Goal: Task Accomplishment & Management: Use online tool/utility

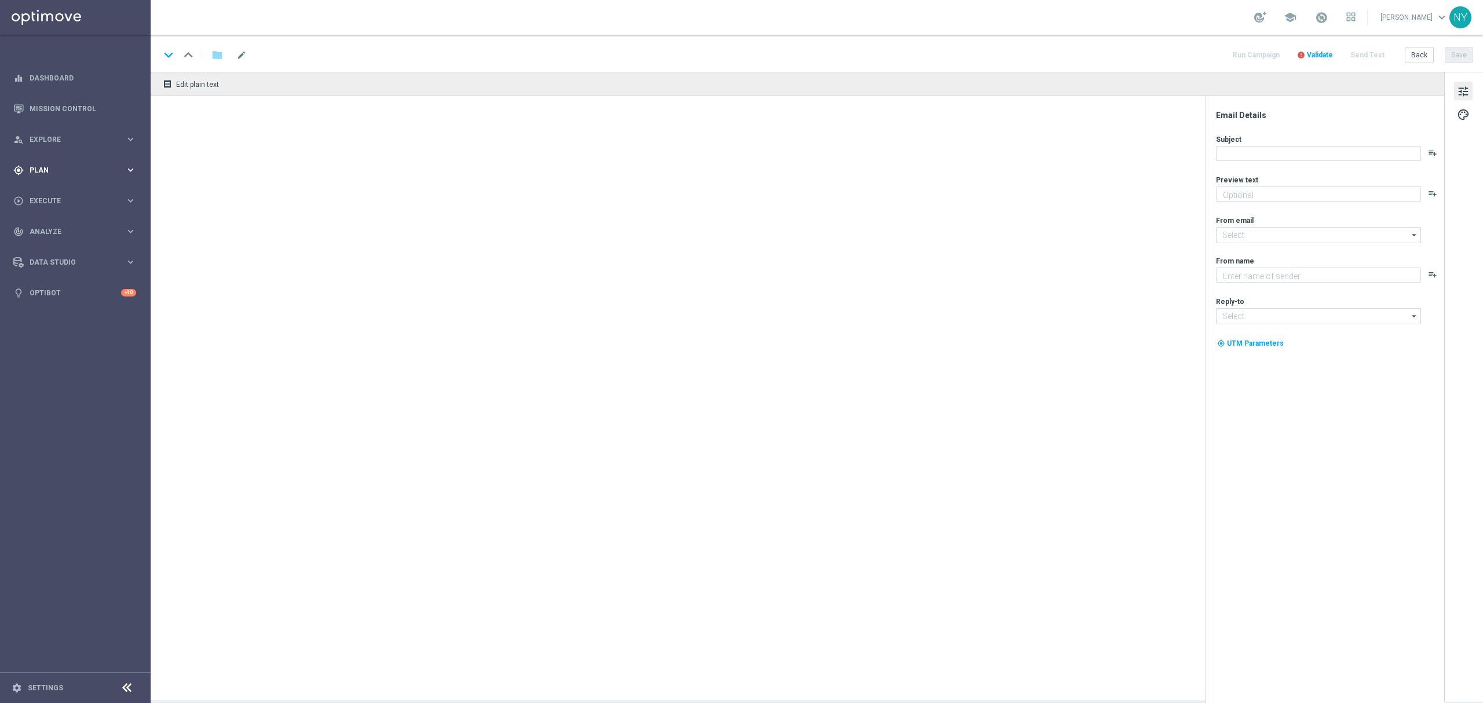
click at [41, 172] on span "Plan" at bounding box center [78, 170] width 96 height 7
click at [37, 225] on span "Templates" at bounding box center [72, 228] width 83 height 7
click at [47, 247] on link "Optimail" at bounding box center [78, 246] width 85 height 9
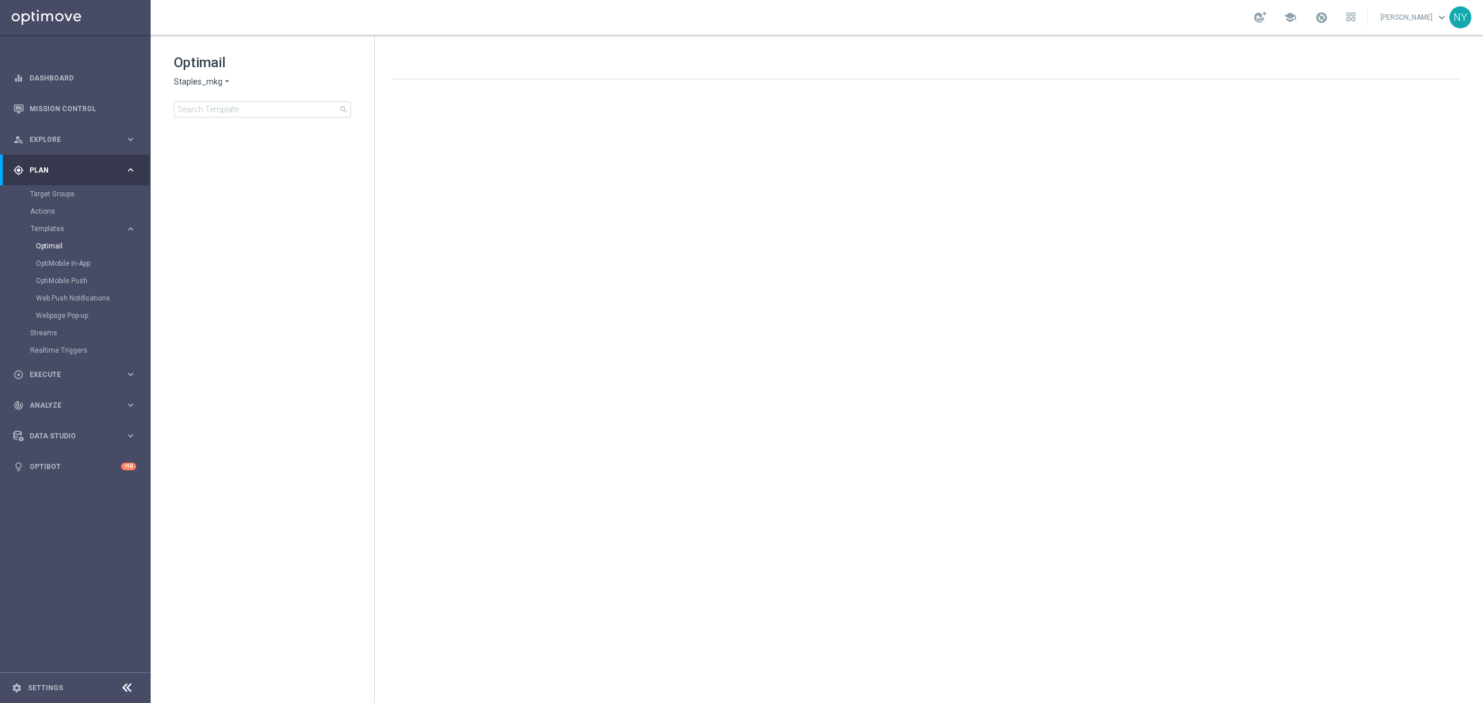
click at [251, 98] on div "Optimail Staples_mkg arrow_drop_down × Staples_mkg search" at bounding box center [274, 85] width 200 height 64
click at [244, 114] on input at bounding box center [262, 109] width 177 height 16
type input "20240627_Computers_CatPropensity"
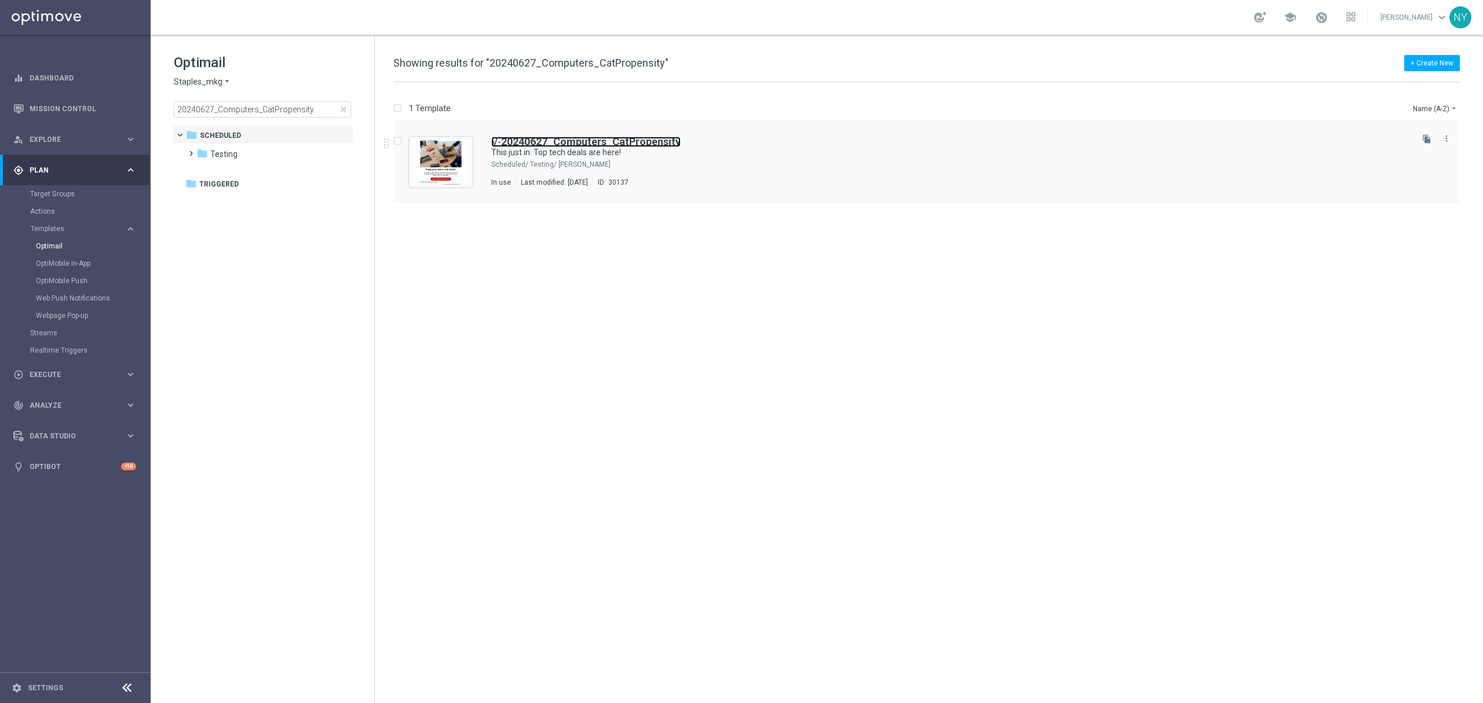
click at [605, 138] on b "20240627_Computers_CatPropensity" at bounding box center [591, 142] width 180 height 12
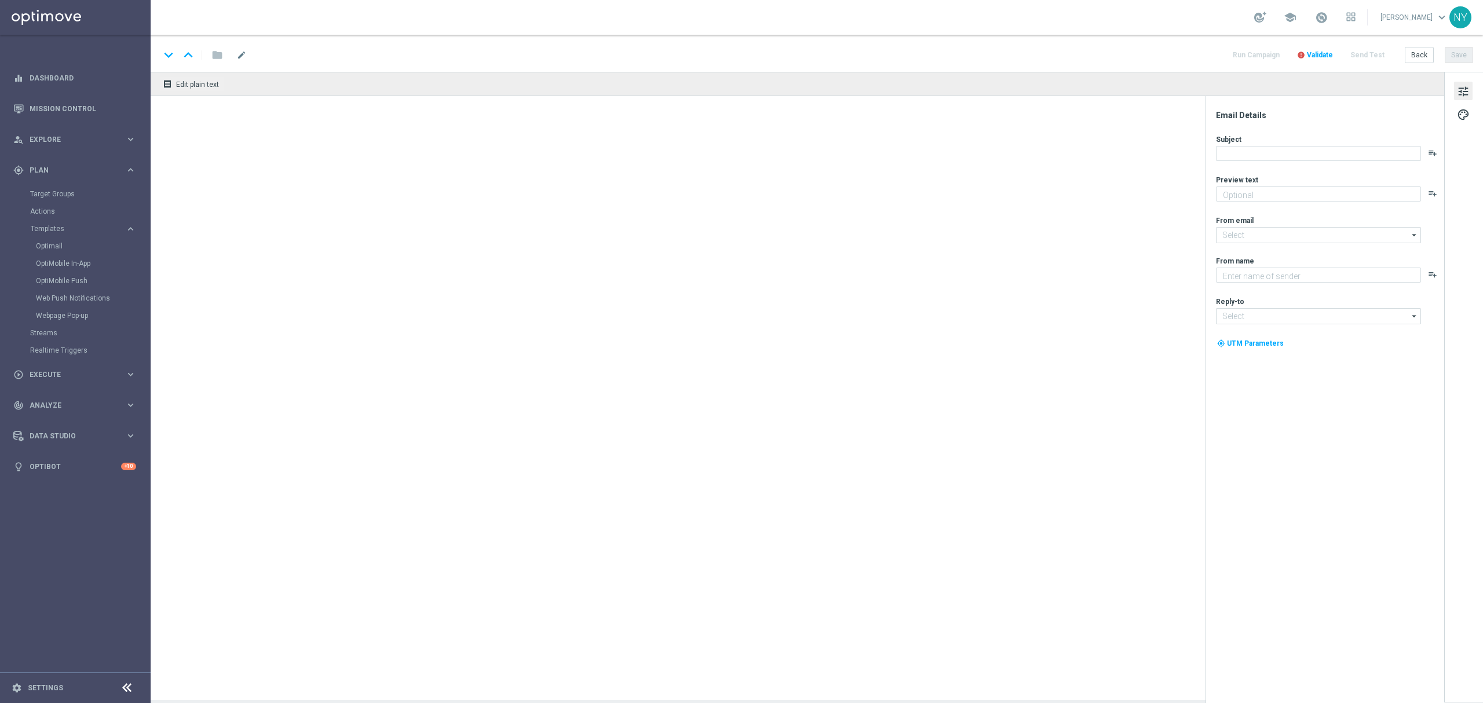
type textarea "Computers and tablets and phones, oh my! 💻📱"
type input "staples@connected.staples.com"
type textarea "Staples"
type input "info@staples.com"
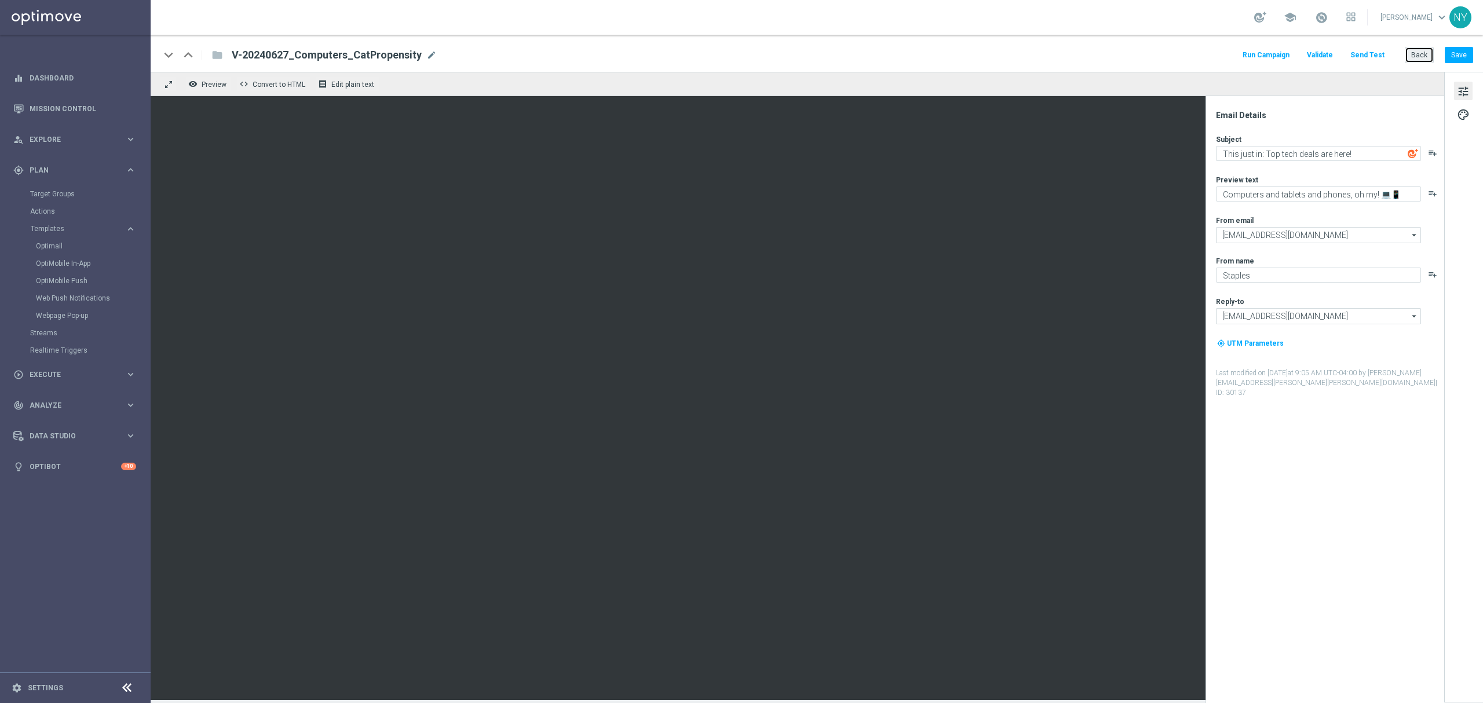
click at [1426, 56] on button "Back" at bounding box center [1419, 55] width 29 height 16
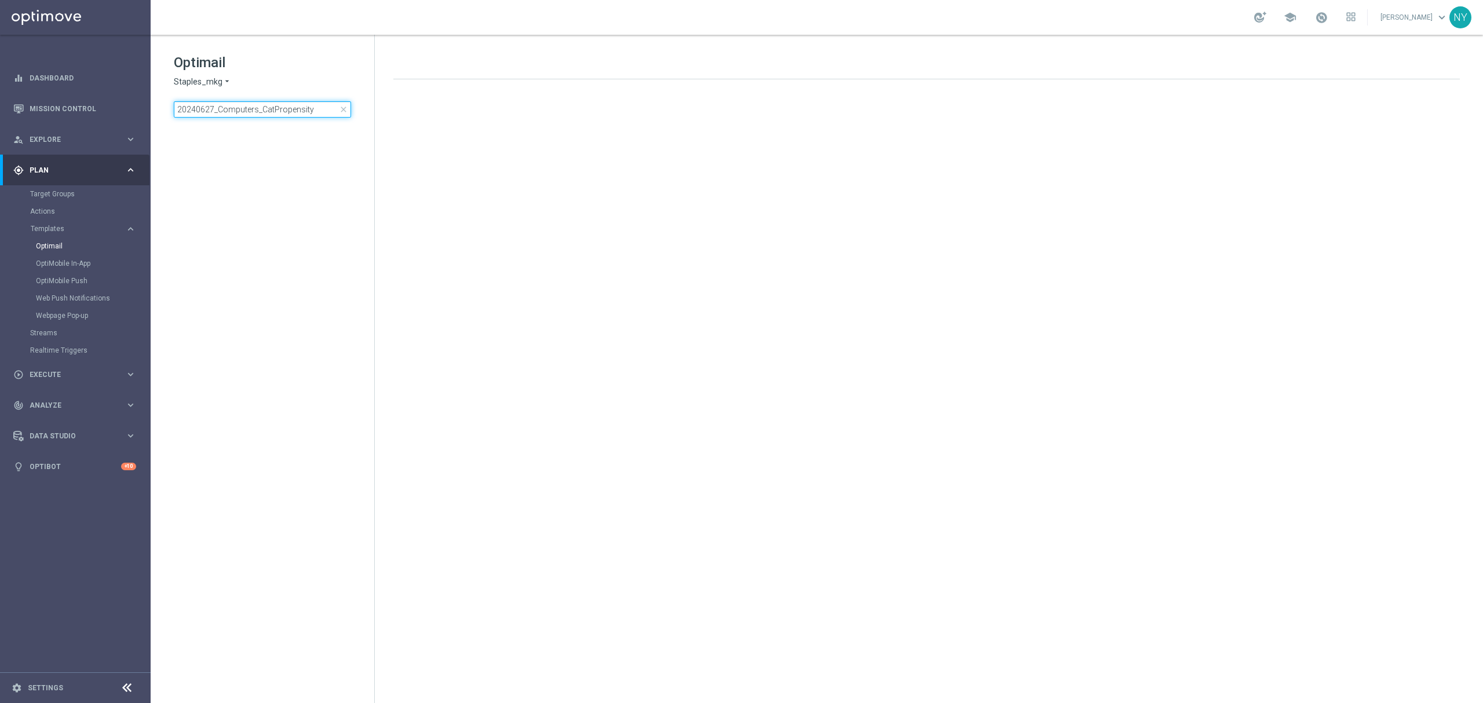
click at [306, 105] on input "20240627_Computers_CatPropensity" at bounding box center [262, 109] width 177 height 16
drag, startPoint x: 323, startPoint y: 108, endPoint x: -111, endPoint y: 95, distance: 434.0
click at [0, 95] on html "equalizer Dashboard Mission Control" at bounding box center [741, 351] width 1483 height 703
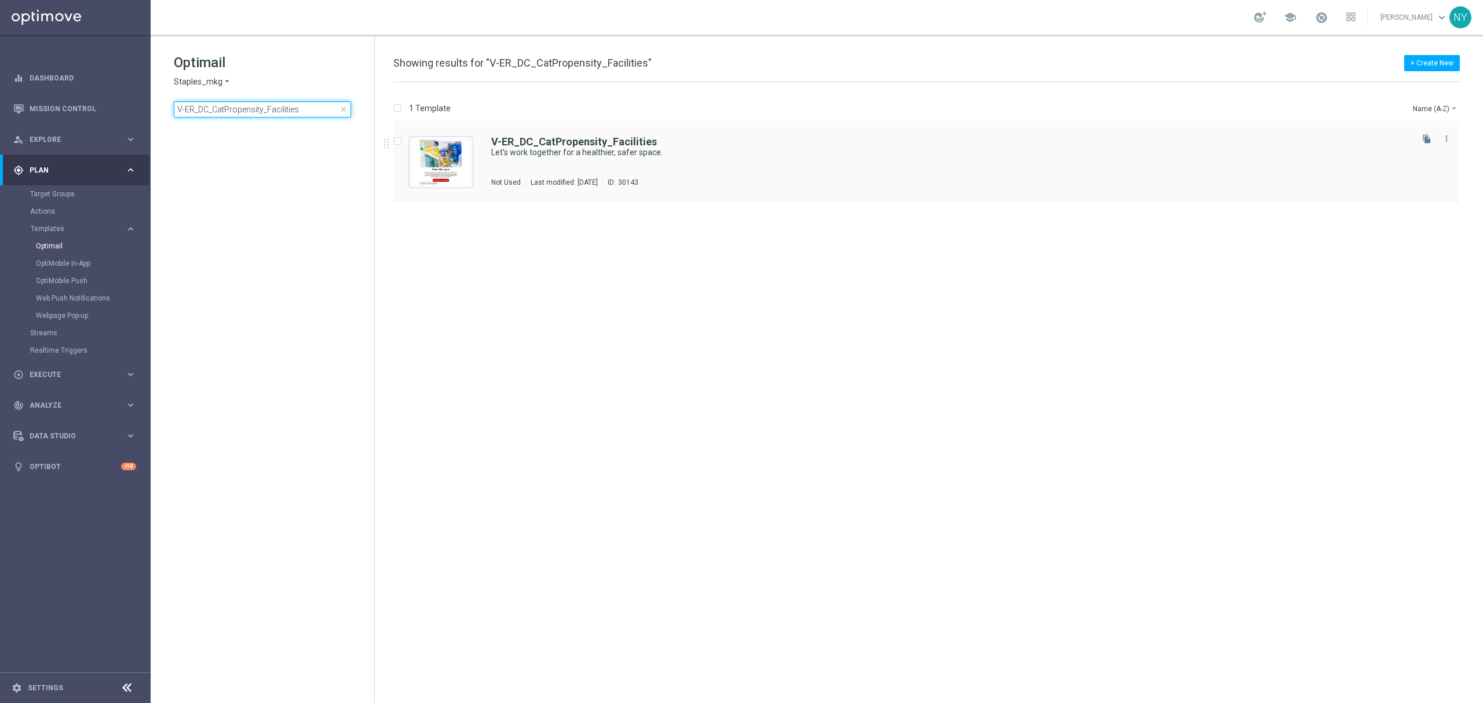
type input "V-ER_DC_CatPropensity_Facilities"
click at [548, 145] on b "V-ER_DC_CatPropensity_Facilities" at bounding box center [574, 142] width 166 height 12
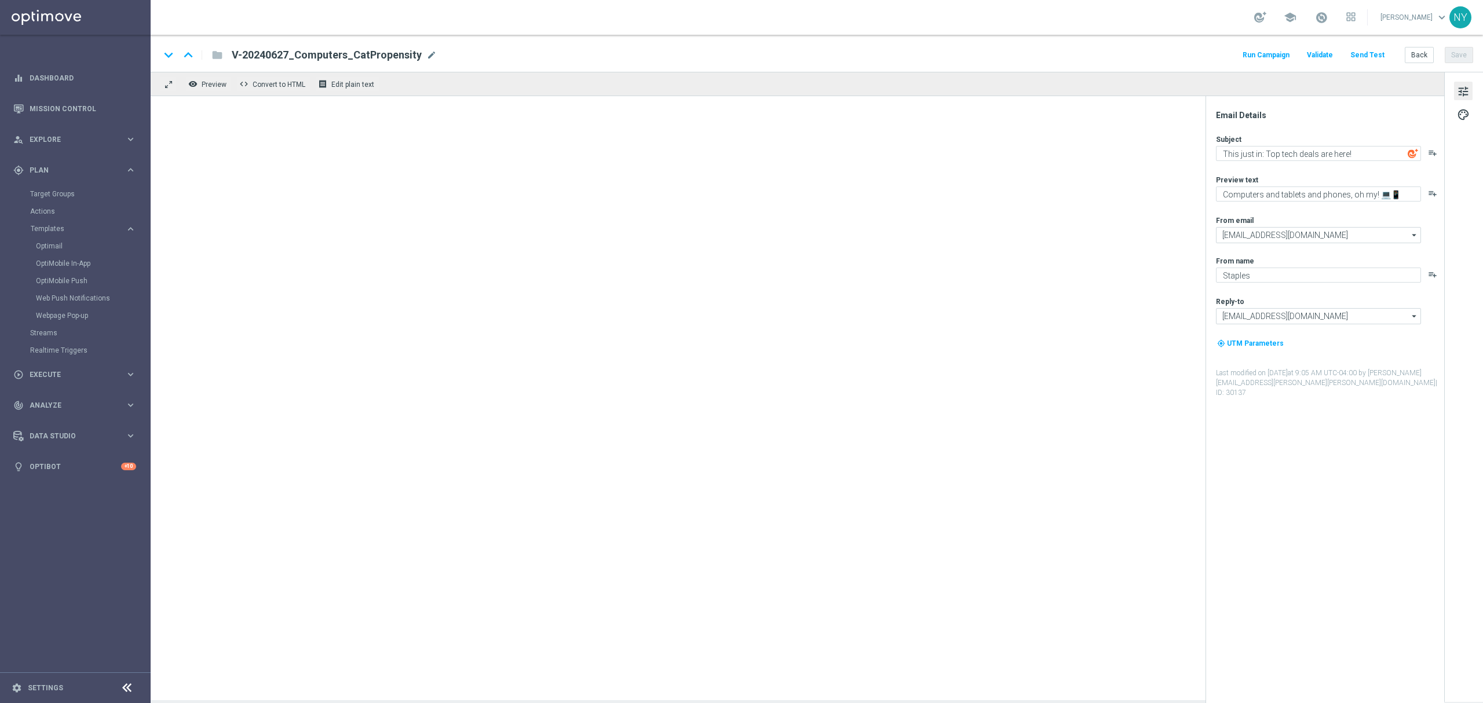
type textarea "Let's work together for a healthier, safer space."
type textarea "Your one-stop for facilities management supplies."
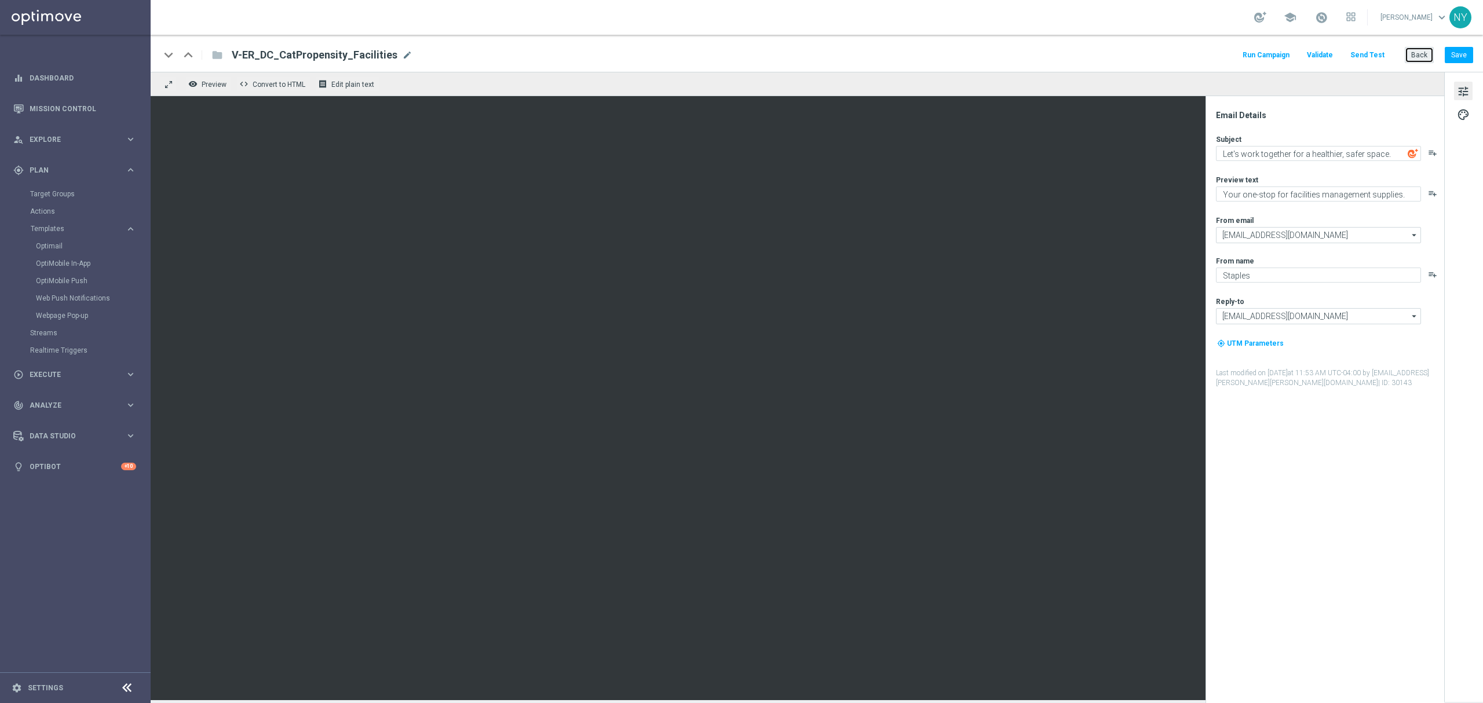
click at [1409, 52] on button "Back" at bounding box center [1419, 55] width 29 height 16
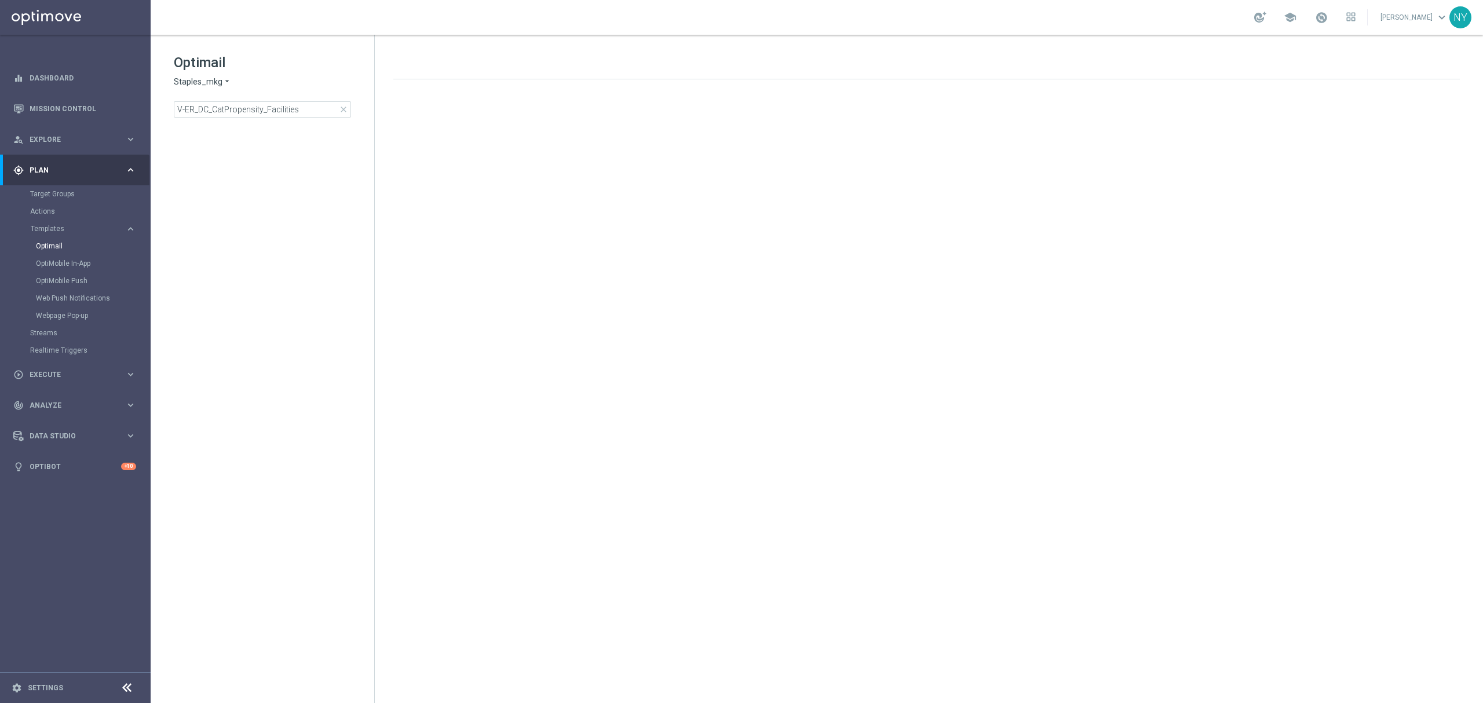
click at [302, 93] on div "Optimail Staples_mkg arrow_drop_down × Staples_mkg V-ER_DC_CatPropensity_Facili…" at bounding box center [274, 85] width 200 height 64
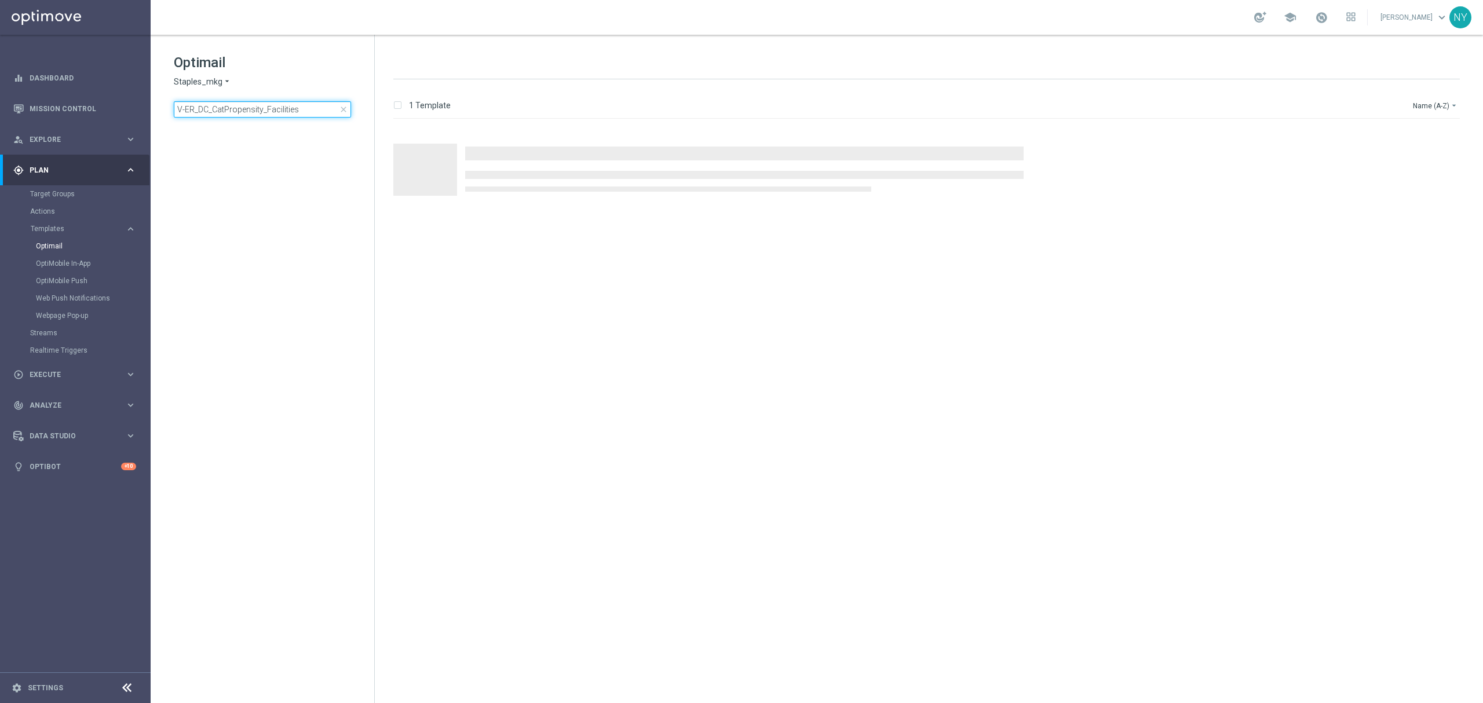
click at [299, 109] on input "V-ER_DC_CatPropensity_Facilities" at bounding box center [262, 109] width 177 height 16
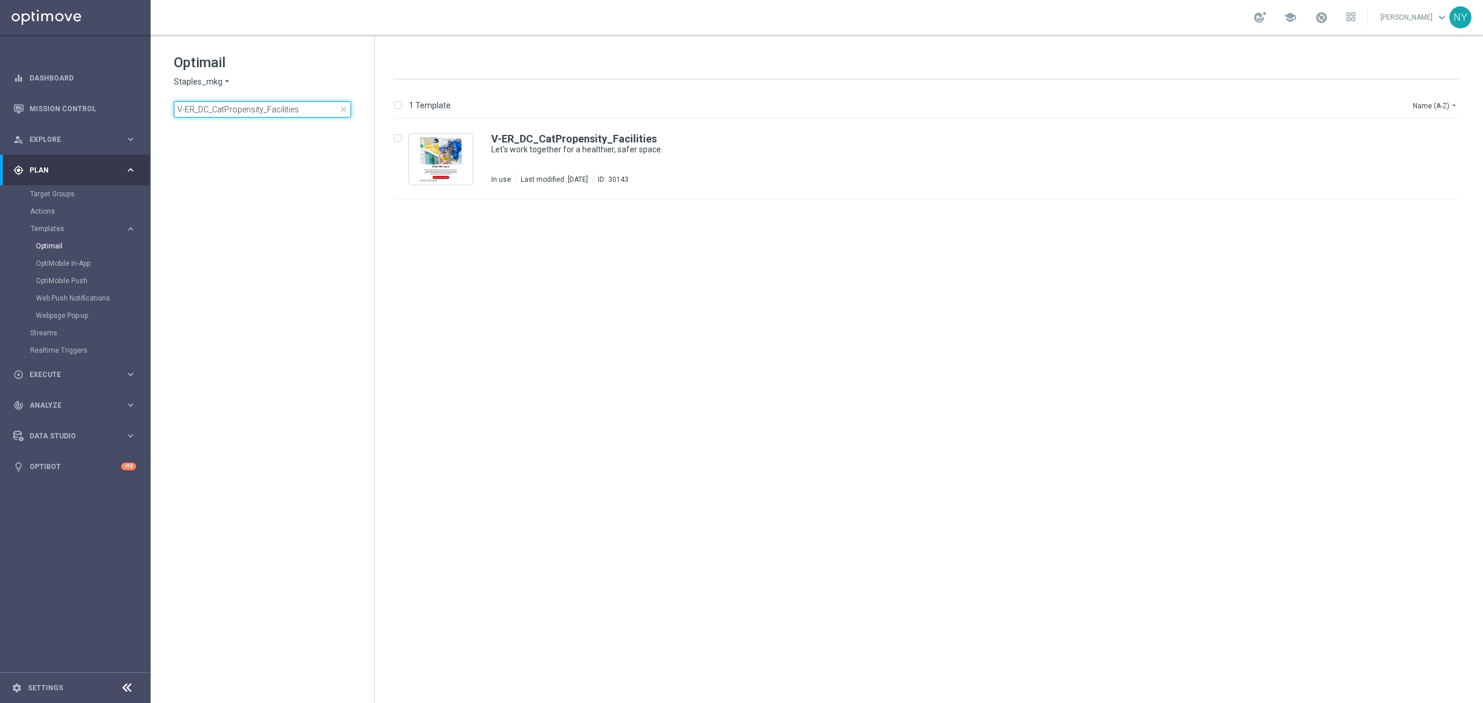
drag, startPoint x: 293, startPoint y: 107, endPoint x: -16, endPoint y: 75, distance: 309.9
click at [0, 75] on html "equalizer Dashboard Mission Control" at bounding box center [741, 351] width 1483 height 703
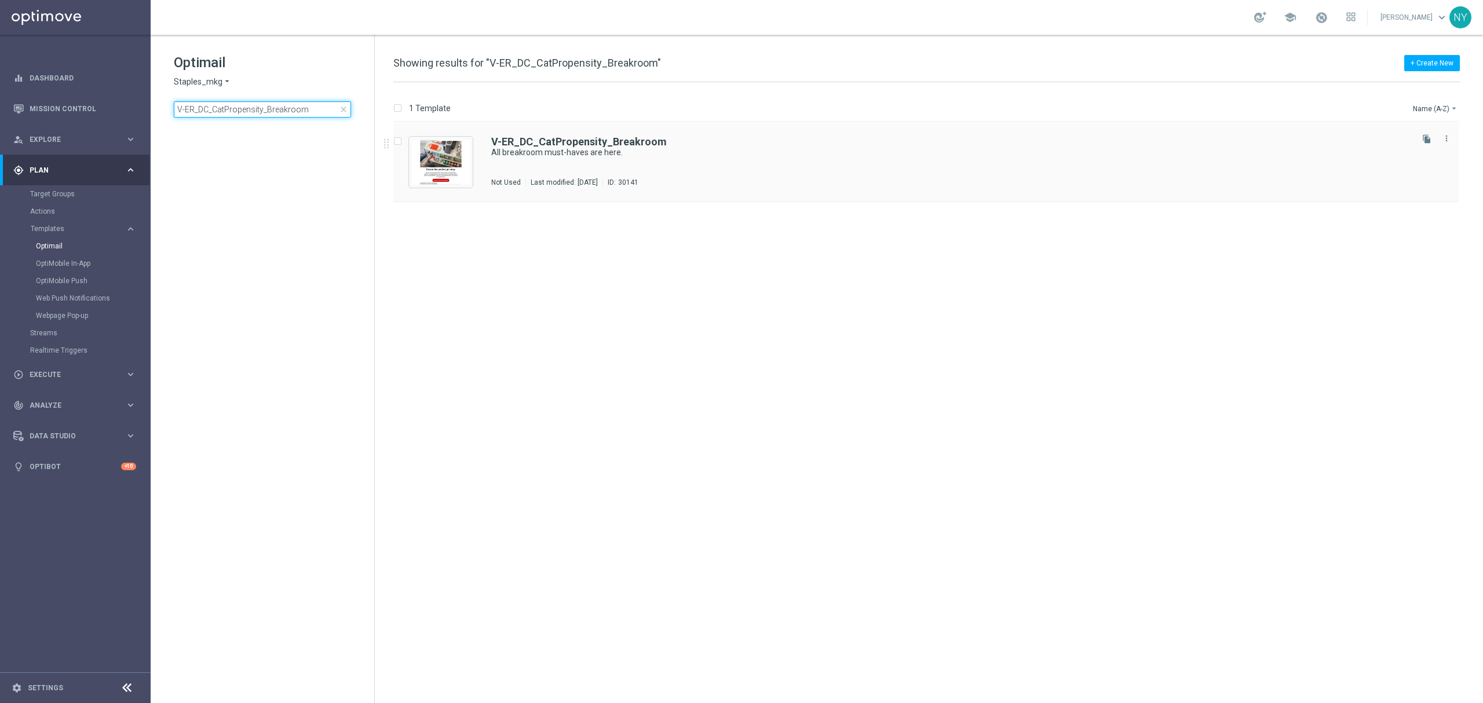
type input "V-ER_DC_CatPropensity_Breakroom"
click at [577, 138] on b "V-ER_DC_CatPropensity_Breakroom" at bounding box center [579, 142] width 176 height 12
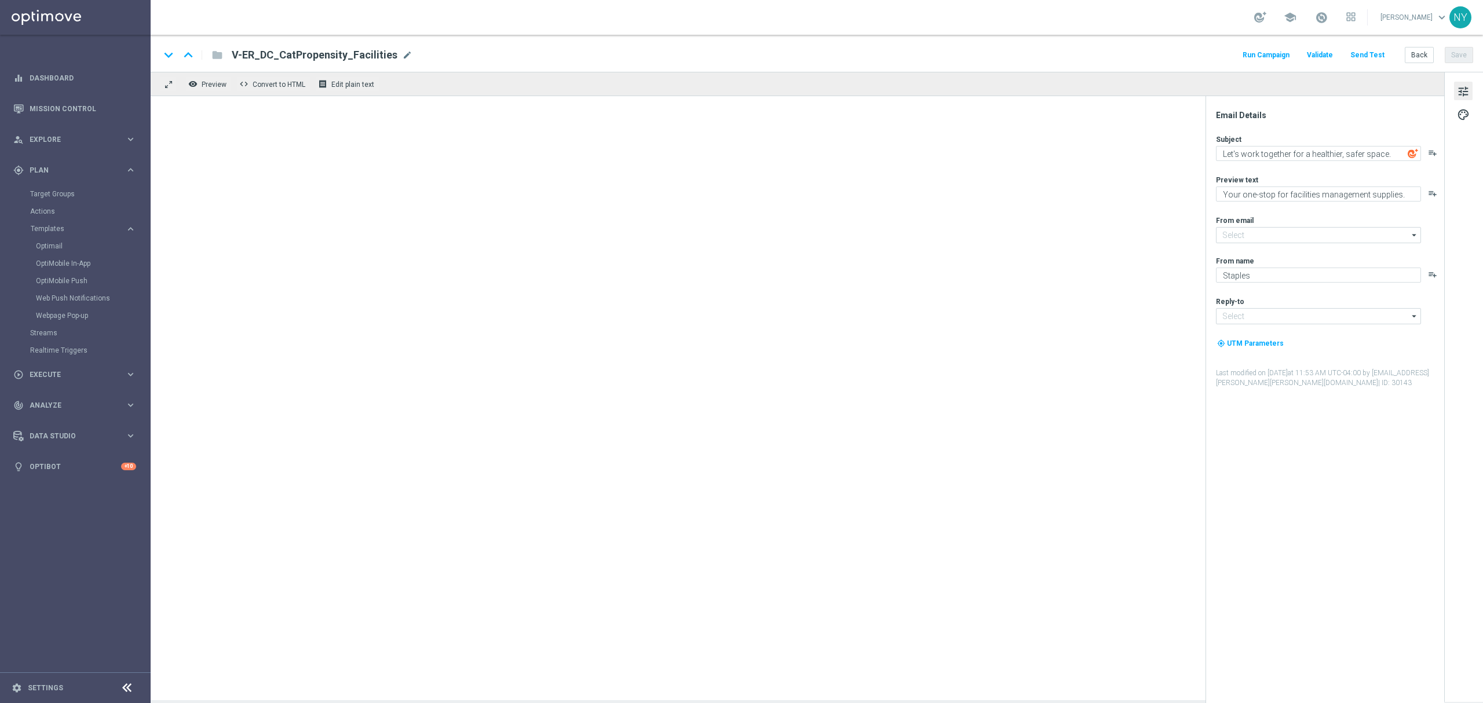
type input "staples@connected.staples.com"
type input "info@staples.com"
type textarea "All breakroom must-haves are here."
type textarea "Help the team get the job done."
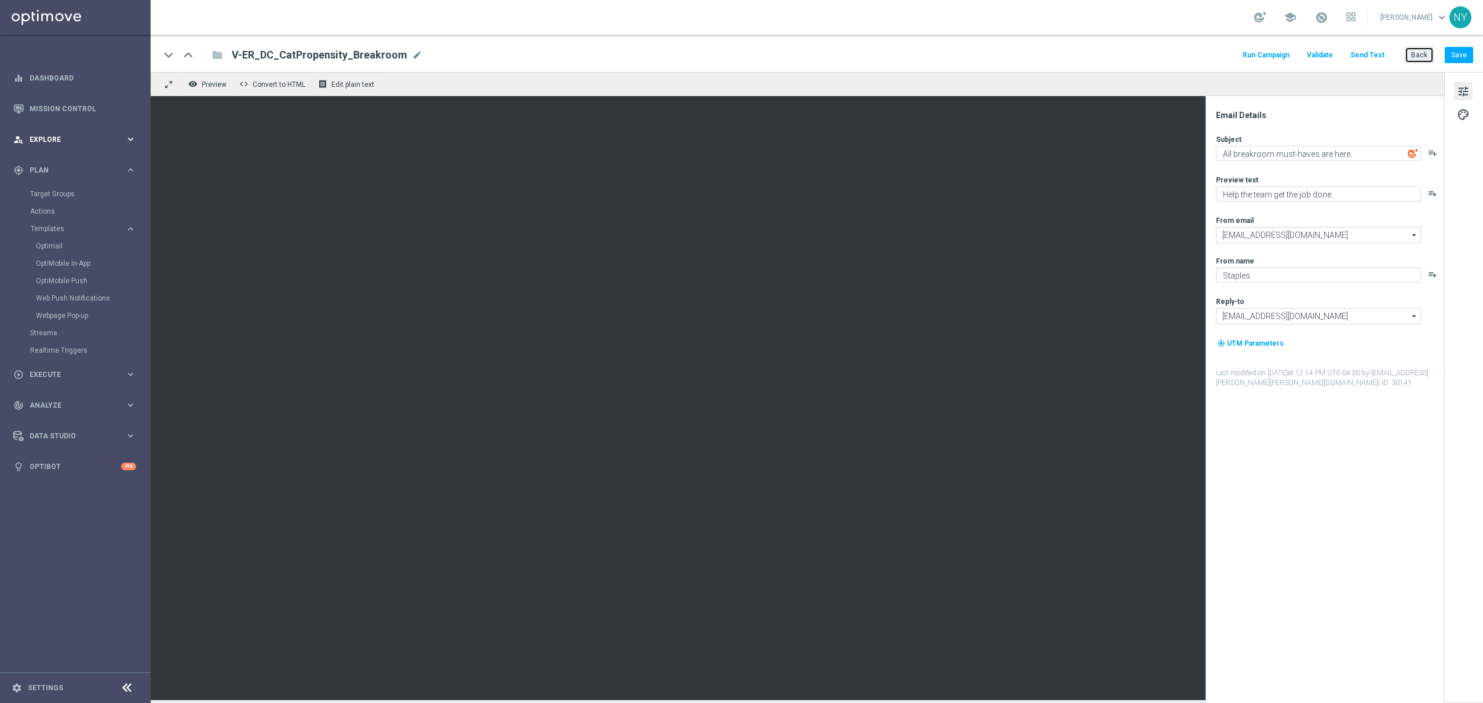
drag, startPoint x: 1419, startPoint y: 54, endPoint x: 17, endPoint y: 142, distance: 1405.1
click at [1419, 54] on button "Back" at bounding box center [1419, 55] width 29 height 16
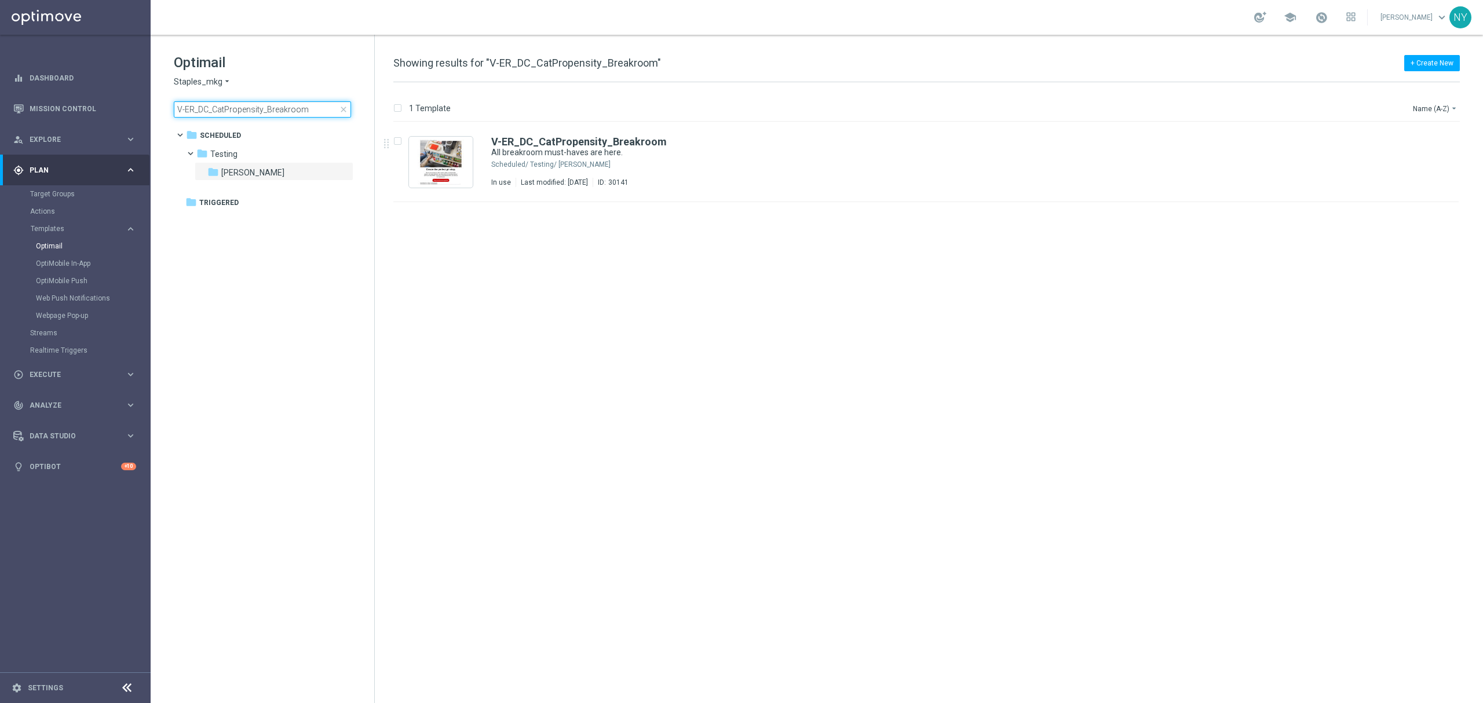
click at [313, 109] on input "V-ER_DC_CatPropensity_Breakroom" at bounding box center [262, 109] width 177 height 16
drag, startPoint x: 319, startPoint y: 108, endPoint x: 17, endPoint y: 108, distance: 301.2
click at [17, 108] on main "equalizer Dashboard Mission Control" at bounding box center [741, 351] width 1483 height 703
type input "V-ER_DC_CatPropensity_InkToner"
click at [591, 145] on b "V-ER_DC_CatPropensity_InkToner" at bounding box center [573, 142] width 164 height 12
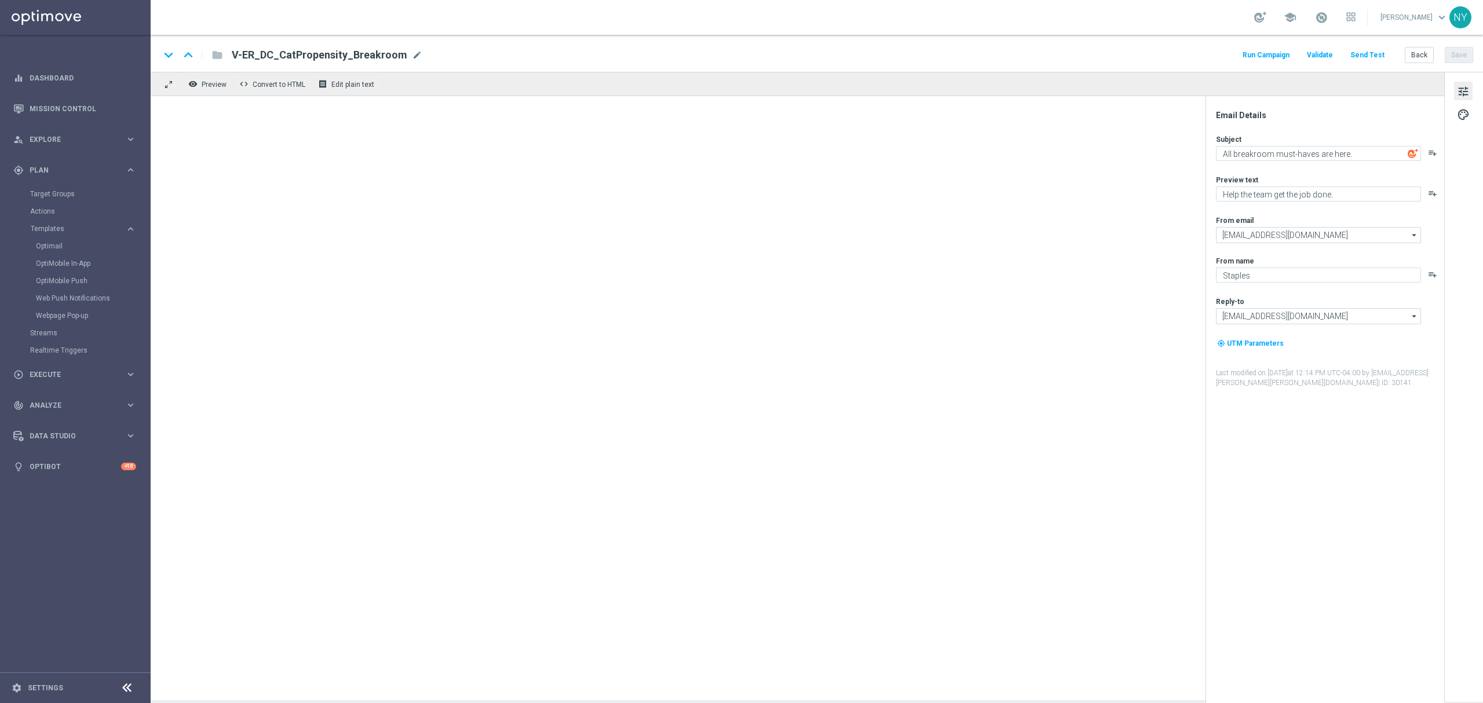
type textarea "It's time to stock up on the essentials. Think ink 🖨️"
type textarea "Your printer will thank you."
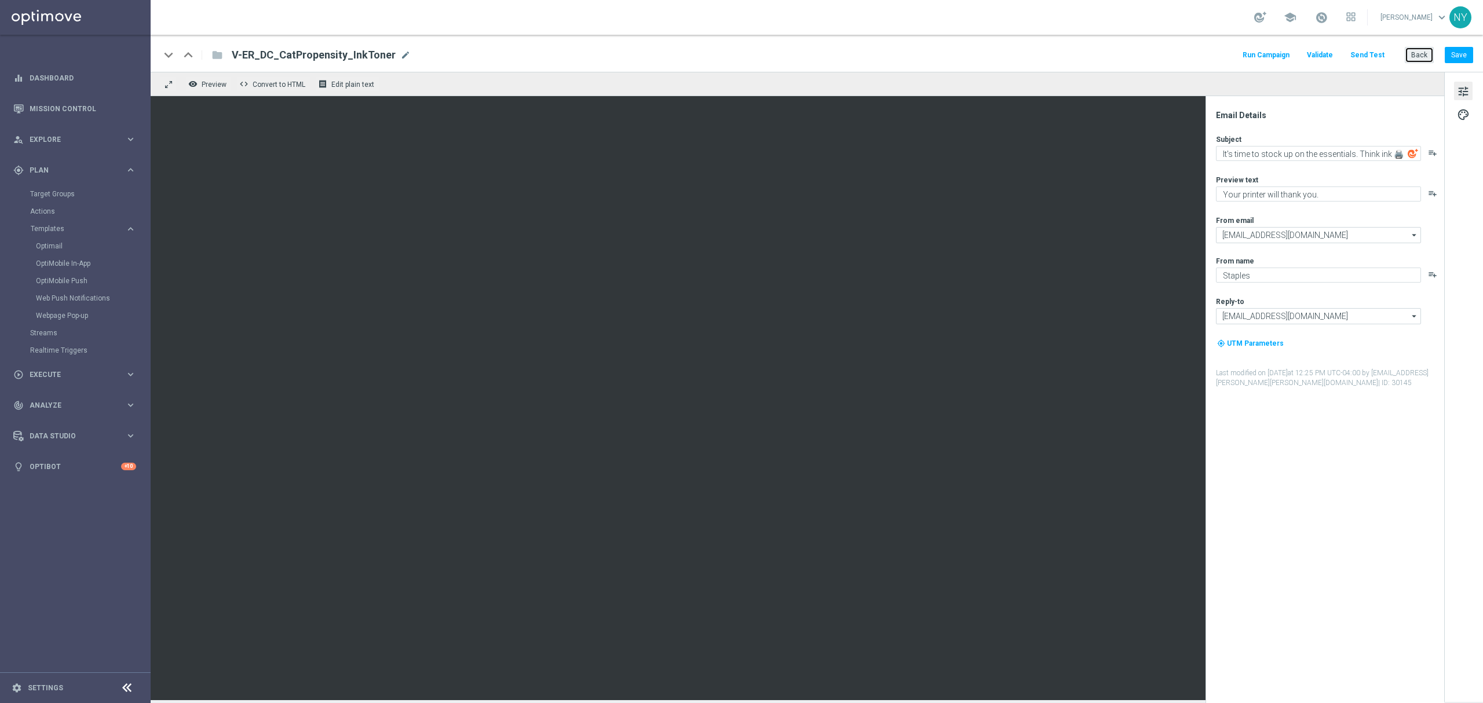
click at [1419, 54] on button "Back" at bounding box center [1419, 55] width 29 height 16
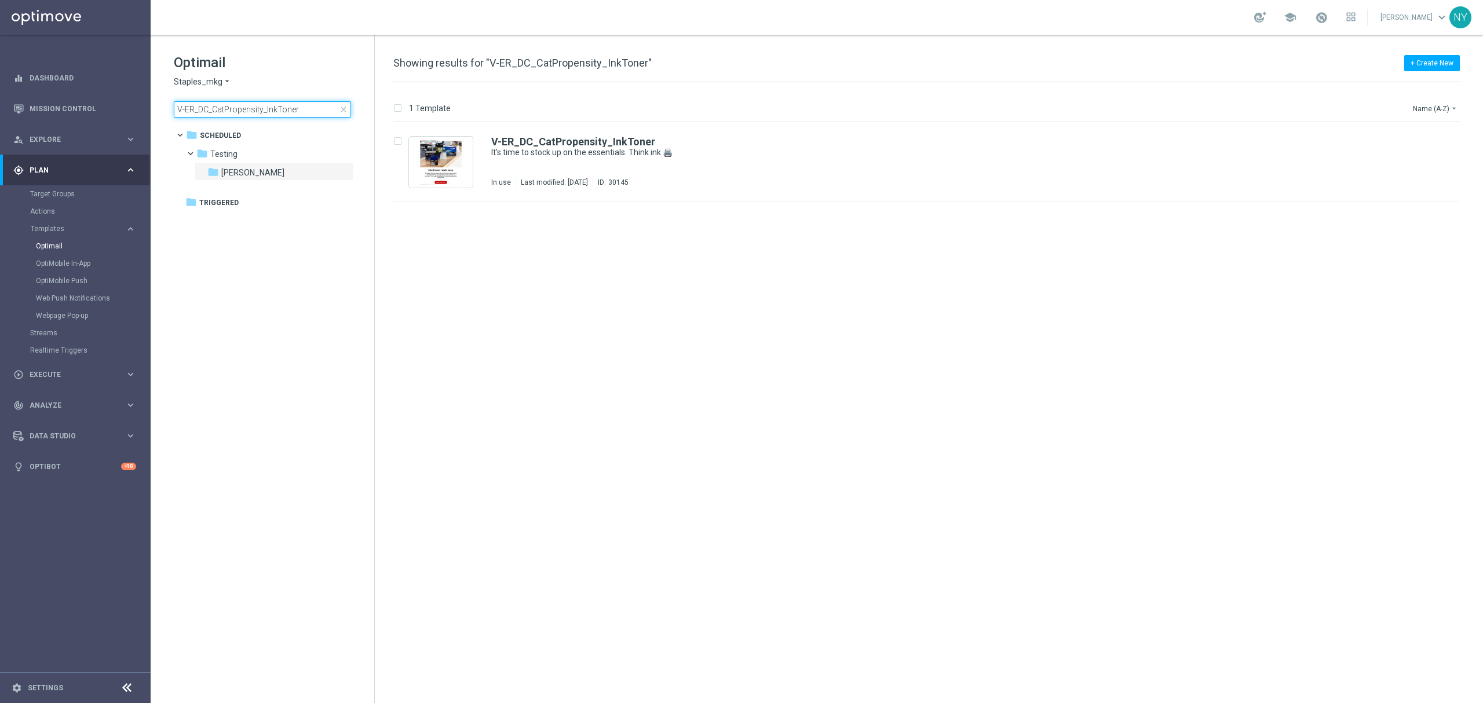
drag, startPoint x: 271, startPoint y: 105, endPoint x: 325, endPoint y: 112, distance: 54.2
click at [271, 105] on input "V-ER_DC_CatPropensity_InkToner" at bounding box center [262, 109] width 177 height 16
drag, startPoint x: 327, startPoint y: 112, endPoint x: 34, endPoint y: 103, distance: 293.2
click at [34, 103] on main "equalizer Dashboard Mission Control" at bounding box center [741, 351] width 1483 height 703
type input "V-ER_DC_CatPropensity_MailShip"
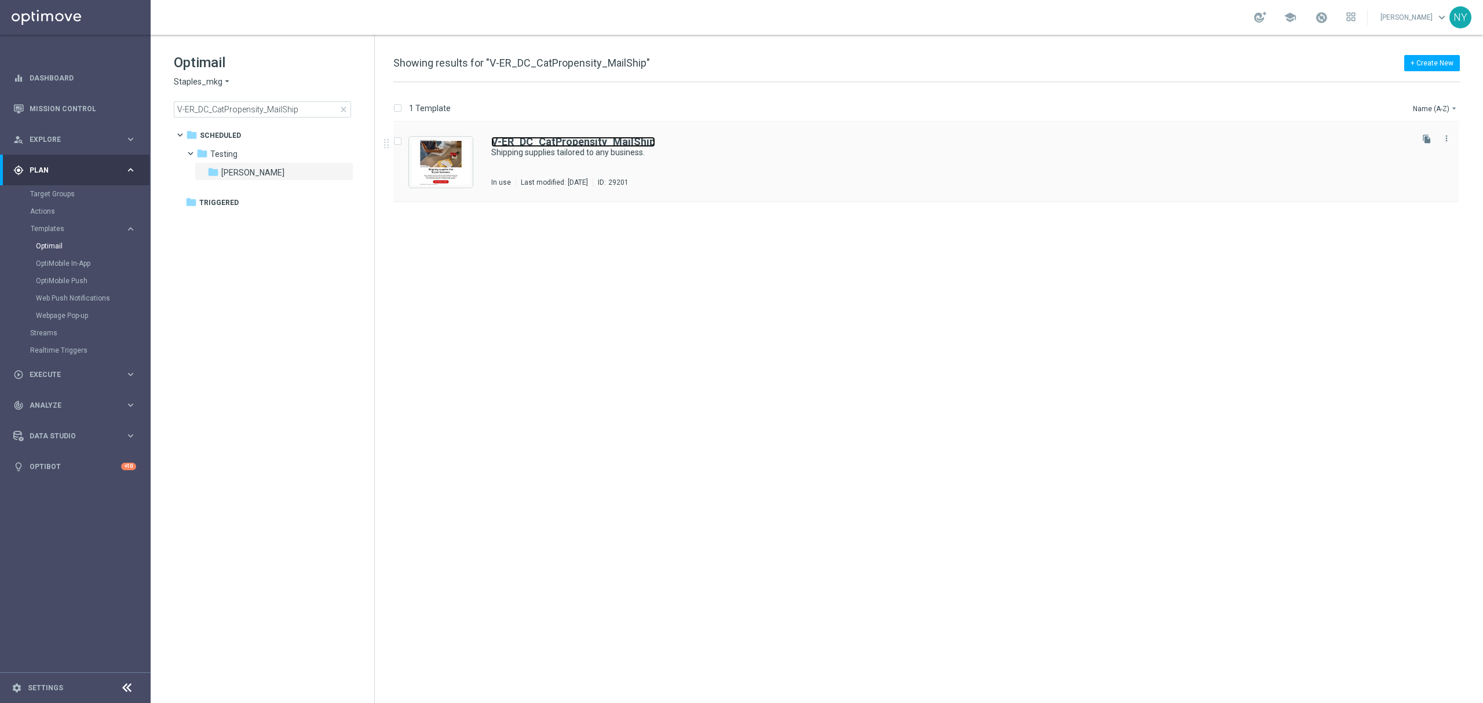
click at [577, 142] on b "V-ER_DC_CatPropensity_MailShip" at bounding box center [573, 142] width 164 height 12
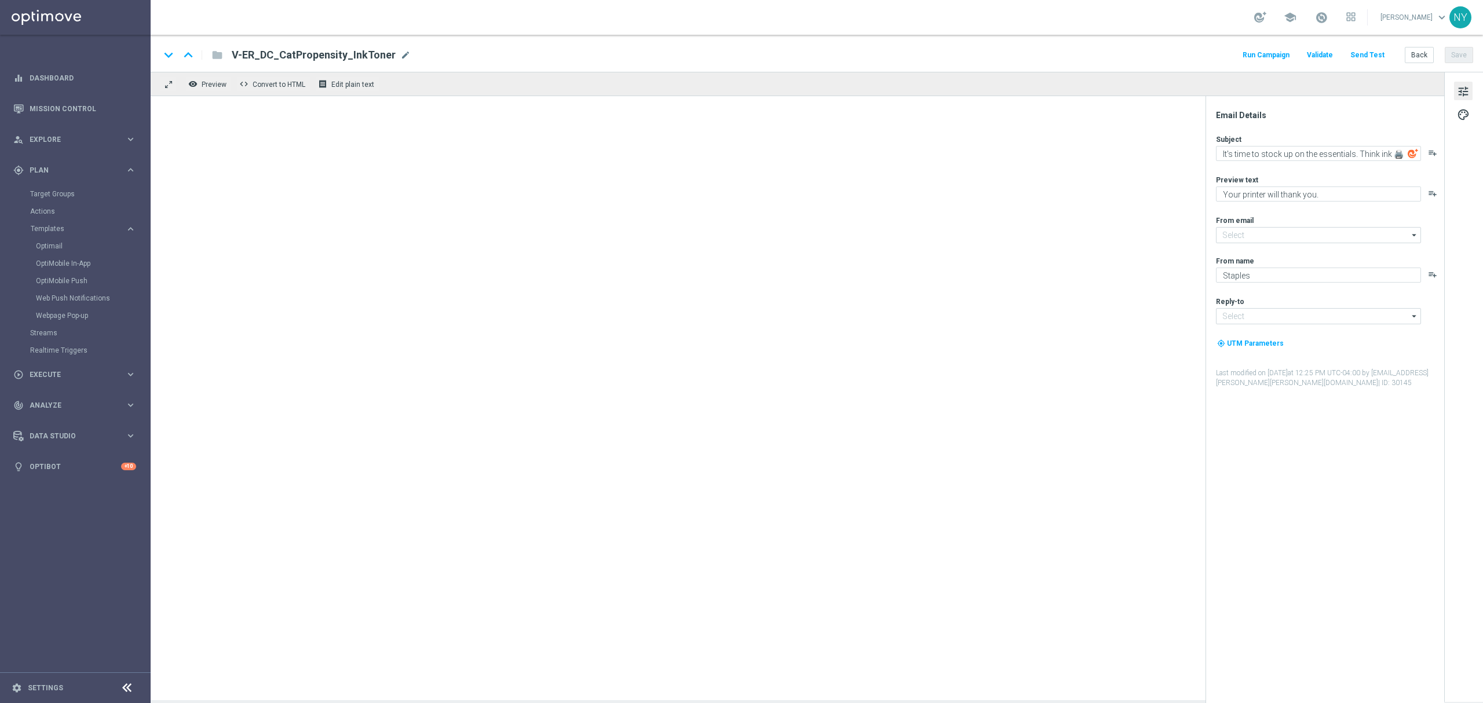
type input "staples@connected.staples.com"
type input "info@staples.com"
type textarea "Shipping supplies tailored to any business."
type textarea "Your shipping simplified. 📦"
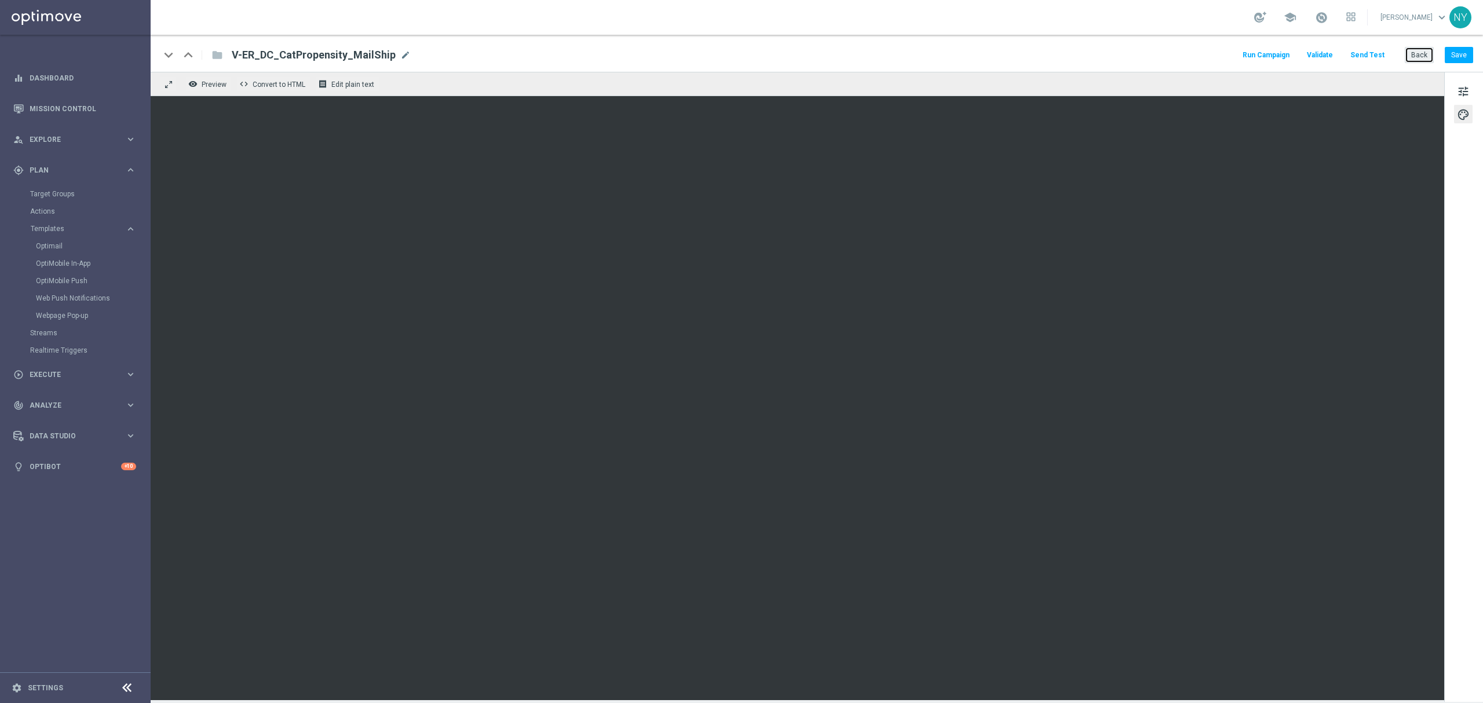
click at [1424, 45] on div "keyboard_arrow_down keyboard_arrow_up folder V-ER_DC_CatPropensity_MailShip V-E…" at bounding box center [817, 53] width 1332 height 37
click at [1419, 56] on button "Back" at bounding box center [1419, 55] width 29 height 16
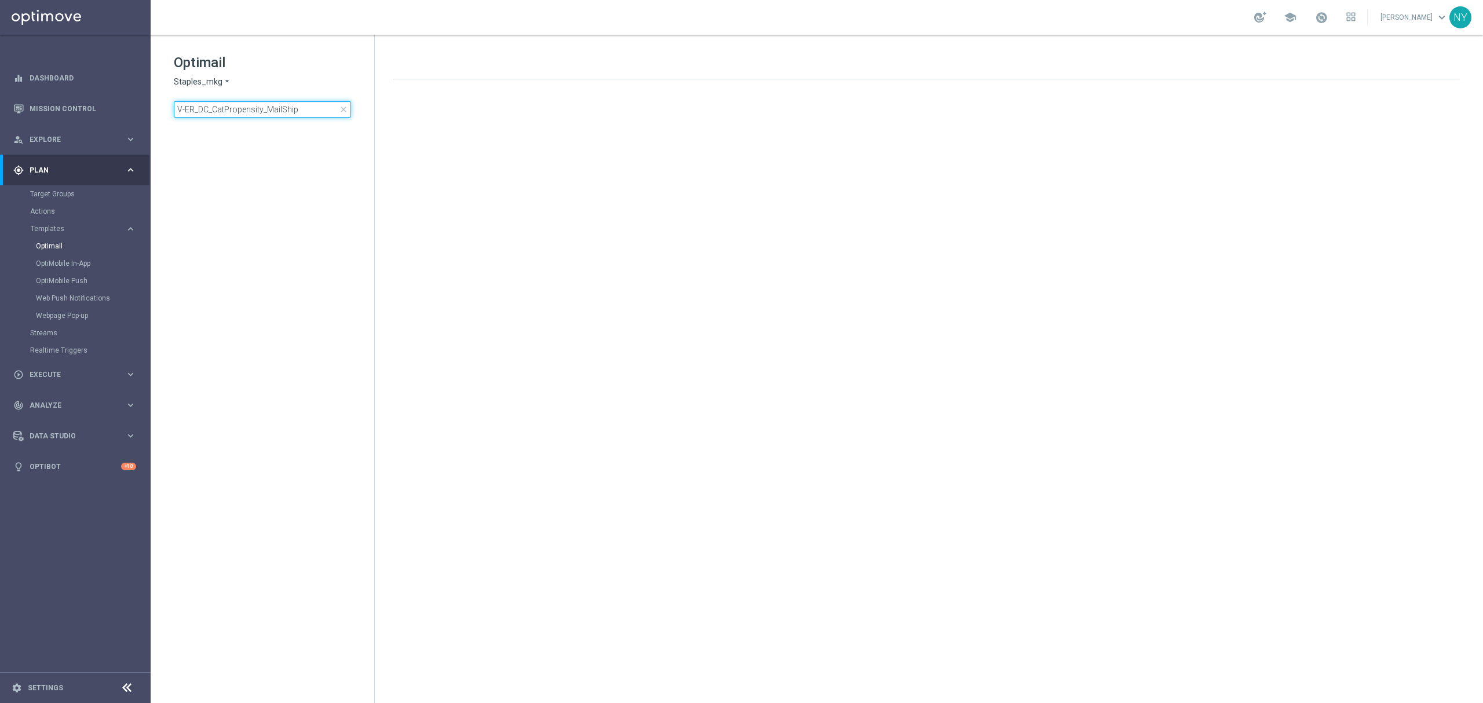
click at [310, 110] on input "V-ER_DC_CatPropensity_MailShip" at bounding box center [262, 109] width 177 height 16
drag, startPoint x: 309, startPoint y: 107, endPoint x: 50, endPoint y: 70, distance: 261.5
click at [52, 70] on main "equalizer Dashboard Mission Control" at bounding box center [741, 351] width 1483 height 703
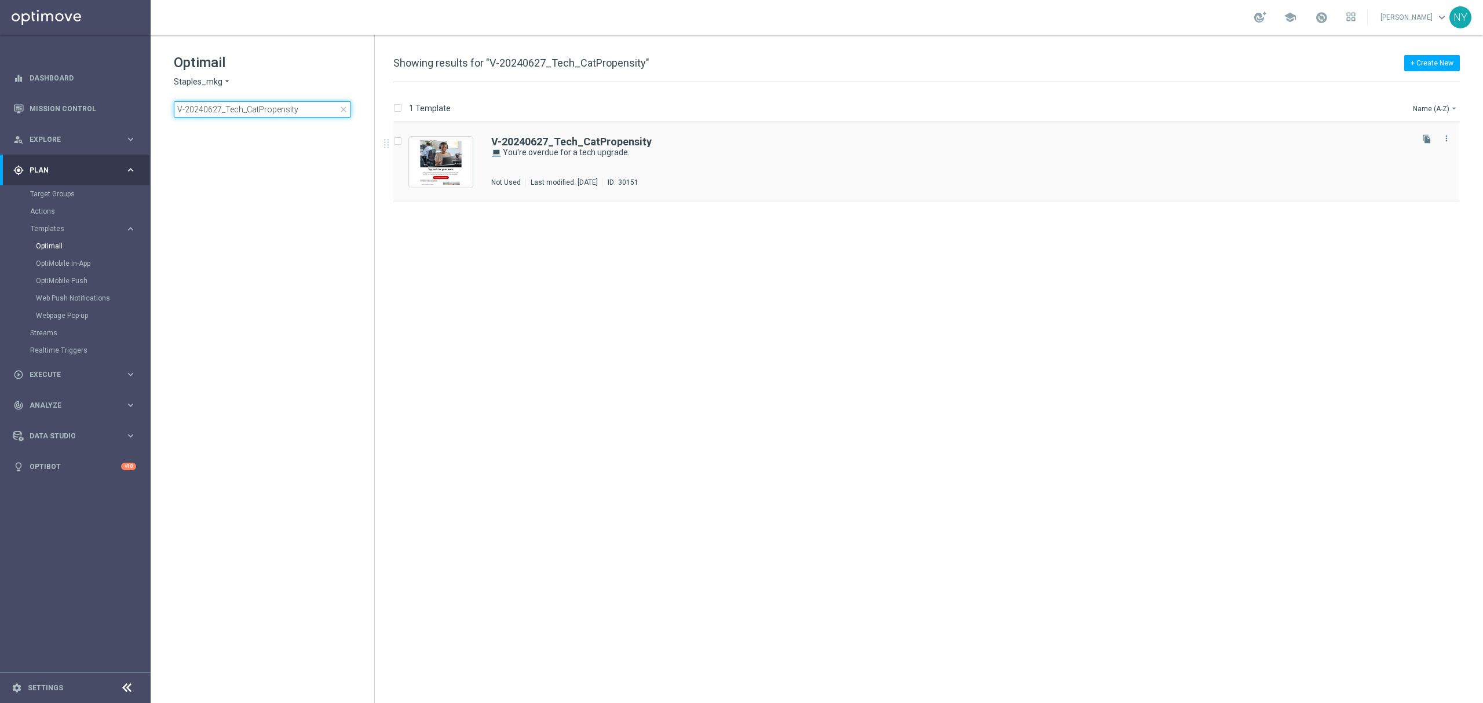
type input "V-20240627_Tech_CatPropensity"
click at [578, 146] on b "V-20240627_Tech_CatPropensity" at bounding box center [571, 142] width 160 height 12
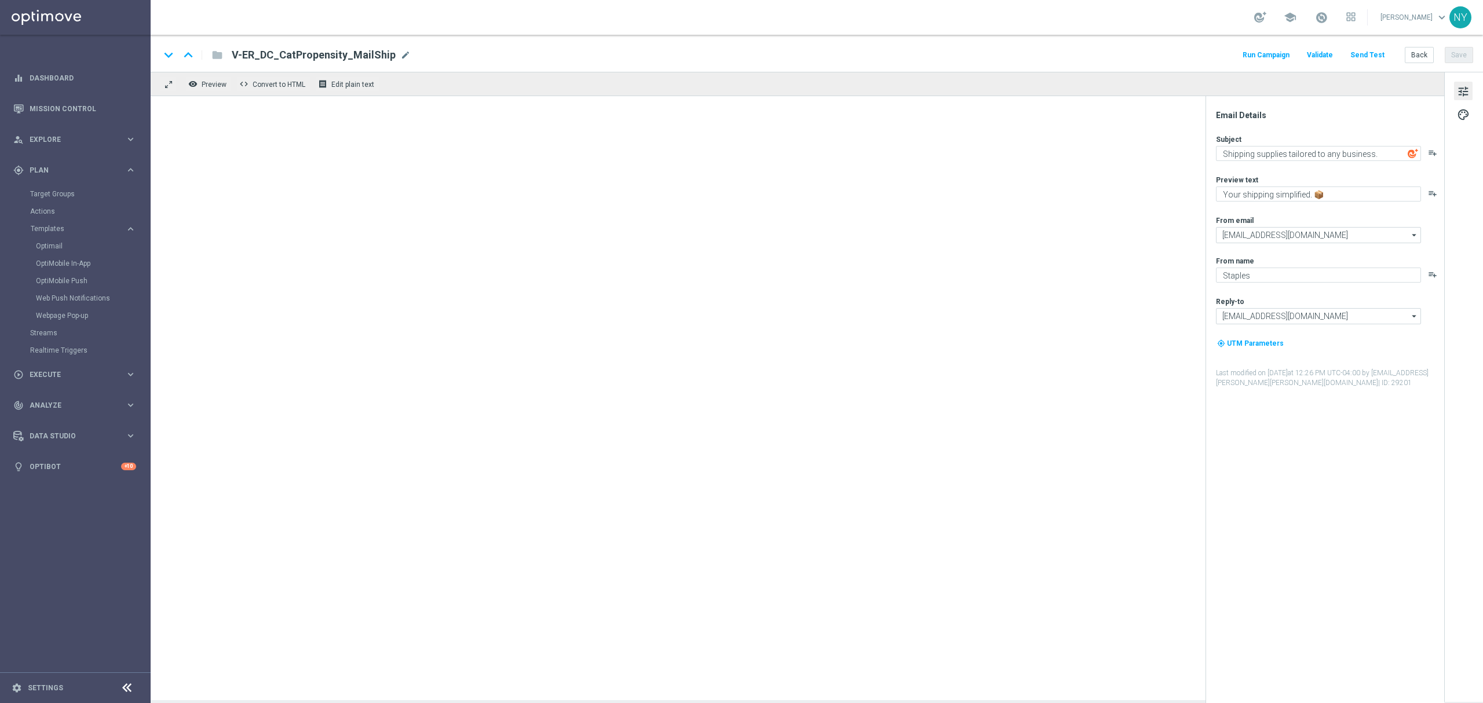
type textarea "💻 You're overdue for a tech upgrade."
type textarea "Save on tech you can trust."
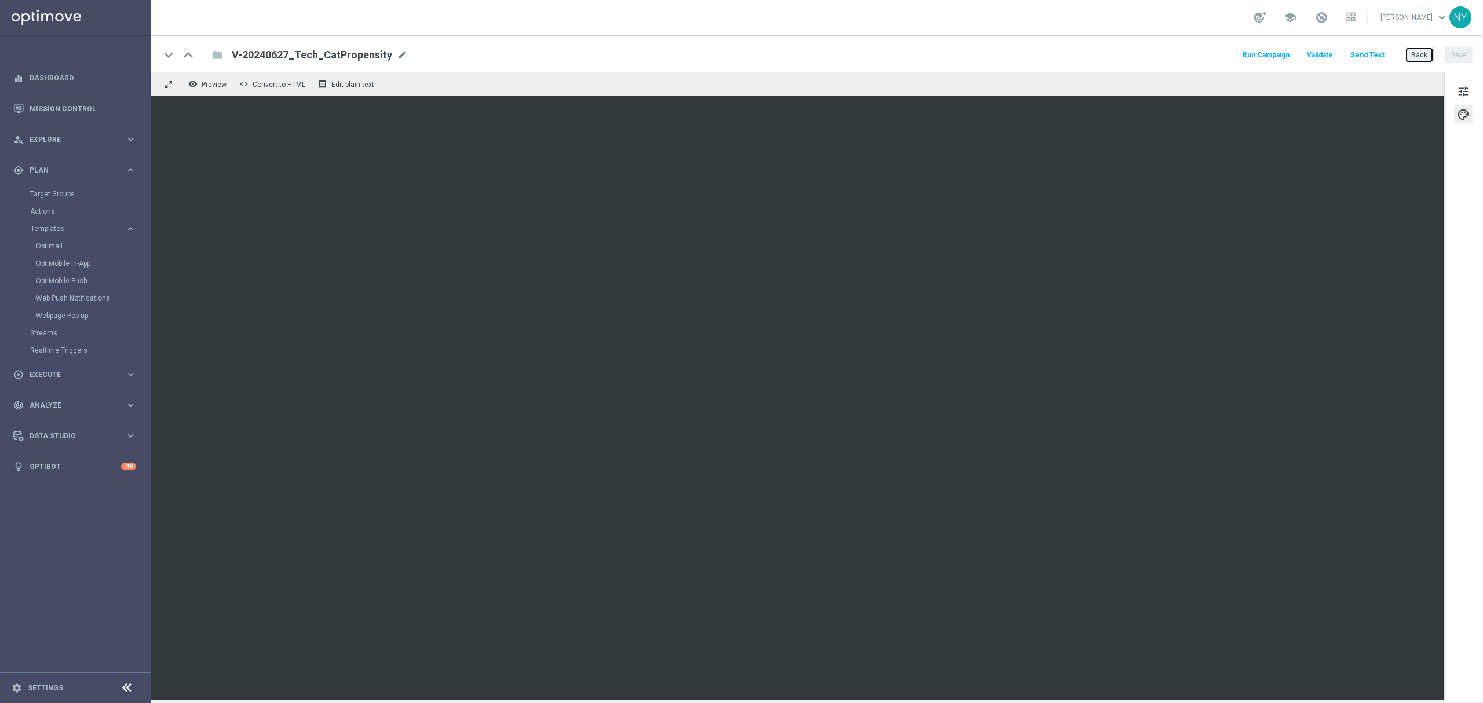
click at [1413, 56] on button "Back" at bounding box center [1419, 55] width 29 height 16
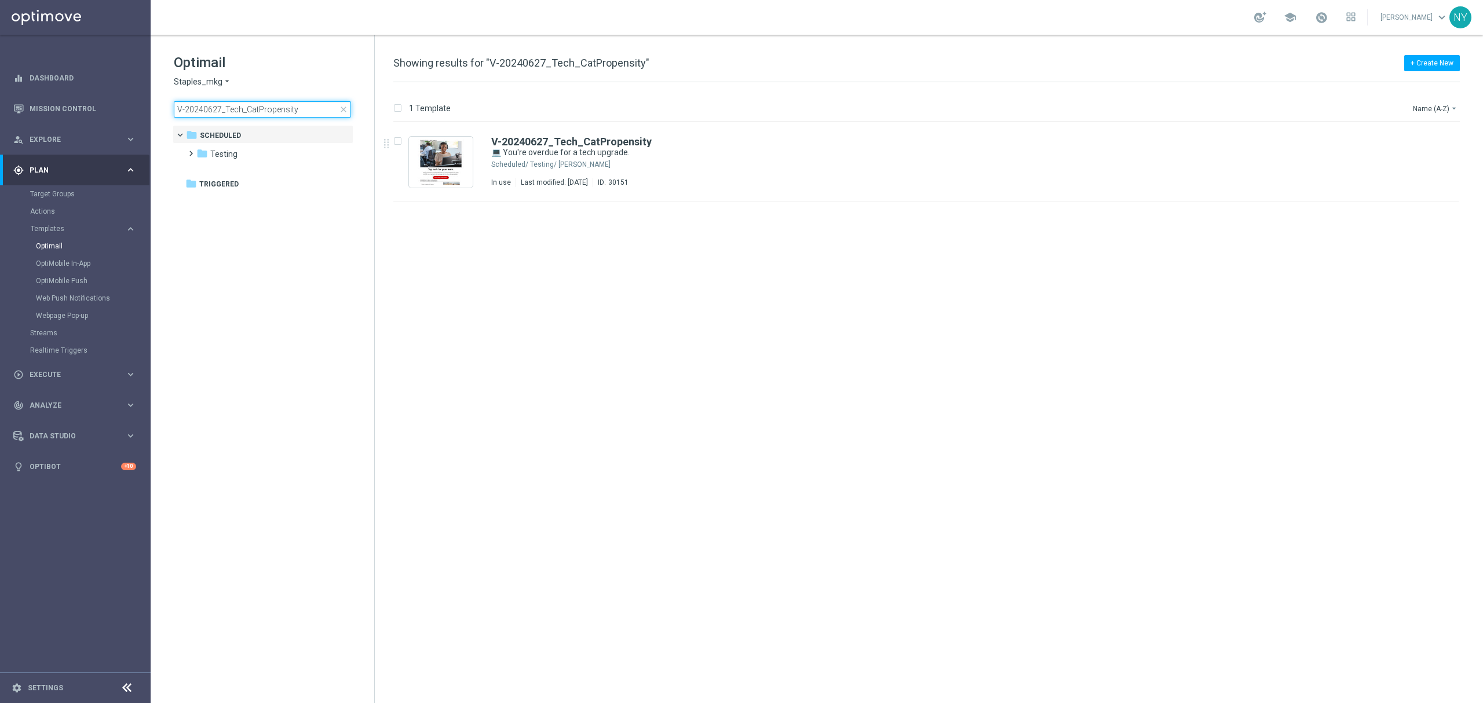
click at [306, 107] on input "V-20240627_Tech_CatPropensity" at bounding box center [262, 109] width 177 height 16
drag, startPoint x: 302, startPoint y: 109, endPoint x: 23, endPoint y: 109, distance: 278.6
click at [24, 109] on main "equalizer Dashboard Mission Control" at bounding box center [741, 351] width 1483 height 703
type input "V-ER_DC_CatPropensity_PrintServices"
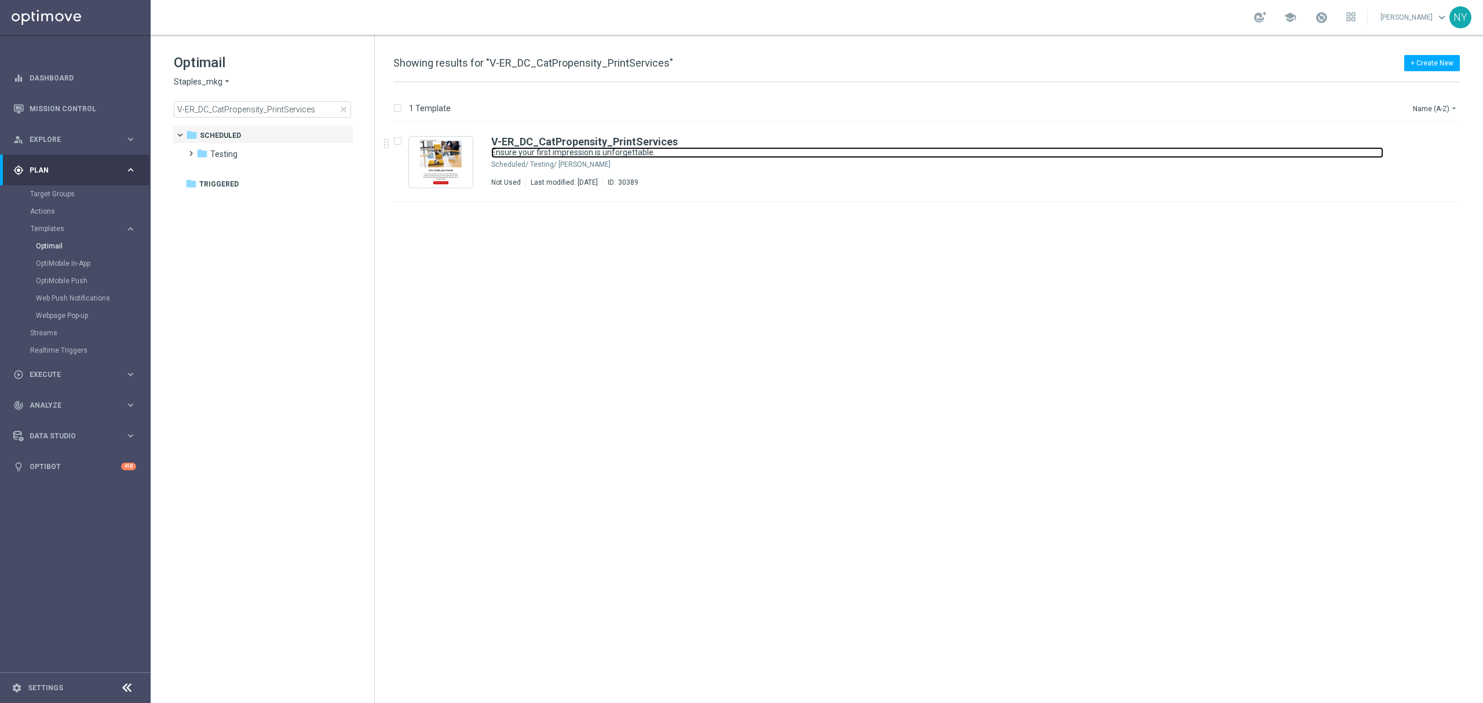
drag, startPoint x: 599, startPoint y: 147, endPoint x: 1076, endPoint y: 89, distance: 480.7
click at [599, 147] on link "Ensure your first impression is unforgettable." at bounding box center [937, 152] width 892 height 11
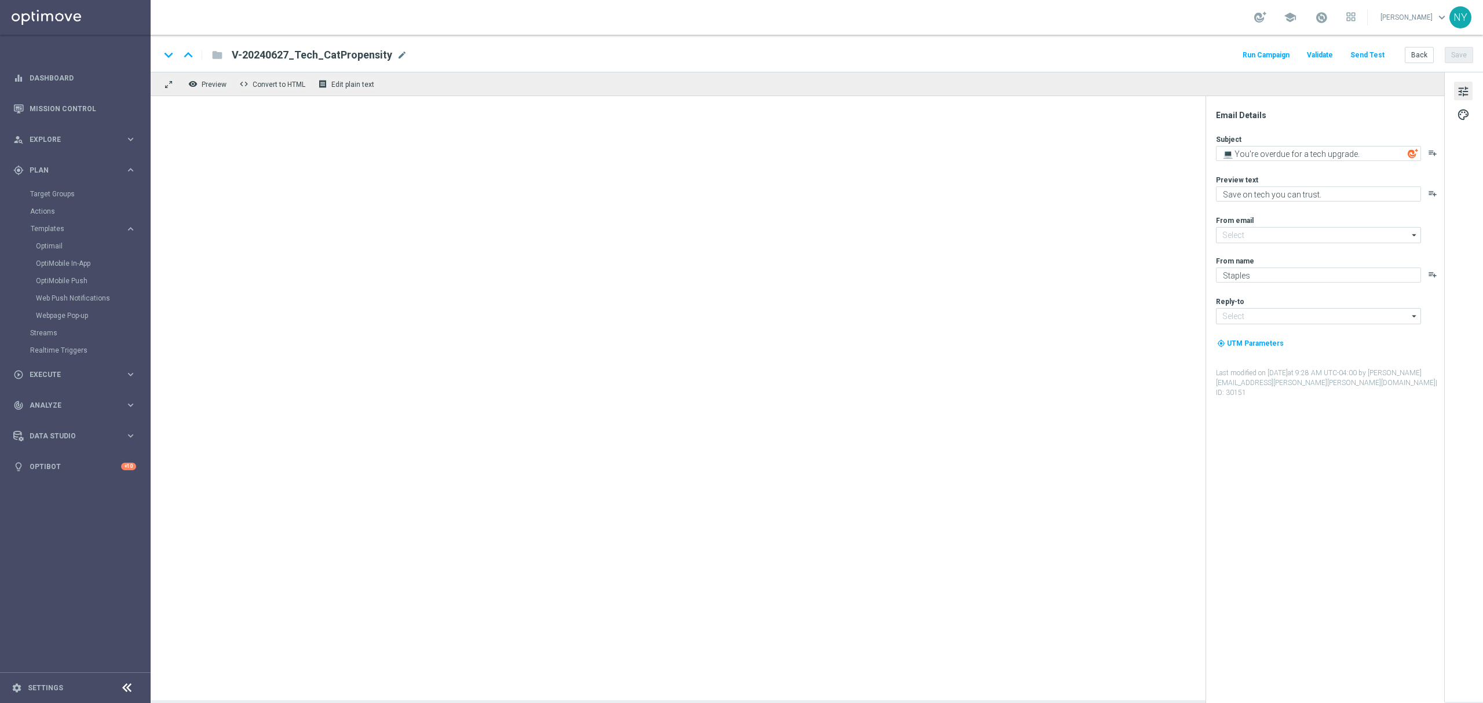
type input "staples@connected.staples.com"
type input "info@staples.com"
type textarea "Ensure your first impression is unforgettable."
type textarea "We're offering you our Print Perfect Guarantee."
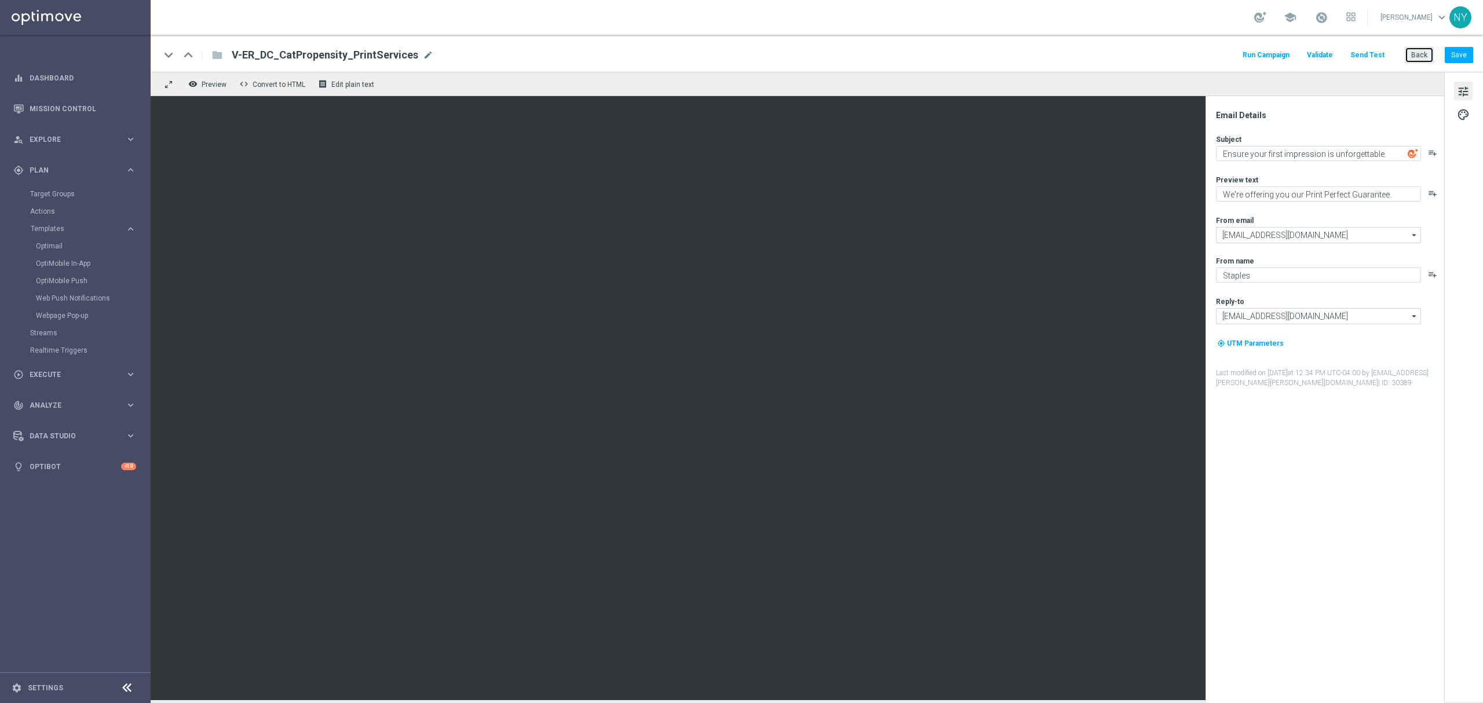
click at [1412, 59] on button "Back" at bounding box center [1419, 55] width 29 height 16
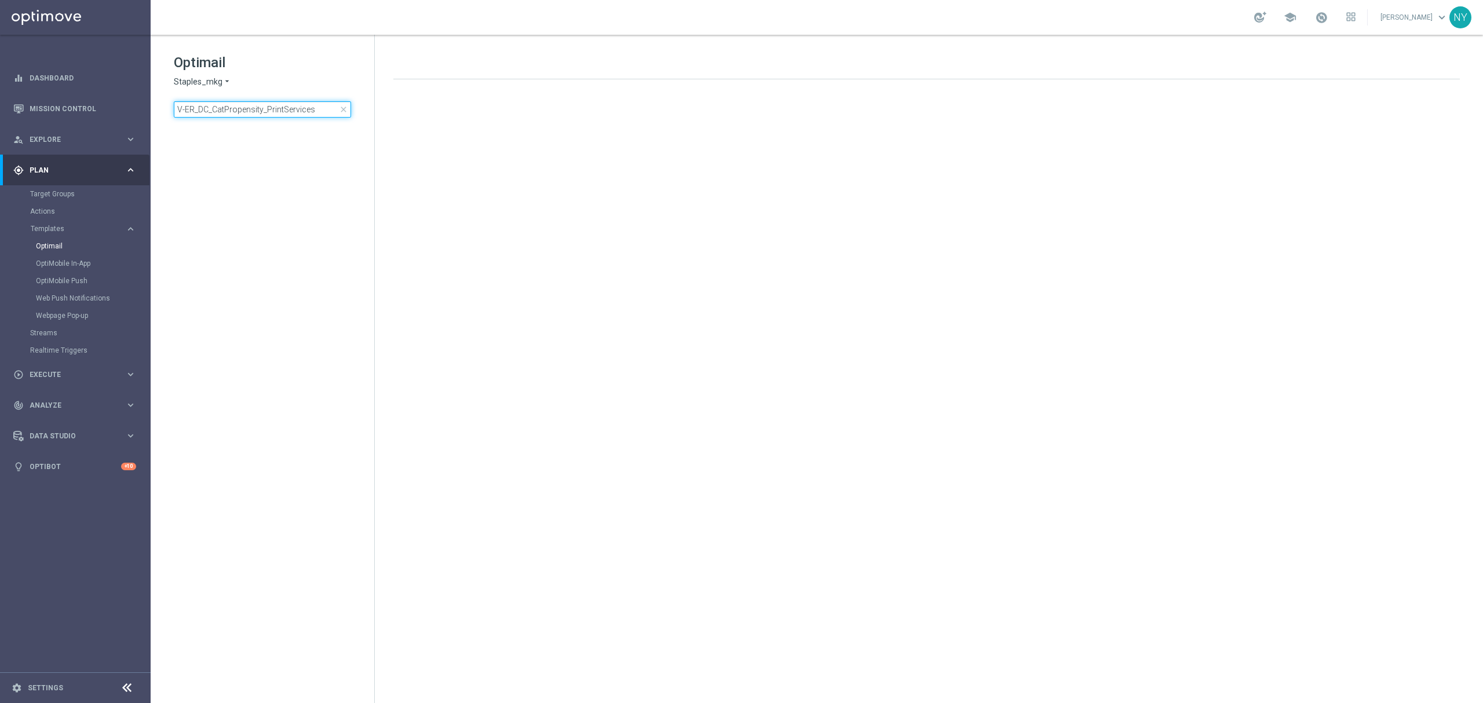
click at [283, 108] on input "V-ER_DC_CatPropensity_PrintServices" at bounding box center [262, 109] width 177 height 16
drag, startPoint x: 317, startPoint y: 109, endPoint x: -49, endPoint y: 112, distance: 366.1
click at [0, 112] on html "equalizer Dashboard Mission Control" at bounding box center [741, 351] width 1483 height 703
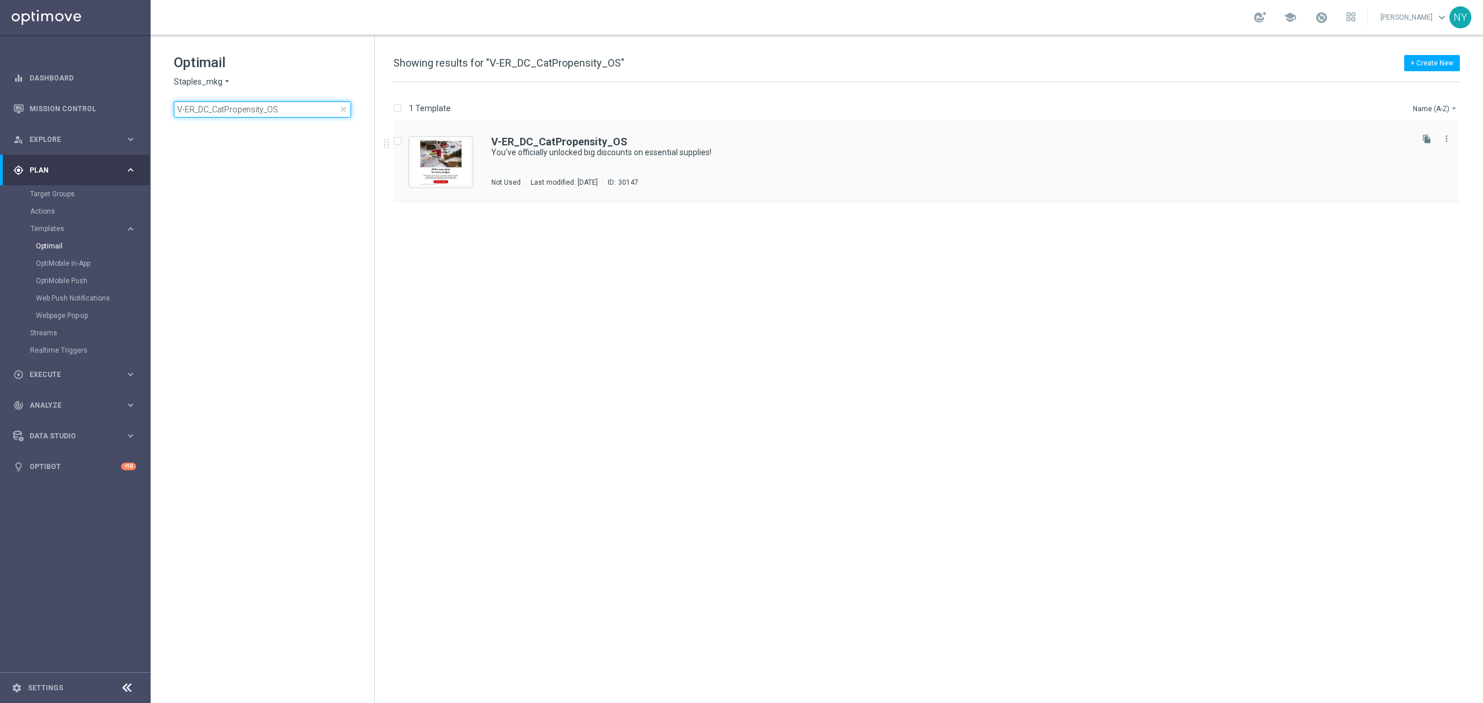
type input "V-ER_DC_CatPropensity_OS"
click at [585, 140] on b "V-ER_DC_CatPropensity_OS" at bounding box center [559, 142] width 136 height 12
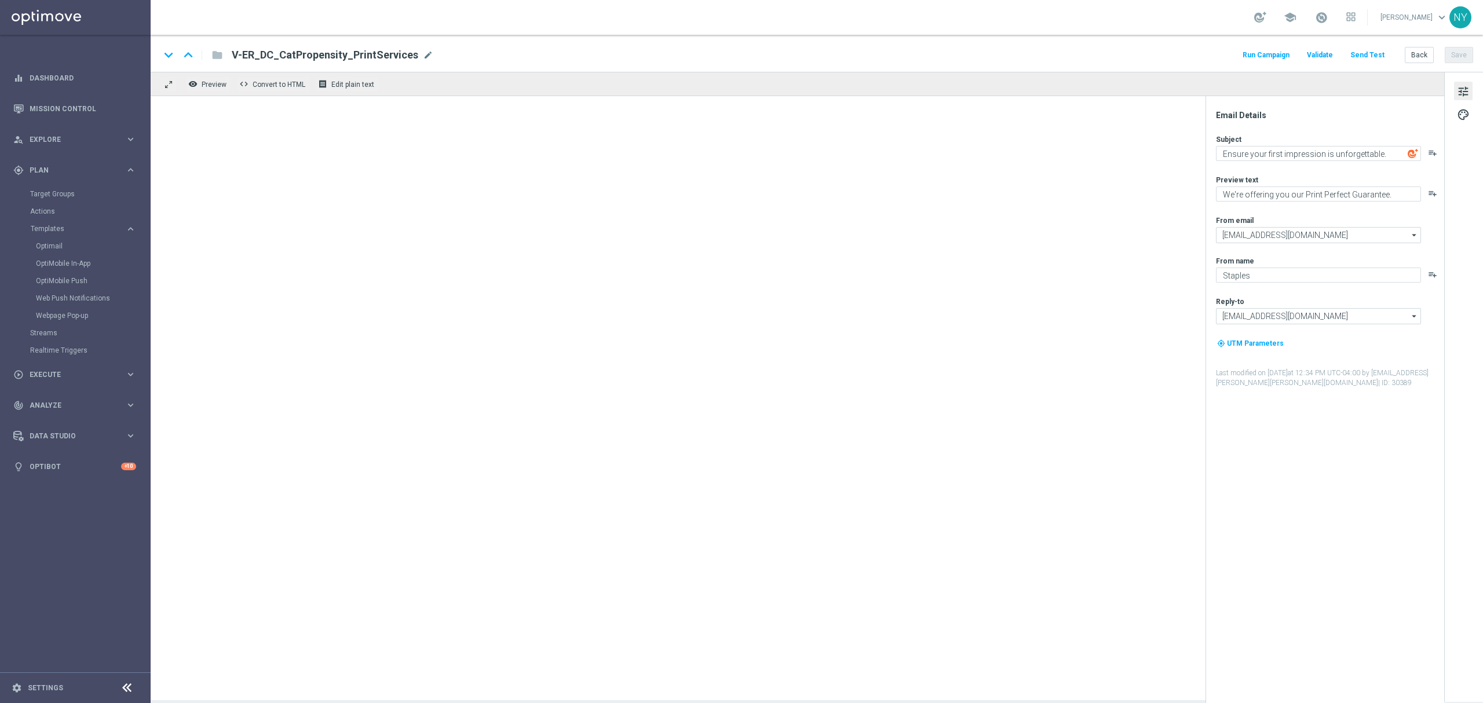
type textarea "You've officially unlocked big discounts on essential supplies!"
type textarea "Office supplies made simple — find everything you need."
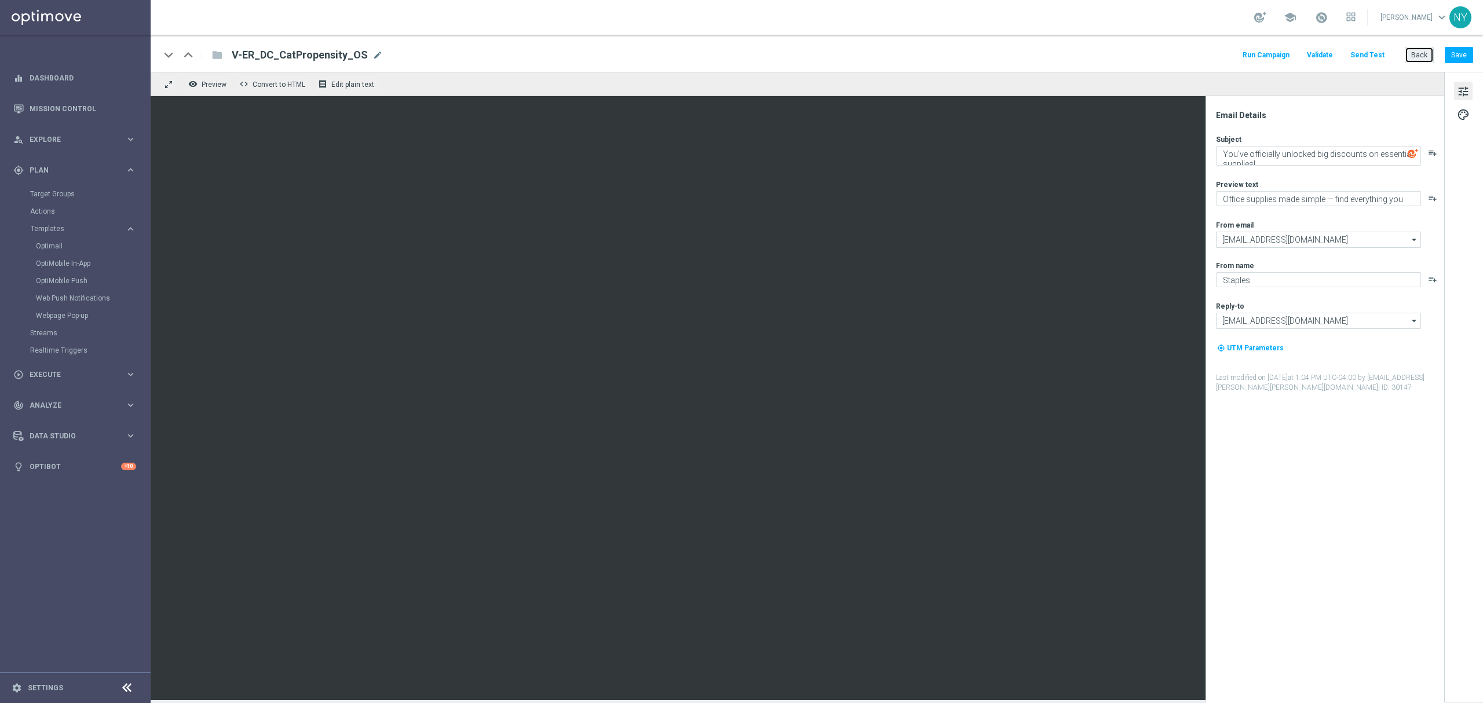
click at [1417, 49] on button "Back" at bounding box center [1419, 55] width 29 height 16
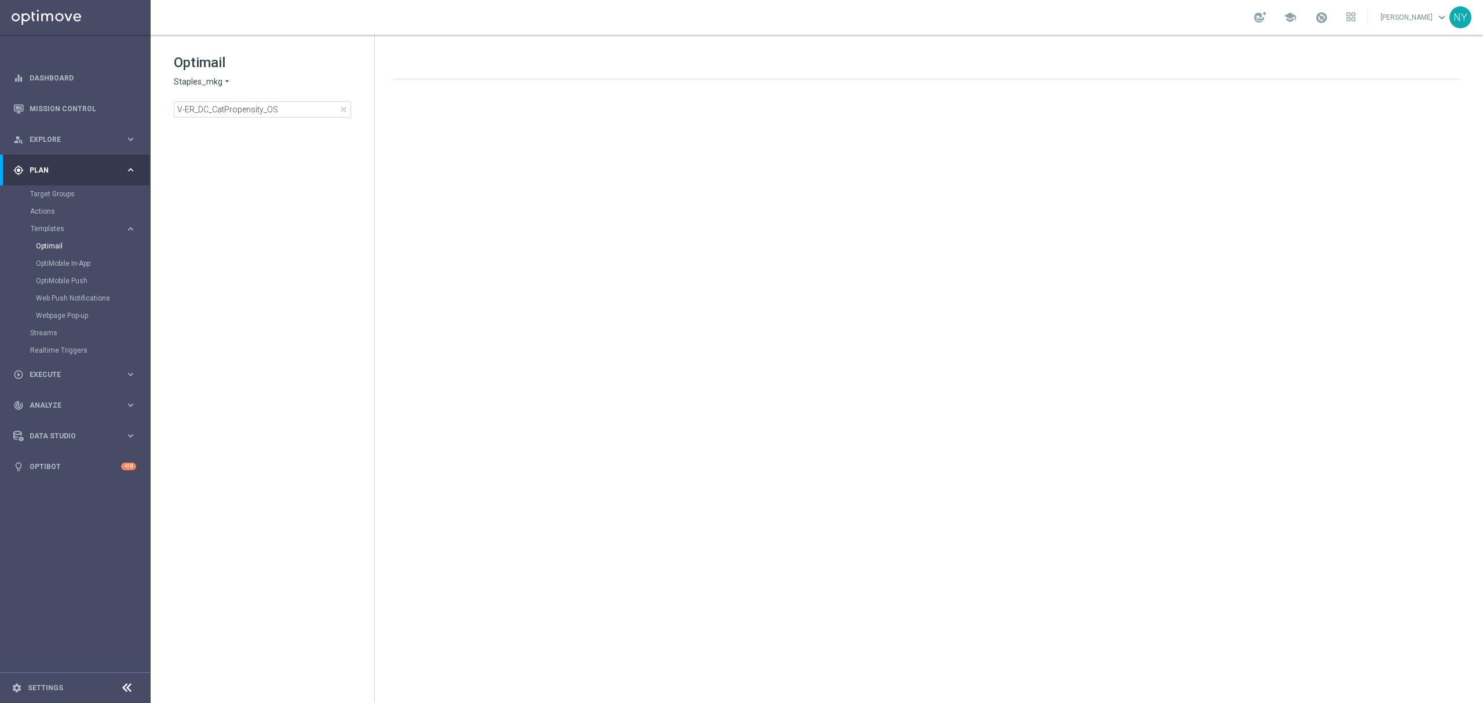
drag, startPoint x: 306, startPoint y: 100, endPoint x: 300, endPoint y: 105, distance: 8.2
click at [306, 102] on div "Optimail Staples_mkg arrow_drop_down × Staples_mkg V-ER_DC_CatPropensity_OS clo…" at bounding box center [274, 85] width 200 height 64
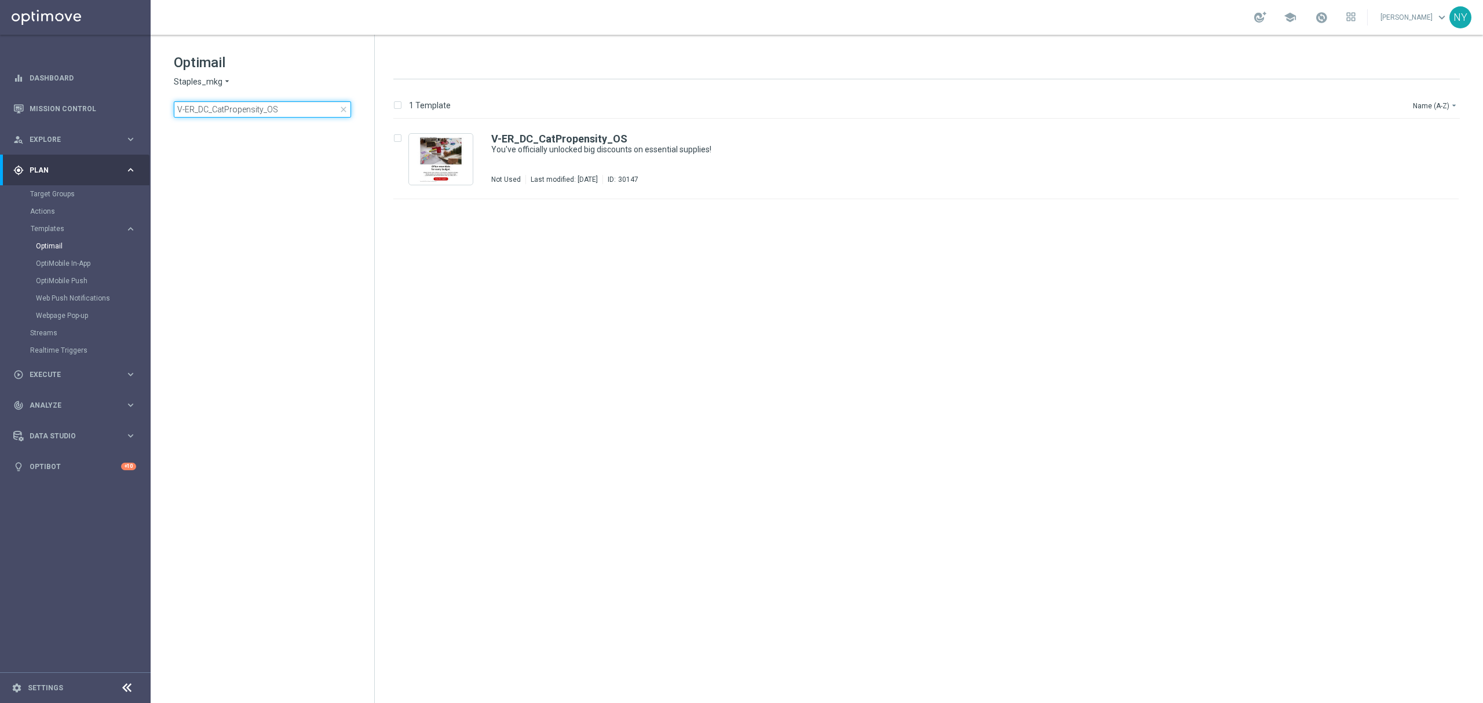
drag, startPoint x: 290, startPoint y: 108, endPoint x: -144, endPoint y: 117, distance: 433.4
click at [0, 117] on html "equalizer Dashboard Mission Control" at bounding box center [741, 351] width 1483 height 703
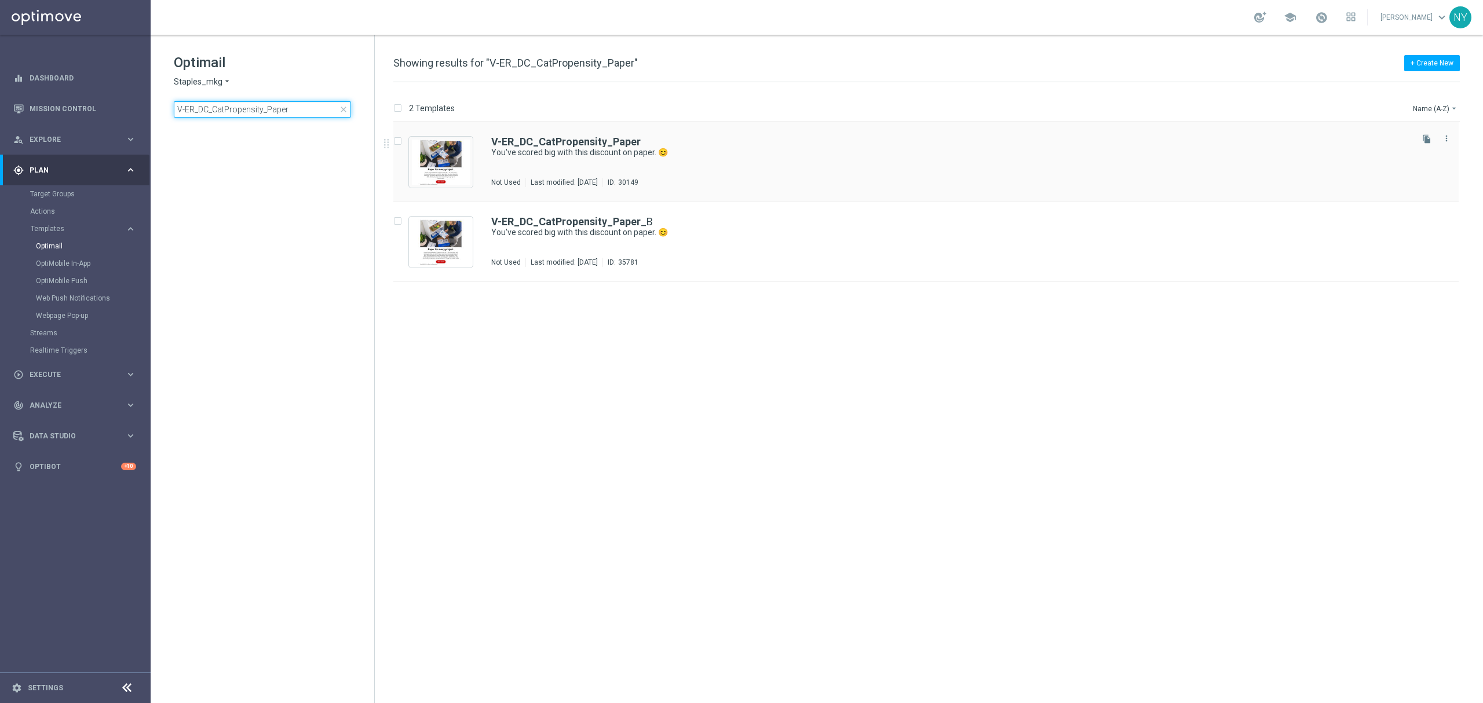
type input "V-ER_DC_CatPropensity_Paper"
click at [593, 137] on b "V-ER_DC_CatPropensity_Paper" at bounding box center [565, 142] width 149 height 12
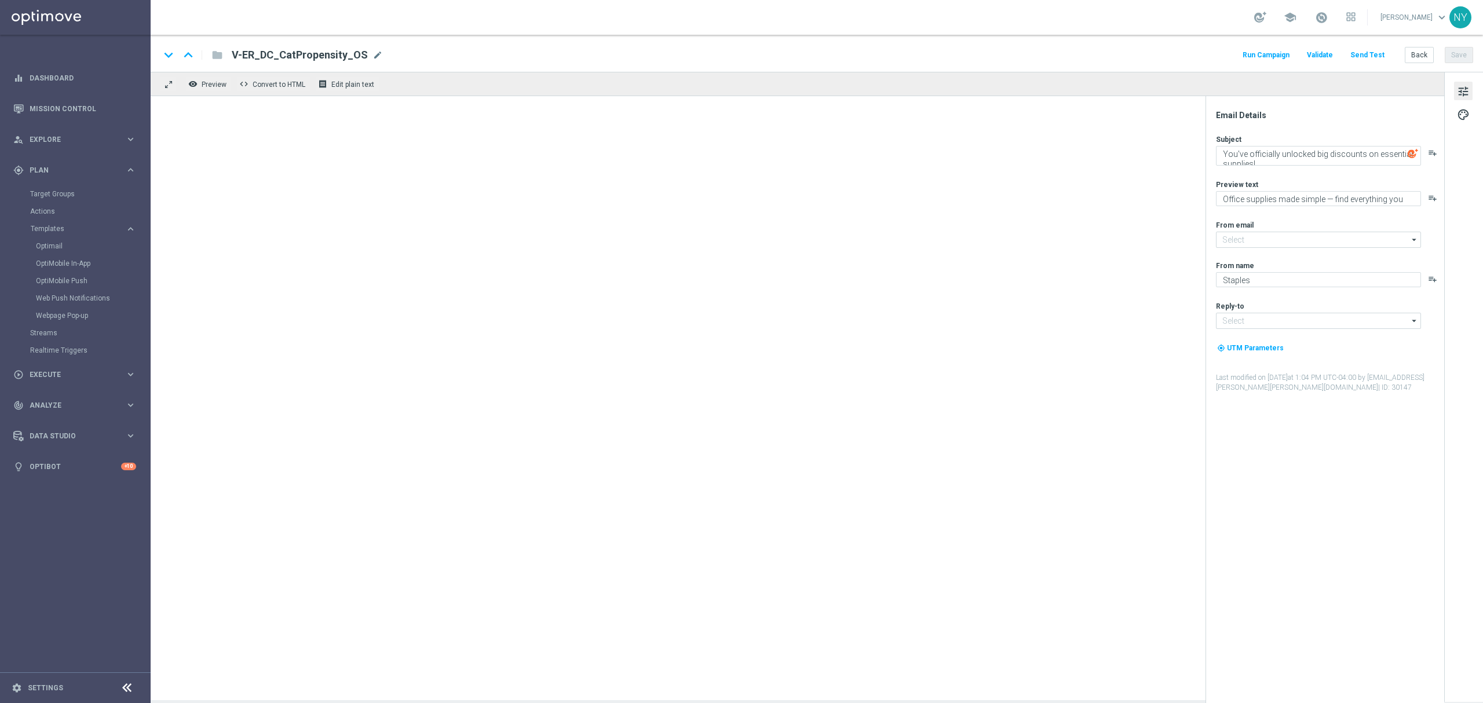
type textarea "You've scored big with this discount on paper. 😊"
type textarea "We're offering you the essentials you need."
type input "staples@connected.staples.com"
type input "info@staples.com"
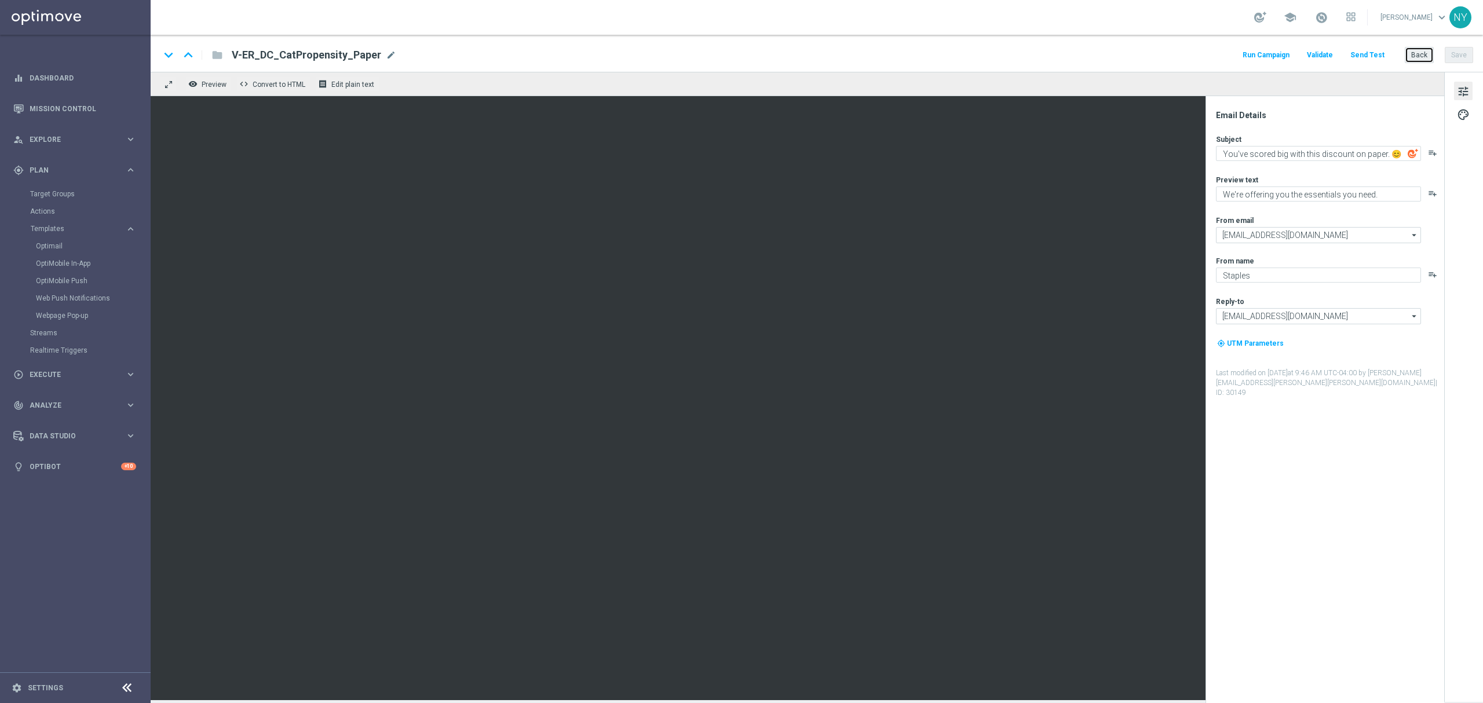
click at [1416, 59] on button "Back" at bounding box center [1419, 55] width 29 height 16
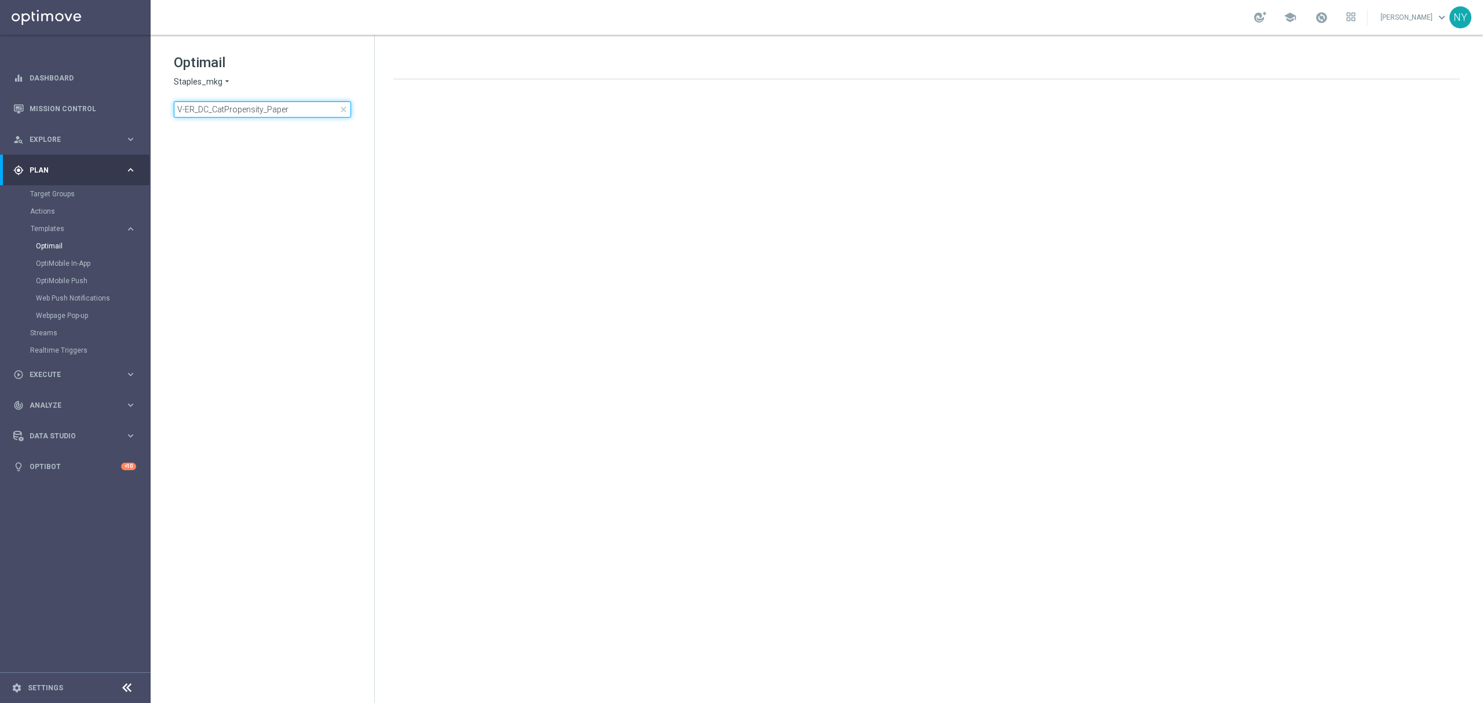
click at [264, 103] on input "V-ER_DC_CatPropensity_Paper" at bounding box center [262, 109] width 177 height 16
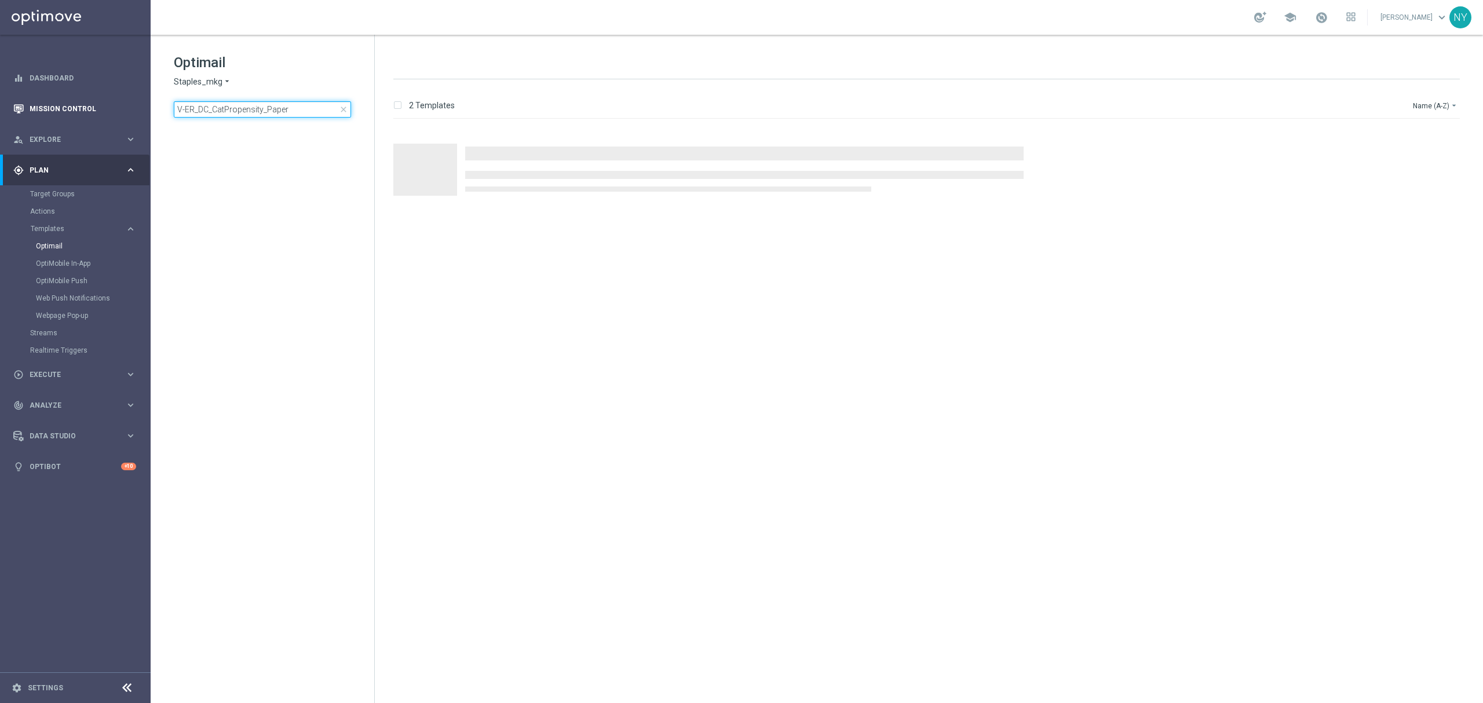
drag, startPoint x: 253, startPoint y: 110, endPoint x: 92, endPoint y: 115, distance: 161.7
click at [92, 115] on main "equalizer Dashboard Mission Control" at bounding box center [741, 351] width 1483 height 703
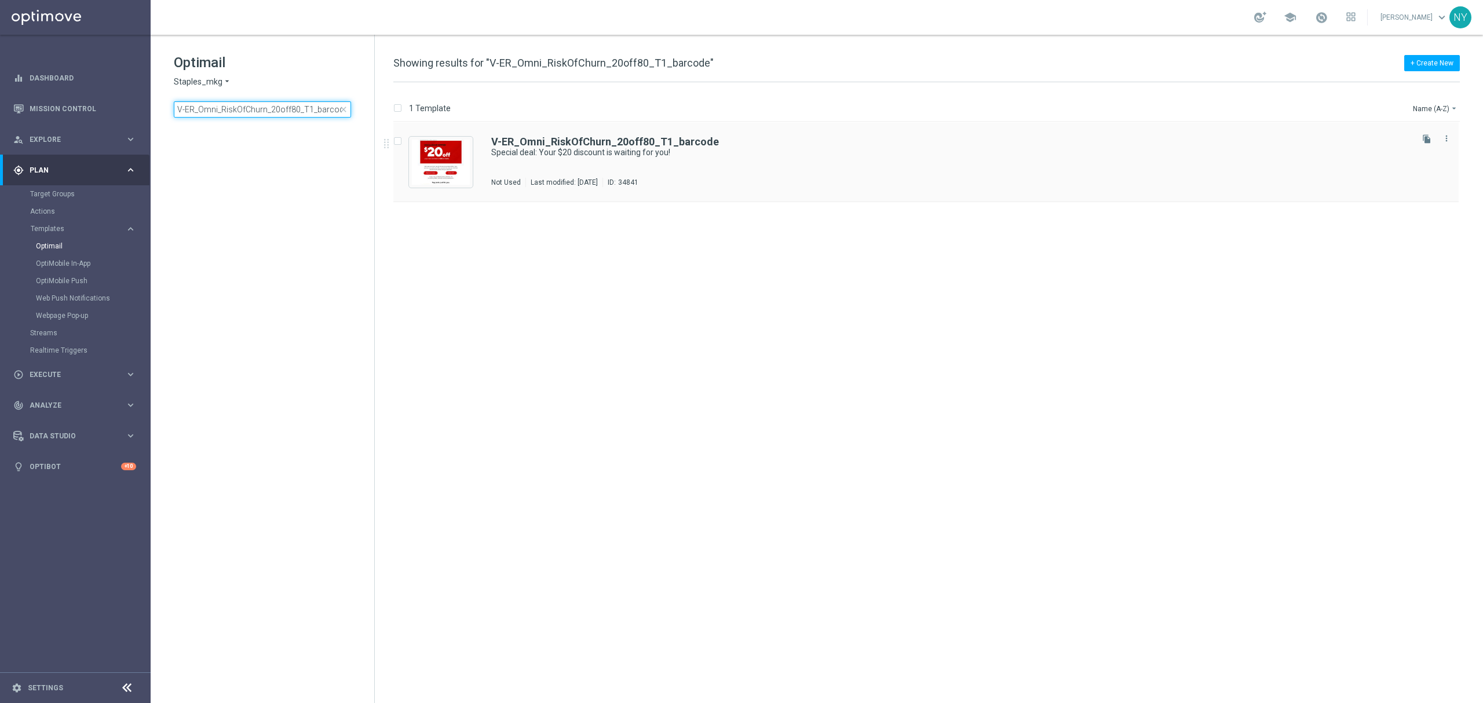
type input "V-ER_Omni_RiskOfChurn_20off80_T1_barcode"
click at [575, 140] on b "V-ER_Omni_RiskOfChurn_20off80_T1_barcode" at bounding box center [605, 142] width 228 height 12
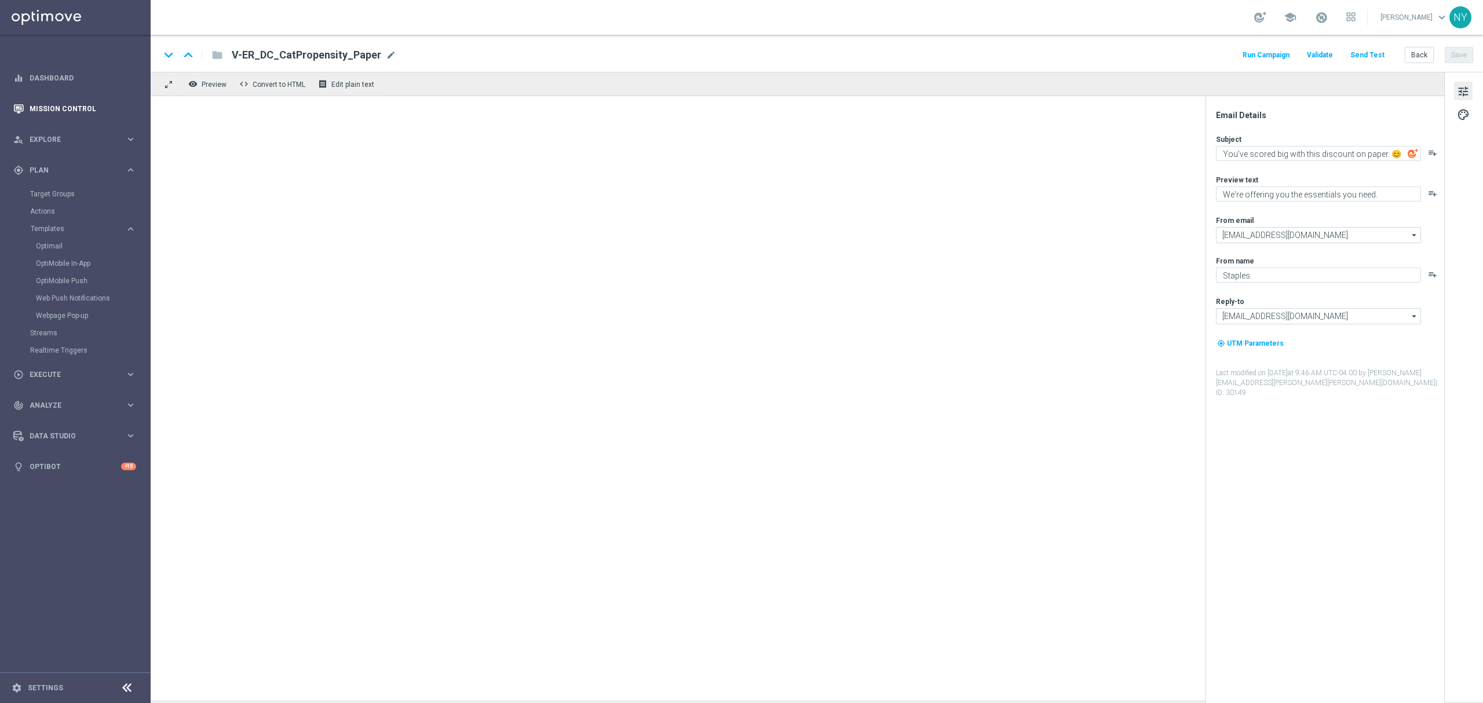
type textarea "Special deal: Your $20 discount is waiting for you!"
type textarea "Ready. Set. Claim."
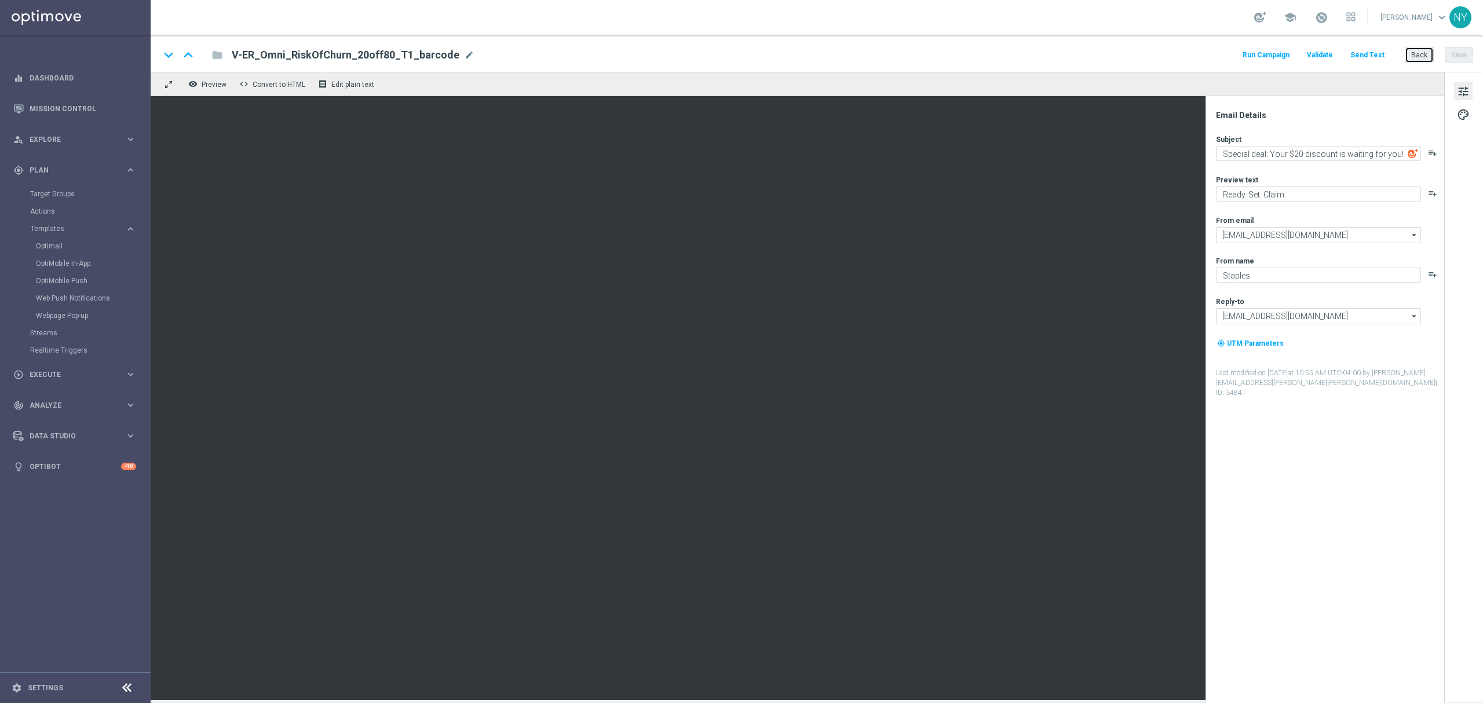
click at [1415, 49] on button "Back" at bounding box center [1419, 55] width 29 height 16
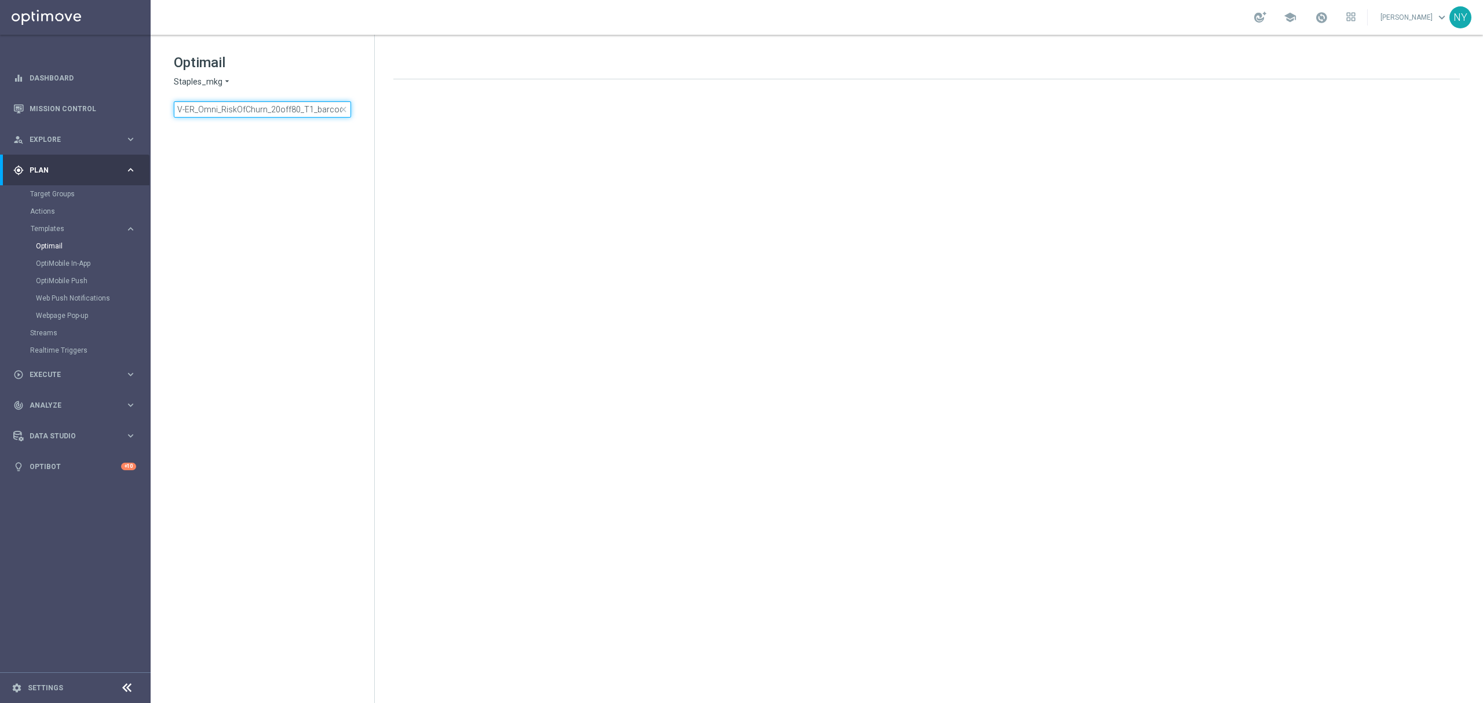
click at [306, 105] on input "V-ER_Omni_RiskOfChurn_20off80_T1_barcode" at bounding box center [262, 109] width 177 height 16
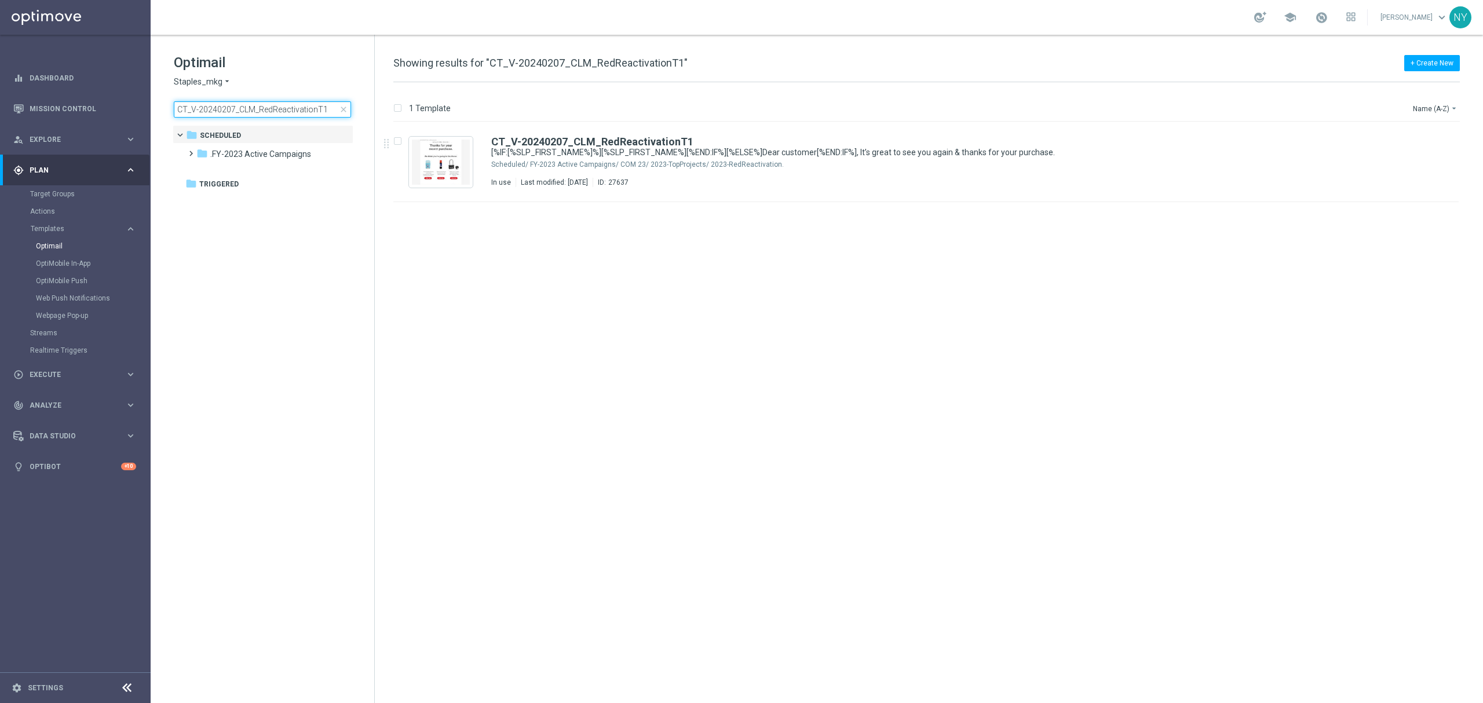
drag, startPoint x: 328, startPoint y: 109, endPoint x: 336, endPoint y: 108, distance: 8.3
click at [328, 109] on input "CT_V-20240207_CLM_RedReactivationT1" at bounding box center [262, 109] width 177 height 16
drag, startPoint x: 336, startPoint y: 108, endPoint x: -131, endPoint y: 105, distance: 467.5
click at [0, 105] on html "equalizer Dashboard Mission Control" at bounding box center [741, 351] width 1483 height 703
type input "CT_V-20240207_4cite_Reactivation"
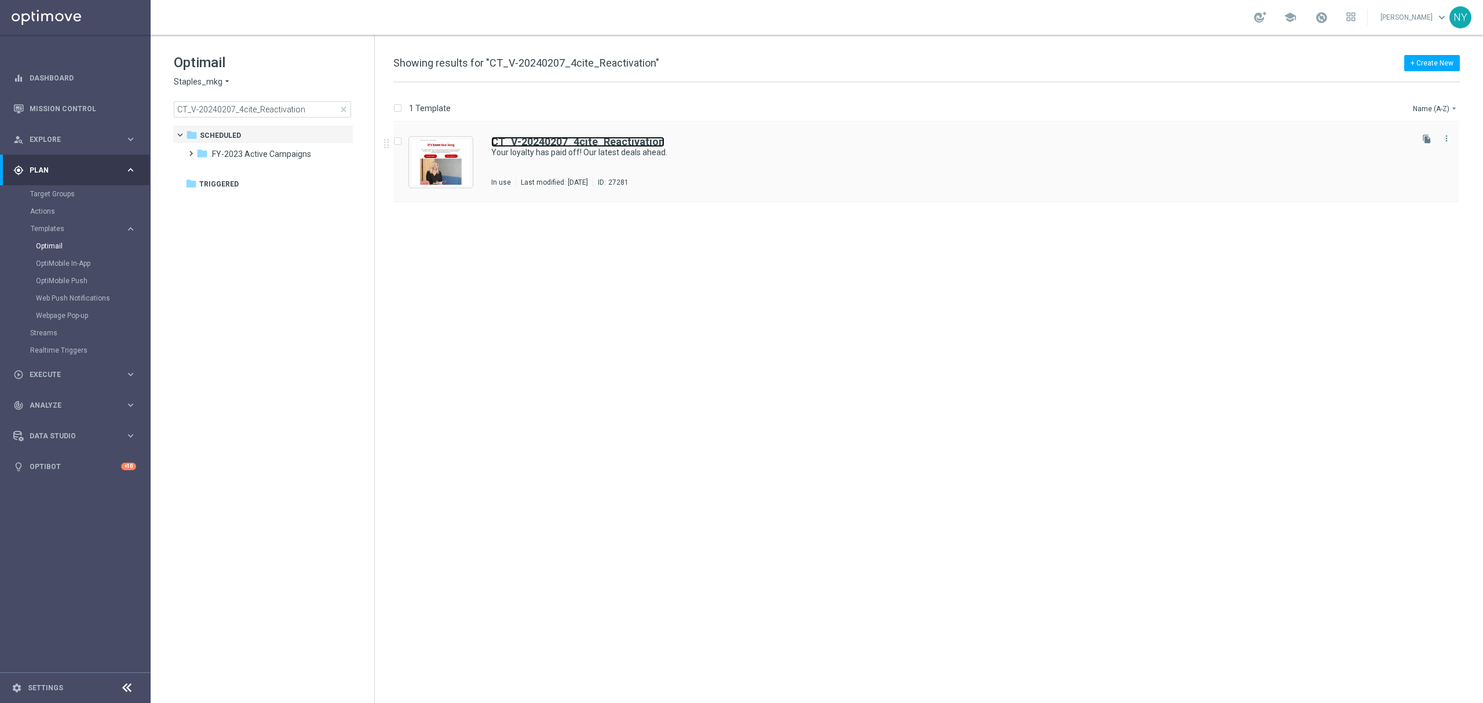
click at [566, 144] on b "CT_V-20240207_4cite_Reactivation" at bounding box center [577, 142] width 173 height 12
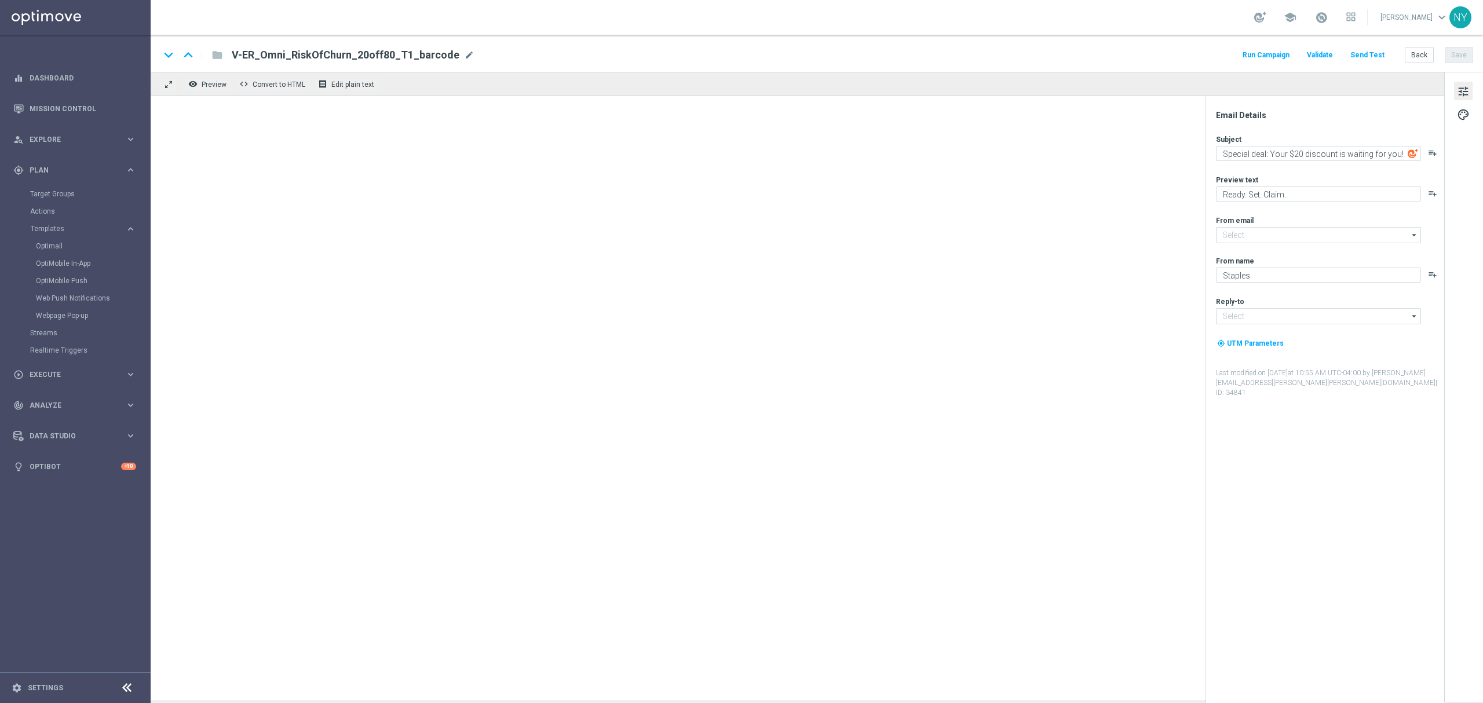
type input "staples@connected.staples.com"
type input "info@staples.com"
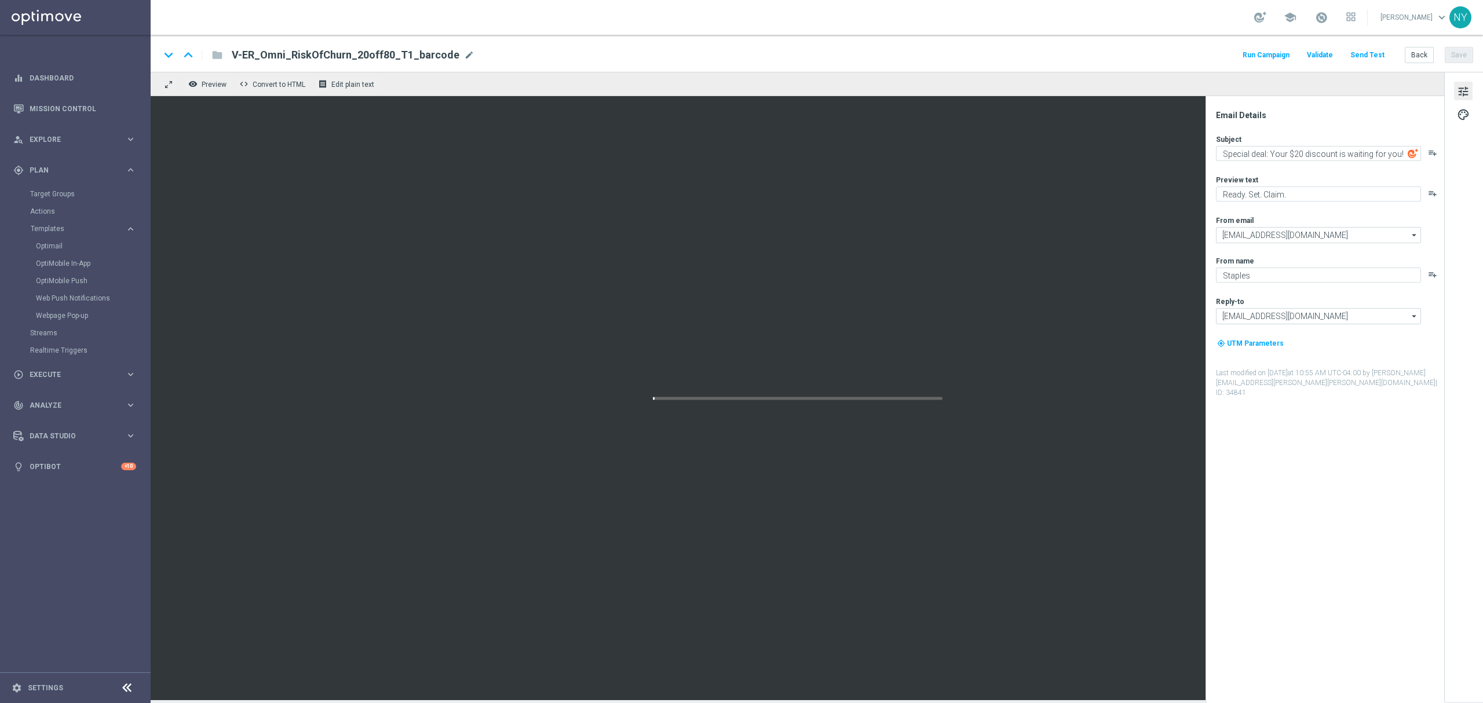
type textarea "Your loyalty has paid off! Our latest deals ahead."
type textarea "Glad to see you back."
click at [1420, 56] on button "Back" at bounding box center [1419, 55] width 29 height 16
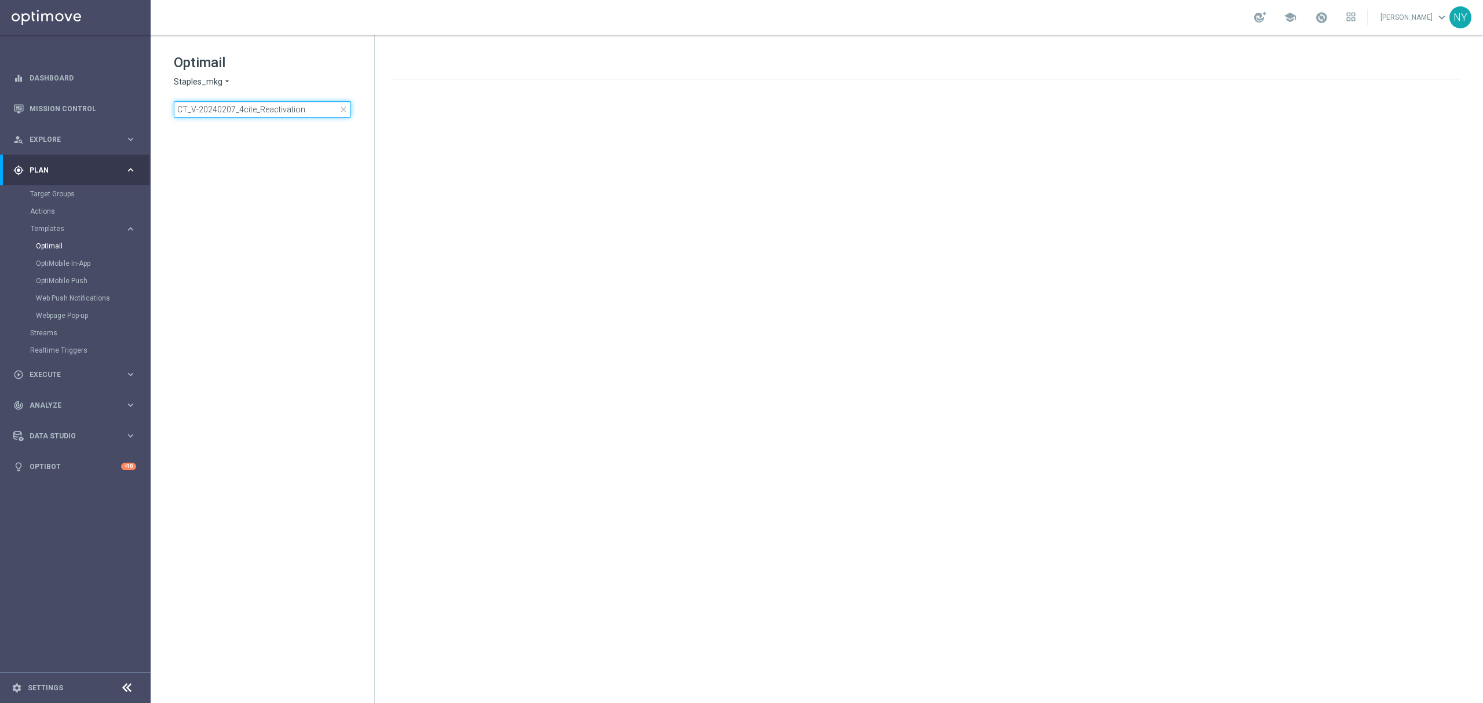
click at [319, 107] on input "CT_V-20240207_4cite_Reactivation" at bounding box center [262, 109] width 177 height 16
drag, startPoint x: 131, startPoint y: 107, endPoint x: -87, endPoint y: 112, distance: 217.8
click at [0, 112] on html "equalizer Dashboard Mission Control" at bounding box center [741, 351] width 1483 height 703
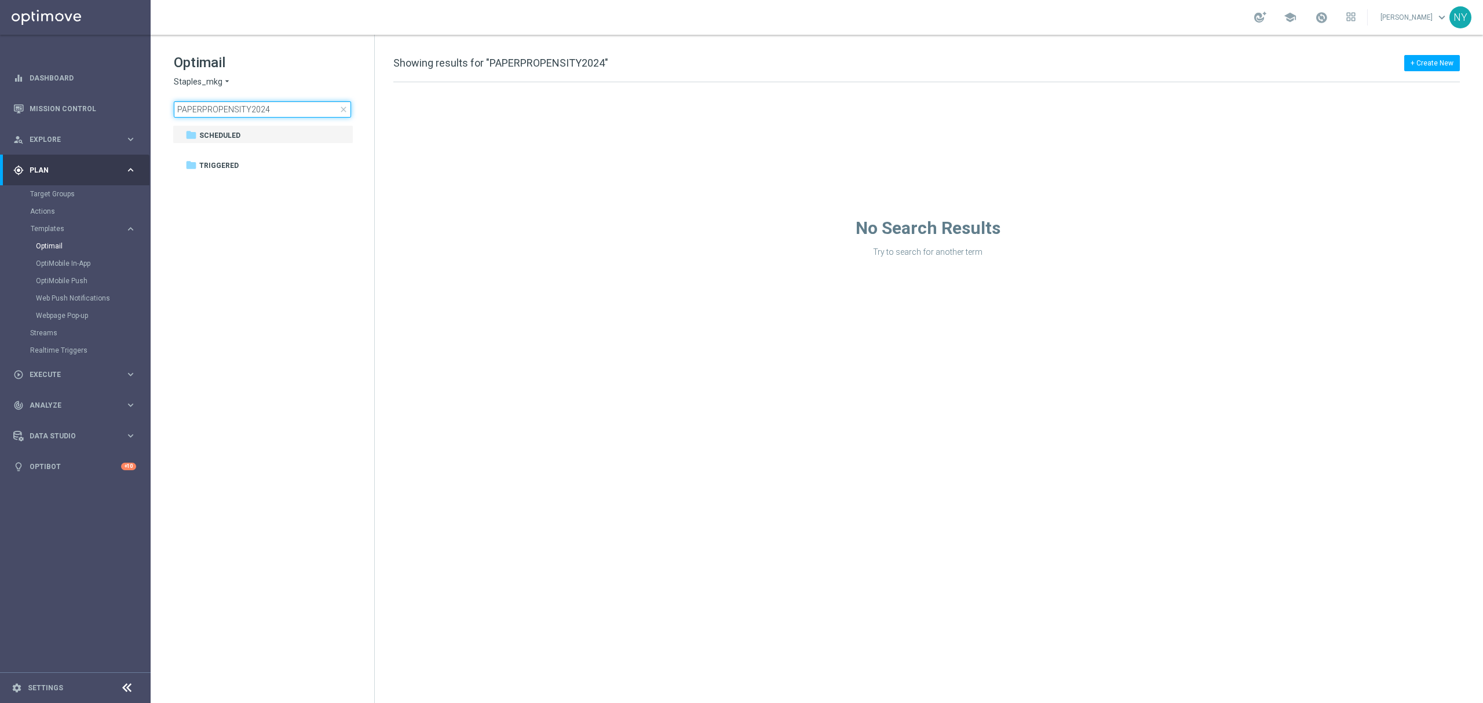
type input "PAPERPROPENSITY2024"
drag, startPoint x: 278, startPoint y: 108, endPoint x: -27, endPoint y: 100, distance: 305.4
click at [0, 100] on html "equalizer Dashboard Mission Control" at bounding box center [741, 351] width 1483 height 703
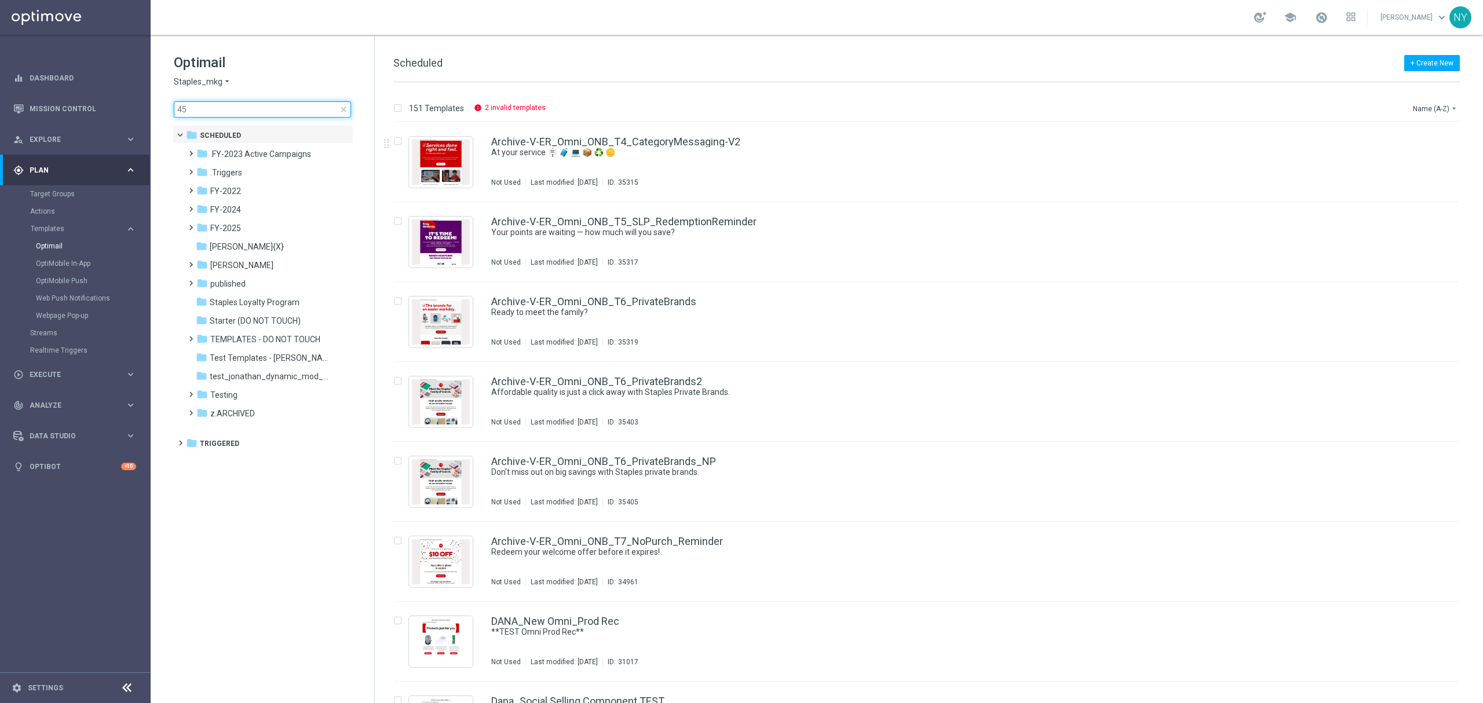
click at [205, 114] on input "45" at bounding box center [262, 109] width 177 height 16
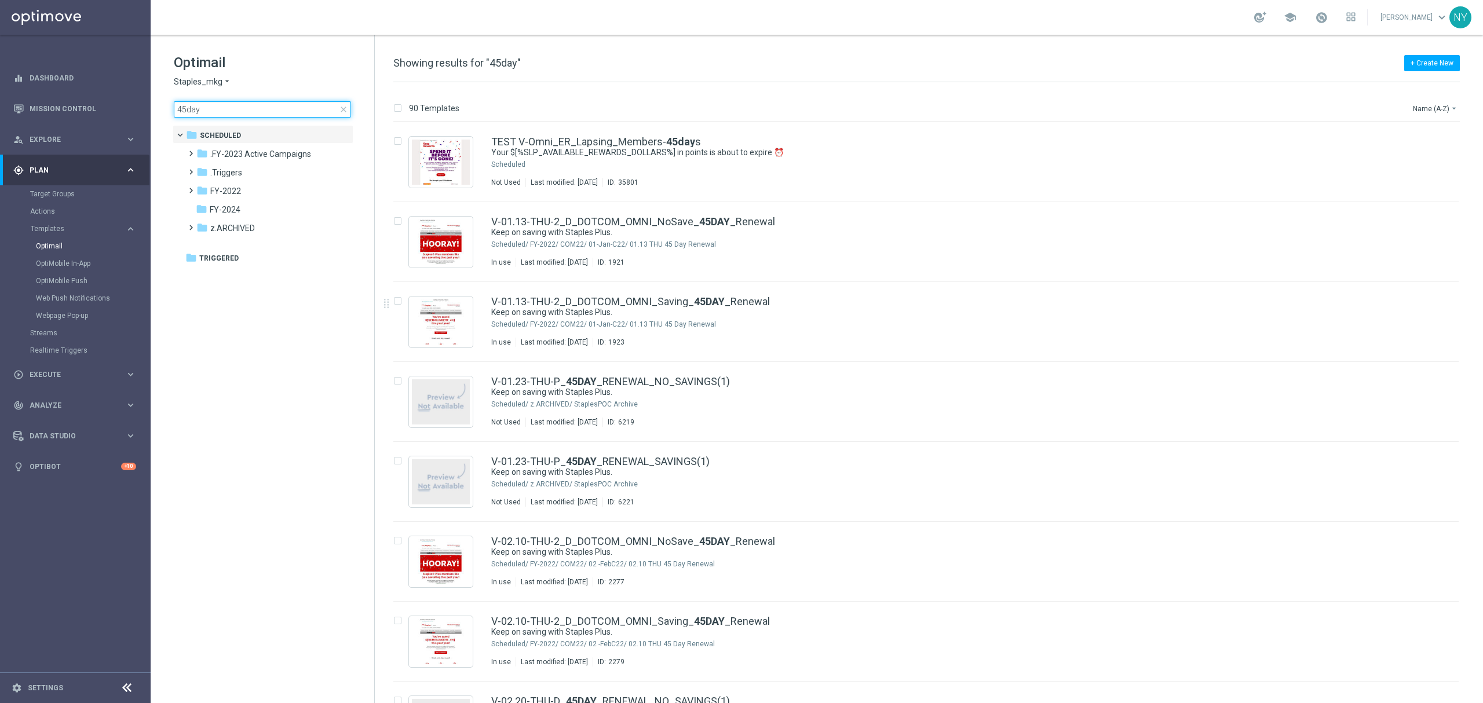
click at [244, 103] on input "45day" at bounding box center [262, 109] width 177 height 16
click at [203, 105] on input "45day" at bounding box center [262, 109] width 177 height 16
click at [198, 108] on input "45day" at bounding box center [262, 109] width 177 height 16
click at [142, 111] on main "equalizer Dashboard Mission Control" at bounding box center [741, 351] width 1483 height 703
click at [220, 107] on input "45day" at bounding box center [262, 109] width 177 height 16
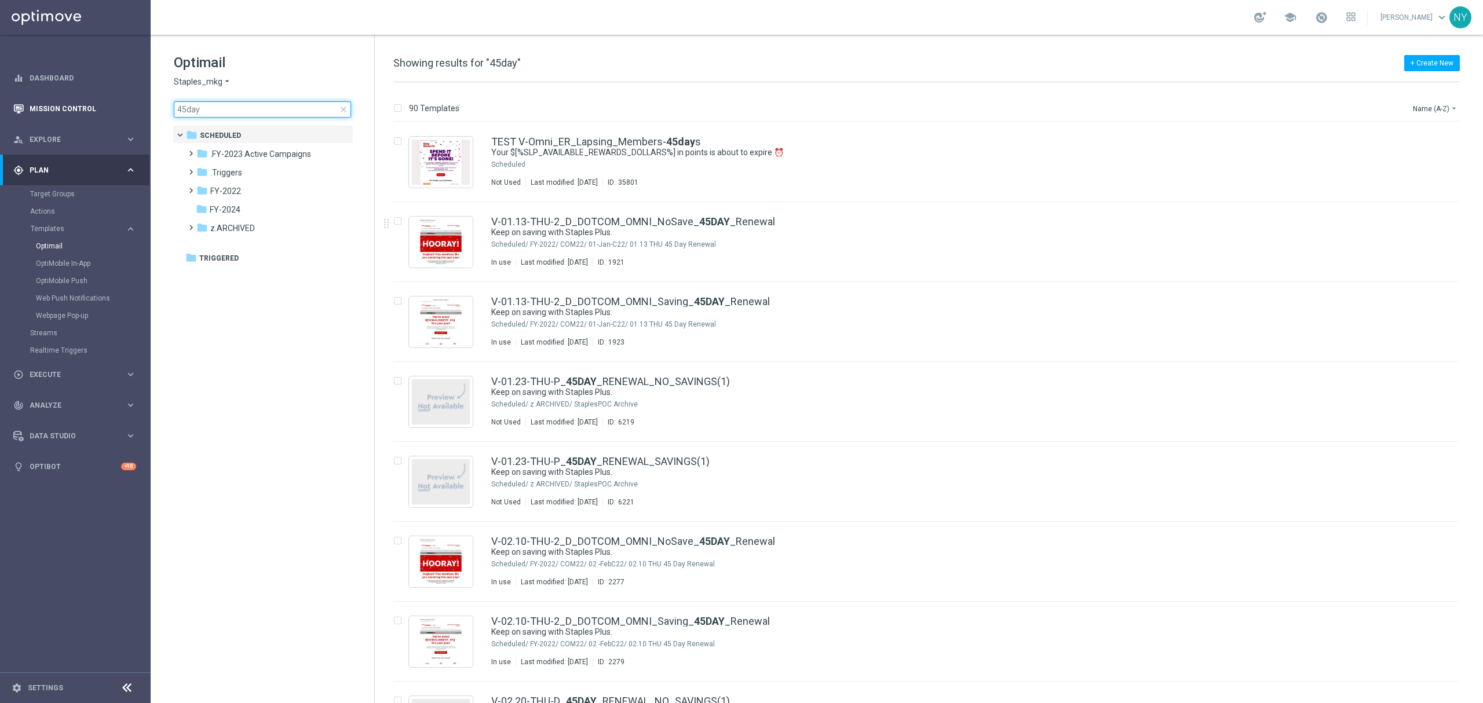
drag, startPoint x: 218, startPoint y: 107, endPoint x: 147, endPoint y: 109, distance: 71.9
click at [147, 109] on main "equalizer Dashboard Mission Control" at bounding box center [741, 351] width 1483 height 703
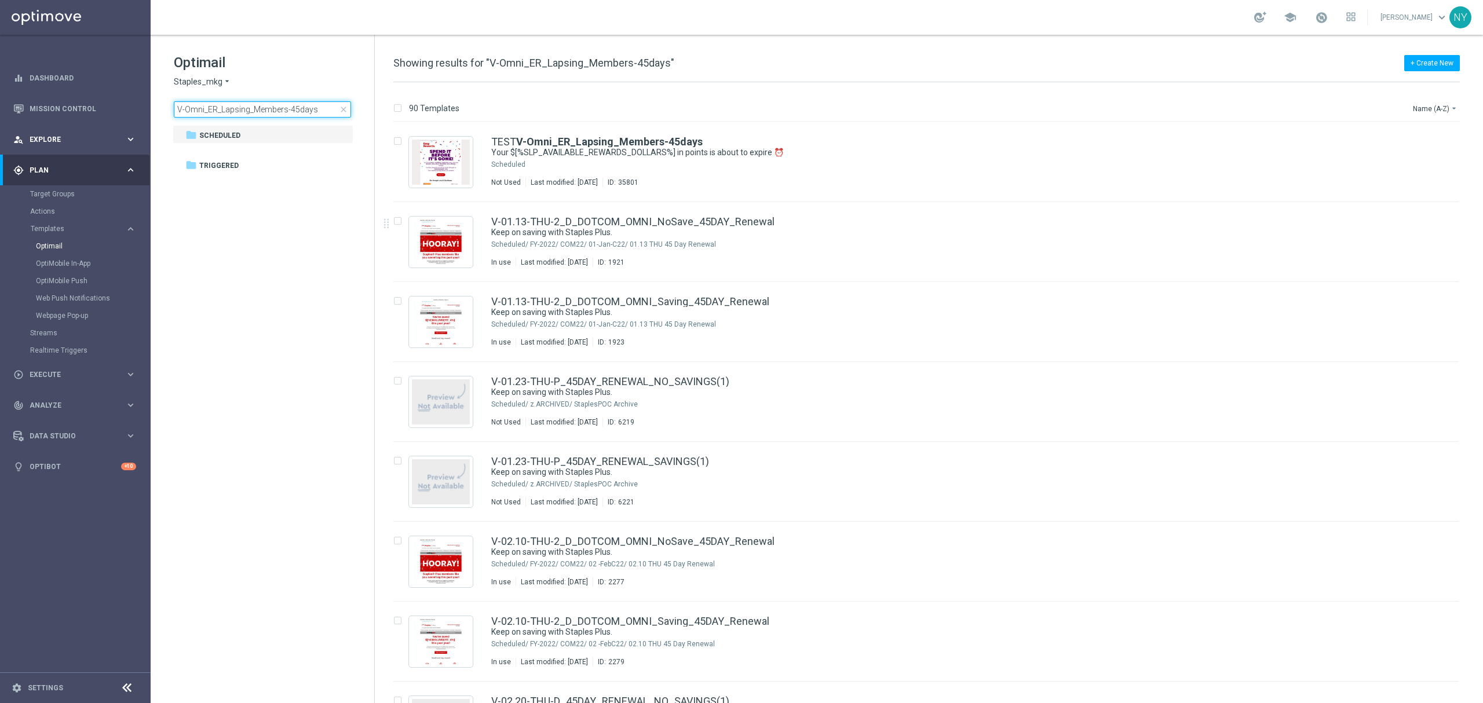
type input "V-Omni_ER_Lapsing_Members-45days"
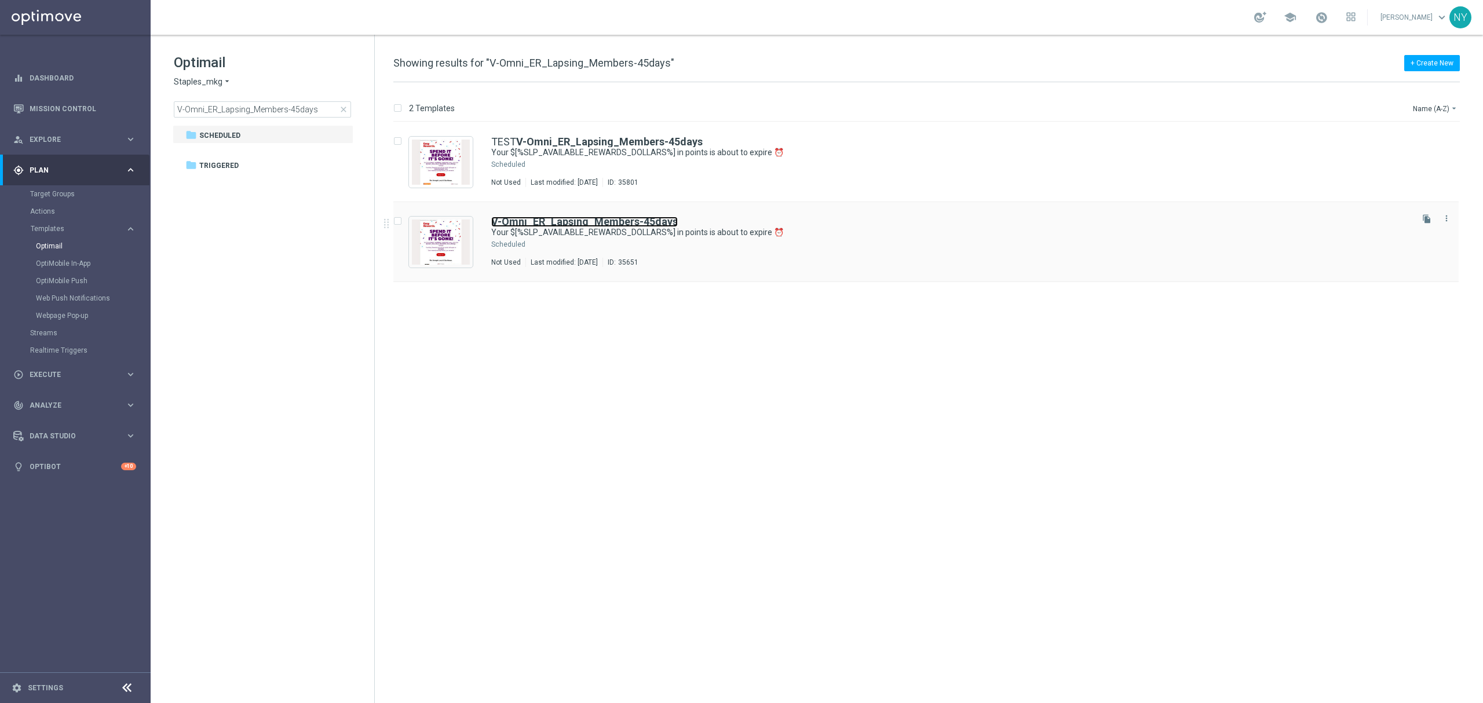
click at [589, 217] on b "V-Omni_ER_Lapsing_Members-45days" at bounding box center [584, 221] width 187 height 12
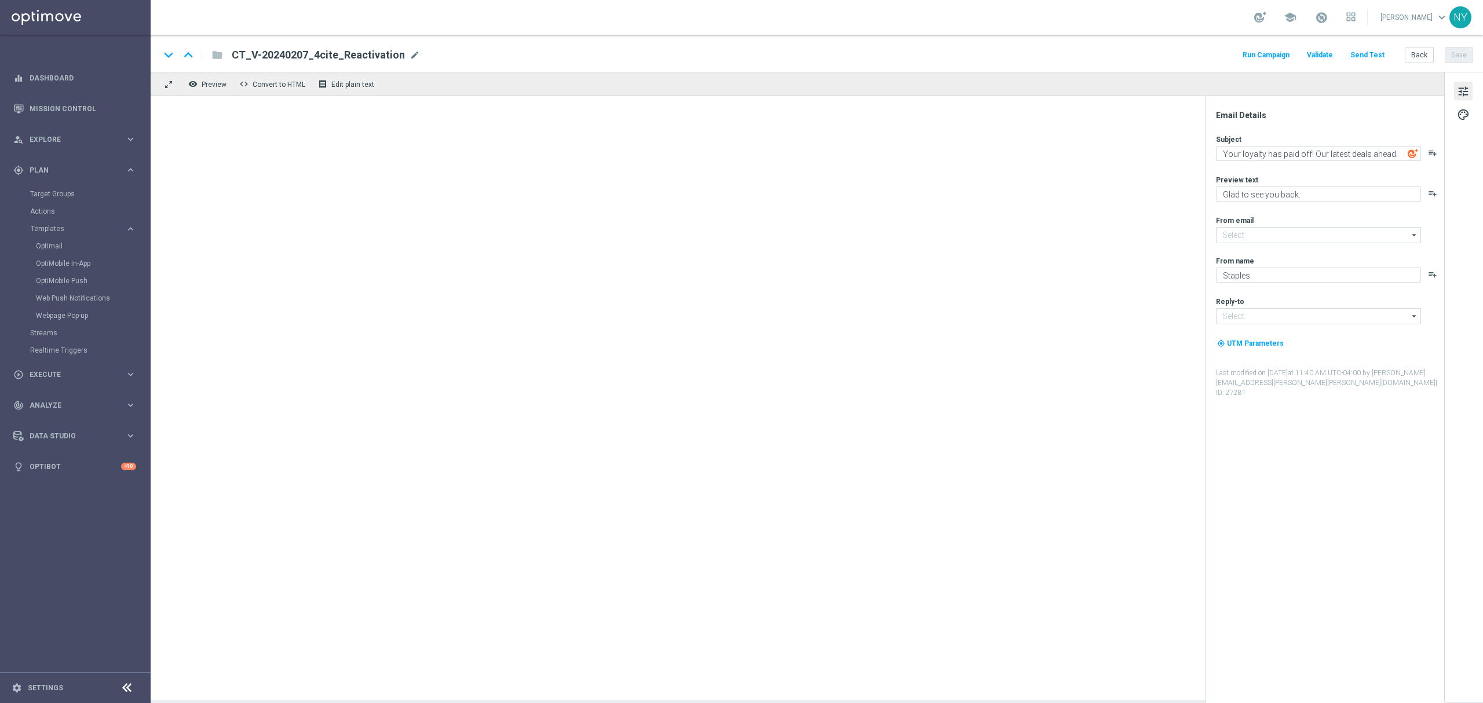
type input "staples@connected.staples.com"
type input "info@staples.com"
type textarea "Your $[%SLP_AVAILABLE_REWARDS_DOLLARS%] in points is about to expire ⏰"
type textarea "Redeem them now before they're gone!"
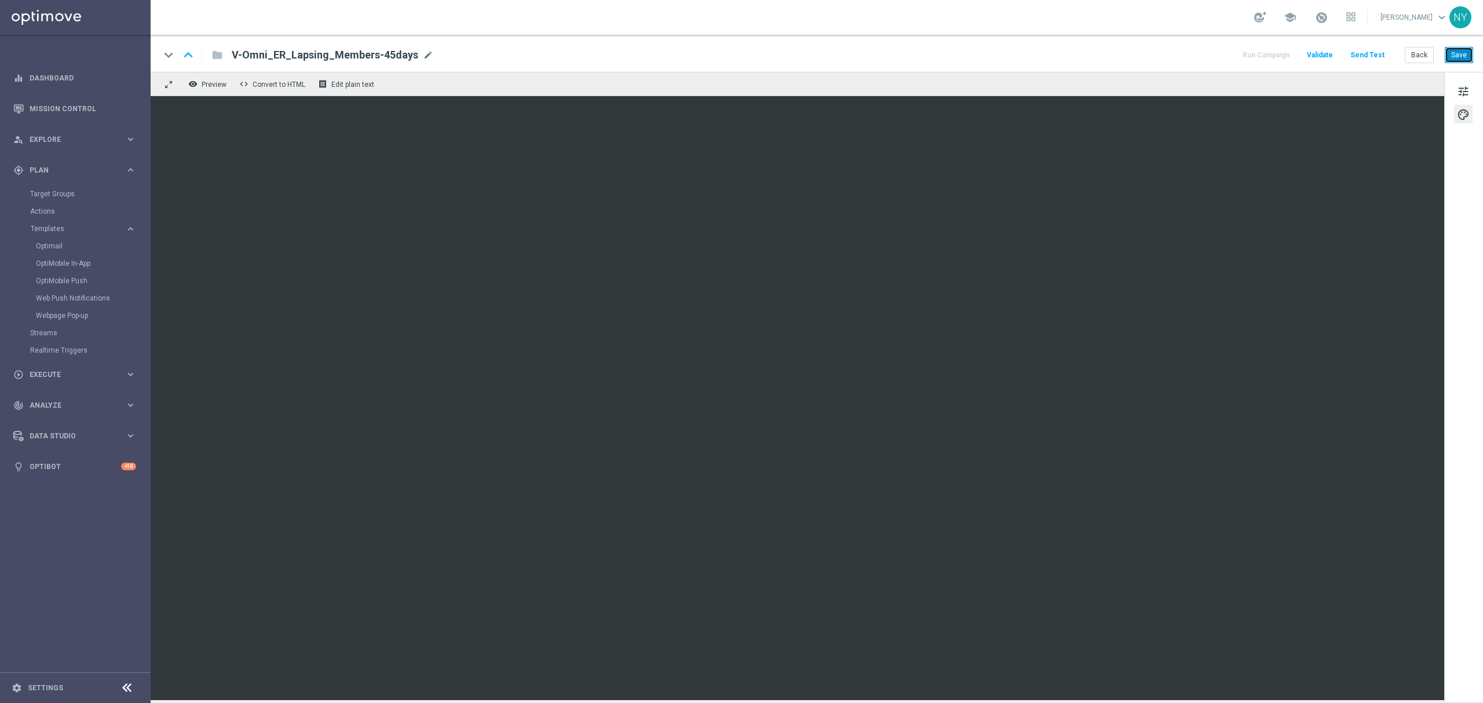
click at [1462, 59] on button "Save" at bounding box center [1459, 55] width 28 height 16
click at [1365, 56] on button "Send Test" at bounding box center [1367, 55] width 38 height 16
click at [1370, 52] on button "Send Test" at bounding box center [1367, 55] width 38 height 16
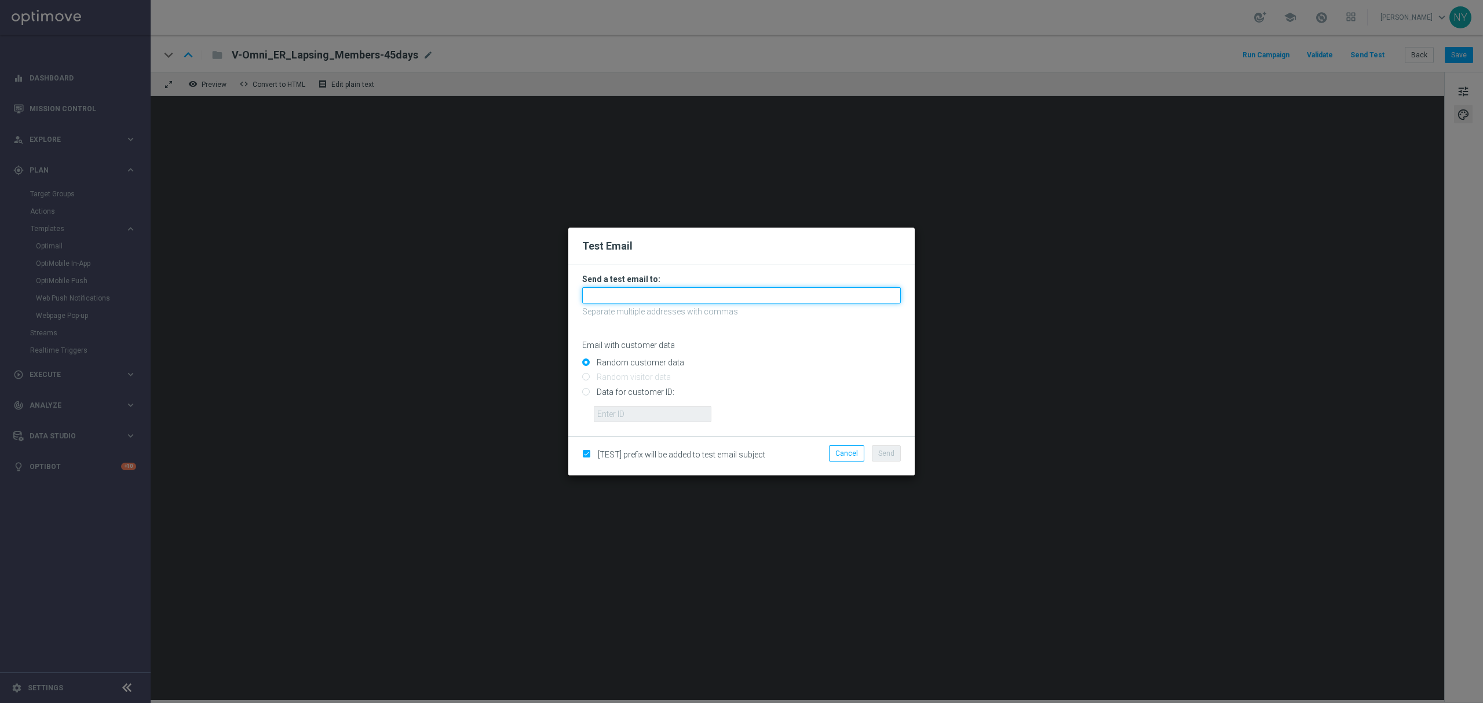
click at [605, 295] on input "text" at bounding box center [741, 295] width 319 height 16
click at [626, 315] on span "an il.chennuru@staples.com" at bounding box center [664, 314] width 141 height 9
type input "anil.chennuru@staples.com"
click at [886, 449] on span "Send" at bounding box center [886, 453] width 16 height 8
click at [1026, 297] on modal-container "Test Email Send a test email to: anil.chennuru@staples.com Separate multiple ad…" at bounding box center [741, 351] width 1483 height 703
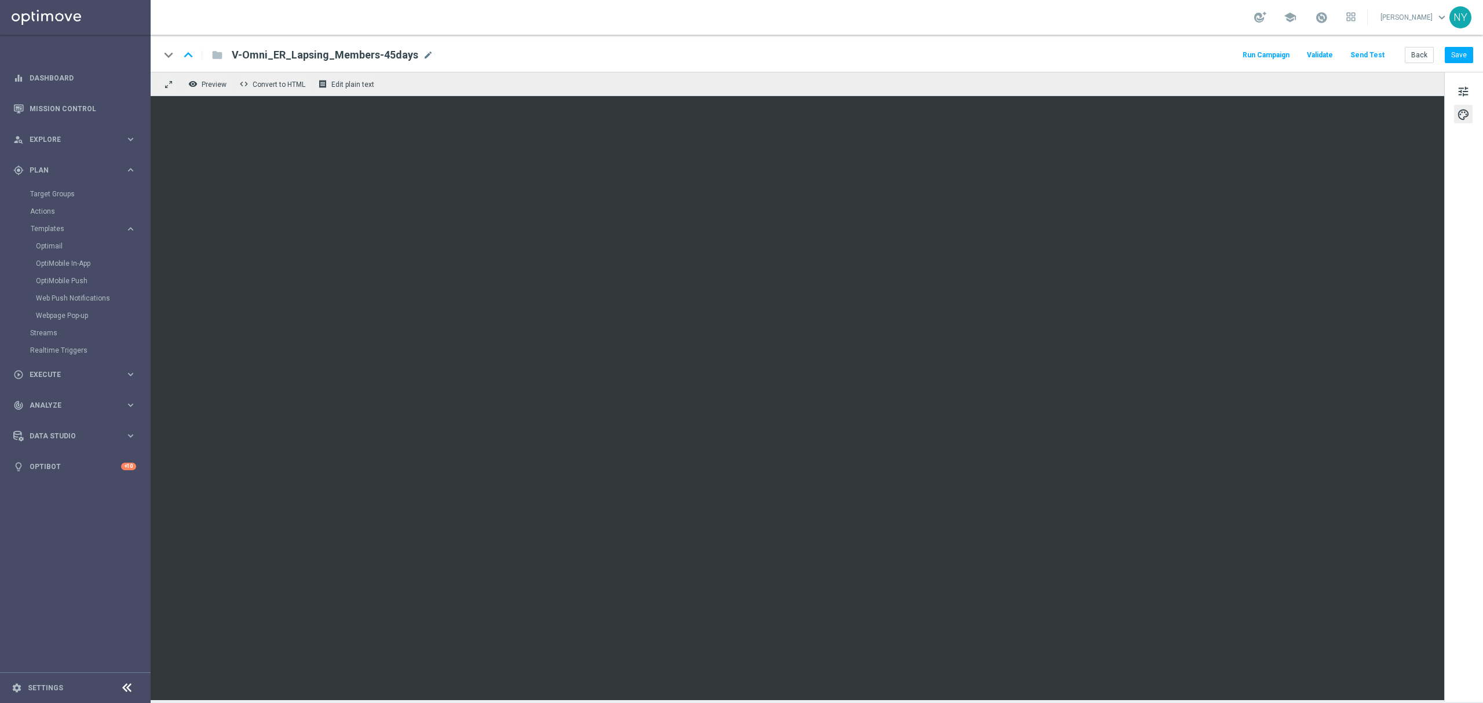
click at [1381, 54] on button "Send Test" at bounding box center [1367, 55] width 38 height 16
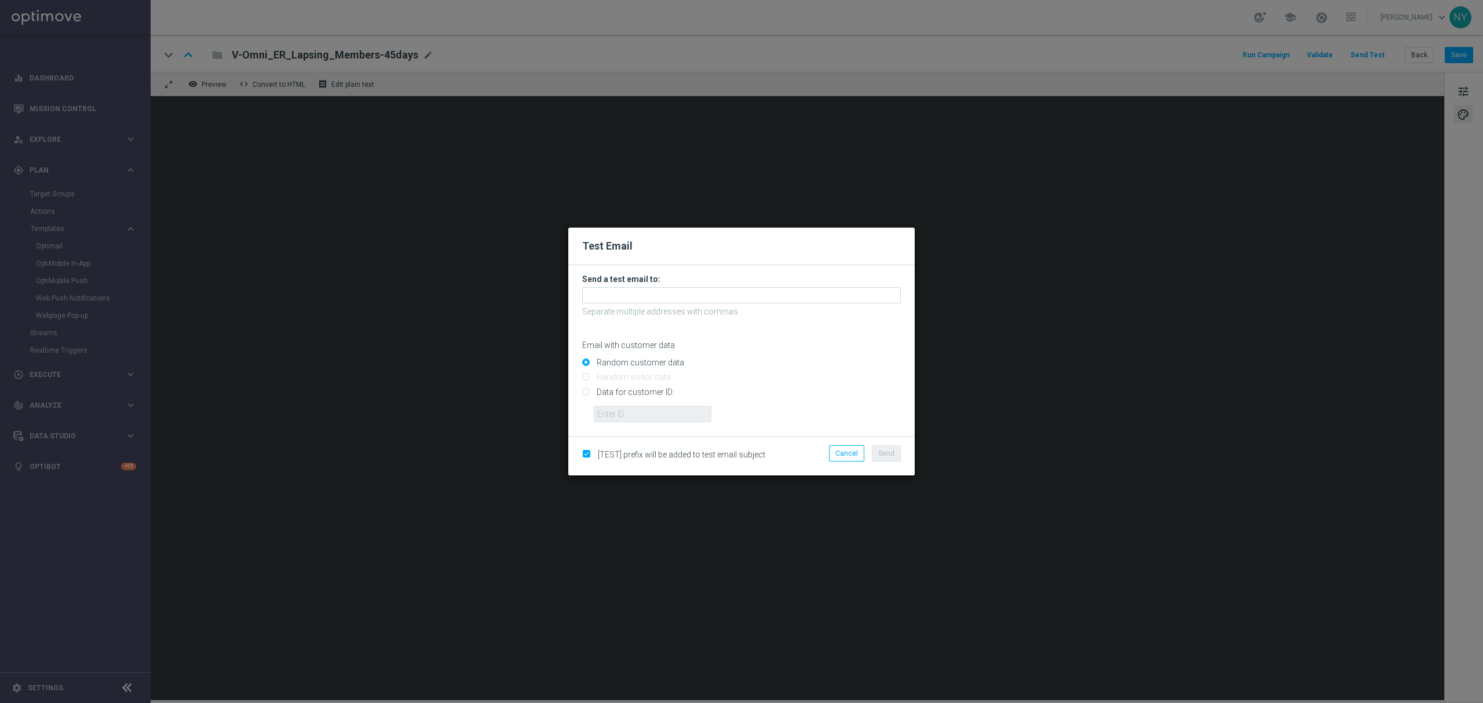
click at [663, 285] on form "Send a test email to: Separate multiple addresses with commas Email with custom…" at bounding box center [741, 348] width 319 height 148
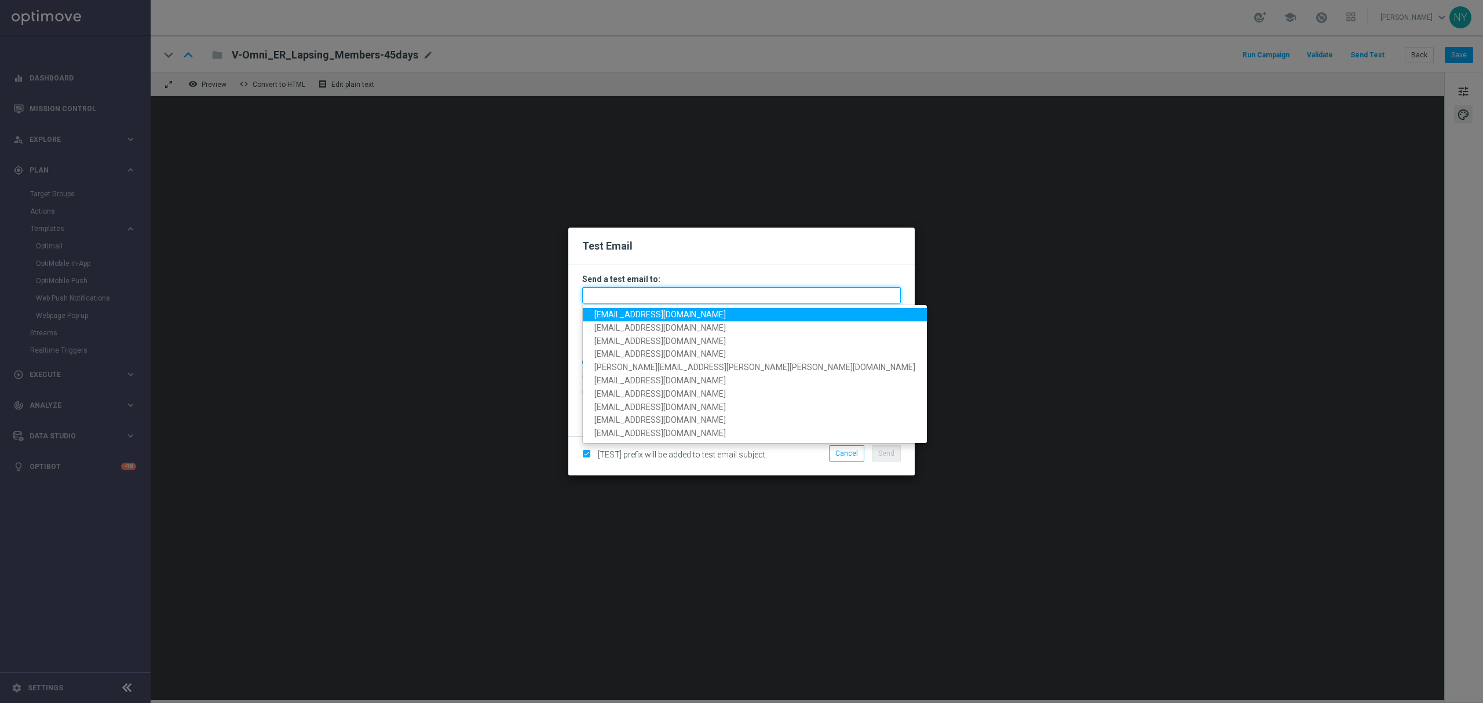
click at [656, 298] on input "text" at bounding box center [741, 295] width 319 height 16
click at [663, 310] on span "anil.chennuru@staples.com" at bounding box center [659, 314] width 131 height 9
type input "anil.chennuru@staples.com"
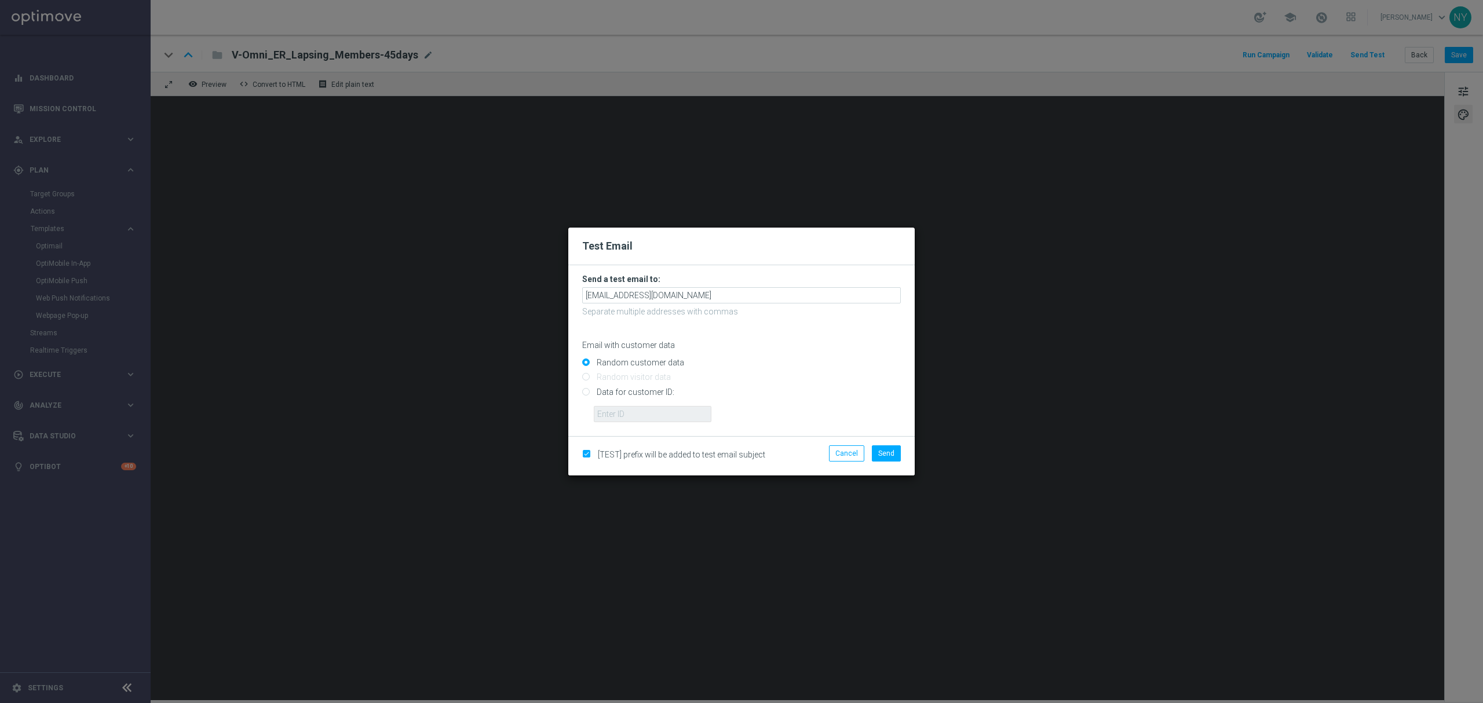
click at [586, 394] on input "Data for customer ID:" at bounding box center [741, 397] width 319 height 16
radio input "true"
click at [630, 409] on input "text" at bounding box center [653, 414] width 118 height 16
paste input "10000020539"
type input "10000020539"
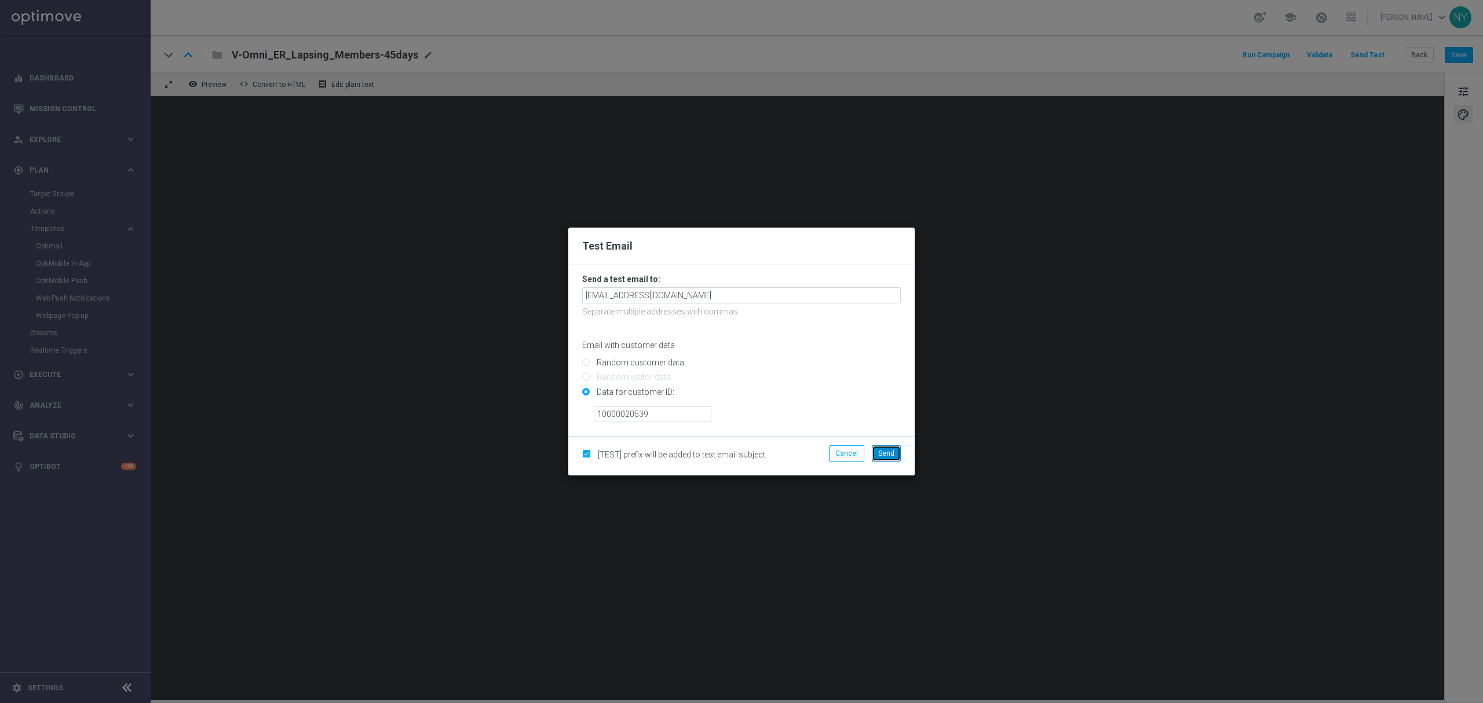
click at [893, 457] on button "Send" at bounding box center [886, 453] width 29 height 16
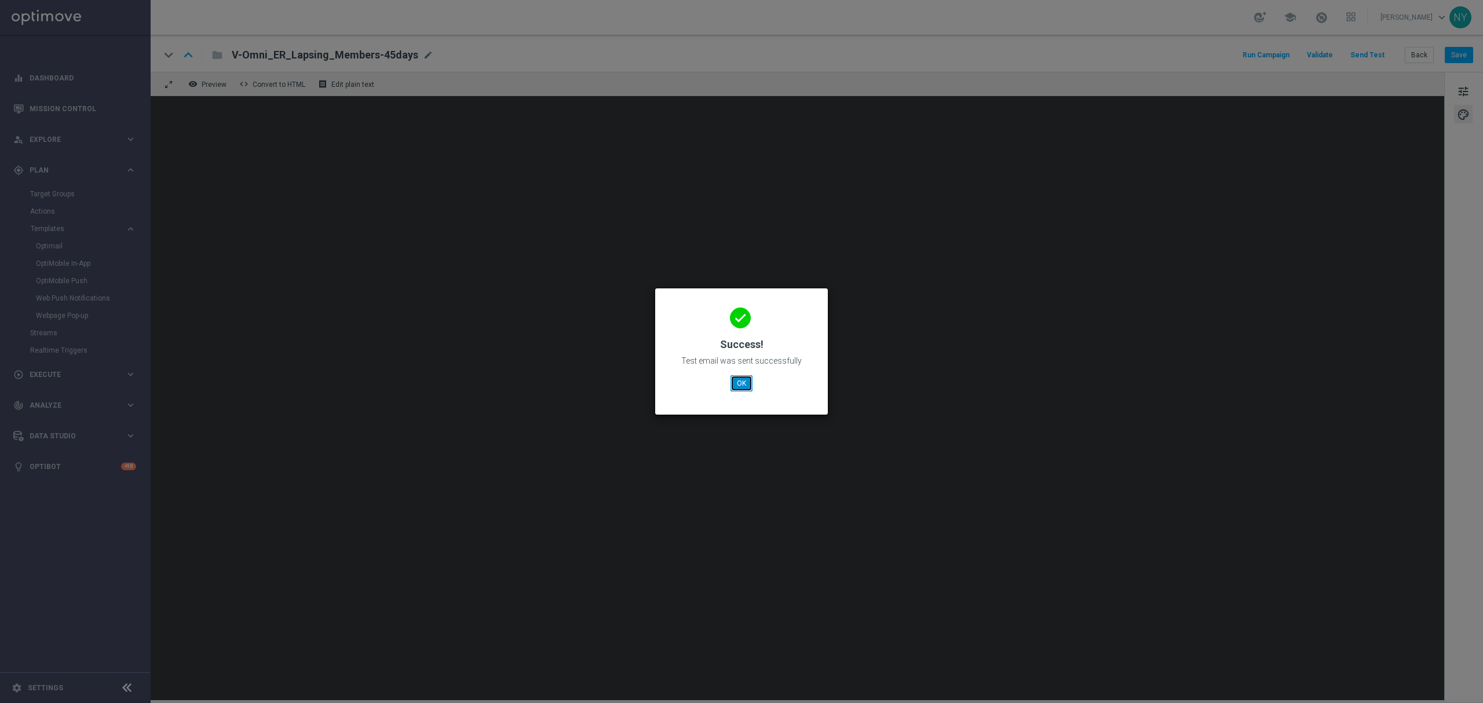
click at [733, 385] on button "OK" at bounding box center [741, 383] width 22 height 16
click at [739, 385] on button "OK" at bounding box center [741, 383] width 22 height 16
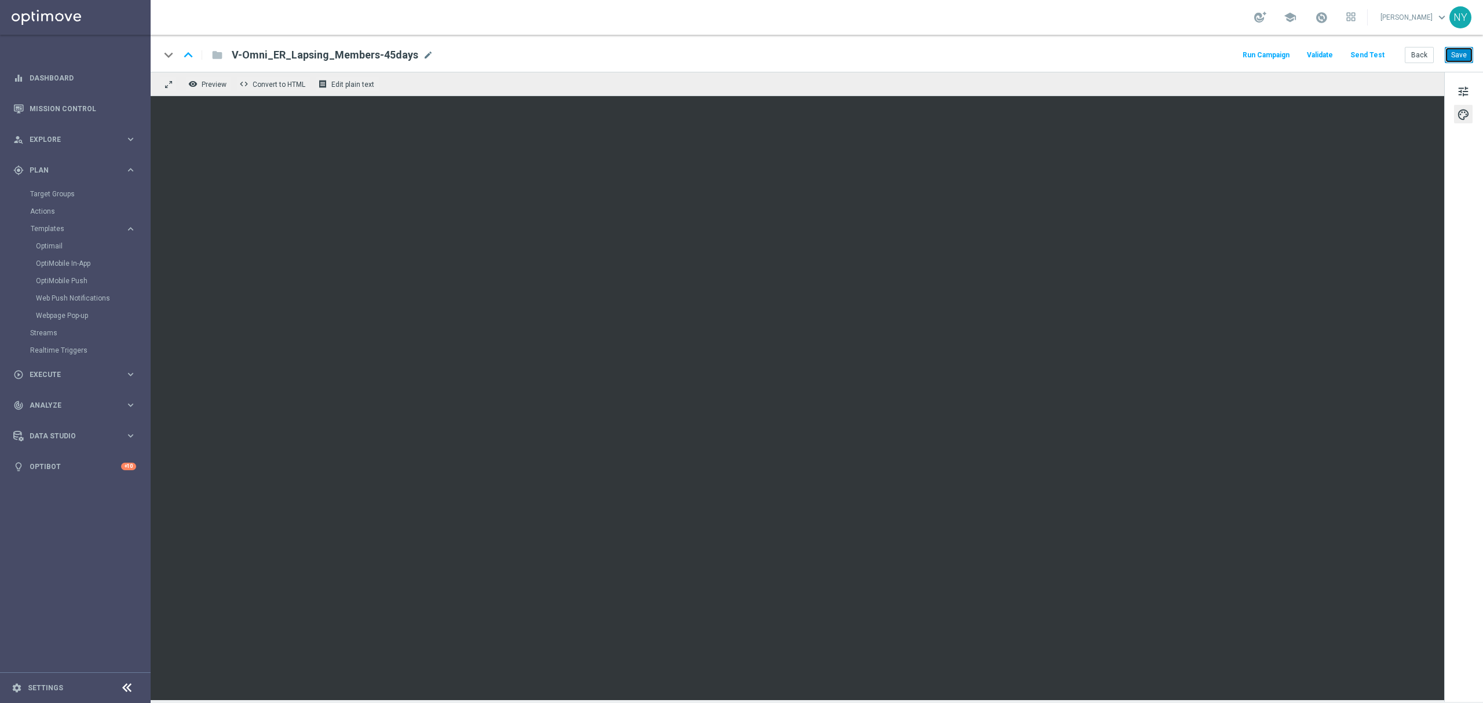
click at [1469, 54] on button "Save" at bounding box center [1459, 55] width 28 height 16
click at [1453, 53] on button "Save" at bounding box center [1459, 55] width 28 height 16
click at [1375, 51] on button "Send Test" at bounding box center [1367, 55] width 38 height 16
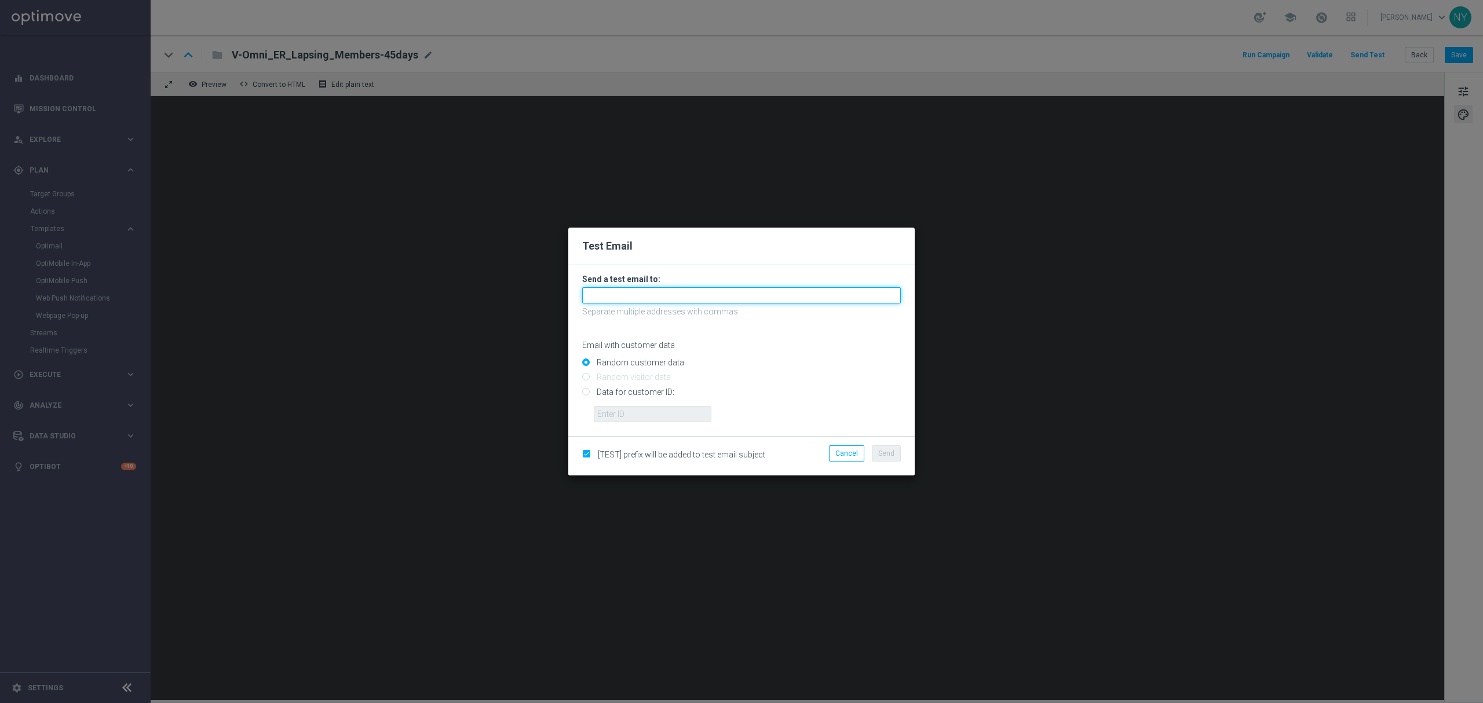
click at [619, 293] on input "text" at bounding box center [741, 295] width 319 height 16
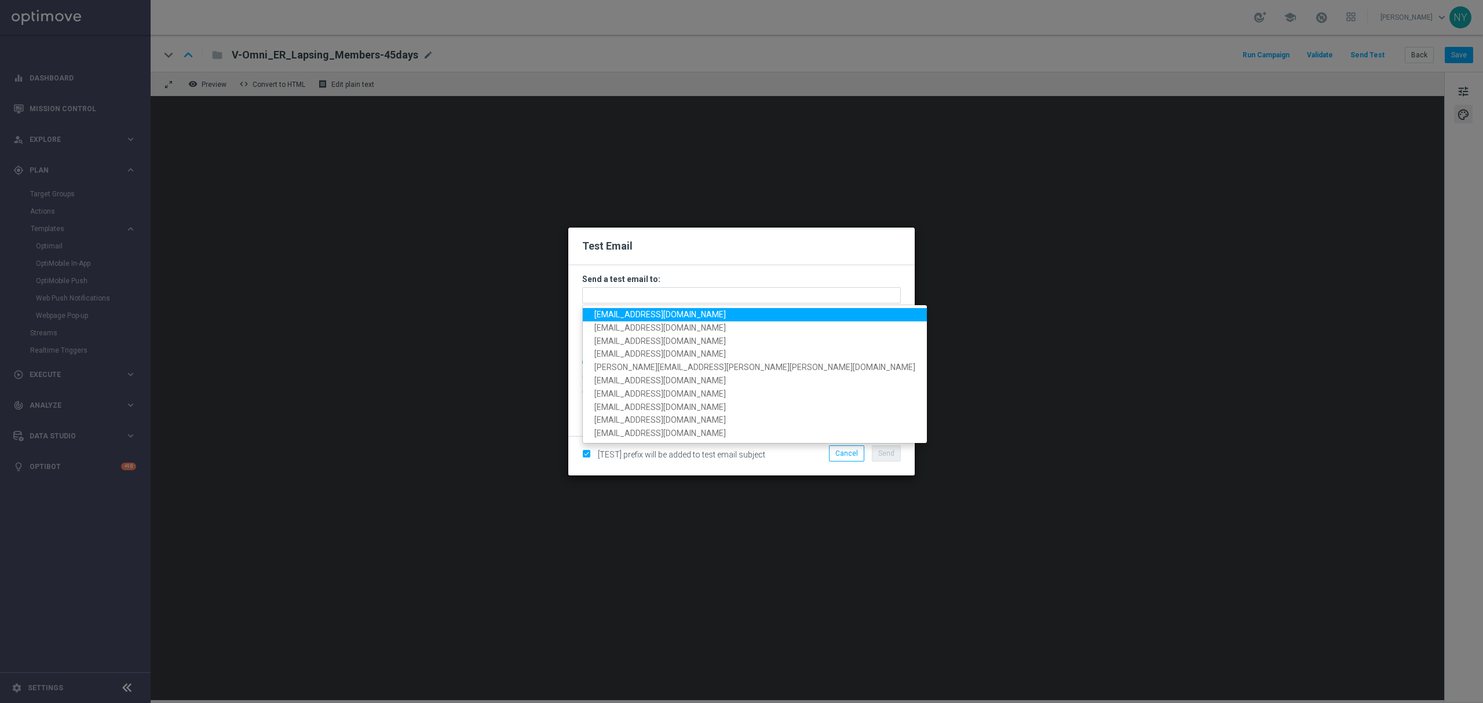
click at [626, 312] on span "anil.chennuru@staples.com" at bounding box center [659, 314] width 131 height 9
type input "anil.chennuru@staples.com"
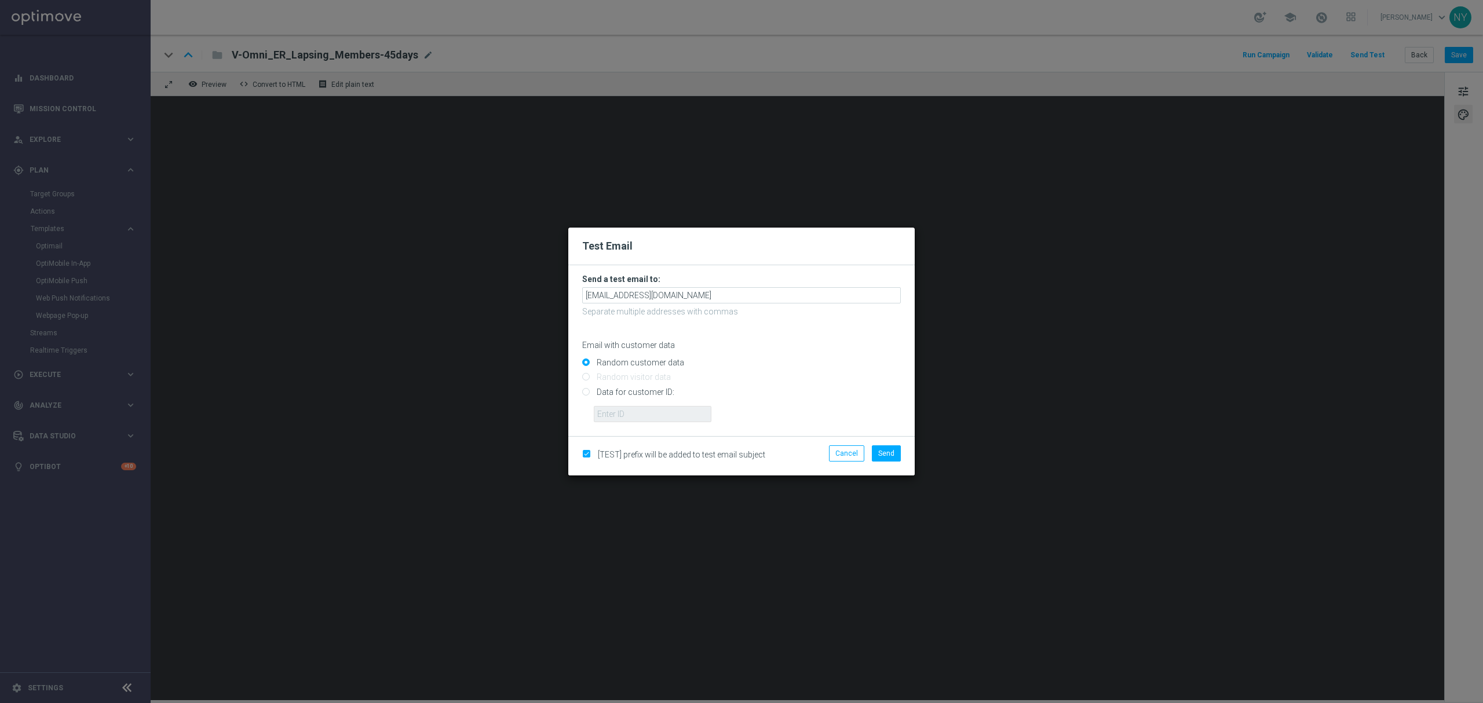
click at [587, 396] on input "Data for customer ID:" at bounding box center [741, 397] width 319 height 16
radio input "true"
click at [610, 407] on input "text" at bounding box center [653, 414] width 118 height 16
paste input "10001426191"
type input "10001426191"
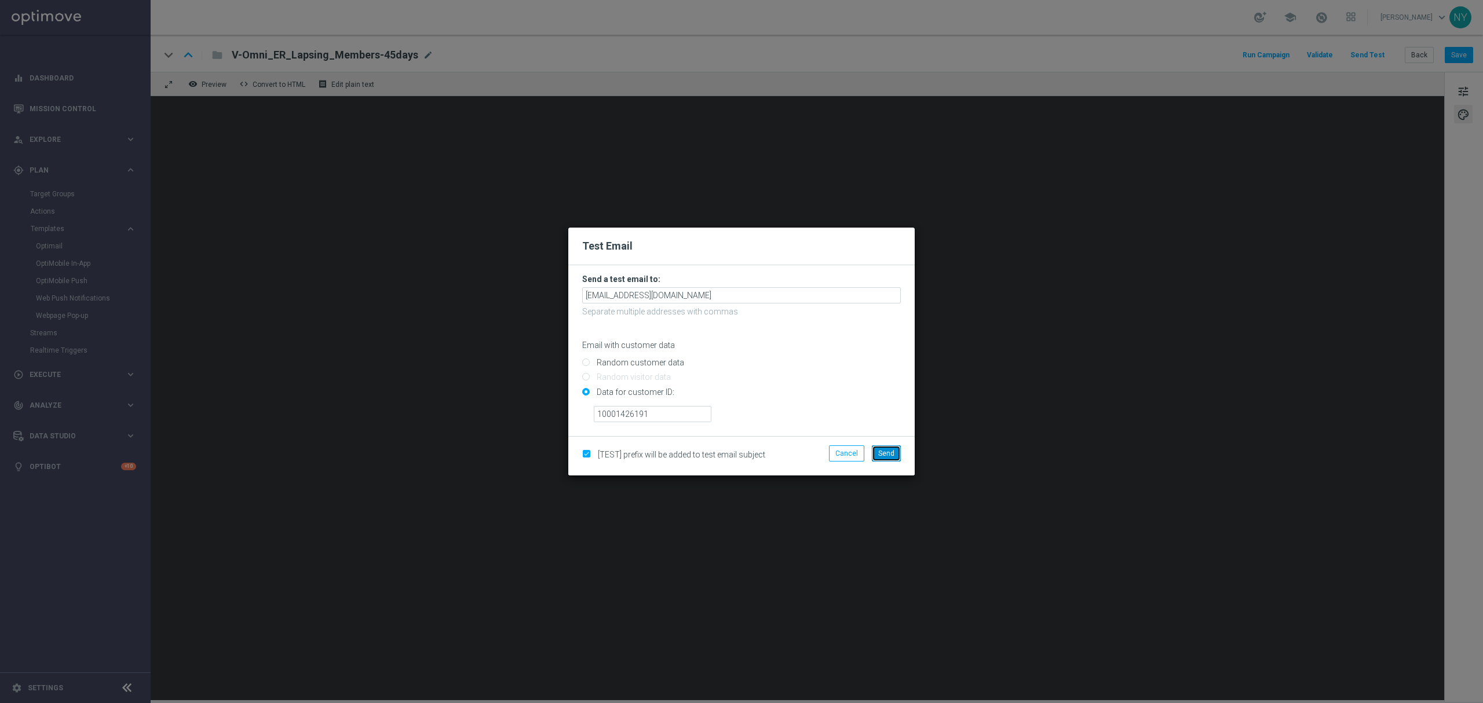
click at [884, 449] on span "Send" at bounding box center [886, 453] width 16 height 8
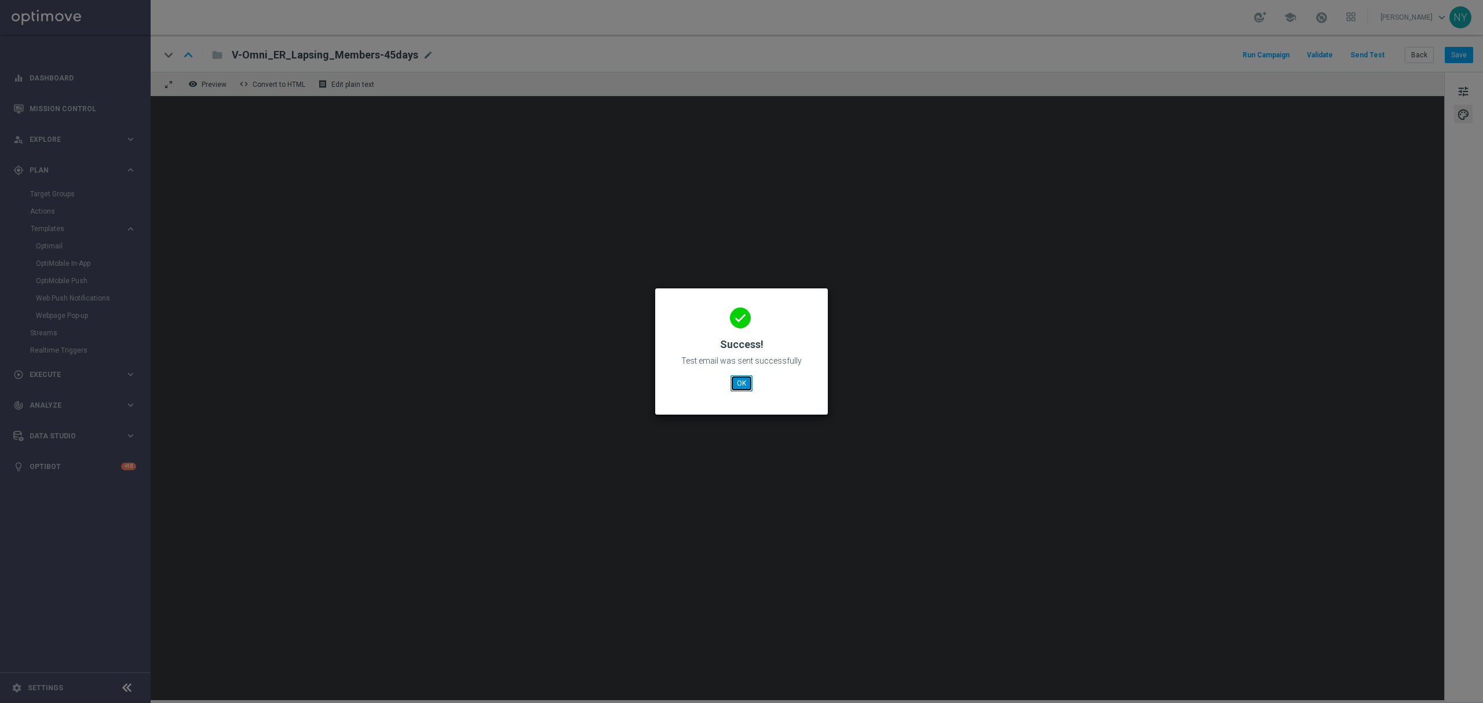
click at [738, 381] on button "OK" at bounding box center [741, 383] width 22 height 16
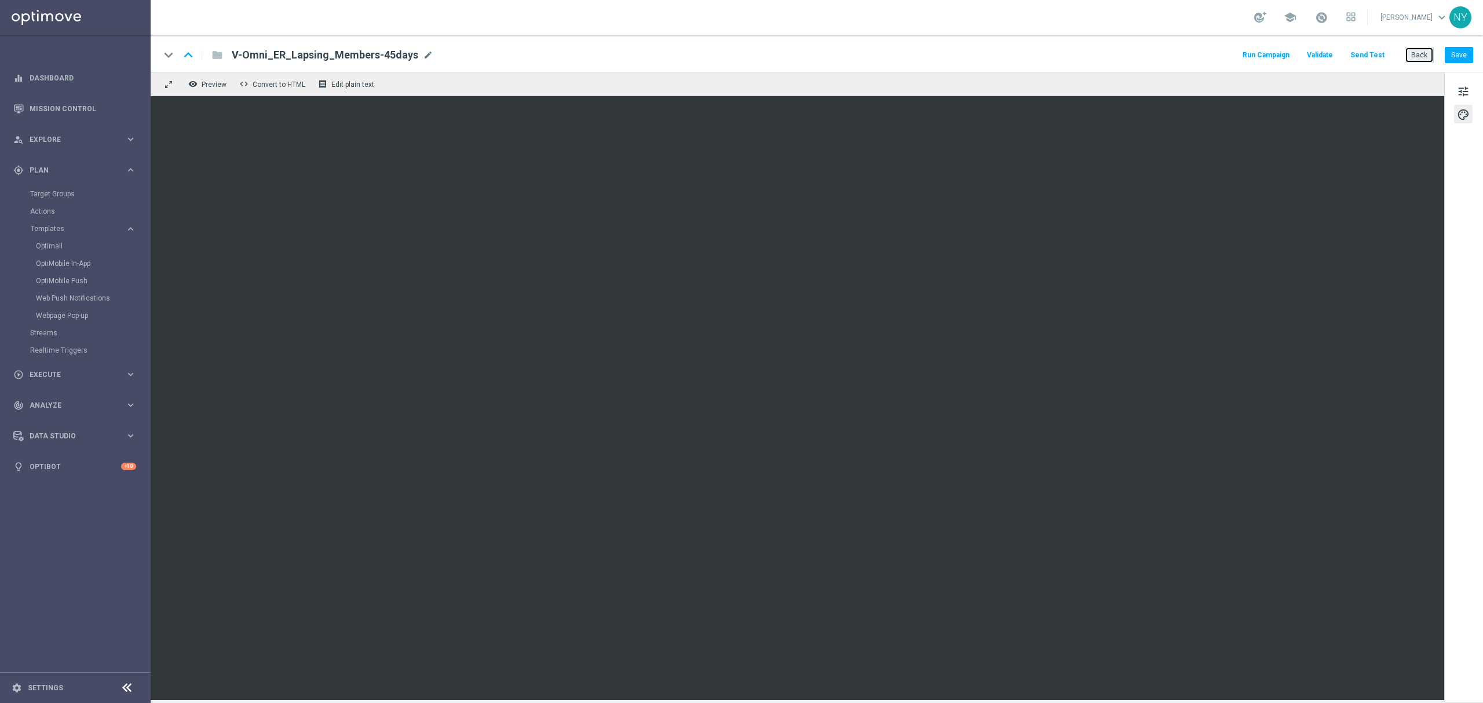
click at [1417, 59] on button "Back" at bounding box center [1419, 55] width 29 height 16
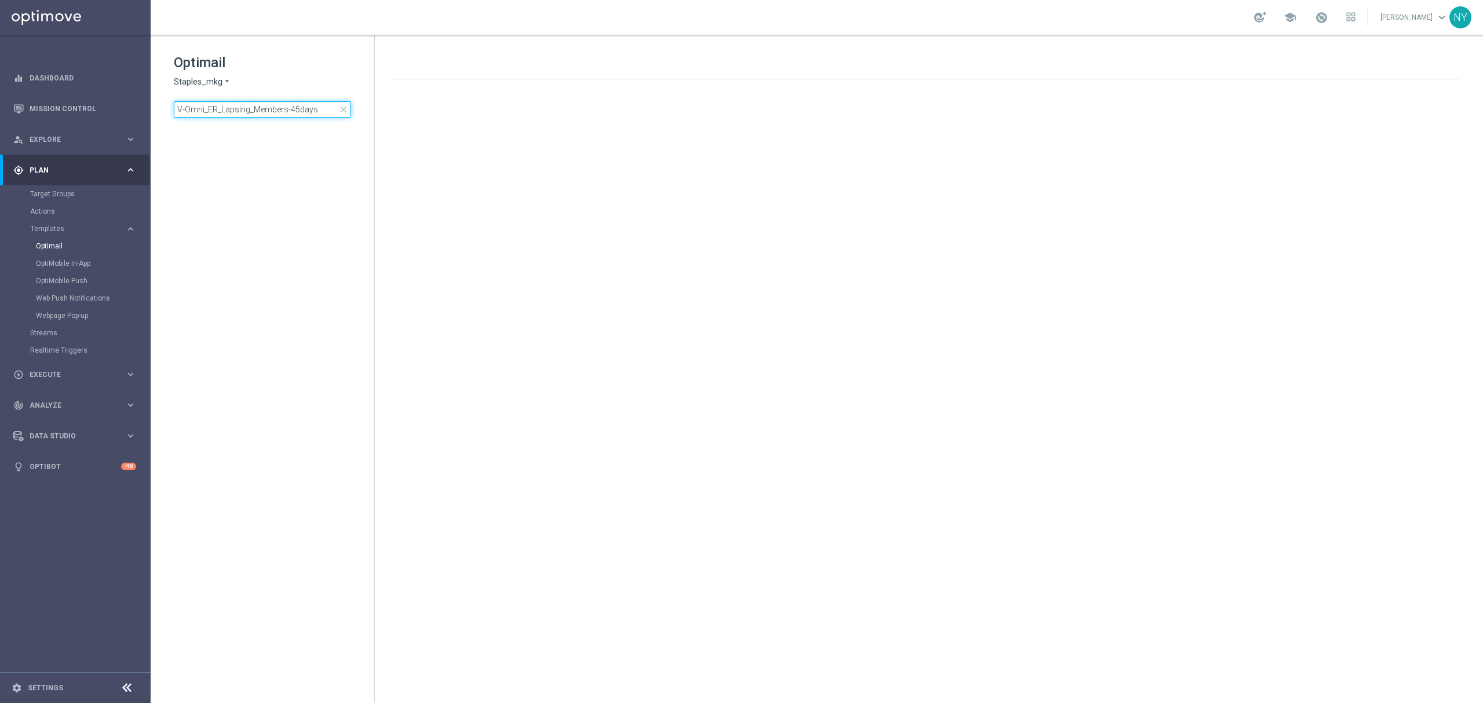
click at [316, 105] on input "V-Omni_ER_Lapsing_Members-45days" at bounding box center [262, 109] width 177 height 16
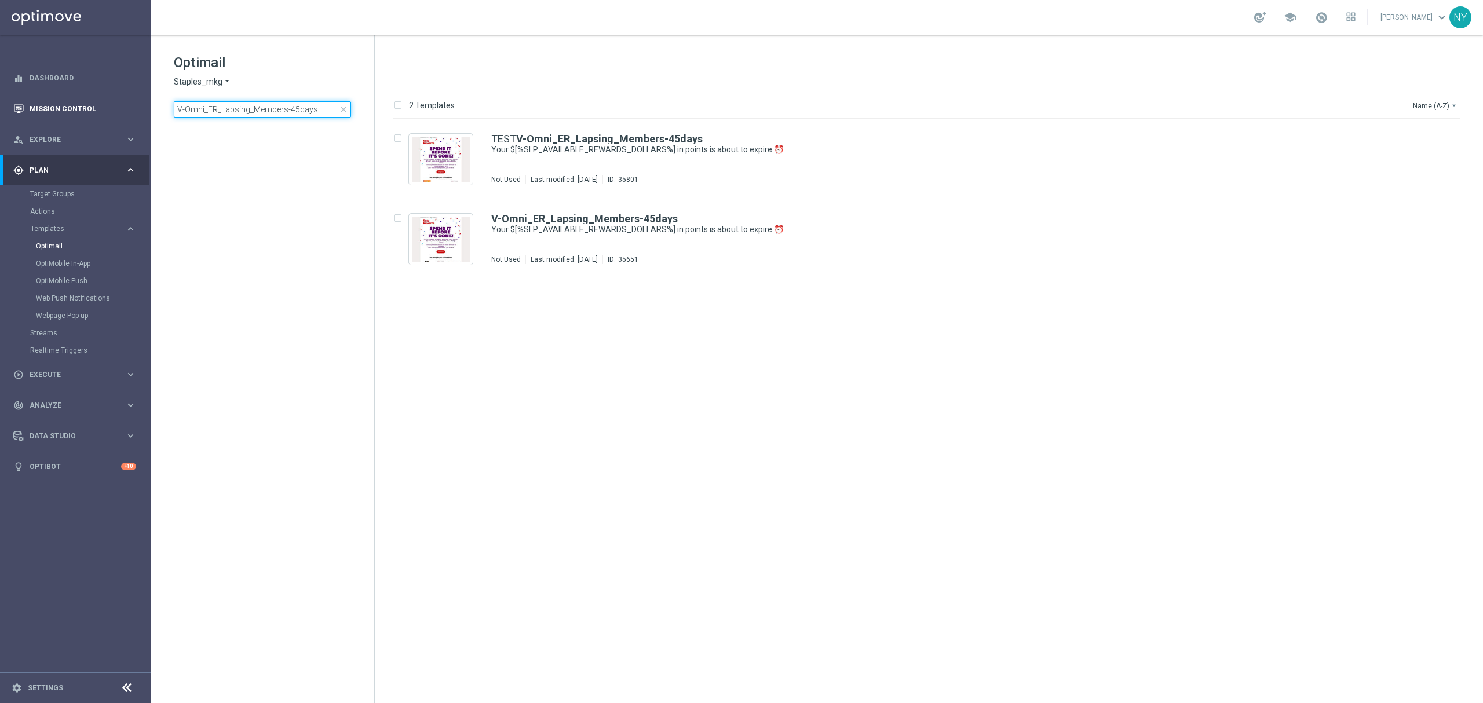
drag, startPoint x: 318, startPoint y: 105, endPoint x: 14, endPoint y: 102, distance: 303.5
click at [15, 102] on main "equalizer Dashboard Mission Control" at bounding box center [741, 351] width 1483 height 703
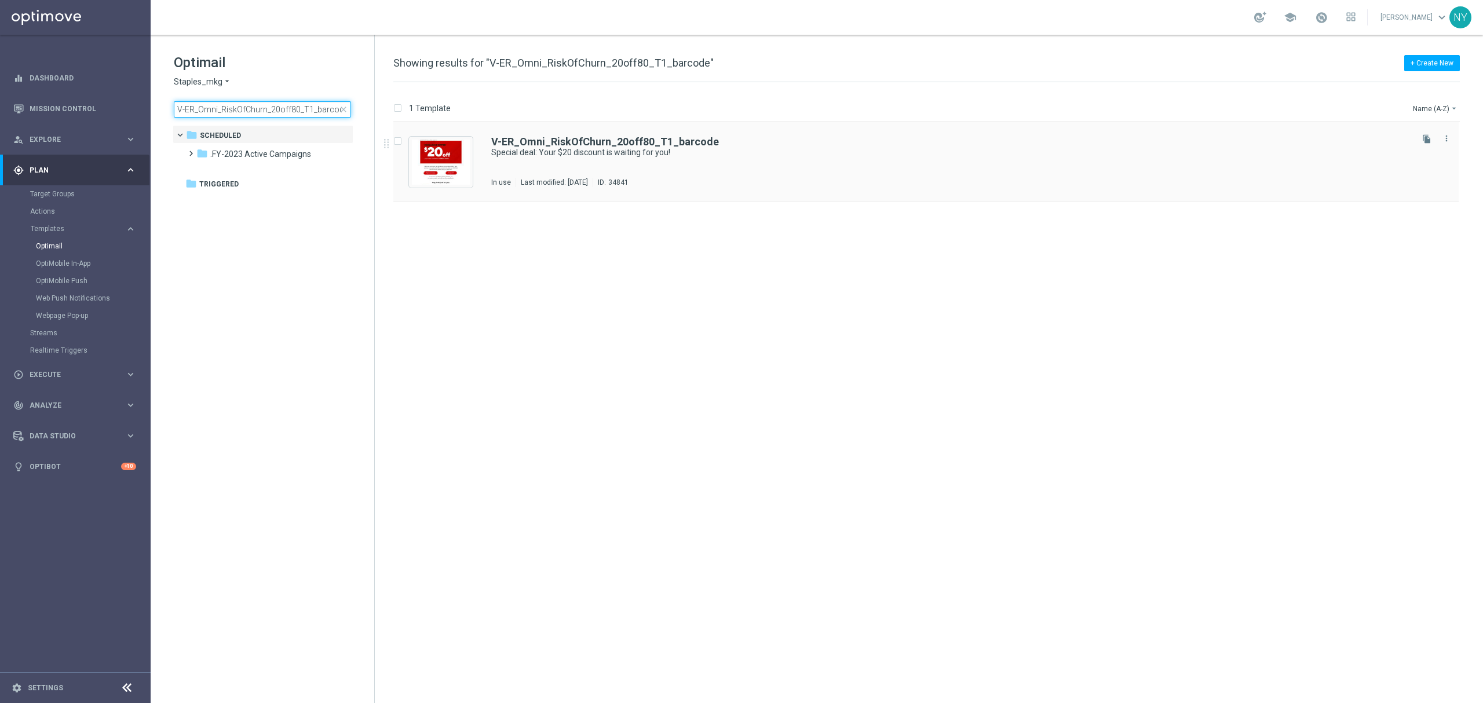
type input "V-ER_Omni_RiskOfChurn_20off80_T1_barcode"
click at [573, 140] on b "V-ER_Omni_RiskOfChurn_20off80_T1_barcode" at bounding box center [605, 142] width 228 height 12
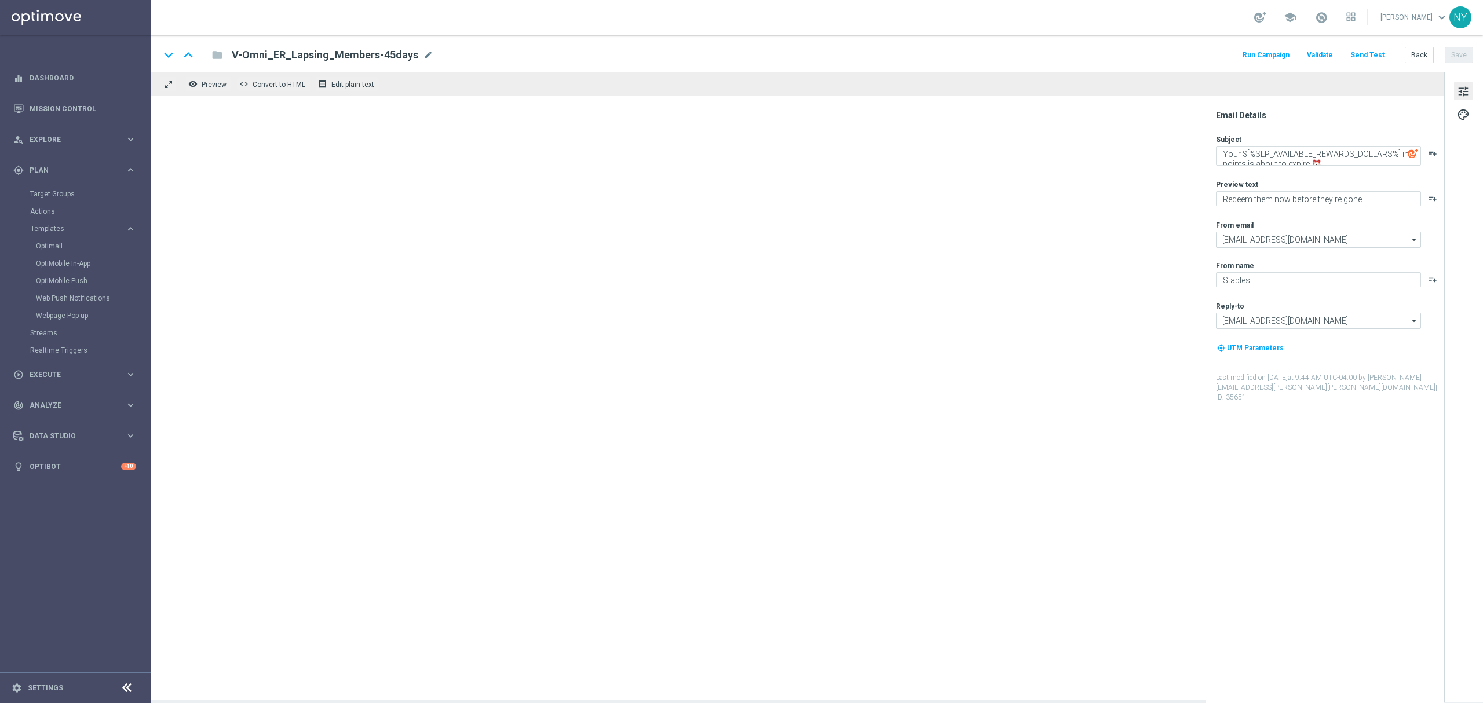
type textarea "Special deal: Your $20 discount is waiting for you!"
type textarea "Ready. Set. Claim."
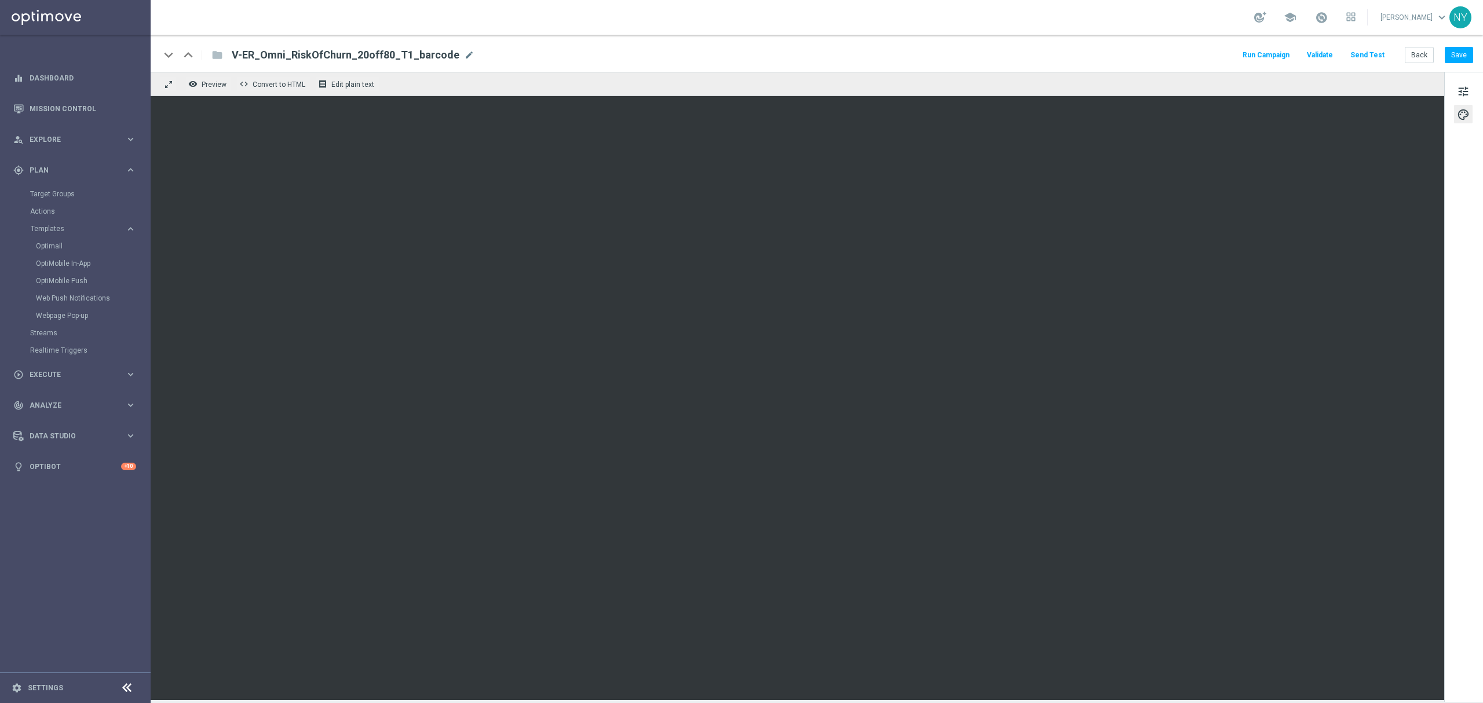
click at [1370, 50] on button "Send Test" at bounding box center [1367, 55] width 38 height 16
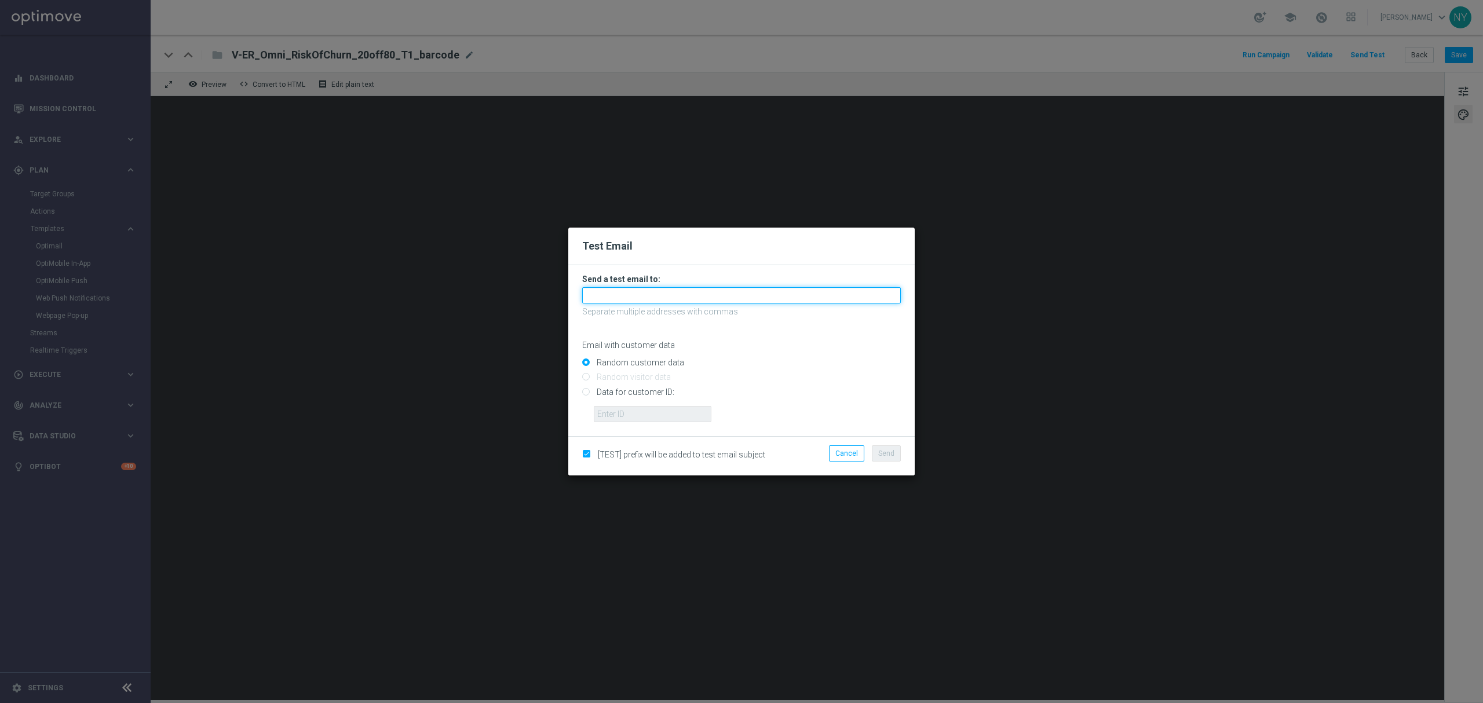
click at [614, 292] on input "text" at bounding box center [741, 295] width 319 height 16
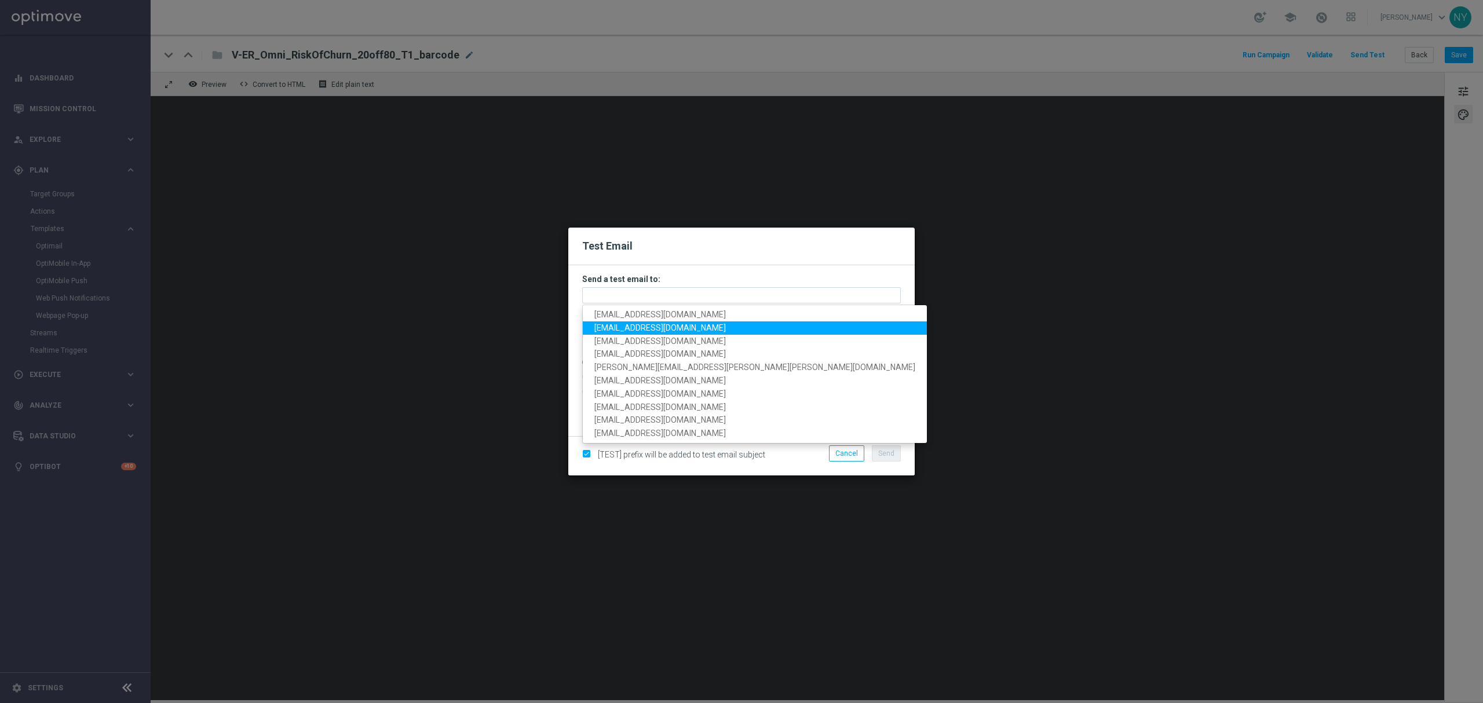
click at [648, 330] on span "neilyetts3@litmusemail.com" at bounding box center [659, 327] width 131 height 9
type input "neilyetts3@litmusemail.com"
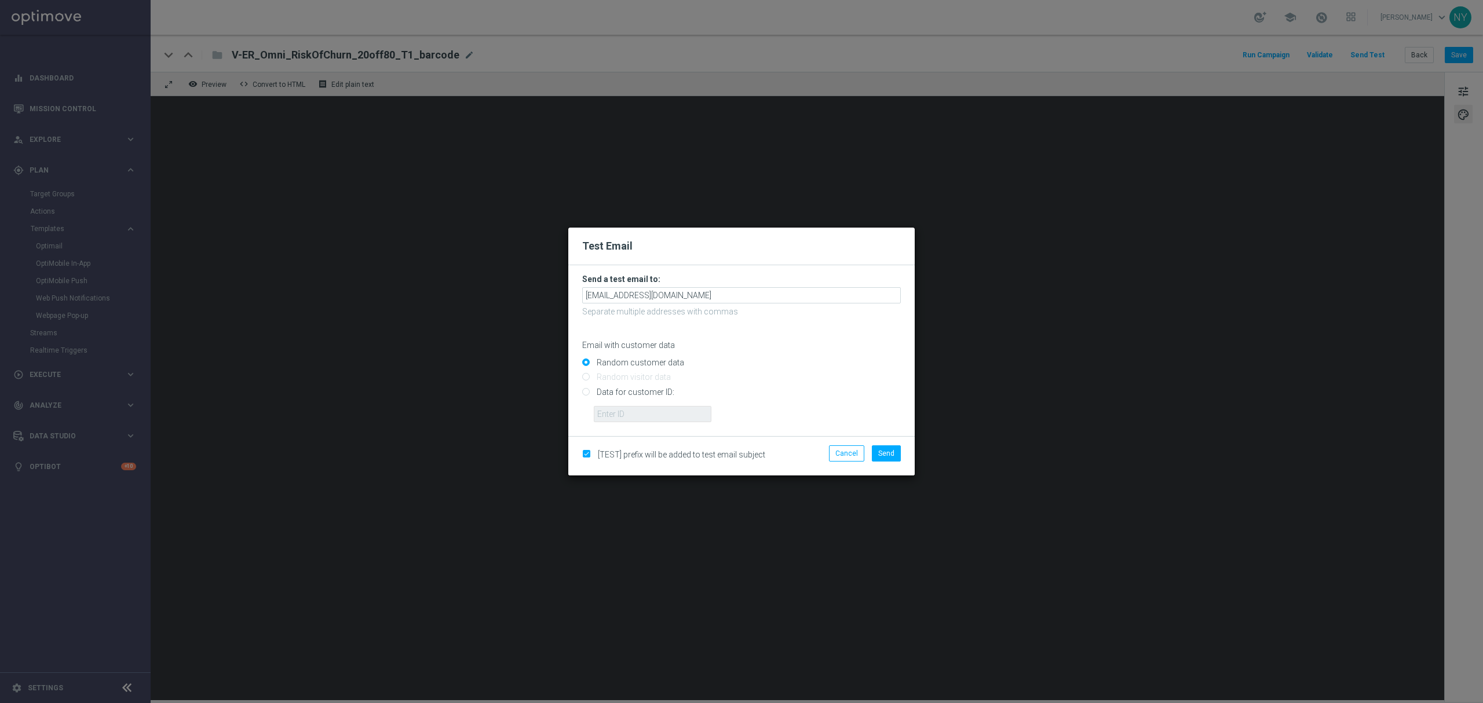
click at [587, 390] on input "Data for customer ID:" at bounding box center [741, 397] width 319 height 16
radio input "true"
click at [635, 411] on input "text" at bounding box center [653, 414] width 118 height 16
paste input "10000020539"
type input "10000020539"
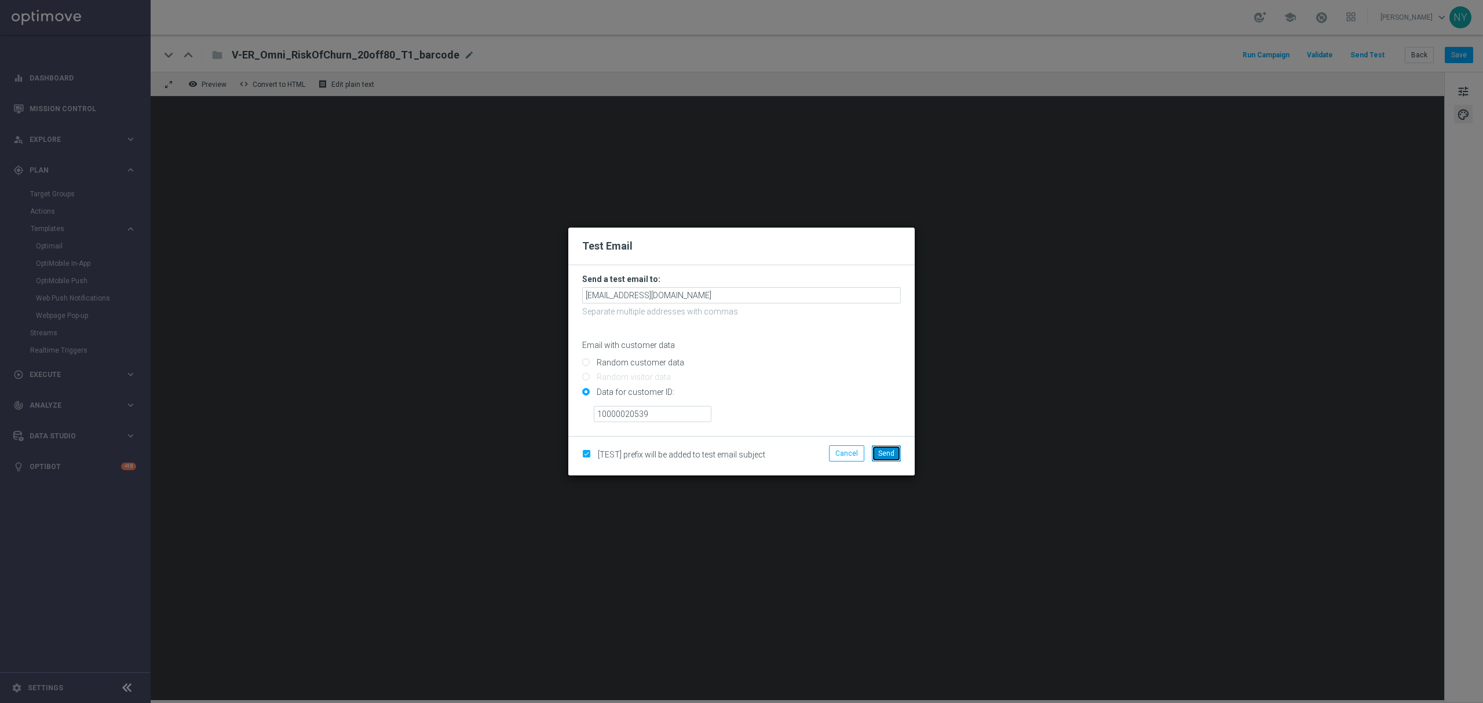
click at [882, 454] on span "Send" at bounding box center [886, 453] width 16 height 8
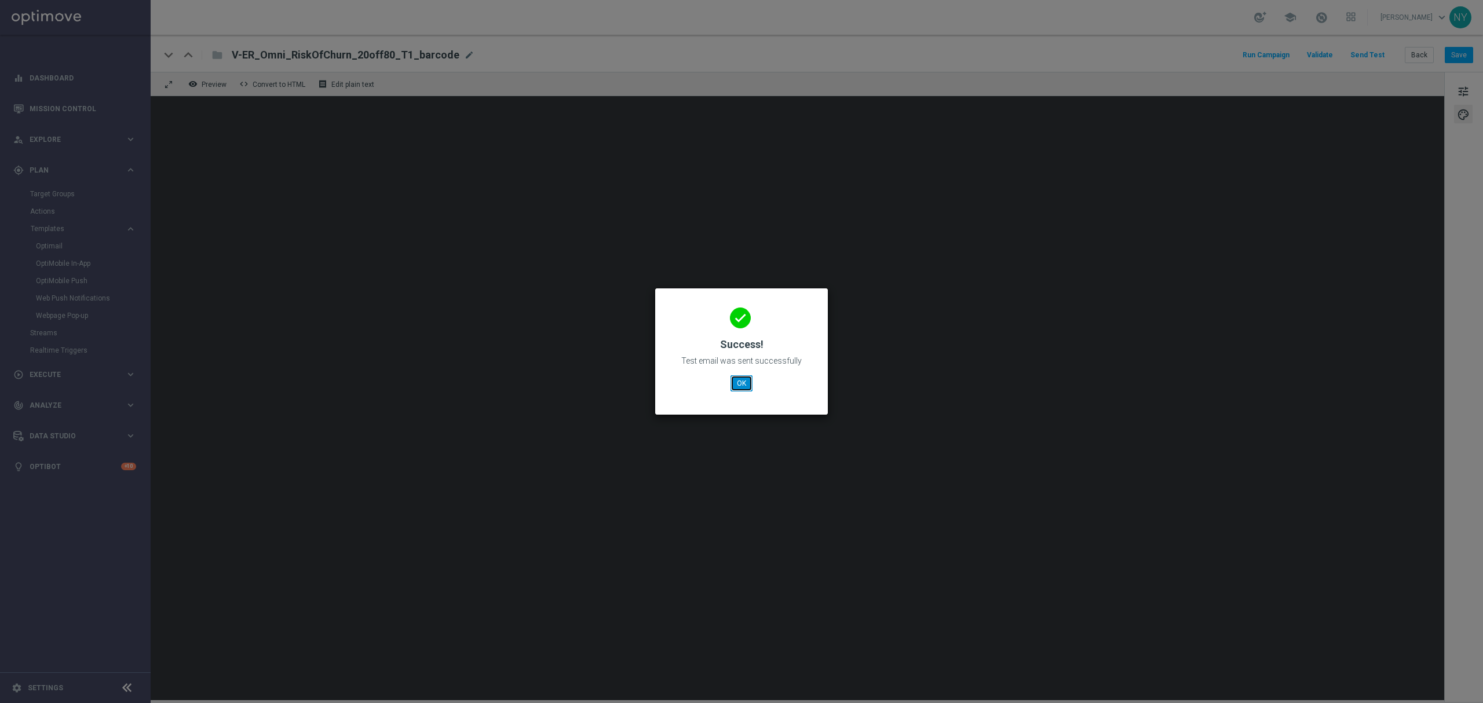
click at [745, 381] on button "OK" at bounding box center [741, 383] width 22 height 16
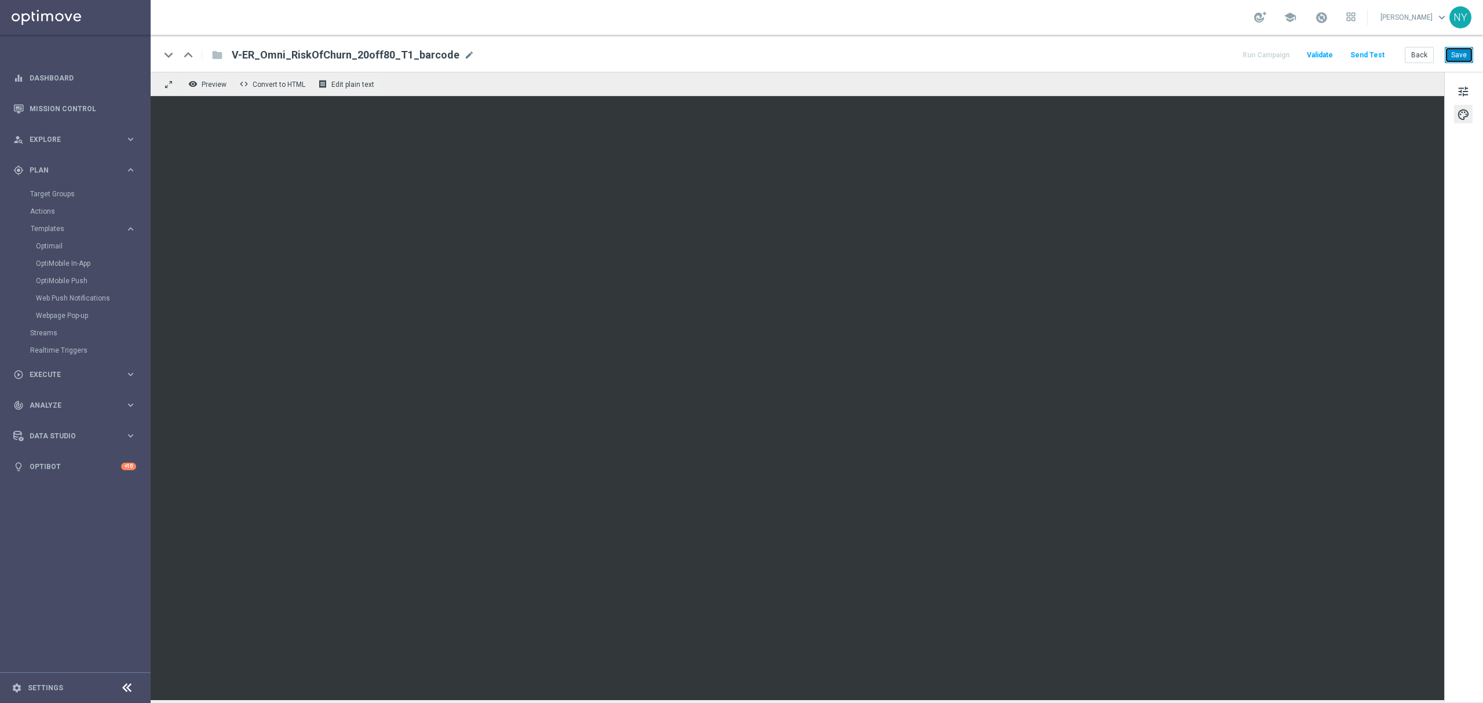
click at [1456, 54] on button "Save" at bounding box center [1459, 55] width 28 height 16
click at [1460, 49] on button "Save" at bounding box center [1459, 55] width 28 height 16
click at [1453, 49] on button "Save" at bounding box center [1459, 55] width 28 height 16
click at [1375, 54] on button "Send Test" at bounding box center [1367, 55] width 38 height 16
click at [1362, 54] on button "Send Test" at bounding box center [1367, 55] width 38 height 16
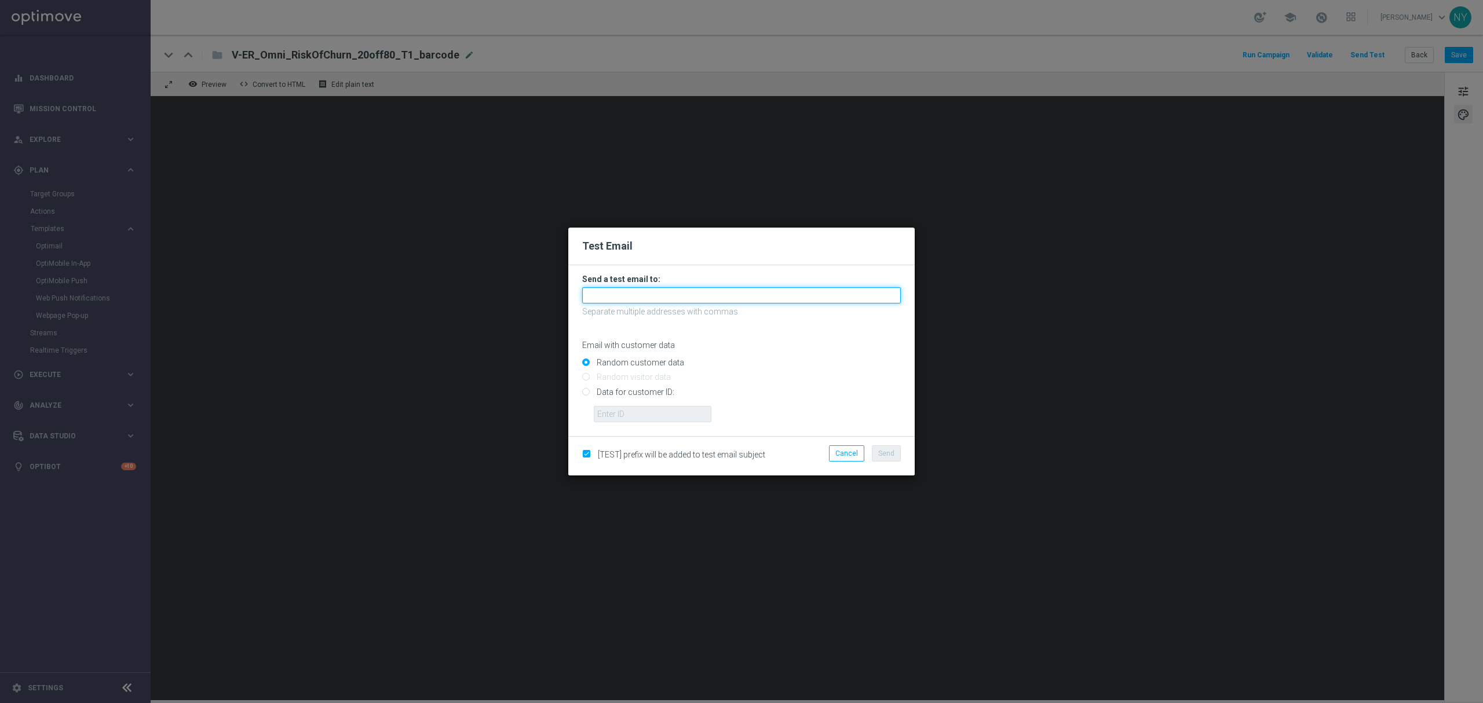
click at [635, 291] on input "text" at bounding box center [741, 295] width 319 height 16
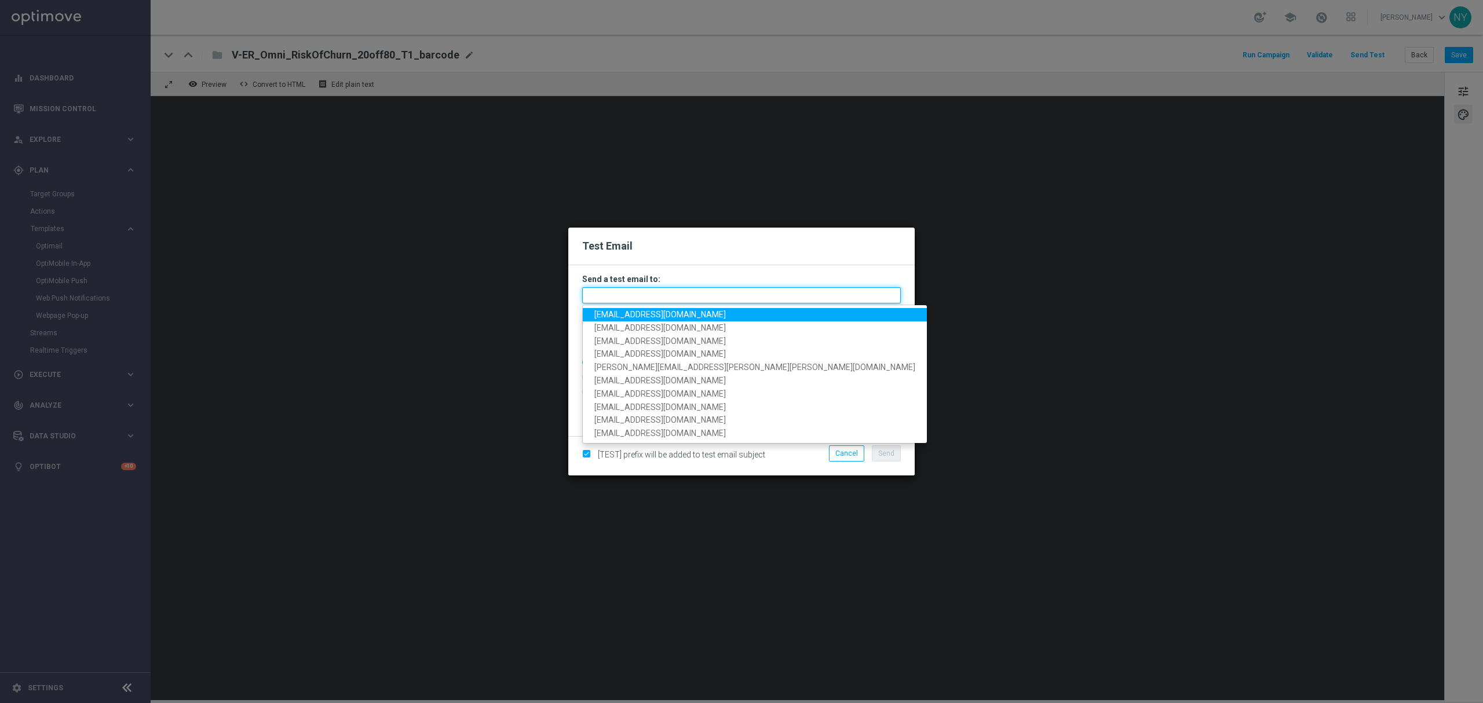
paste input "neilyetts3-b85gw@litmusemail.com"
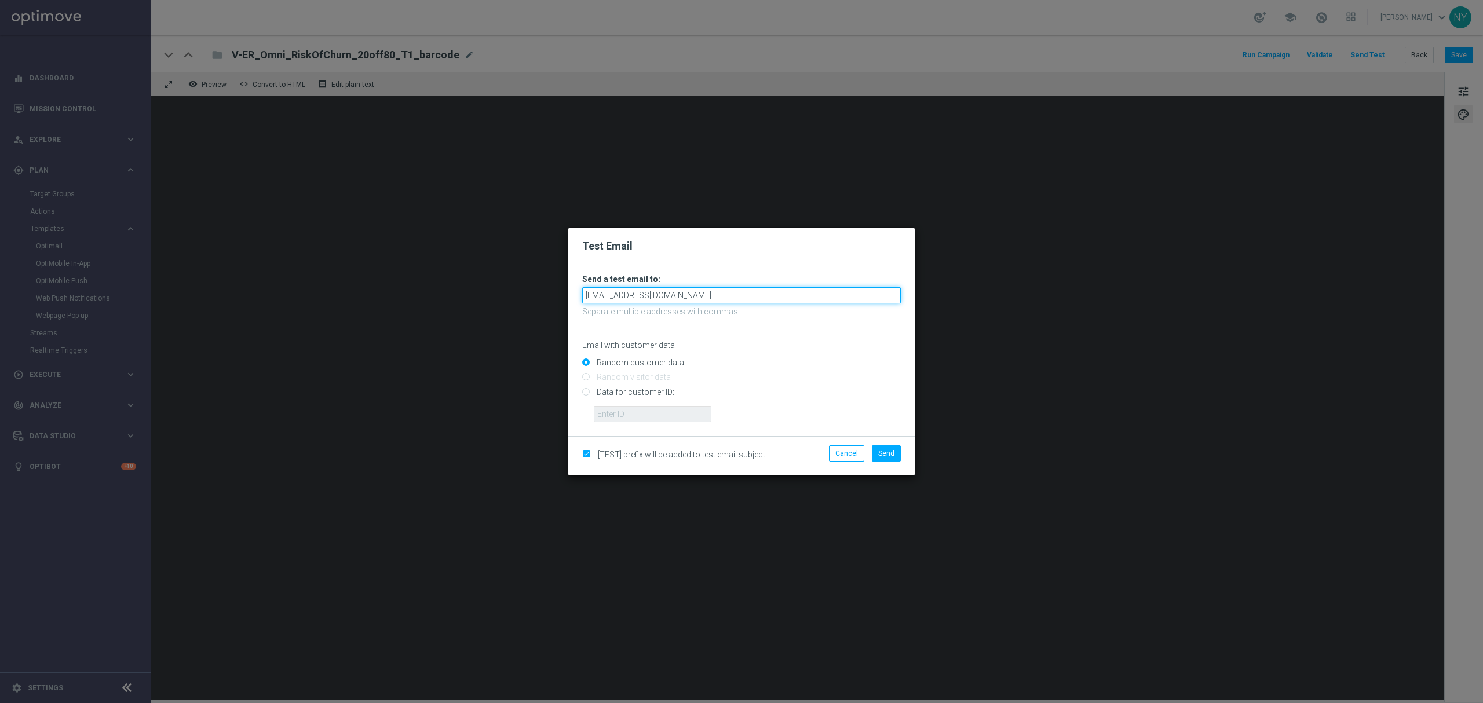
type input "neilyetts3-b85gw@litmusemail.com"
click at [586, 392] on input "Data for customer ID:" at bounding box center [741, 397] width 319 height 16
radio input "true"
click at [622, 418] on input "text" at bounding box center [653, 414] width 118 height 16
click at [628, 414] on input "text" at bounding box center [653, 414] width 118 height 16
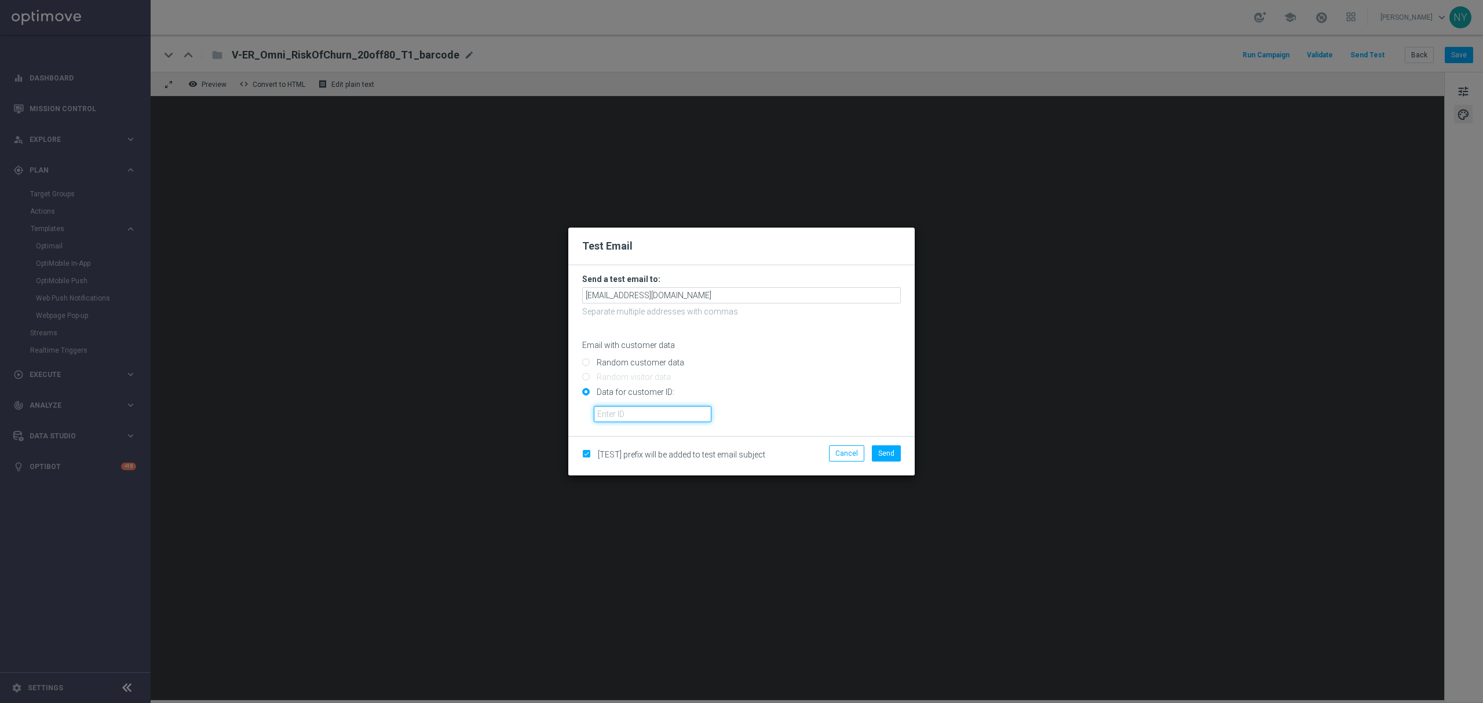
paste input "10000020539"
type input "10000020539"
click at [883, 449] on span "Send" at bounding box center [886, 453] width 16 height 8
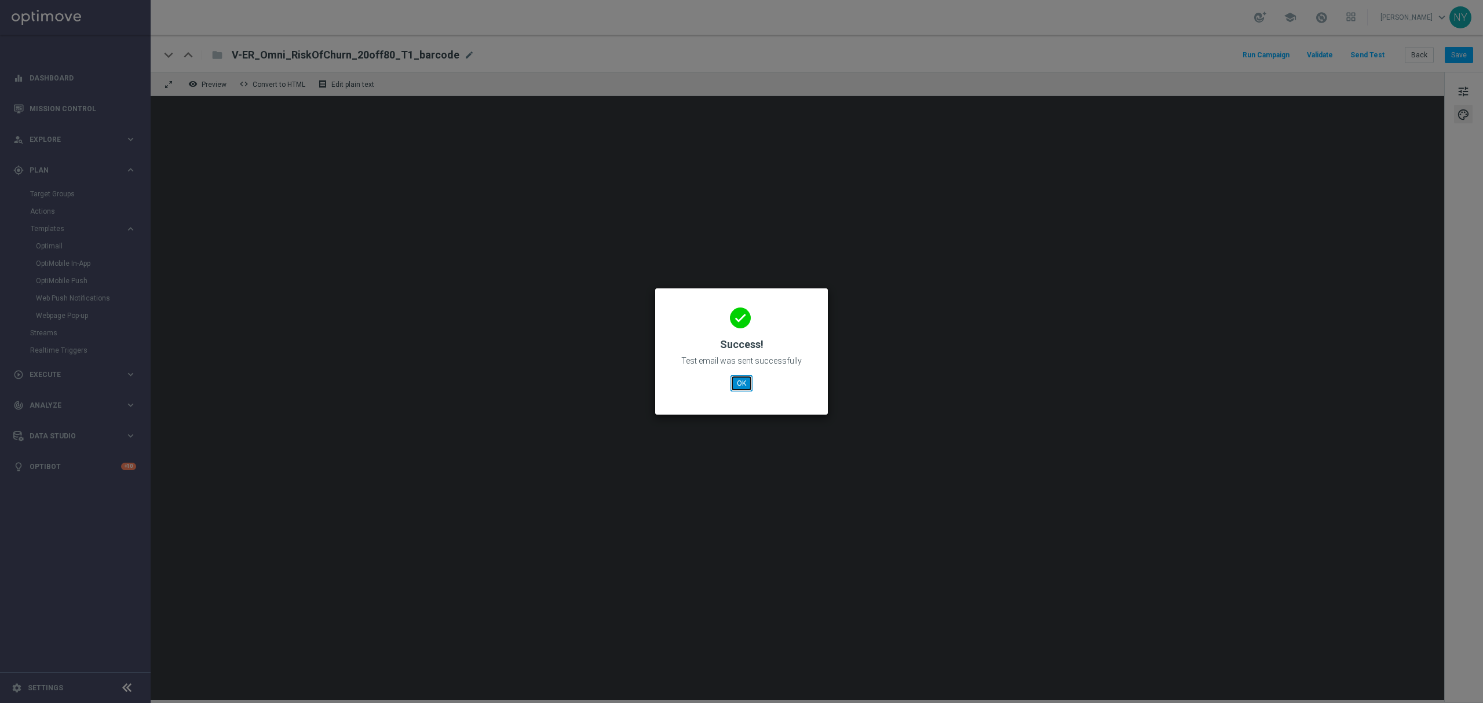
click at [743, 383] on button "OK" at bounding box center [741, 383] width 22 height 16
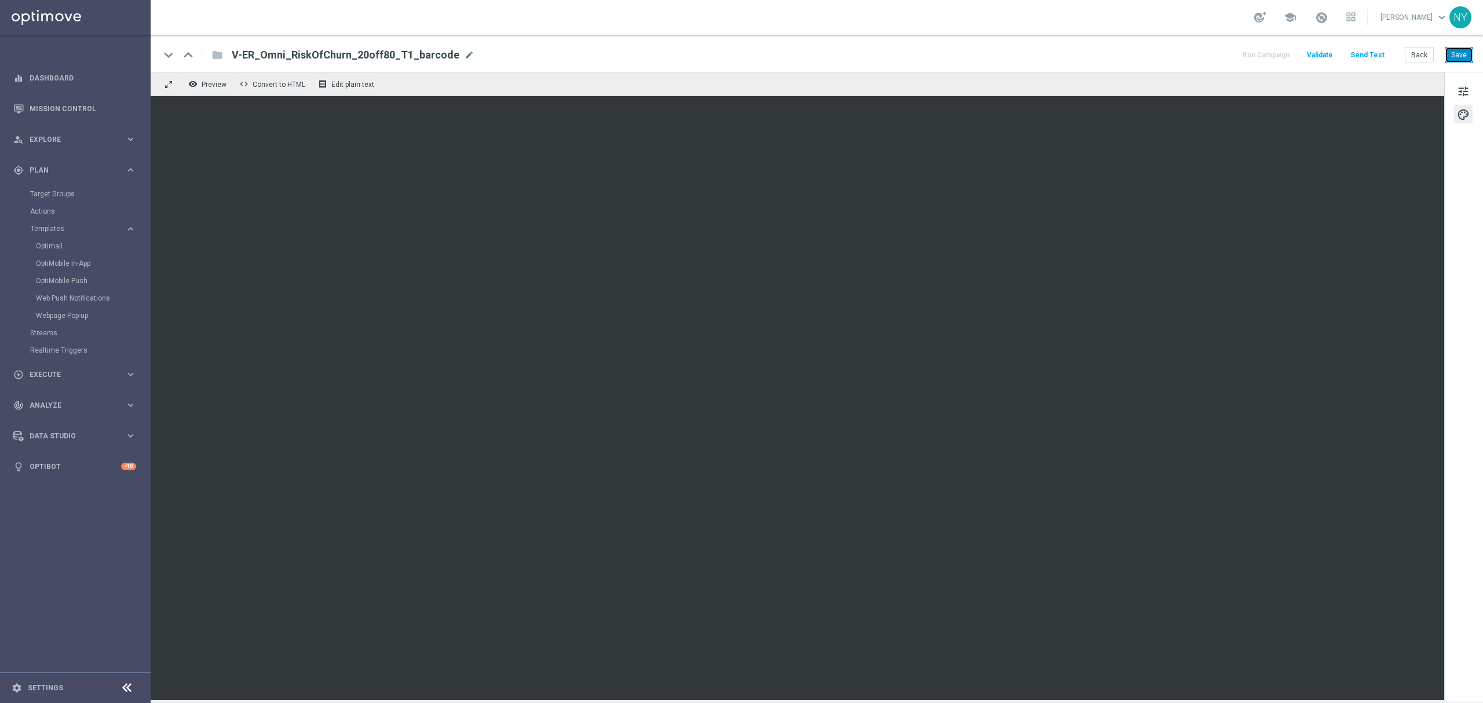
click at [1461, 56] on button "Save" at bounding box center [1459, 55] width 28 height 16
click at [1369, 57] on button "Send Test" at bounding box center [1367, 55] width 38 height 16
click at [1380, 51] on button "Send Test" at bounding box center [1367, 55] width 38 height 16
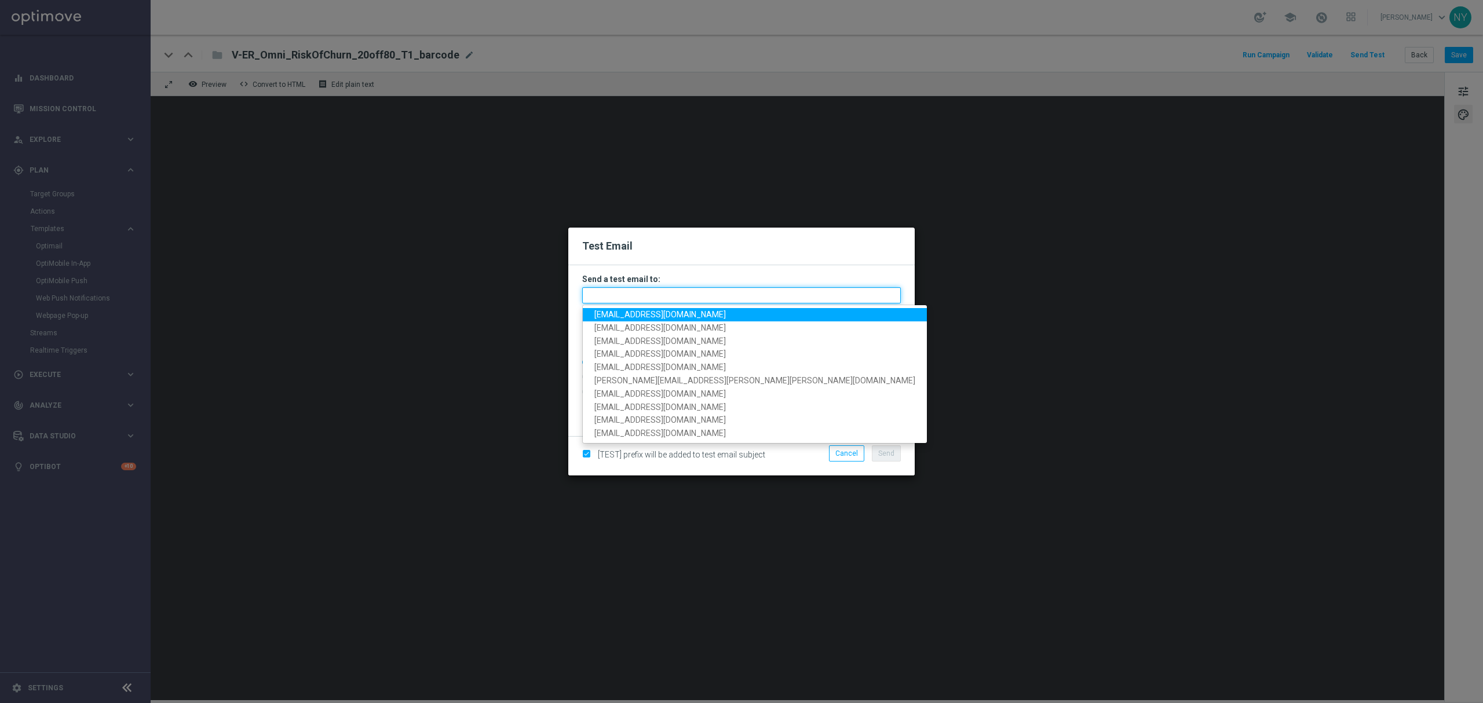
click at [633, 295] on input "text" at bounding box center [741, 295] width 319 height 16
paste input "neilyetts3-b85gw@litmusemail.com"
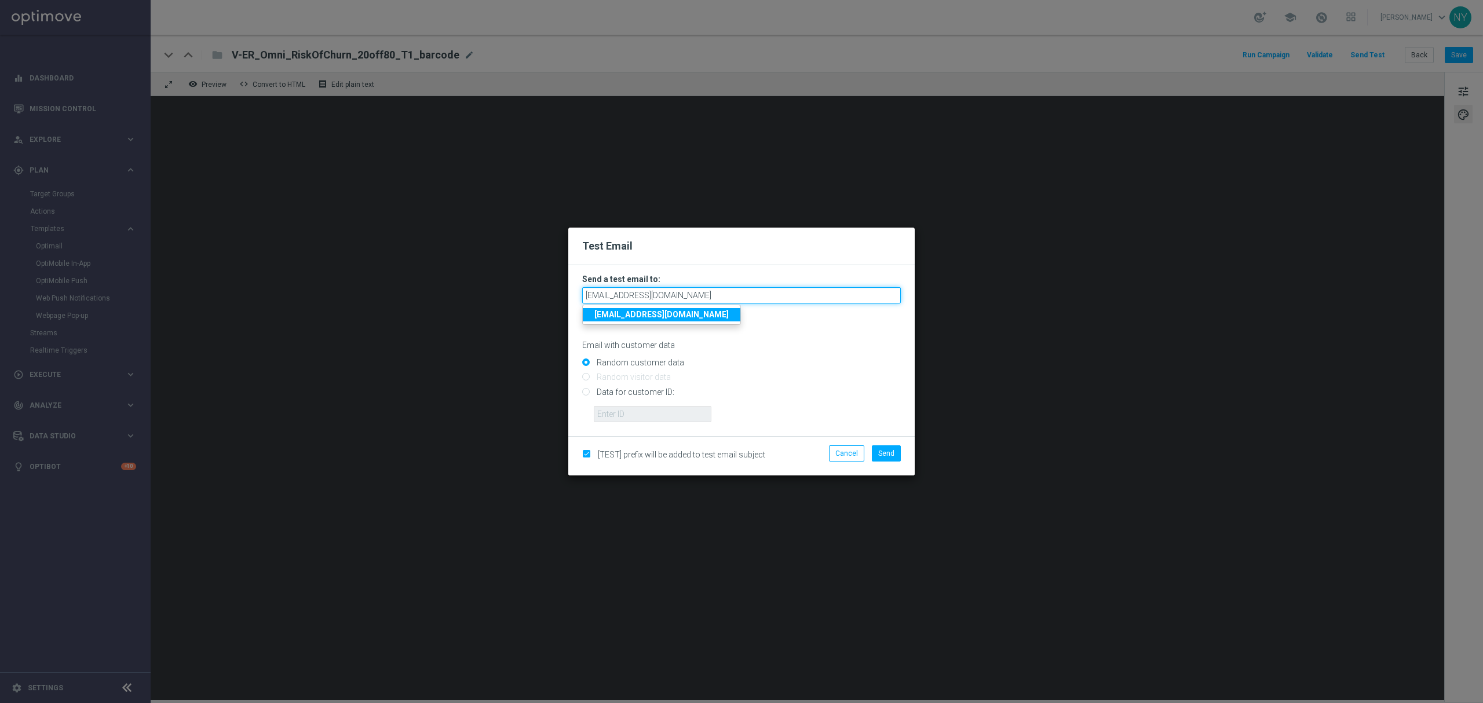
type input "neilyetts3-b85gw@litmusemail.com"
click at [835, 334] on div "Email with customer data" at bounding box center [741, 335] width 319 height 31
click at [584, 389] on input "Data for customer ID:" at bounding box center [741, 397] width 319 height 16
radio input "true"
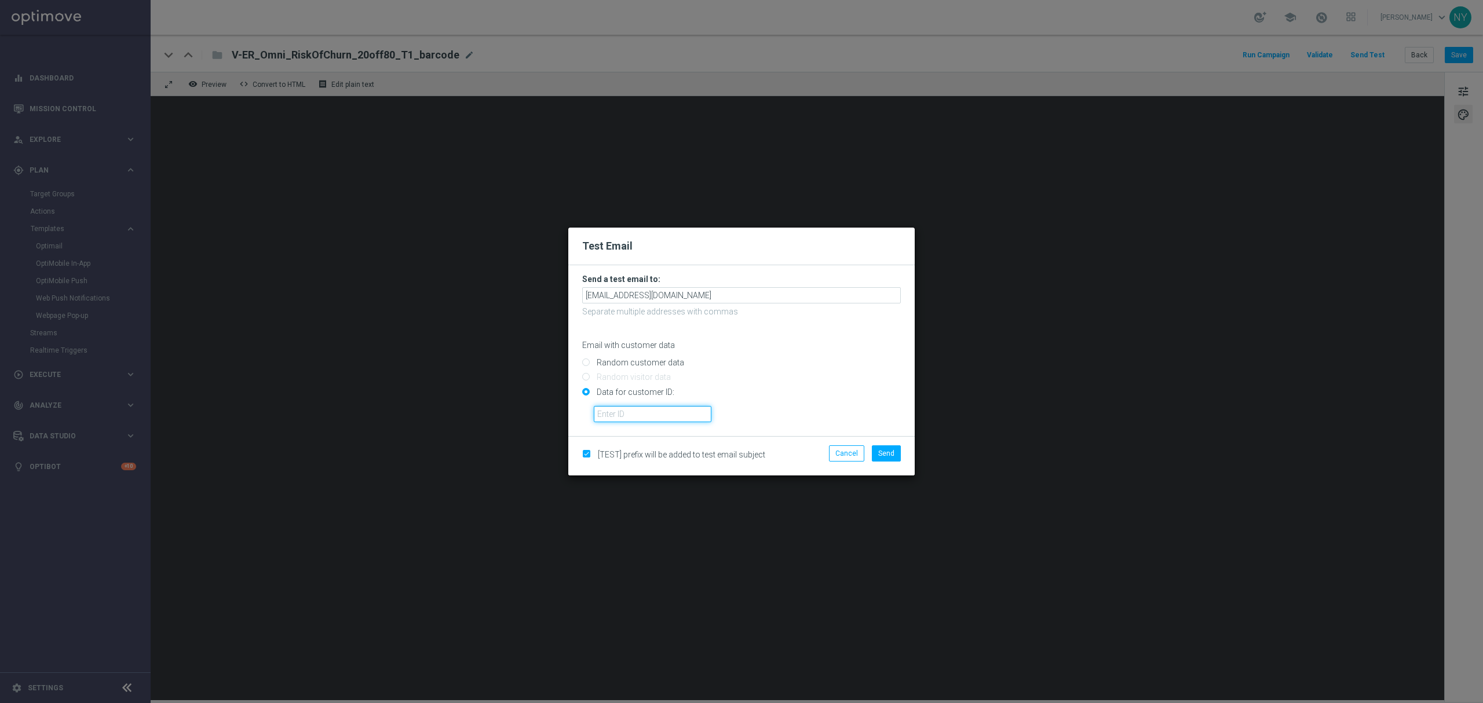
click at [619, 406] on input "text" at bounding box center [653, 414] width 118 height 16
paste input "10000020539"
type input "10000020539"
click at [888, 454] on span "Send" at bounding box center [886, 453] width 16 height 8
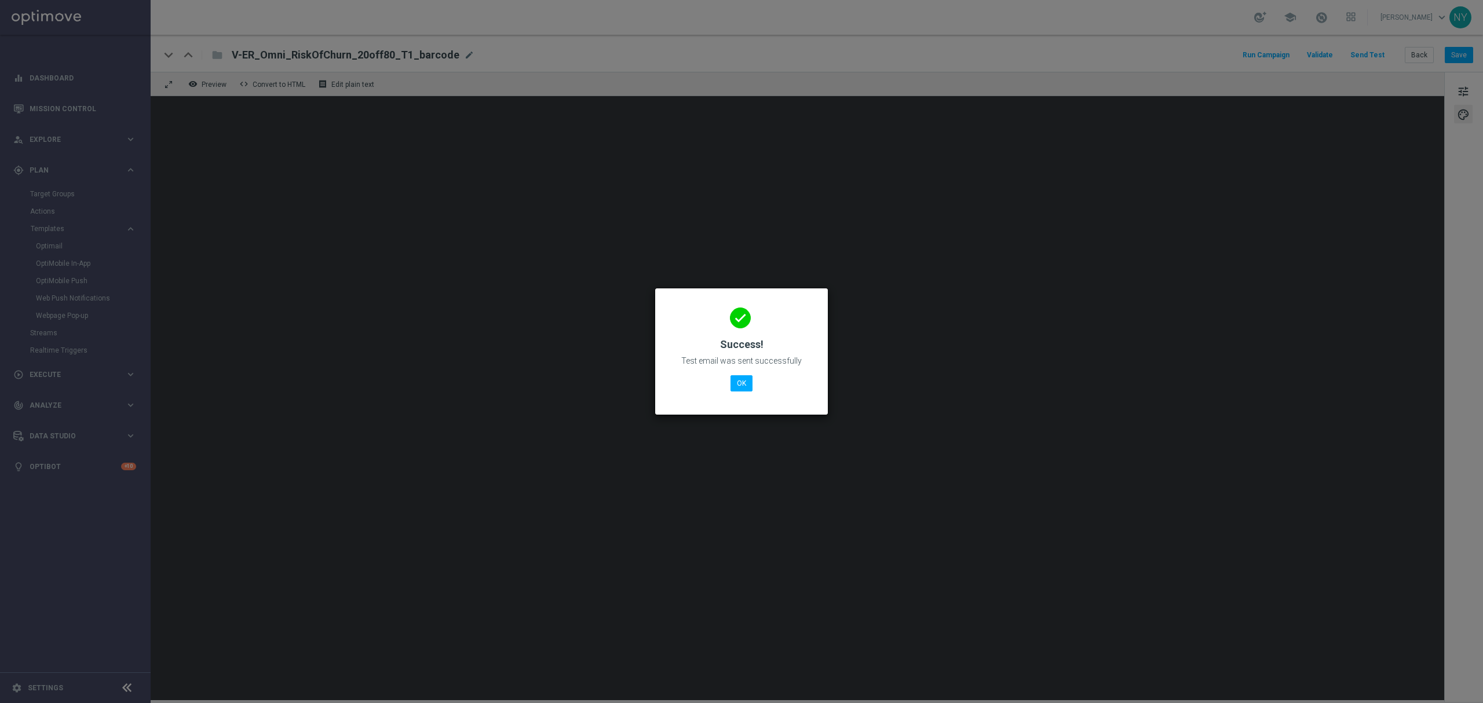
click at [587, 399] on modal-container "done Success! Test email was sent successfully OK" at bounding box center [741, 351] width 1483 height 703
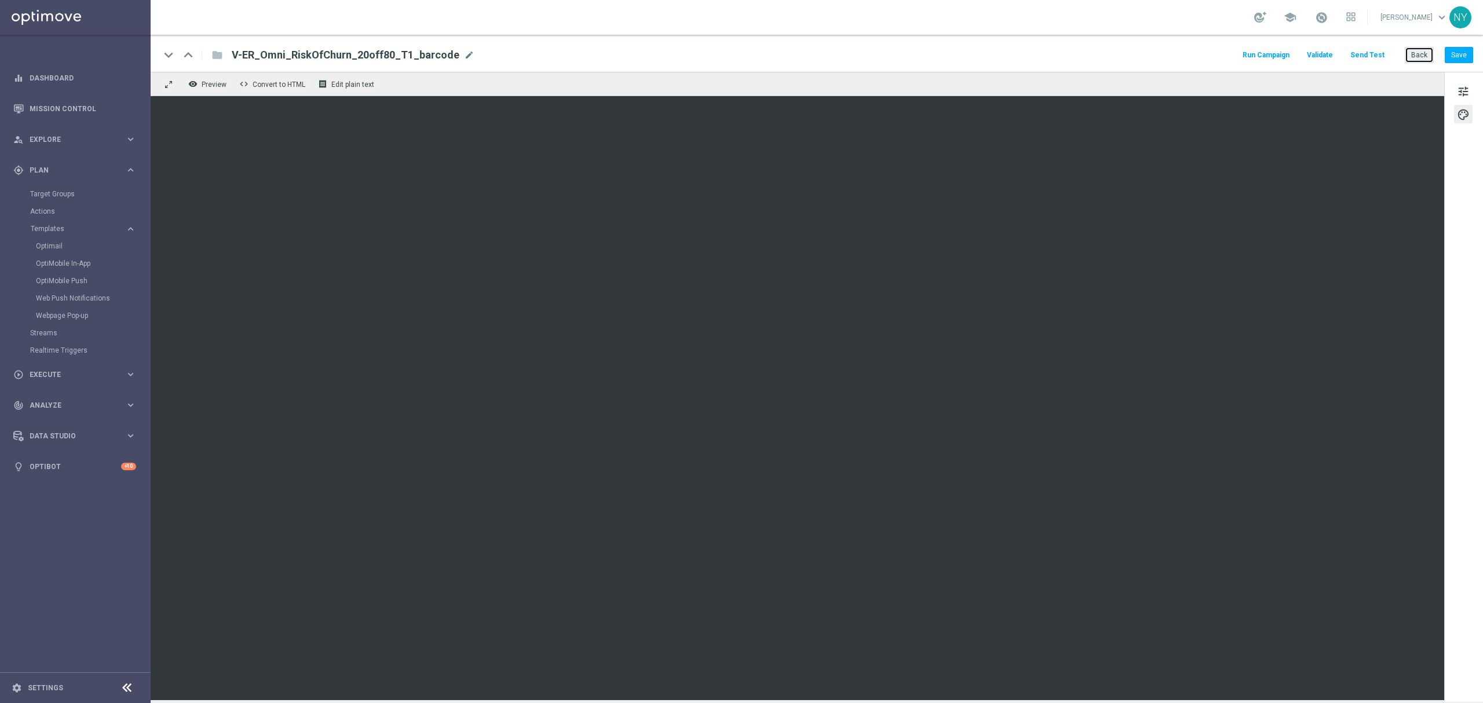
click at [1423, 54] on button "Back" at bounding box center [1419, 55] width 29 height 16
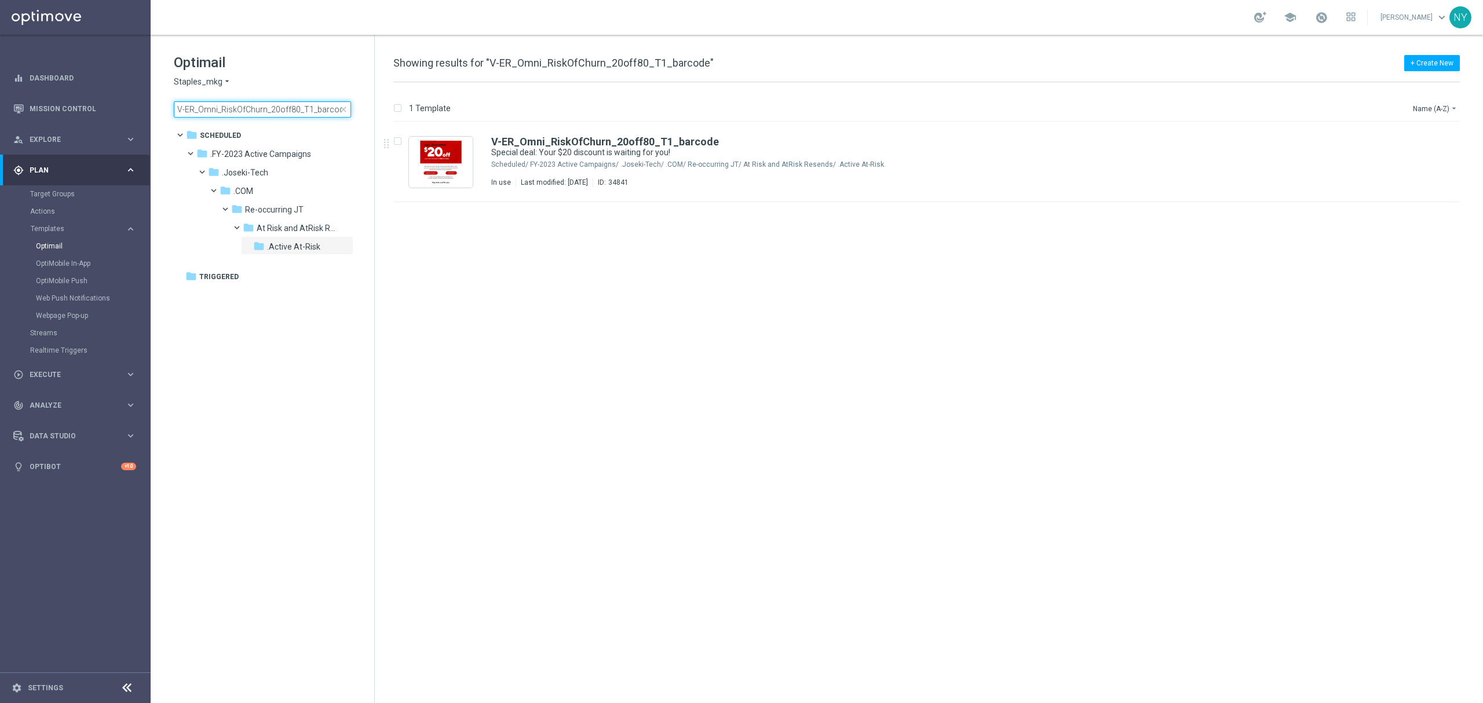
click at [300, 102] on input "V-ER_Omni_RiskOfChurn_20off80_T1_barcode" at bounding box center [262, 109] width 177 height 16
drag, startPoint x: 306, startPoint y: 109, endPoint x: 527, endPoint y: 109, distance: 220.7
click at [527, 109] on div "Optimail Staples_mkg arrow_drop_down × Staples_mkg V-ER_Omni_RiskOfChurn_20off8…" at bounding box center [817, 369] width 1332 height 668
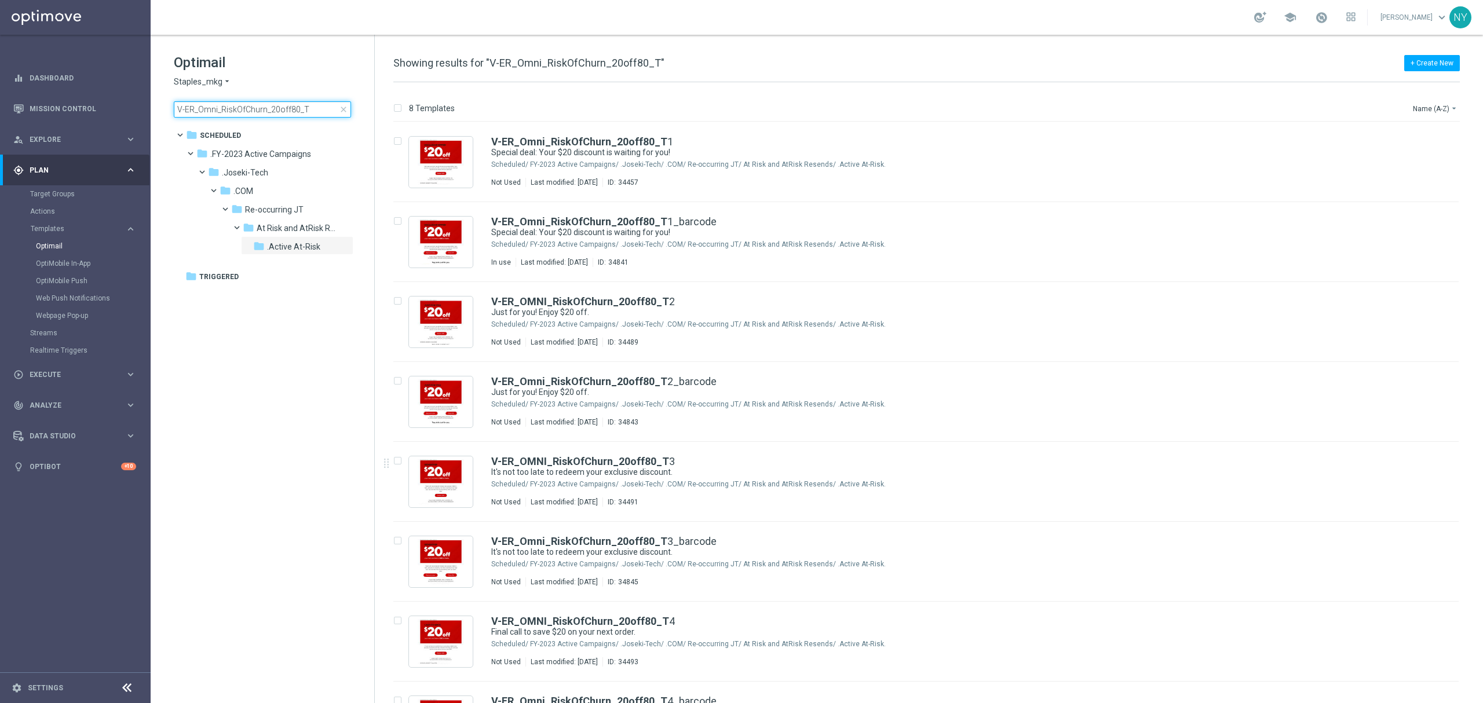
type input "V-ER_Omni_RiskOfChurn_20off80_T"
click at [631, 535] on b "V-ER_Omni_RiskOfChurn_20off80_T" at bounding box center [579, 541] width 176 height 12
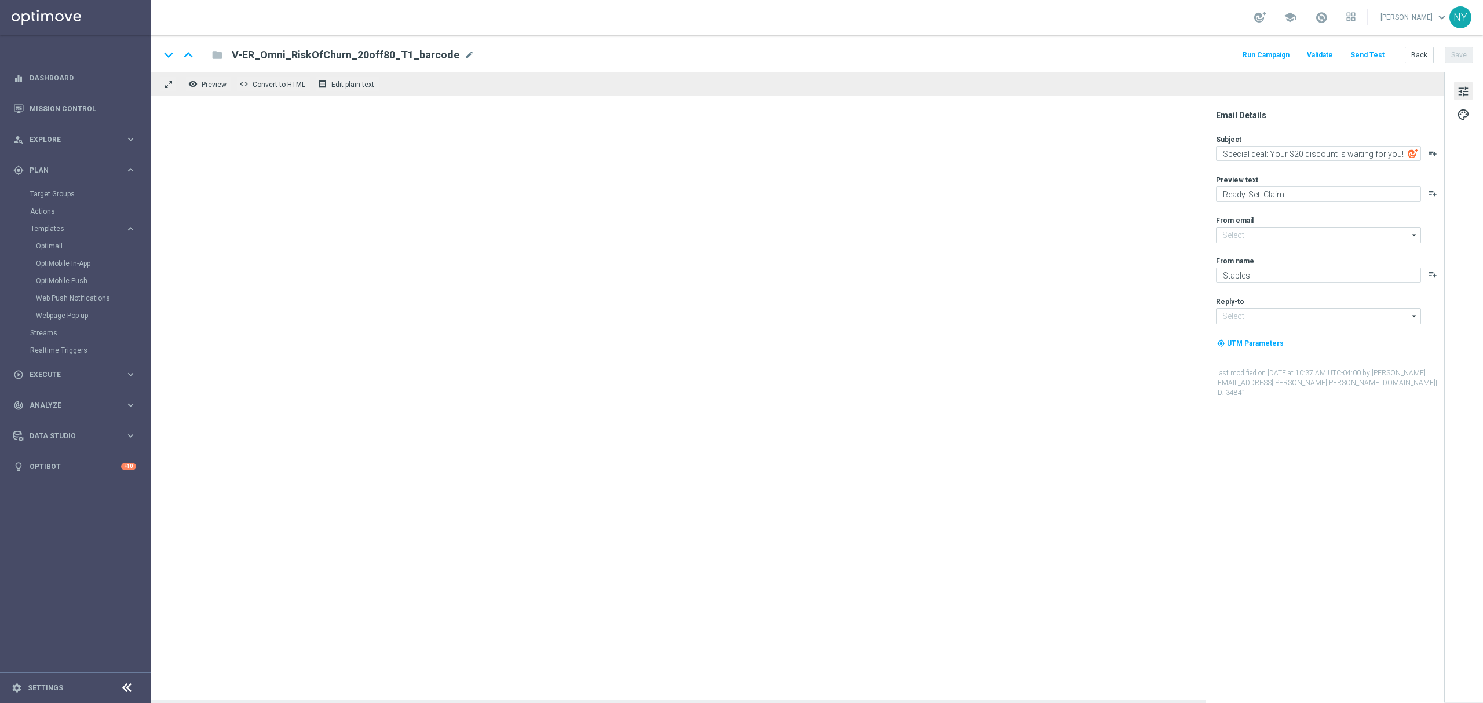
type input "staples@connected.staples.com"
type input "info@staples.com"
type textarea "It's not too late to redeem your exclusive discount."
type textarea "You've got $20 off your next order."
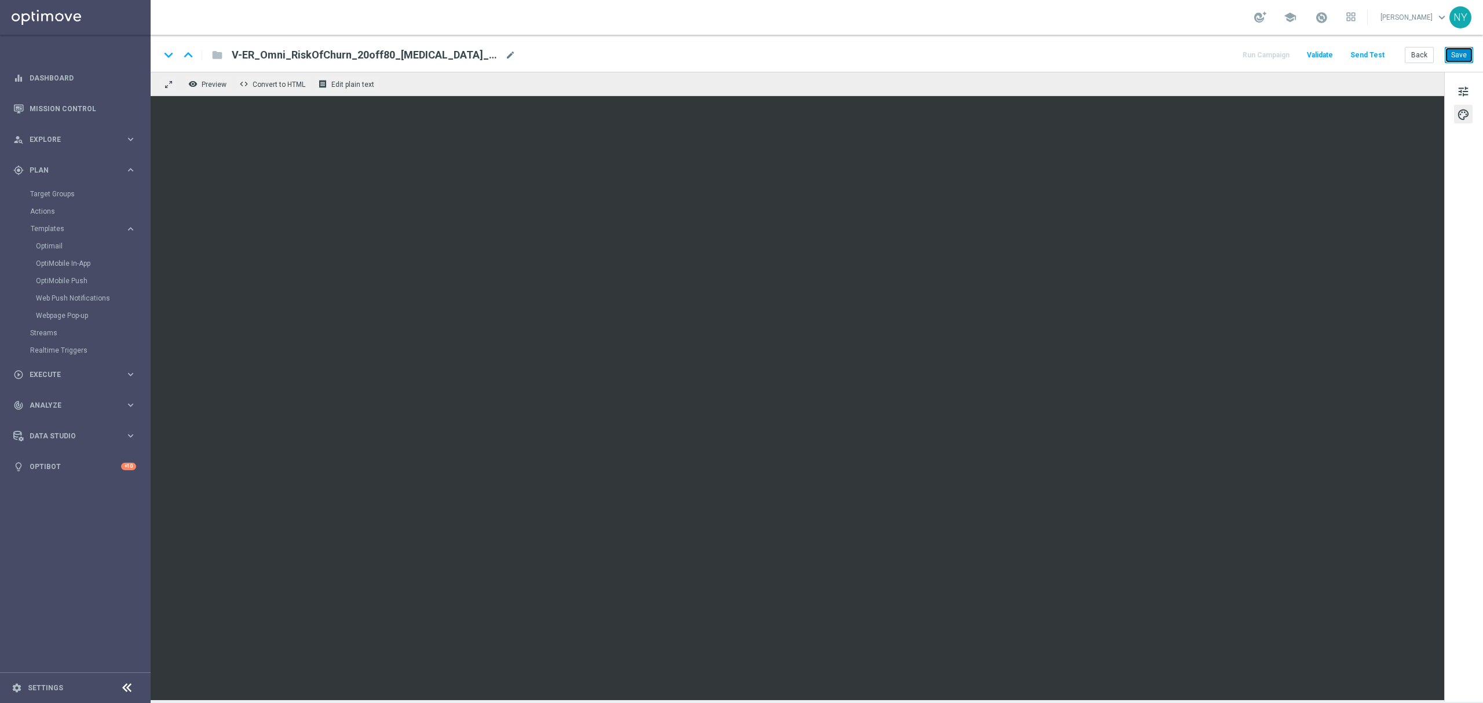
click at [1465, 50] on button "Save" at bounding box center [1459, 55] width 28 height 16
click at [1375, 52] on button "Send Test" at bounding box center [1367, 55] width 38 height 16
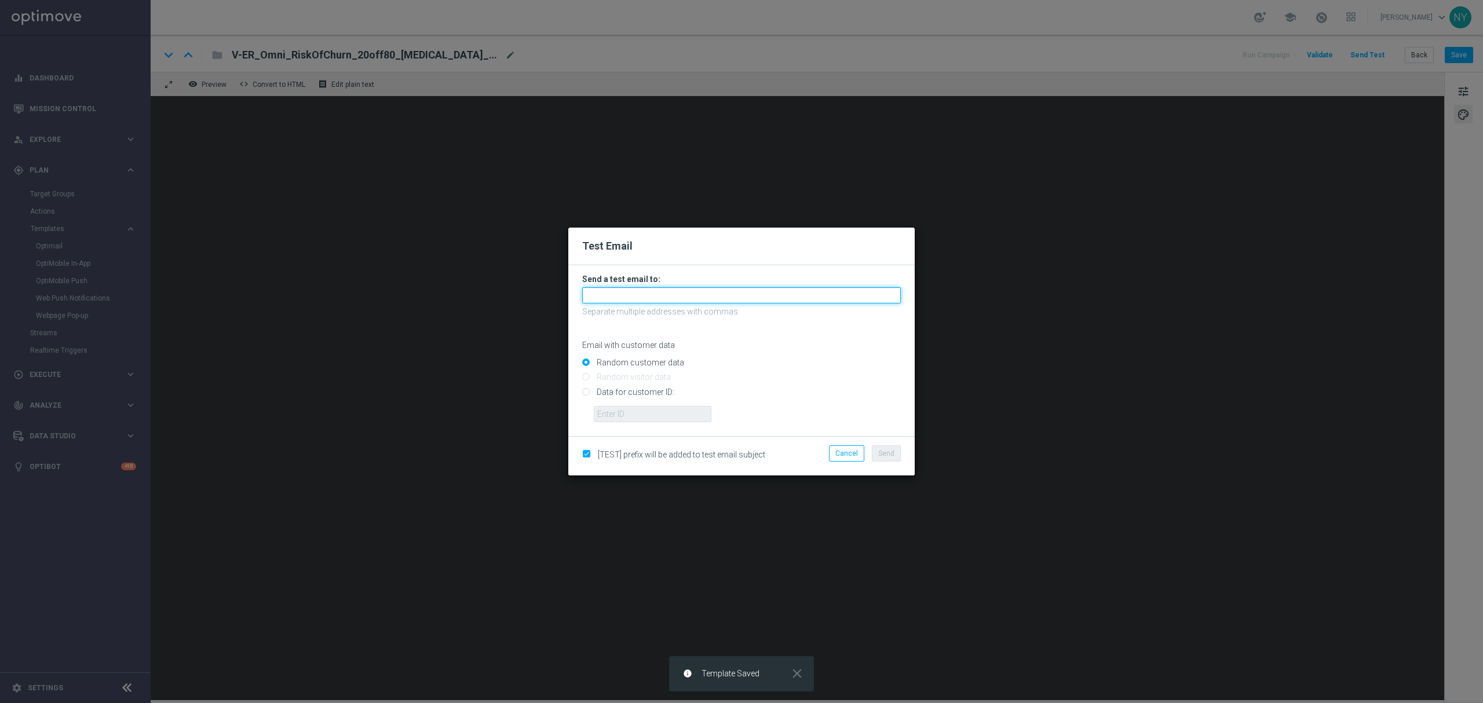
click at [619, 288] on input "text" at bounding box center [741, 295] width 319 height 16
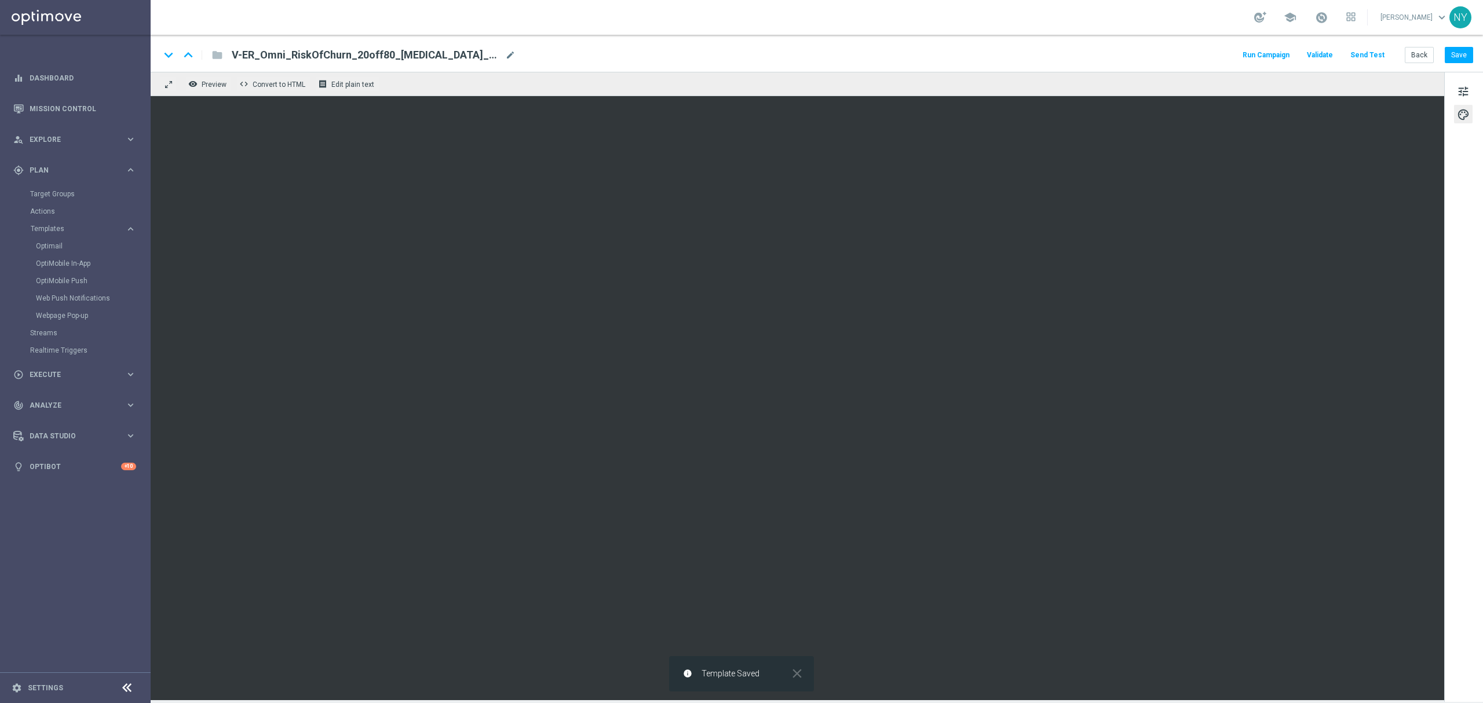
click at [1361, 52] on button "Send Test" at bounding box center [1367, 55] width 38 height 16
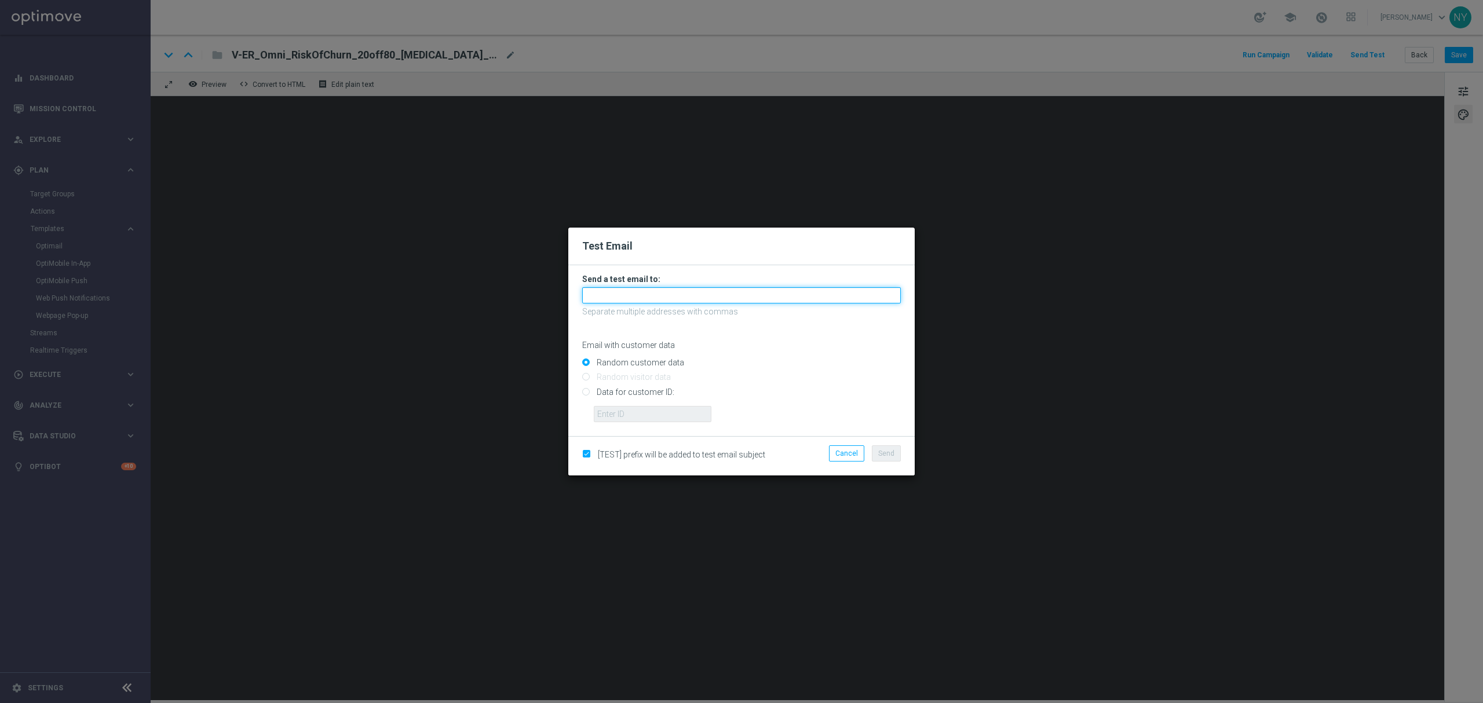
click at [610, 299] on input "text" at bounding box center [741, 295] width 319 height 16
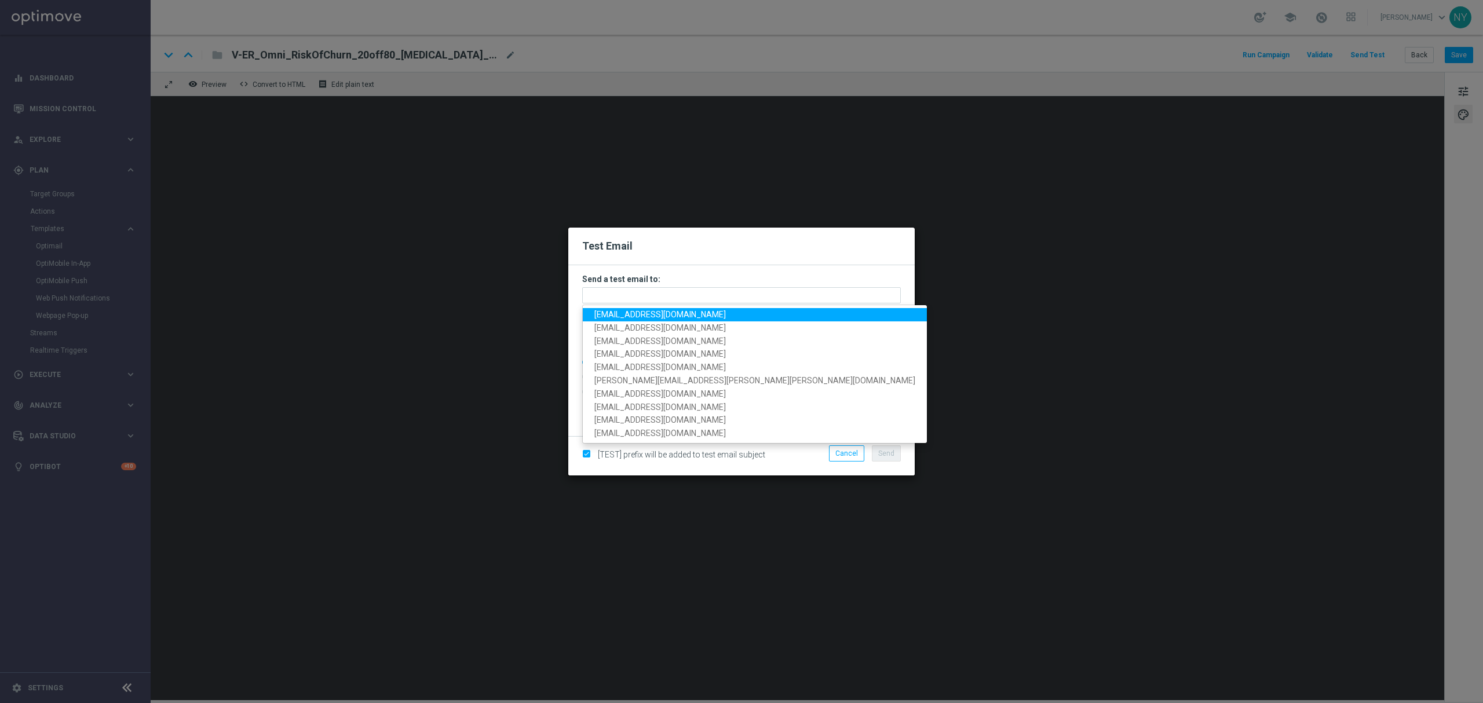
click at [613, 315] on span "neilyetts3@litmusemail.com" at bounding box center [659, 314] width 131 height 9
type input "neilyetts3@litmusemail.com"
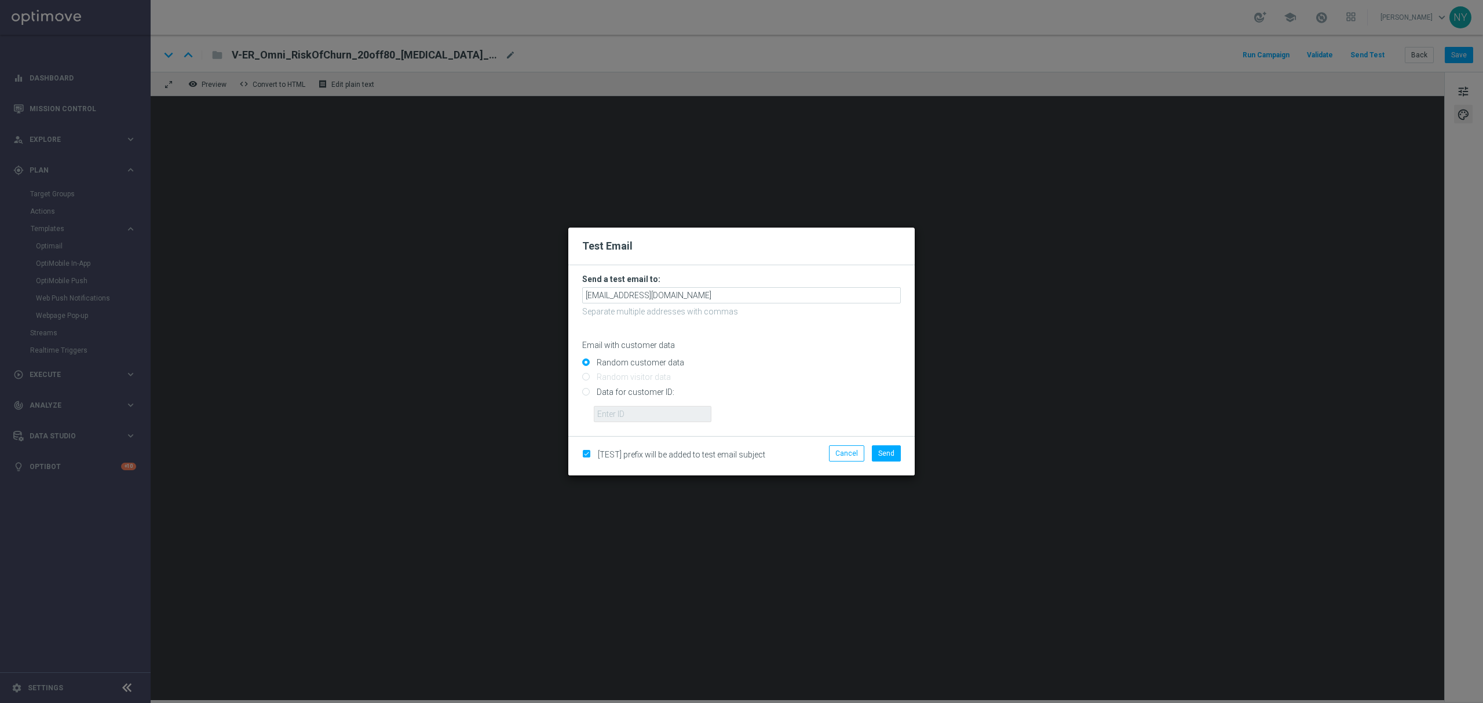
click at [584, 389] on input "Data for customer ID:" at bounding box center [741, 397] width 319 height 16
radio input "true"
click at [630, 417] on input "text" at bounding box center [653, 414] width 118 height 16
click at [609, 418] on input "text" at bounding box center [653, 414] width 118 height 16
paste input "10000020539"
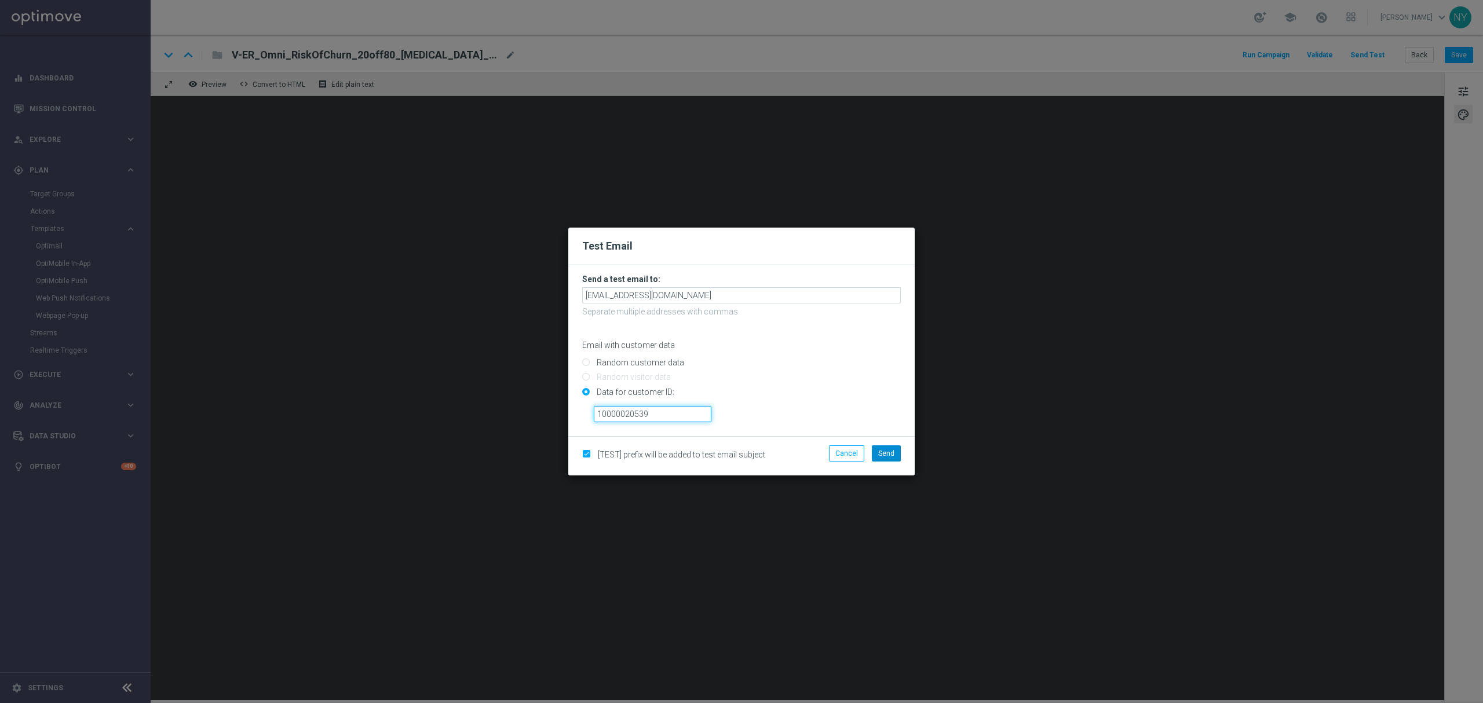
type input "10000020539"
click at [883, 449] on span "Send" at bounding box center [886, 453] width 16 height 8
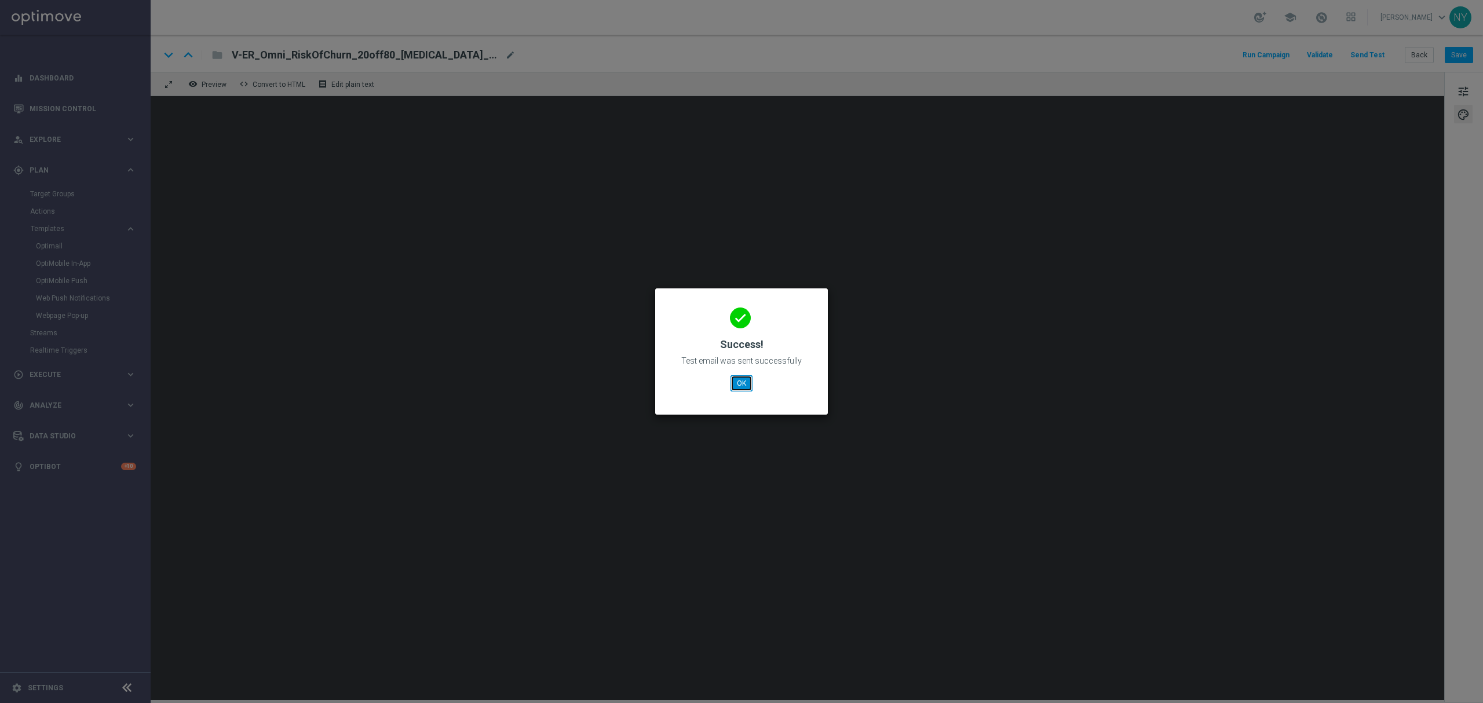
click at [740, 377] on button "OK" at bounding box center [741, 383] width 22 height 16
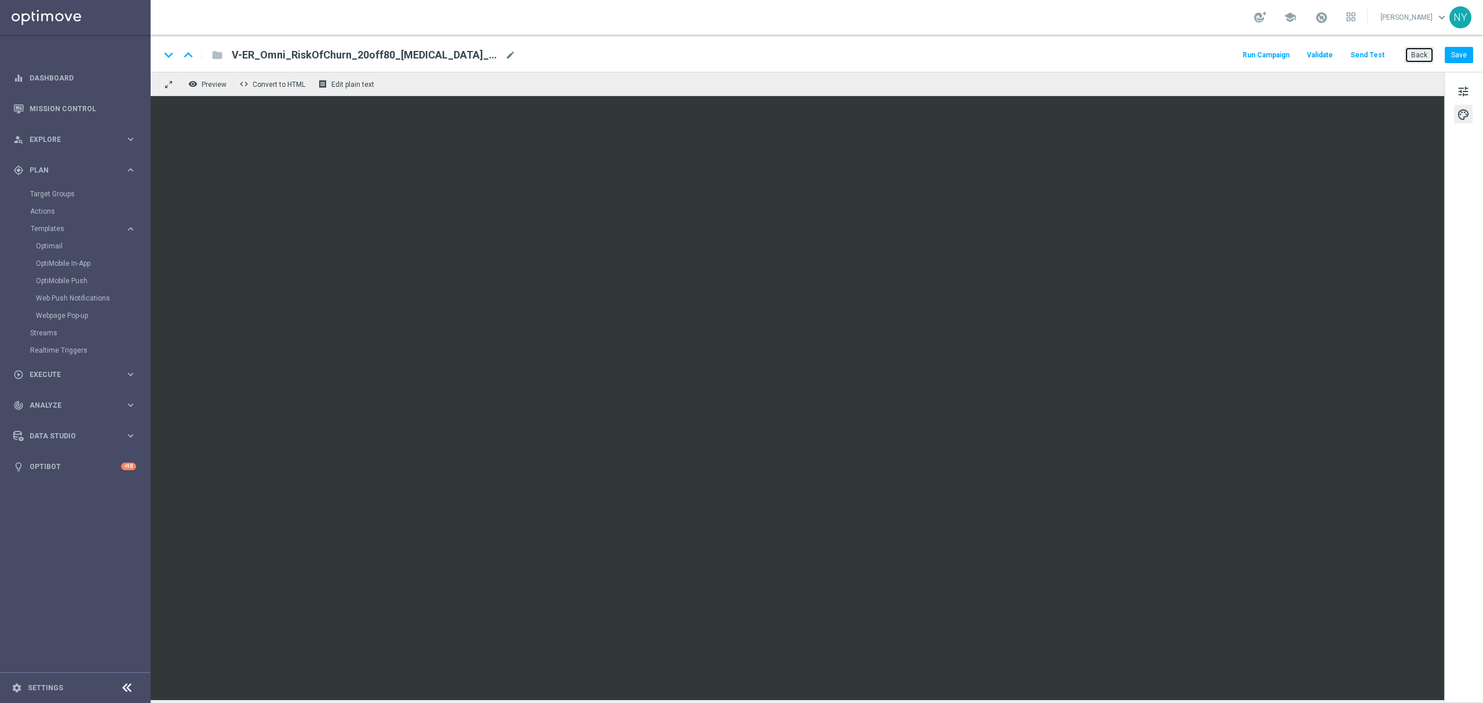
click at [1428, 56] on button "Back" at bounding box center [1419, 55] width 29 height 16
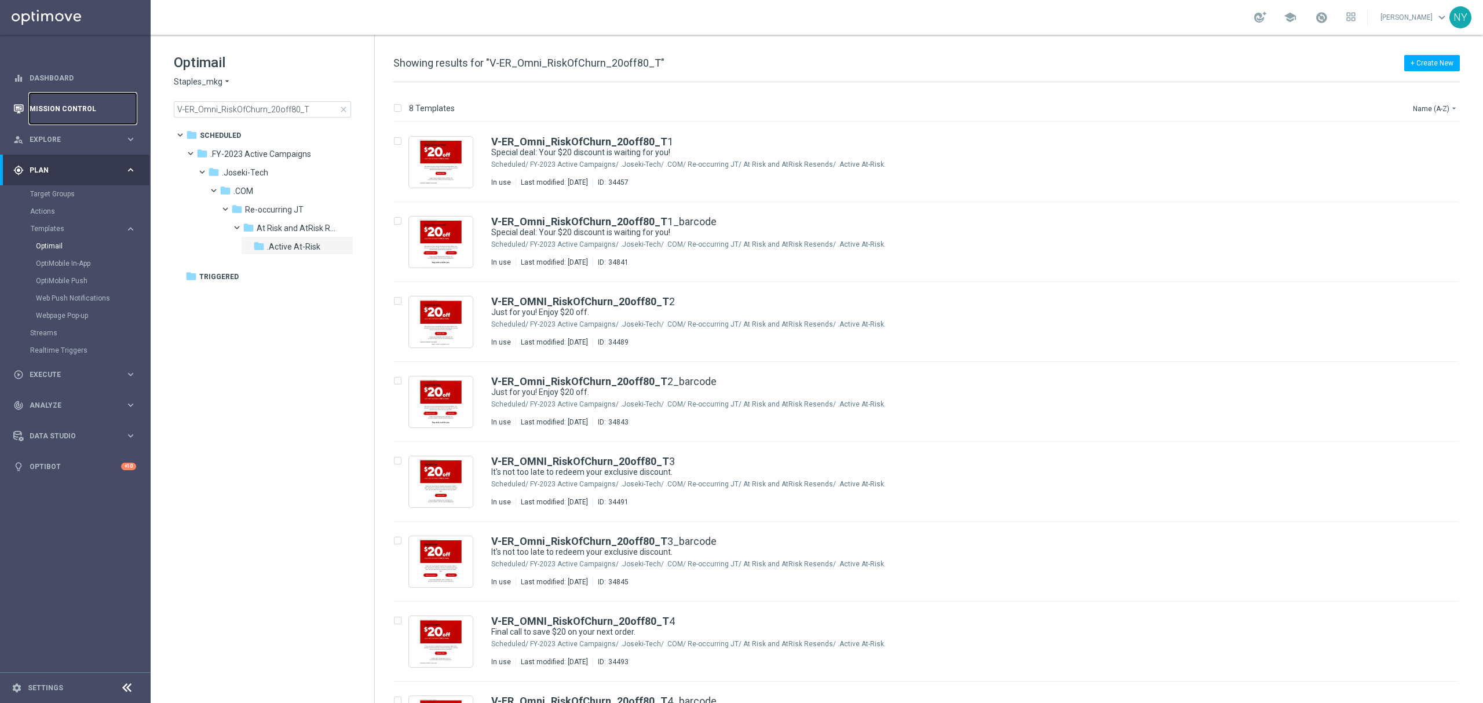
click at [59, 103] on link "Mission Control" at bounding box center [83, 108] width 107 height 31
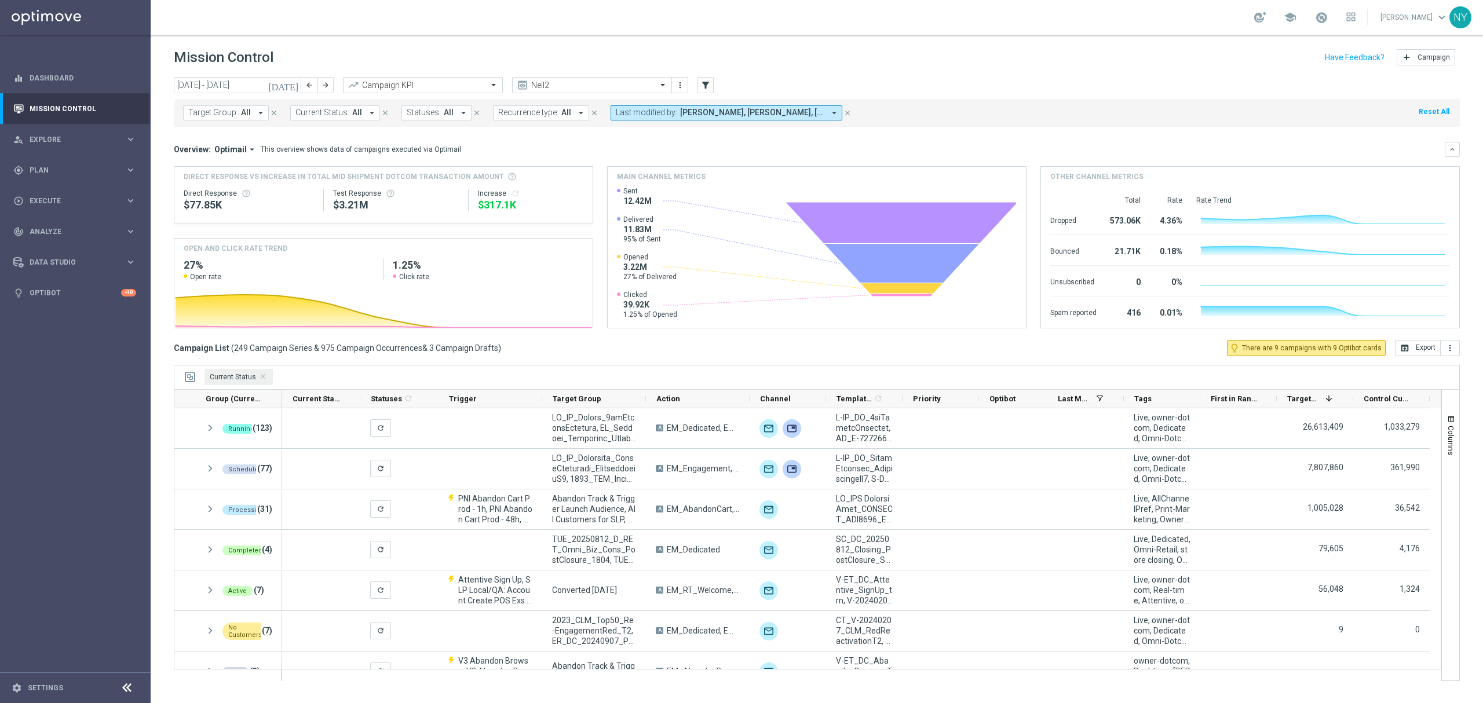
click at [843, 109] on icon "close" at bounding box center [847, 113] width 8 height 8
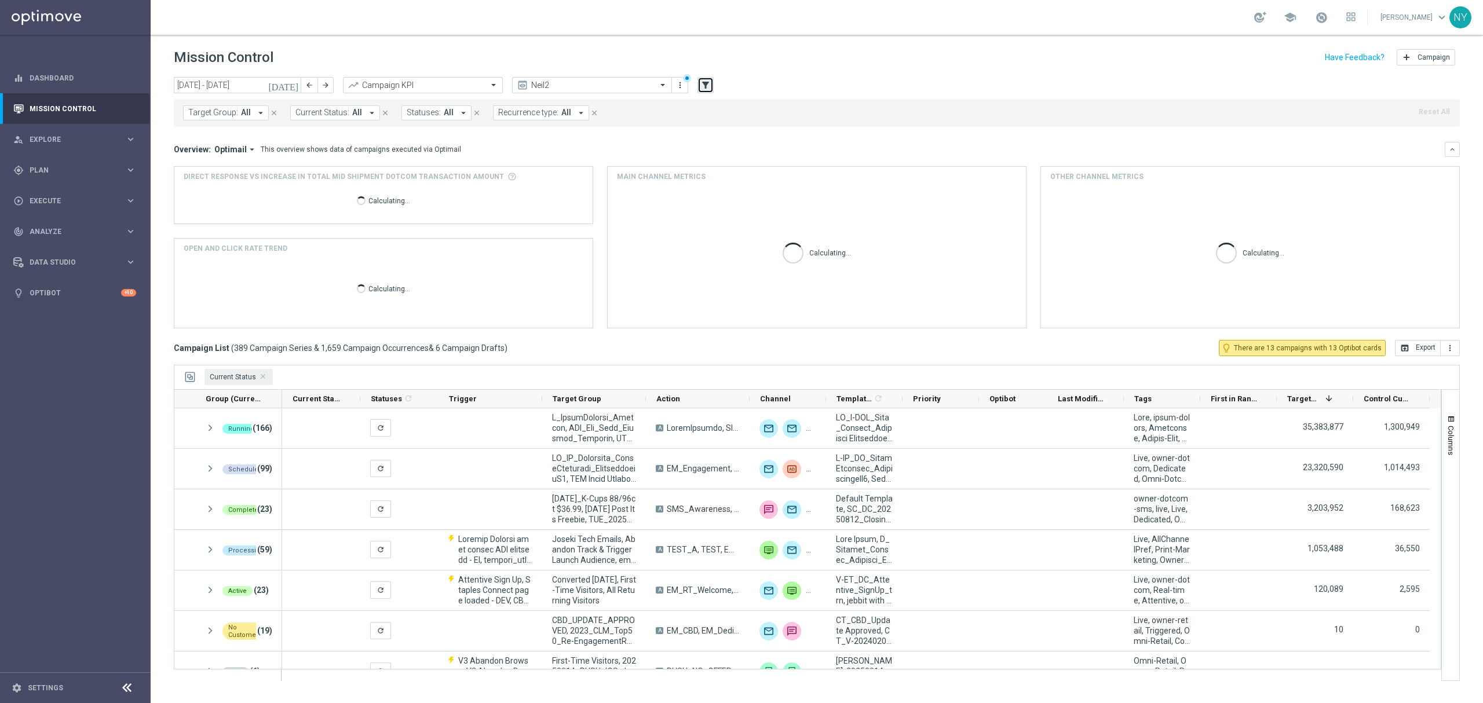
click at [701, 84] on icon "filter_alt" at bounding box center [705, 85] width 10 height 10
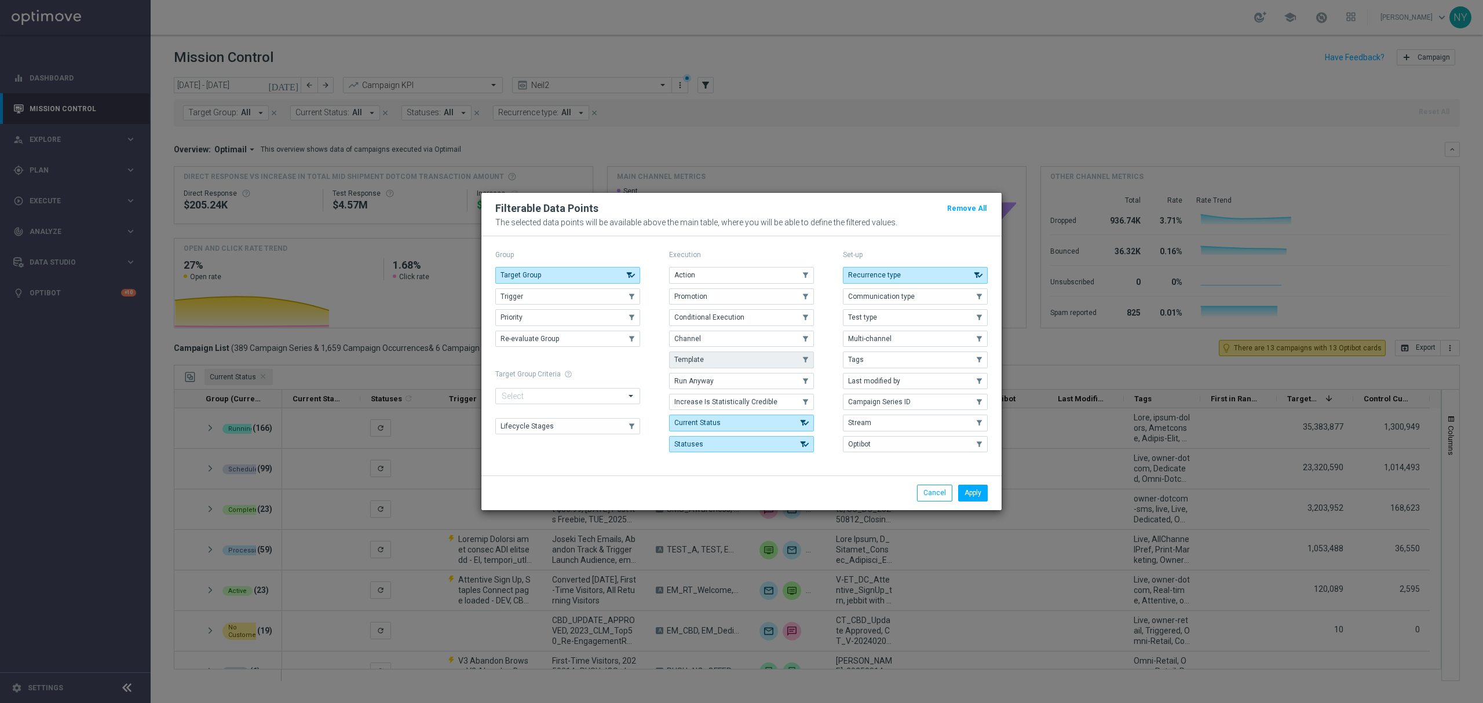
click at [719, 361] on button "Template" at bounding box center [741, 360] width 145 height 16
click at [971, 494] on button "Apply" at bounding box center [973, 493] width 30 height 16
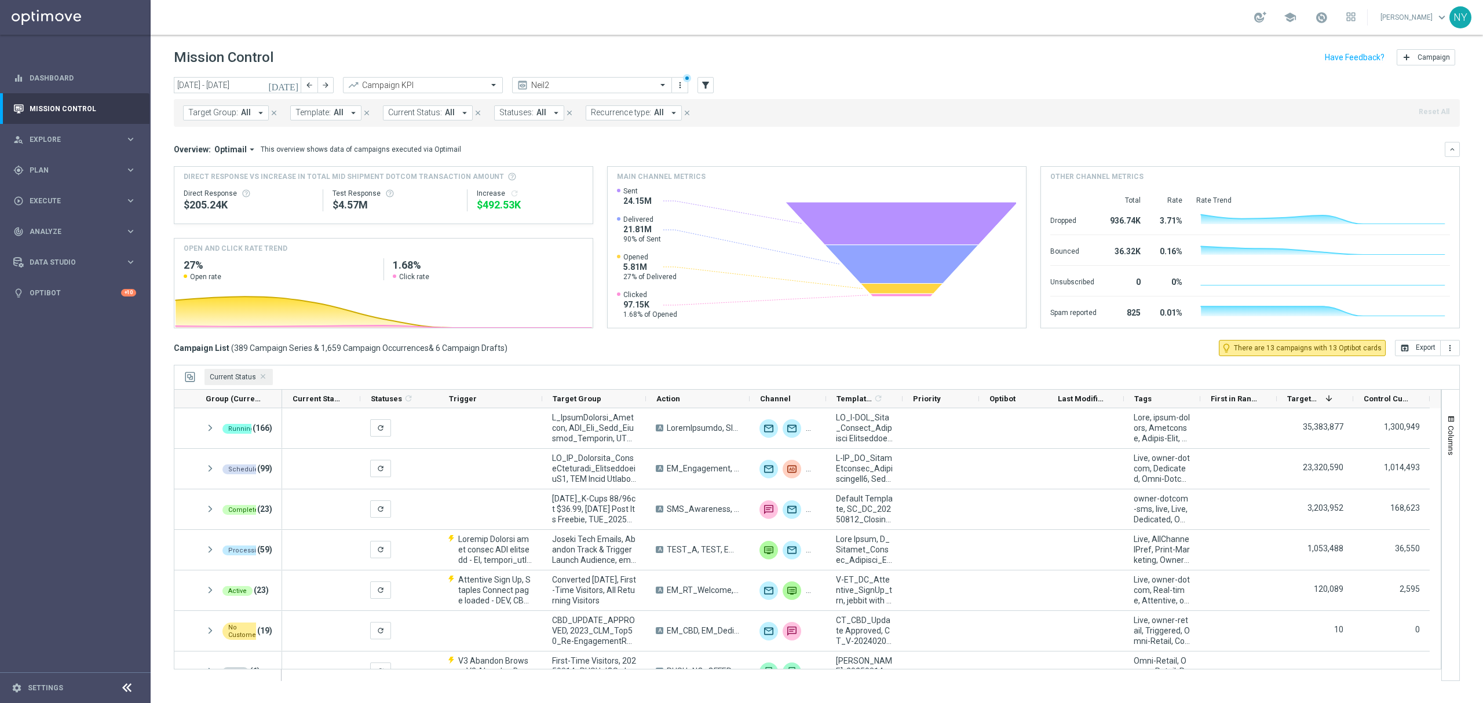
click at [310, 115] on span "Template:" at bounding box center [312, 113] width 35 height 10
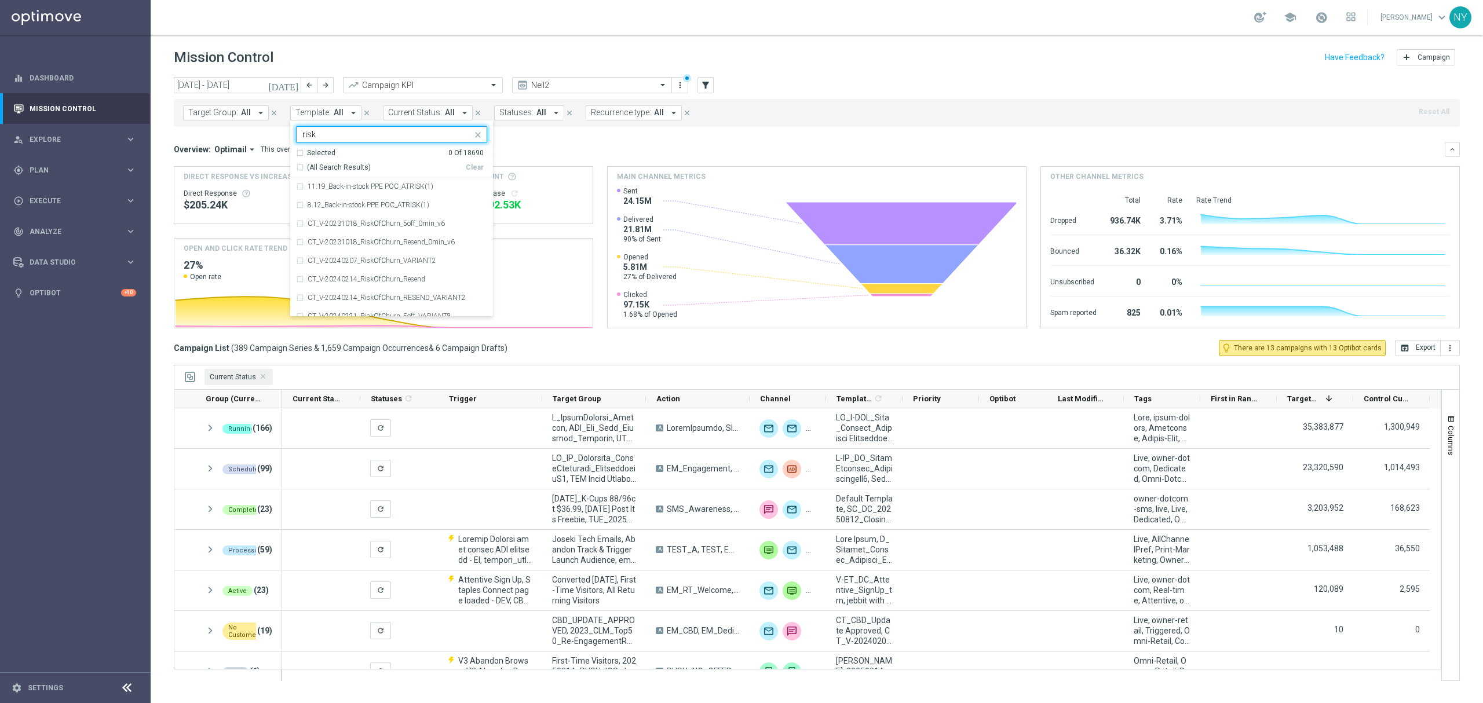
click at [300, 165] on div "(All Search Results)" at bounding box center [381, 168] width 170 height 10
type input "risk"
click at [591, 144] on div "Overview: Optimail arrow_drop_down This overview shows data of campaigns execut…" at bounding box center [817, 149] width 1286 height 15
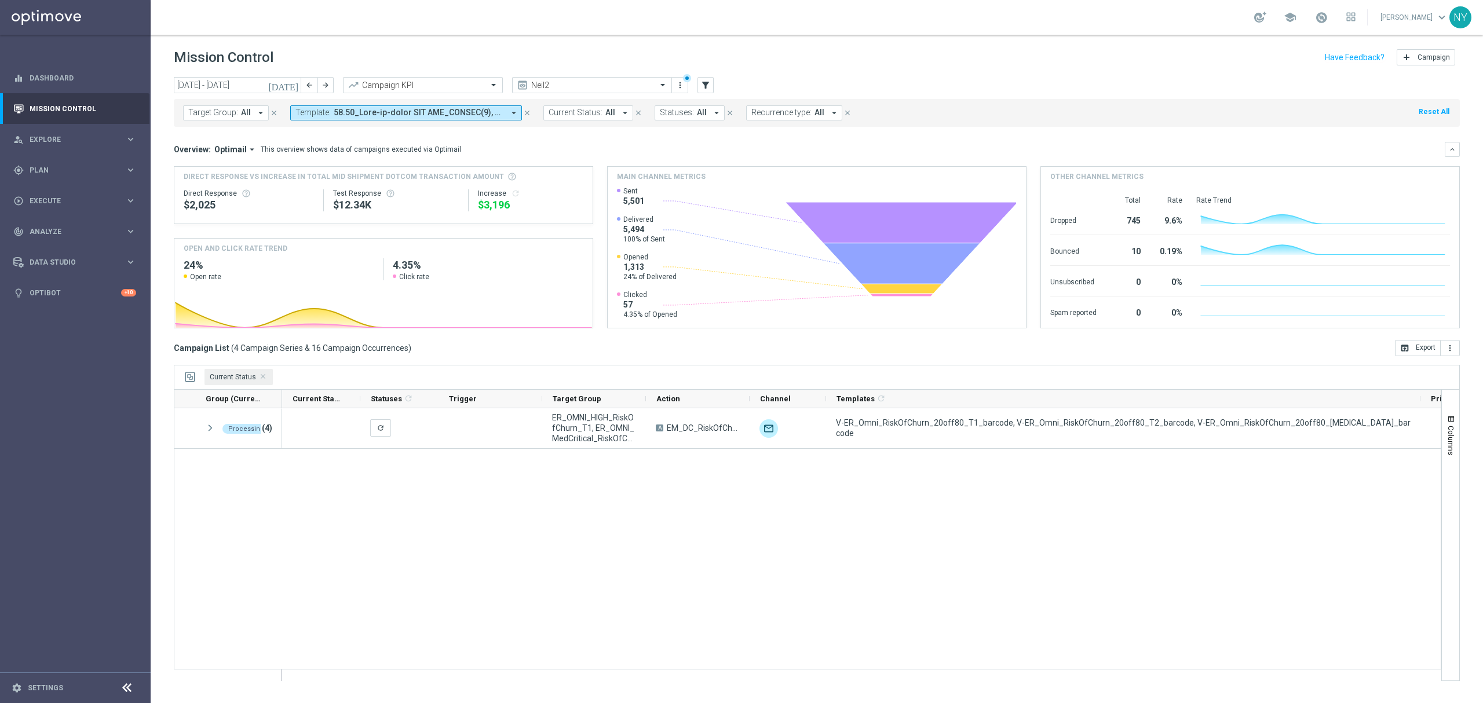
drag, startPoint x: 900, startPoint y: 397, endPoint x: 1418, endPoint y: 381, distance: 518.1
click at [1418, 381] on div "Current Status Drag here to set column labels Group (Current Status) 1" at bounding box center [817, 523] width 1286 height 316
click at [292, 84] on icon "today" at bounding box center [283, 85] width 31 height 10
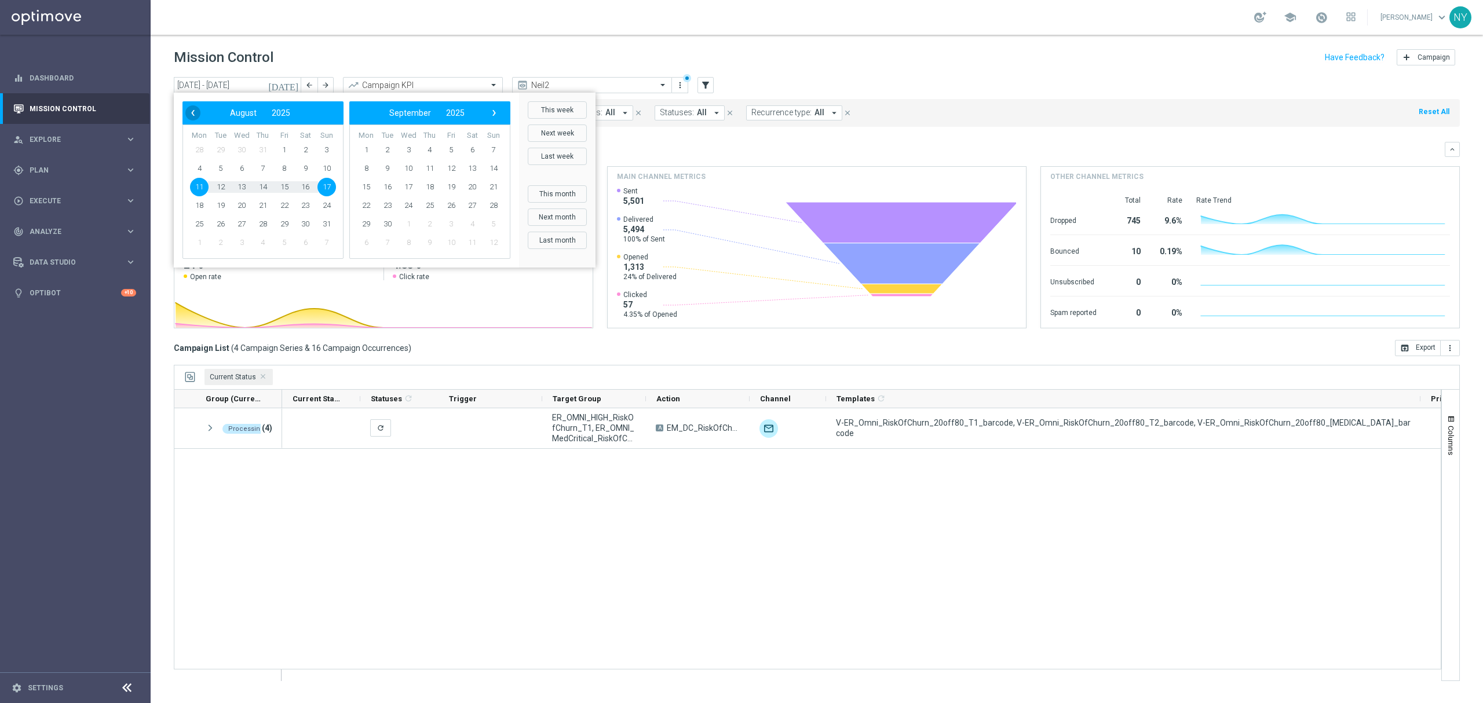
click at [193, 110] on span "‹" at bounding box center [192, 112] width 15 height 15
click at [220, 144] on span "1" at bounding box center [220, 150] width 19 height 19
click at [488, 169] on span "10" at bounding box center [493, 168] width 19 height 19
type input "01 Jul 2025 - 10 Aug 2025"
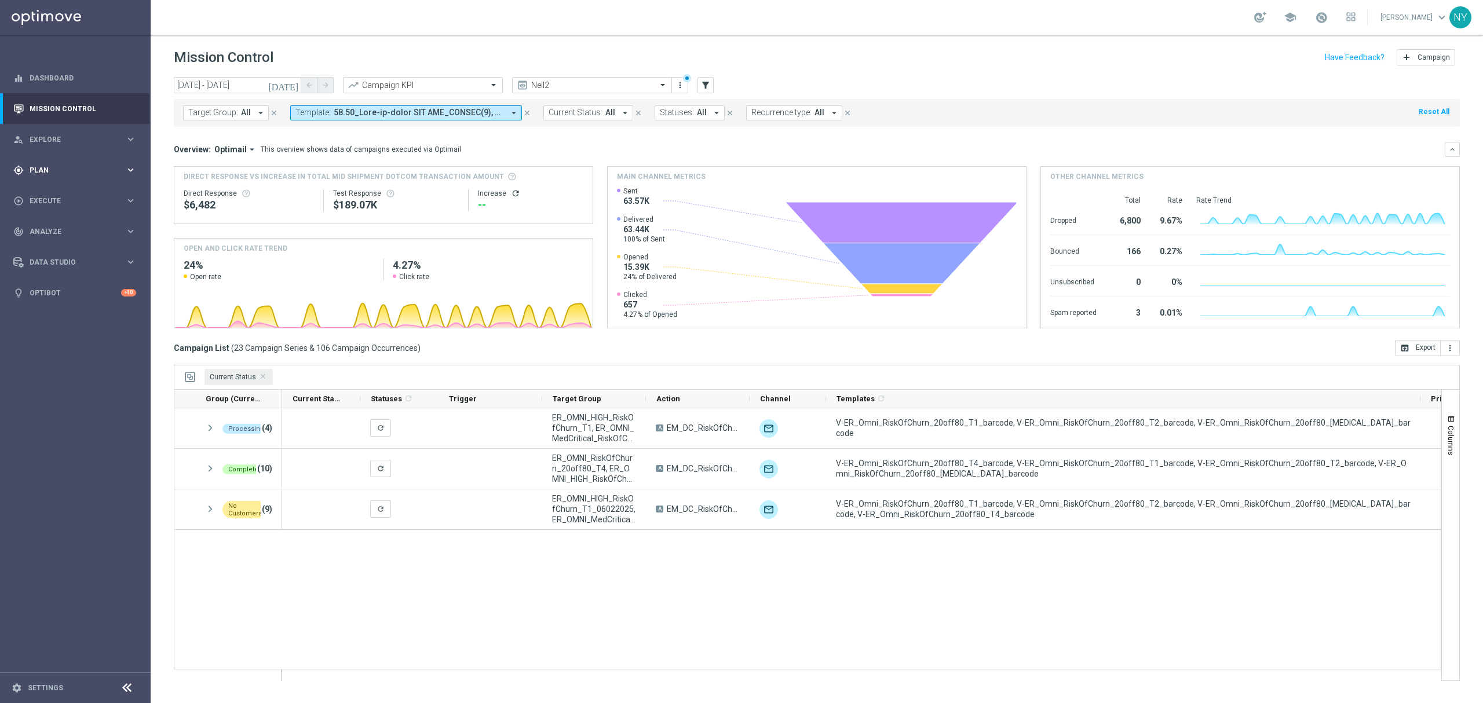
click at [41, 168] on span "Plan" at bounding box center [78, 170] width 96 height 7
click at [51, 226] on span "Templates" at bounding box center [72, 228] width 83 height 7
click at [56, 230] on span "Templates" at bounding box center [72, 228] width 83 height 7
click at [56, 246] on link "Optimail" at bounding box center [78, 246] width 85 height 9
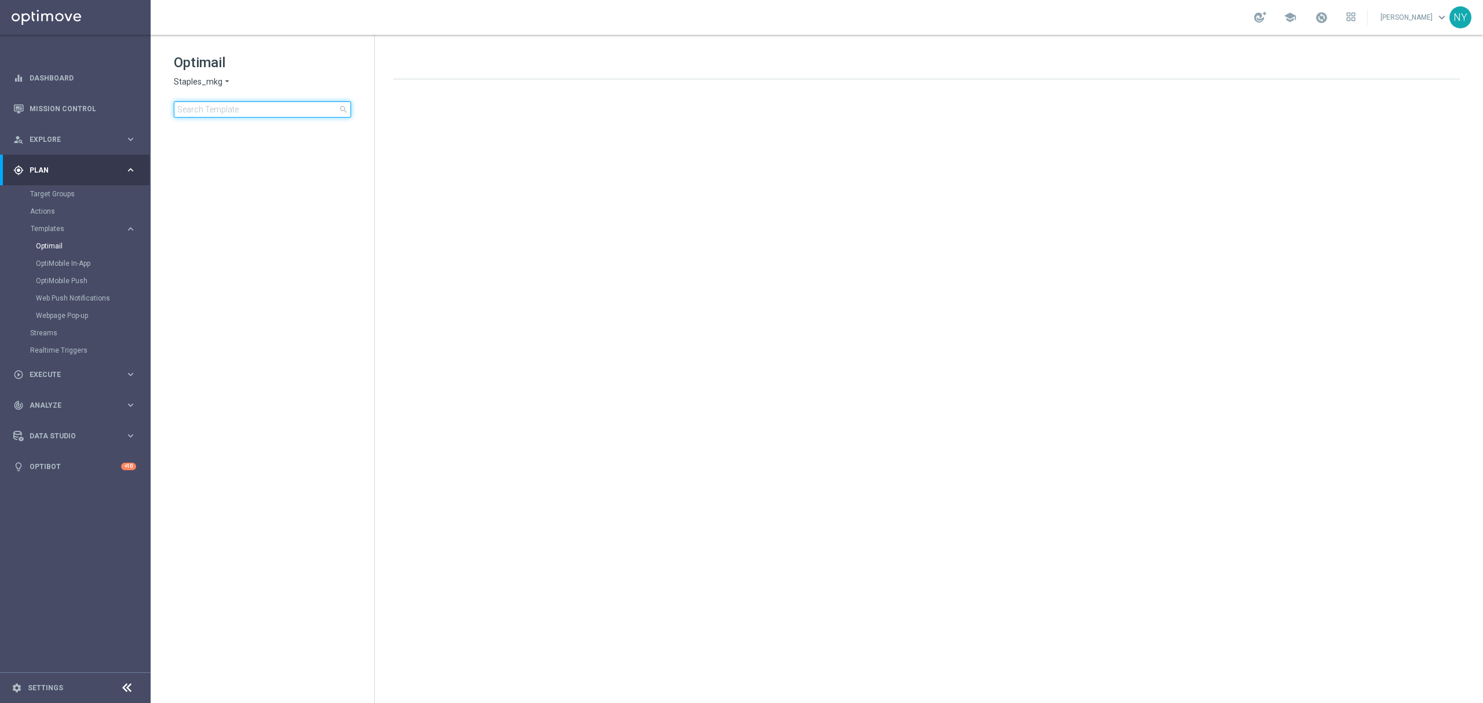
click at [267, 105] on input at bounding box center [262, 109] width 177 height 16
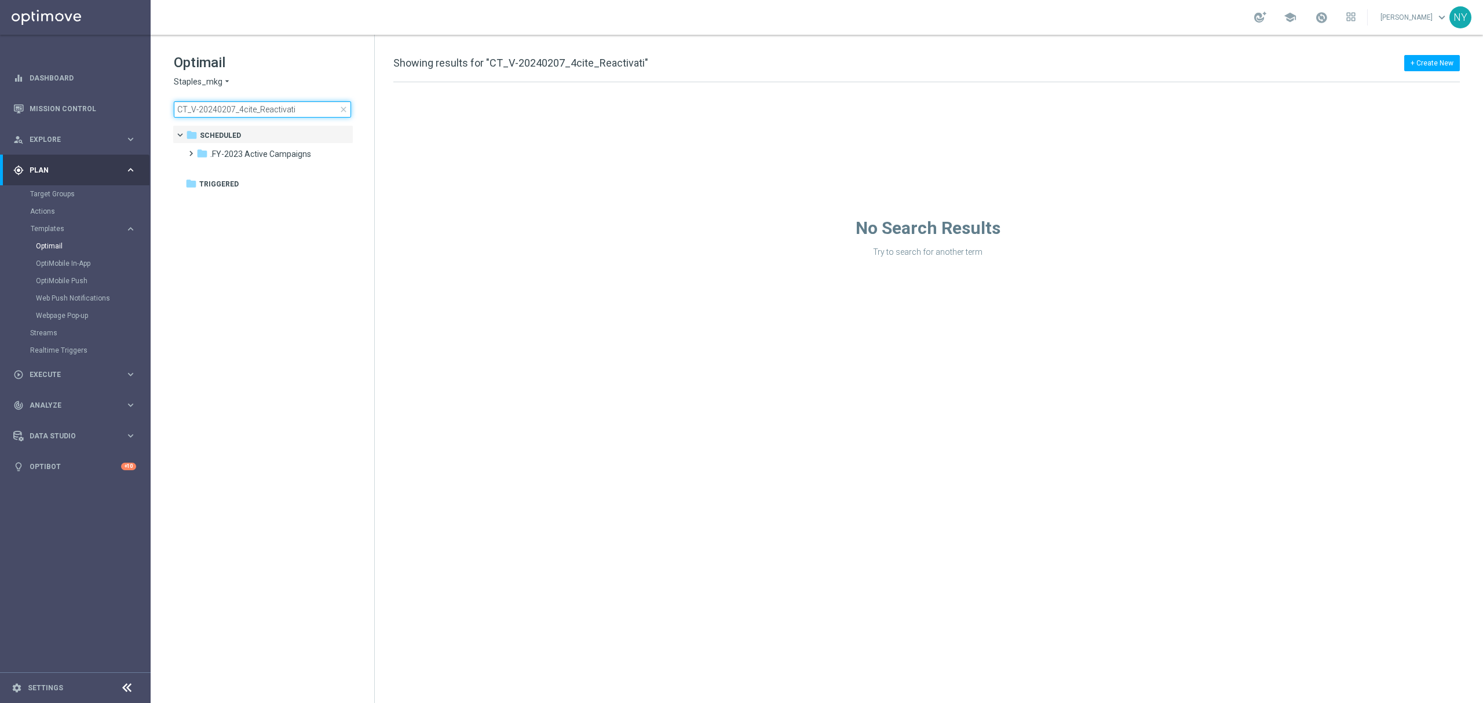
type input "CT_V-20240207_4cite_Reactivat"
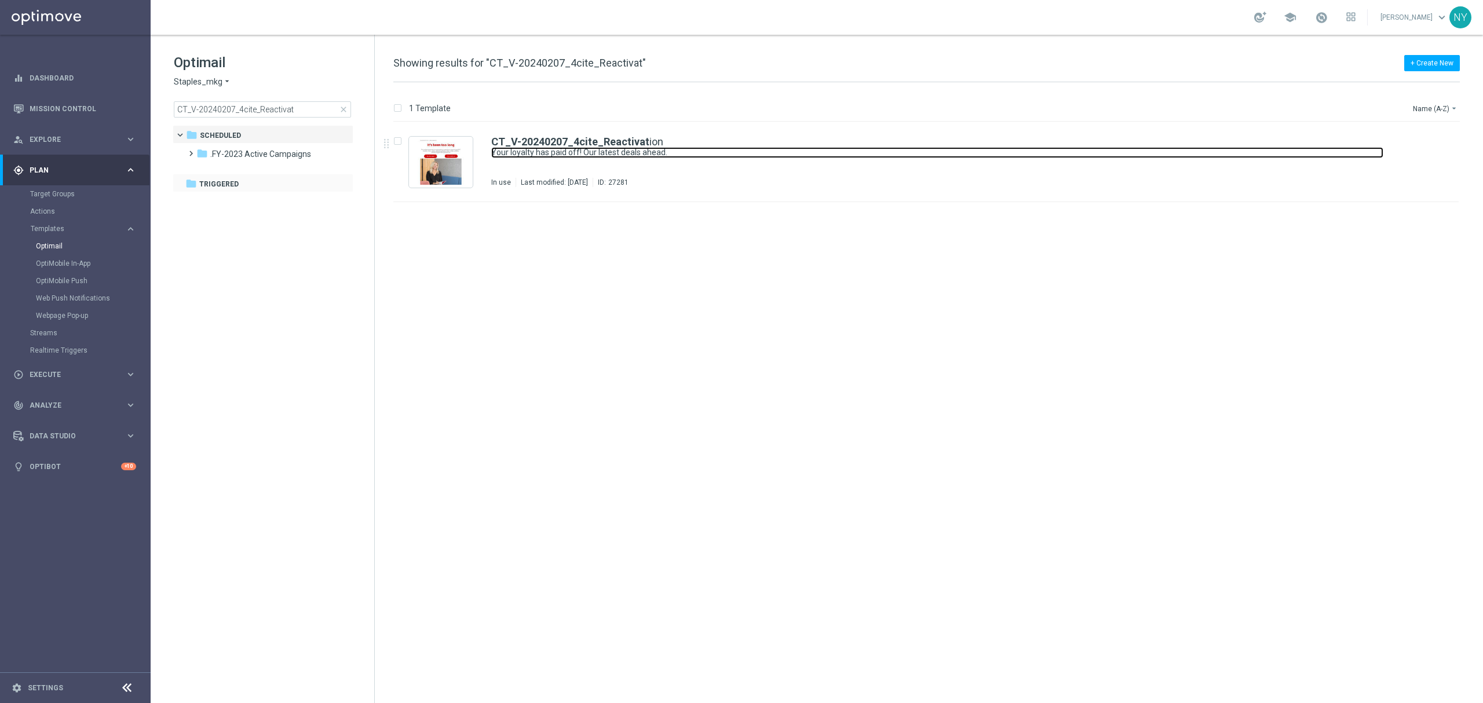
click at [576, 151] on link "Your loyalty has paid off! Our latest deals ahead." at bounding box center [937, 152] width 892 height 11
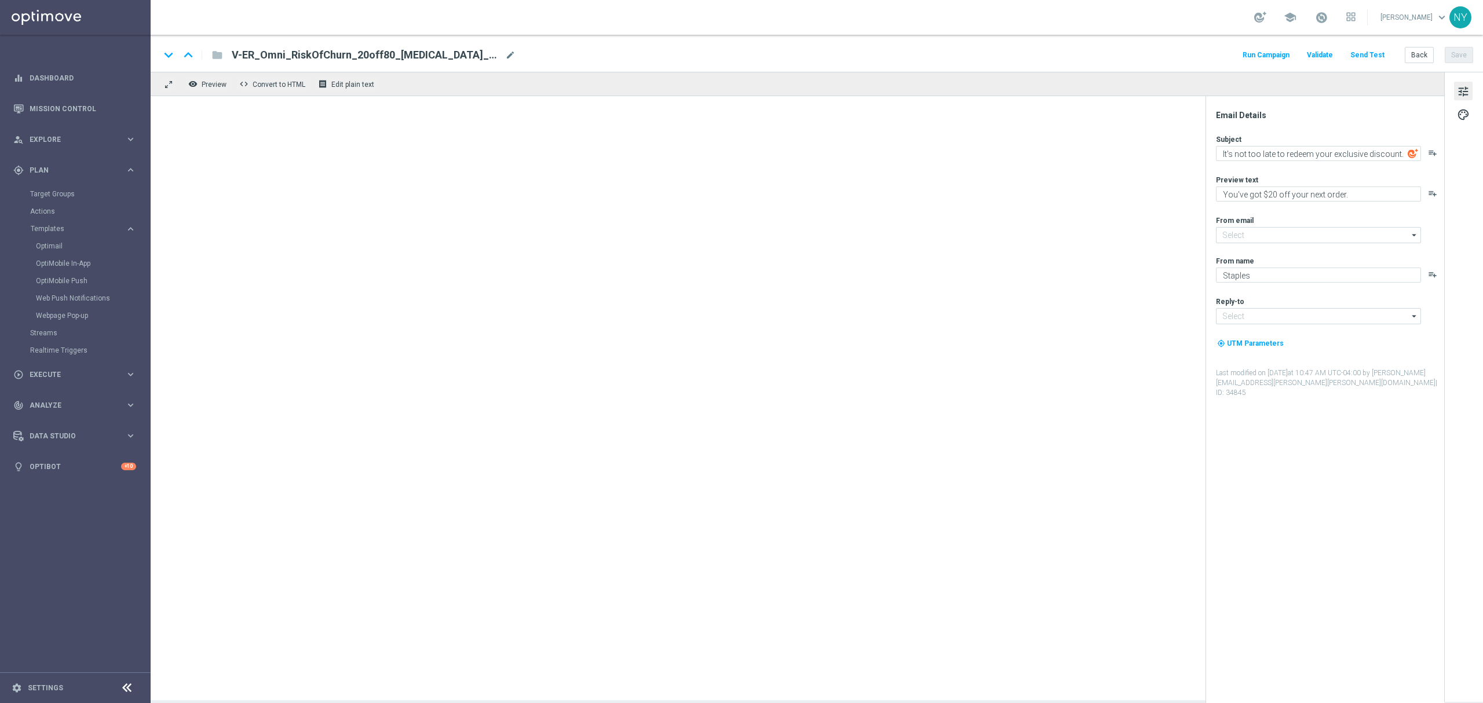
type input "staples@connected.staples.com"
type input "info@staples.com"
type textarea "Your loyalty has paid off! Our latest deals ahead."
type textarea "Glad to see you back."
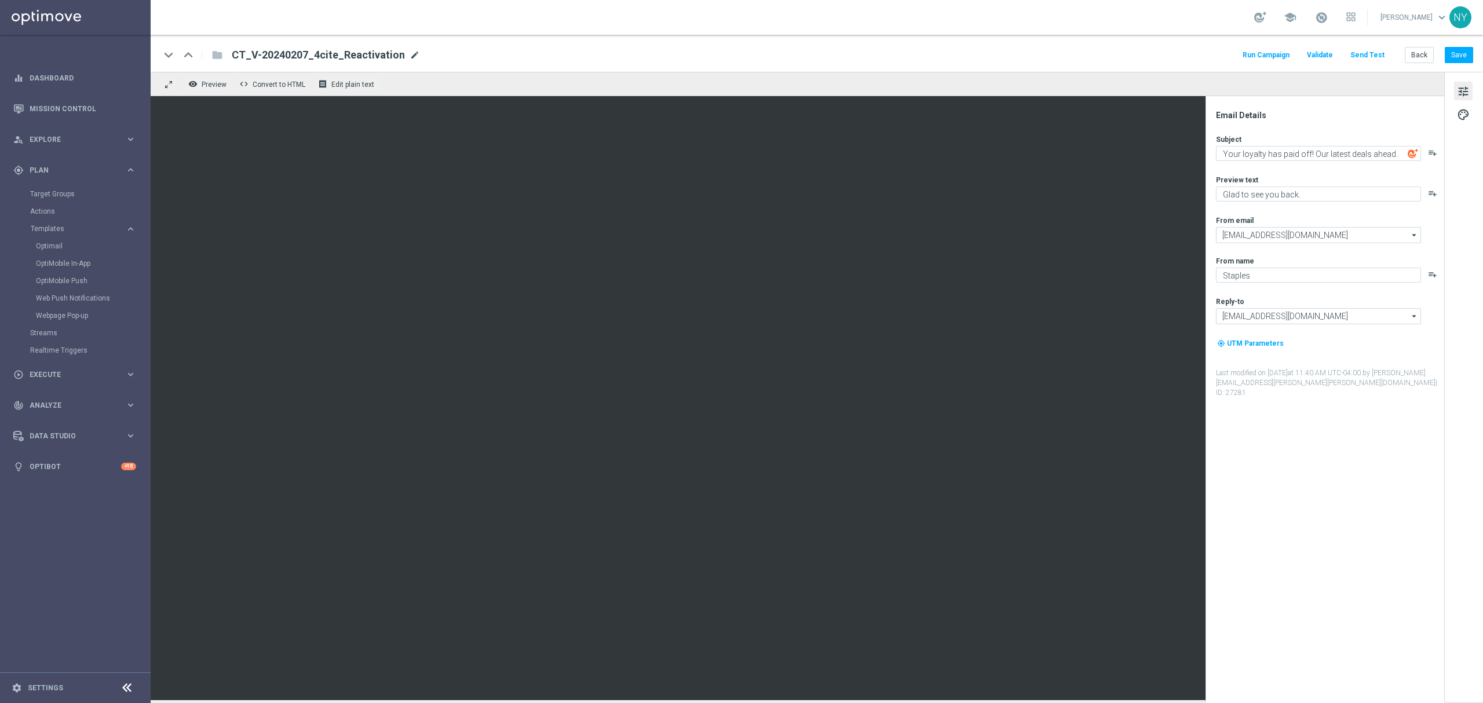
click at [410, 53] on span "mode_edit" at bounding box center [415, 55] width 10 height 10
drag, startPoint x: 388, startPoint y: 54, endPoint x: 321, endPoint y: 58, distance: 67.3
click at [321, 58] on input "CT_V-20240207_4cite_Reactivation" at bounding box center [375, 54] width 287 height 15
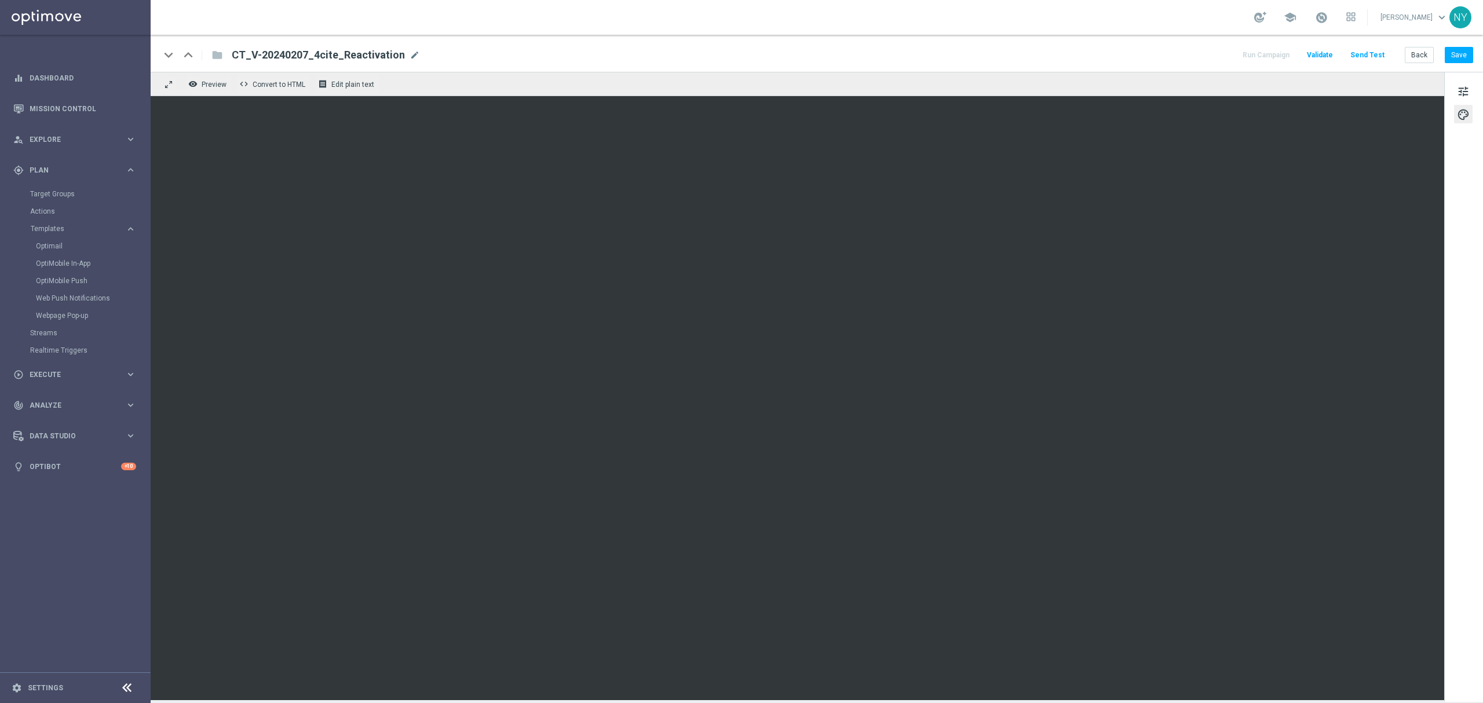
click at [1482, 232] on div "tune palette" at bounding box center [1463, 387] width 39 height 630
click at [1457, 53] on button "Save" at bounding box center [1459, 55] width 28 height 16
click at [1460, 53] on button "Save" at bounding box center [1459, 55] width 28 height 16
click at [1454, 56] on button "Save" at bounding box center [1459, 55] width 28 height 16
click at [1459, 56] on button "Save" at bounding box center [1459, 55] width 28 height 16
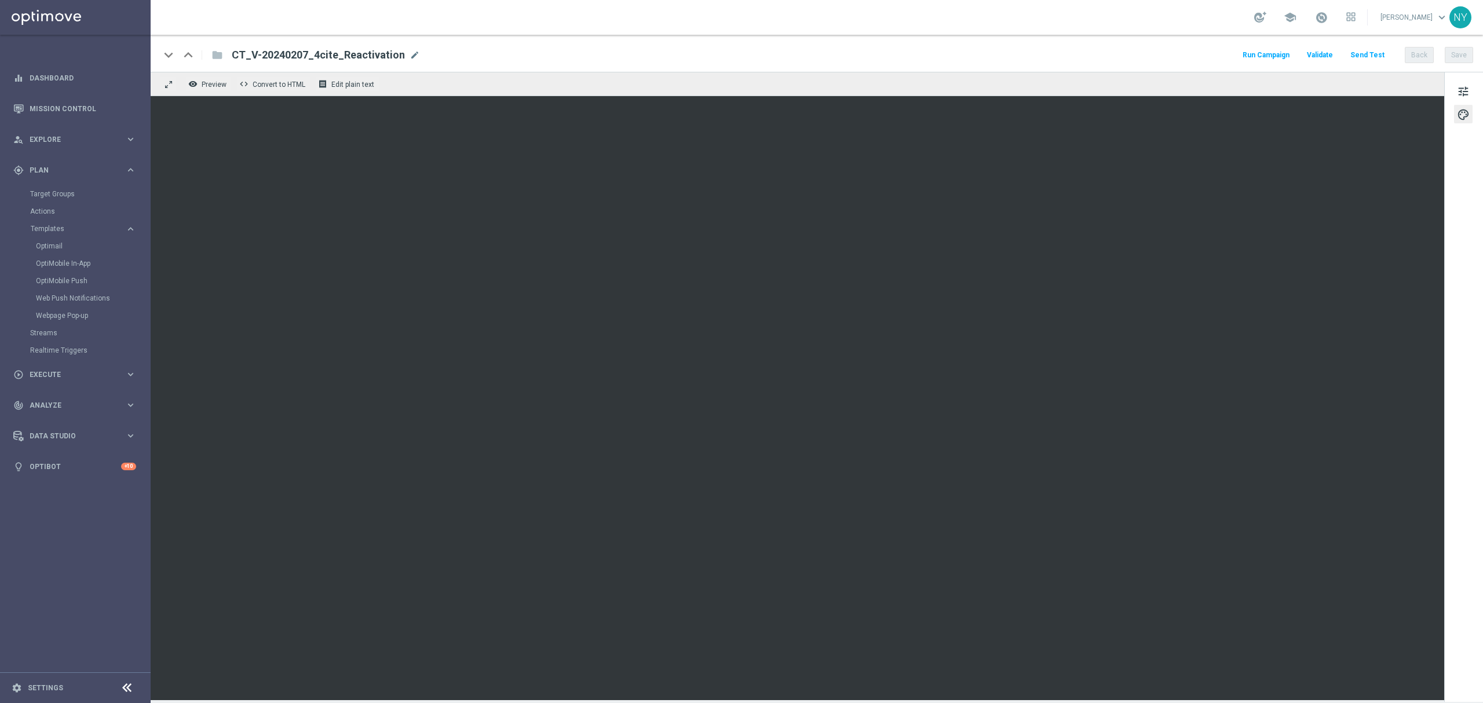
click at [1372, 50] on button "Send Test" at bounding box center [1367, 55] width 38 height 16
click at [1369, 54] on button "Send Test" at bounding box center [1367, 55] width 38 height 16
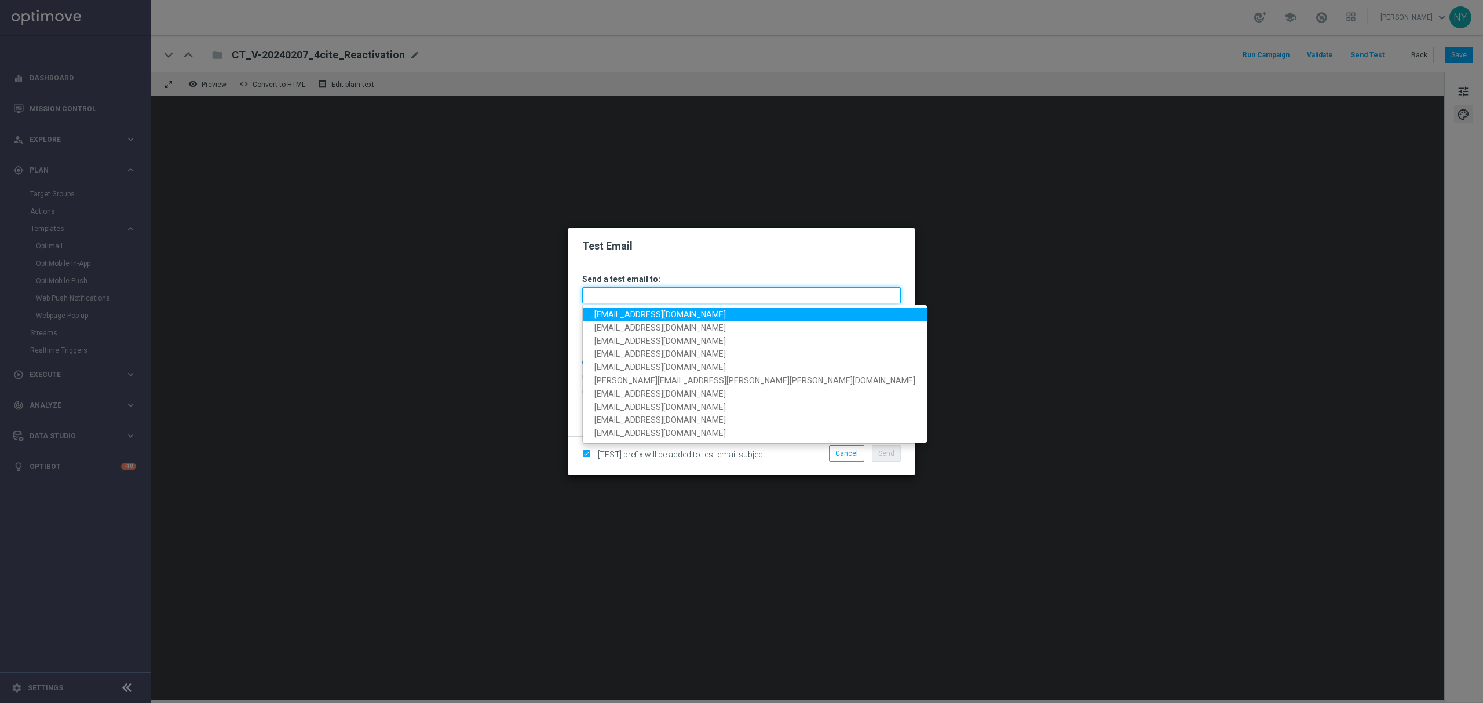
click at [614, 295] on input "text" at bounding box center [741, 295] width 319 height 16
click at [622, 318] on span "neilyetts3@litmusemail.com" at bounding box center [659, 314] width 131 height 9
type input "neilyetts3@litmusemail.com"
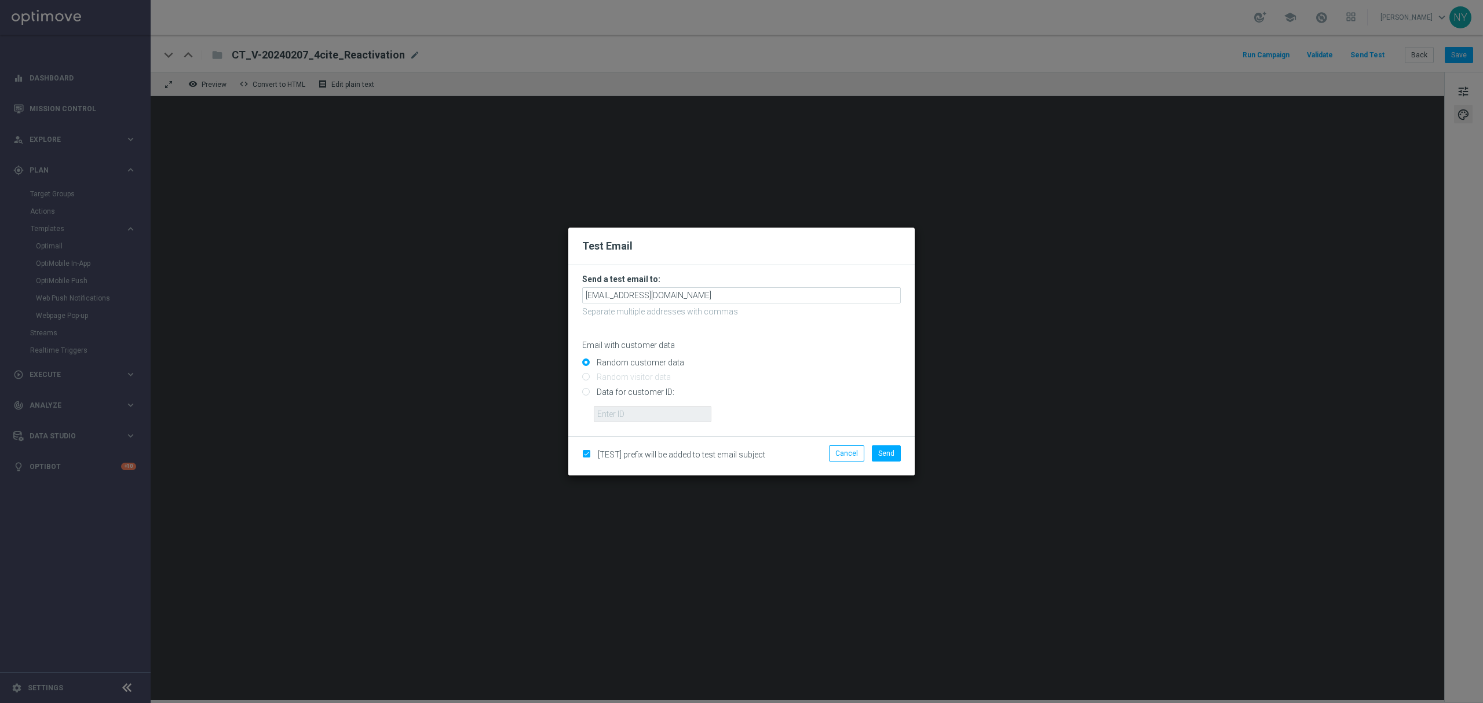
click at [580, 385] on form "Send a test email to: neilyetts3@litmusemail.com Separate multiple addresses wi…" at bounding box center [741, 350] width 346 height 171
click at [587, 394] on input "Data for customer ID:" at bounding box center [741, 397] width 319 height 16
radio input "true"
click at [608, 408] on input "text" at bounding box center [653, 414] width 118 height 16
paste input "10000020539"
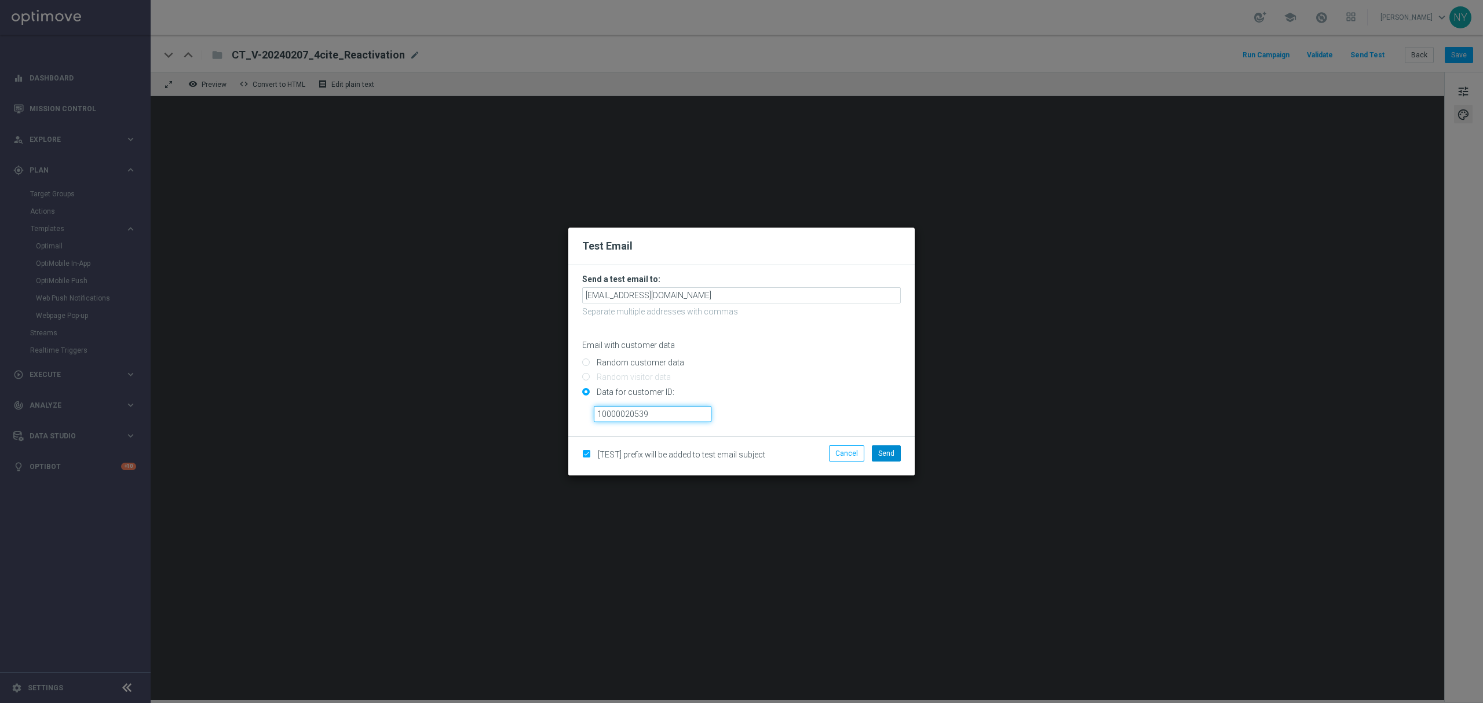
type input "10000020539"
click at [895, 454] on button "Send" at bounding box center [886, 453] width 29 height 16
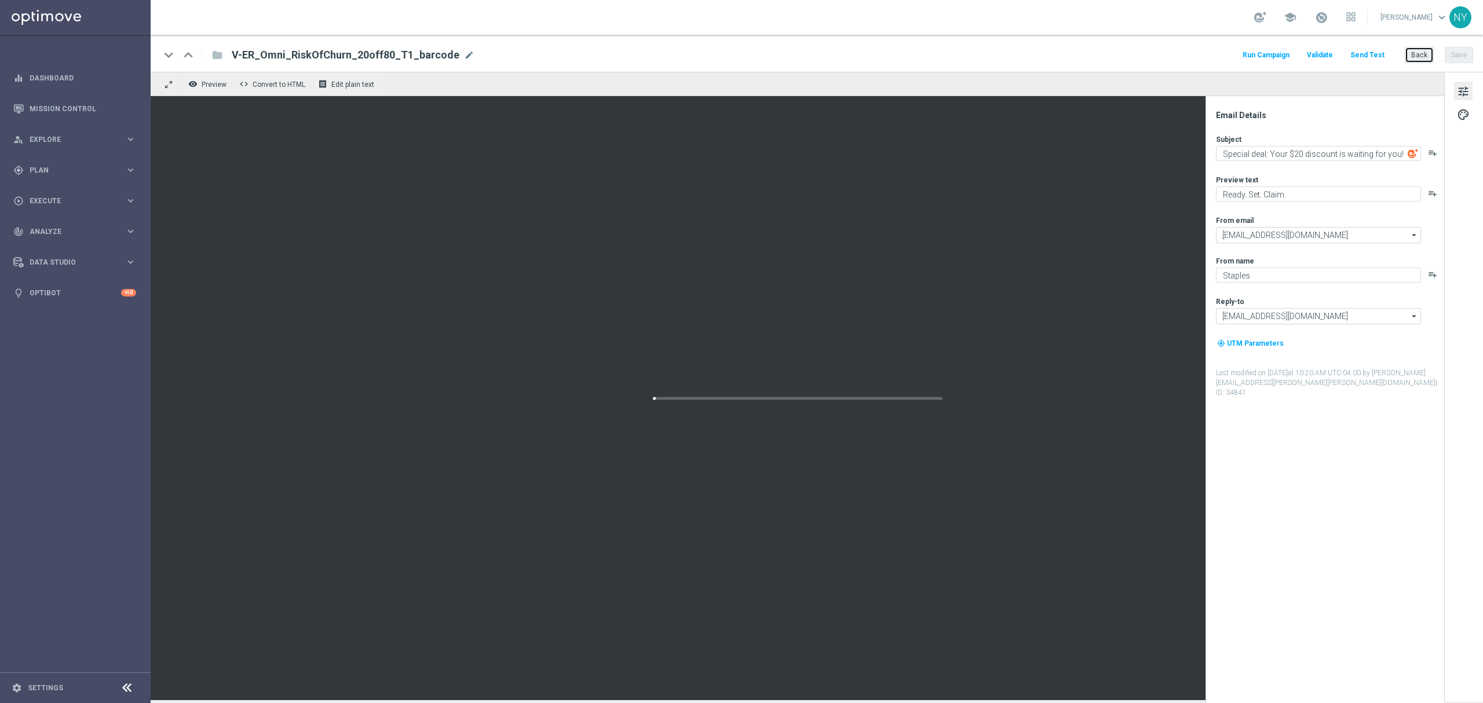
click at [1416, 59] on button "Back" at bounding box center [1419, 55] width 29 height 16
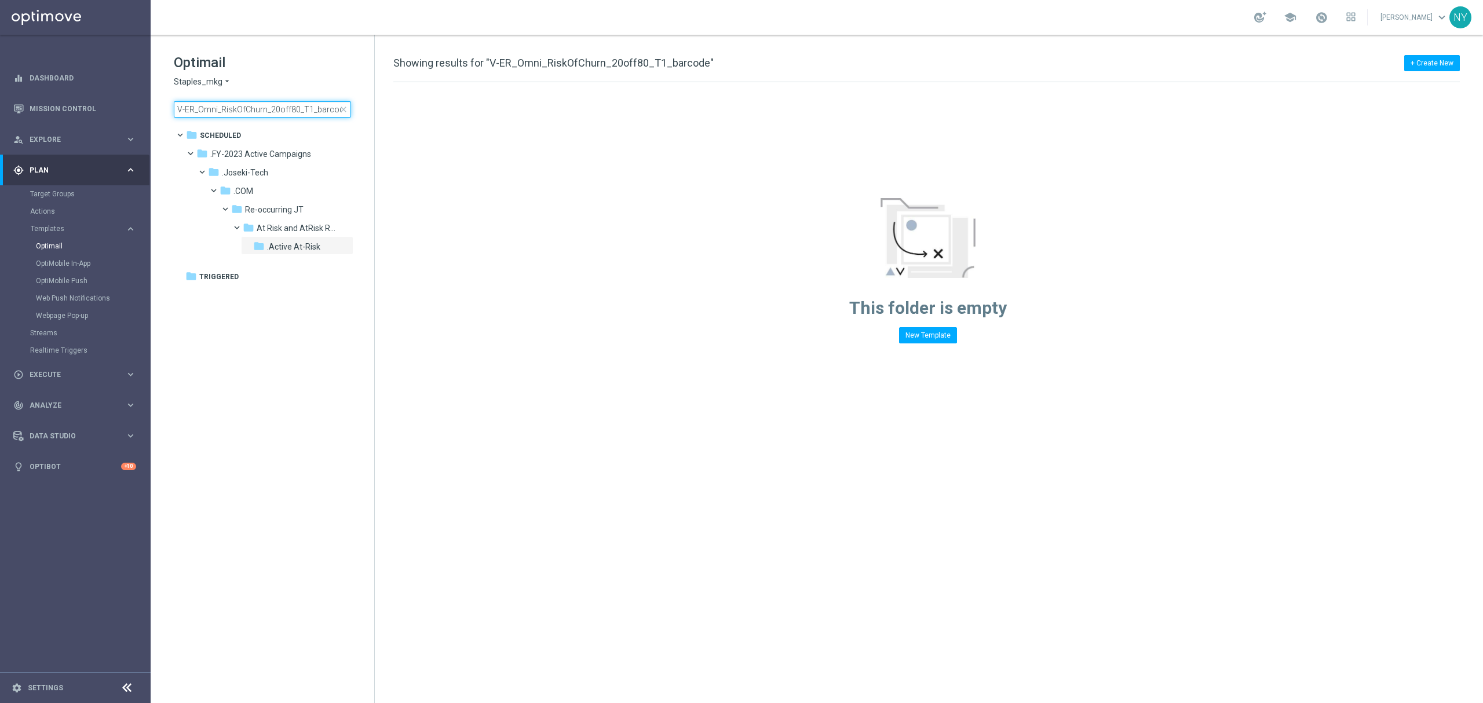
click at [313, 109] on input "V-ER_Omni_RiskOfChurn_20off80_T1_barcode" at bounding box center [262, 109] width 177 height 16
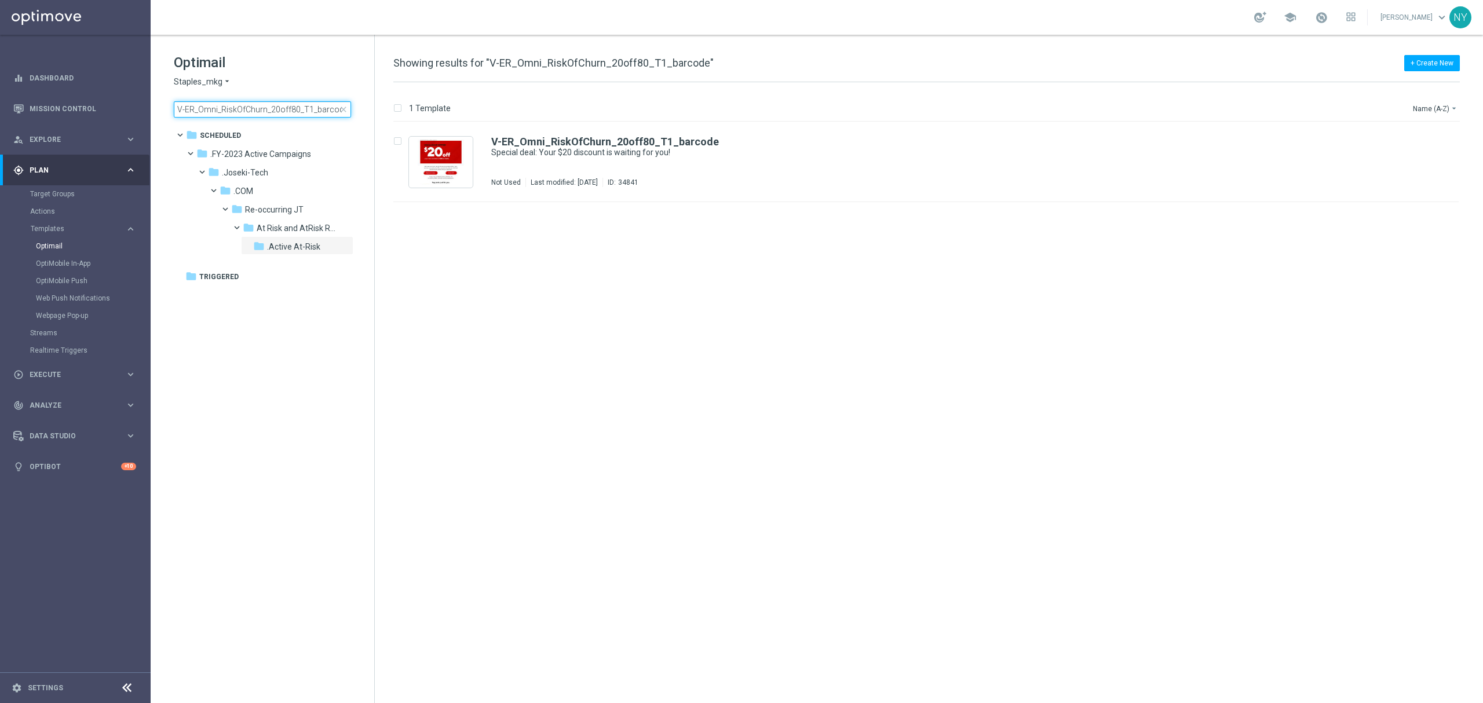
drag, startPoint x: 304, startPoint y: 108, endPoint x: 451, endPoint y: 118, distance: 146.9
click at [451, 118] on div "Optimail Staples_mkg arrow_drop_down × Staples_mkg V-ER_Omni_RiskOfChurn_20off8…" at bounding box center [817, 369] width 1332 height 668
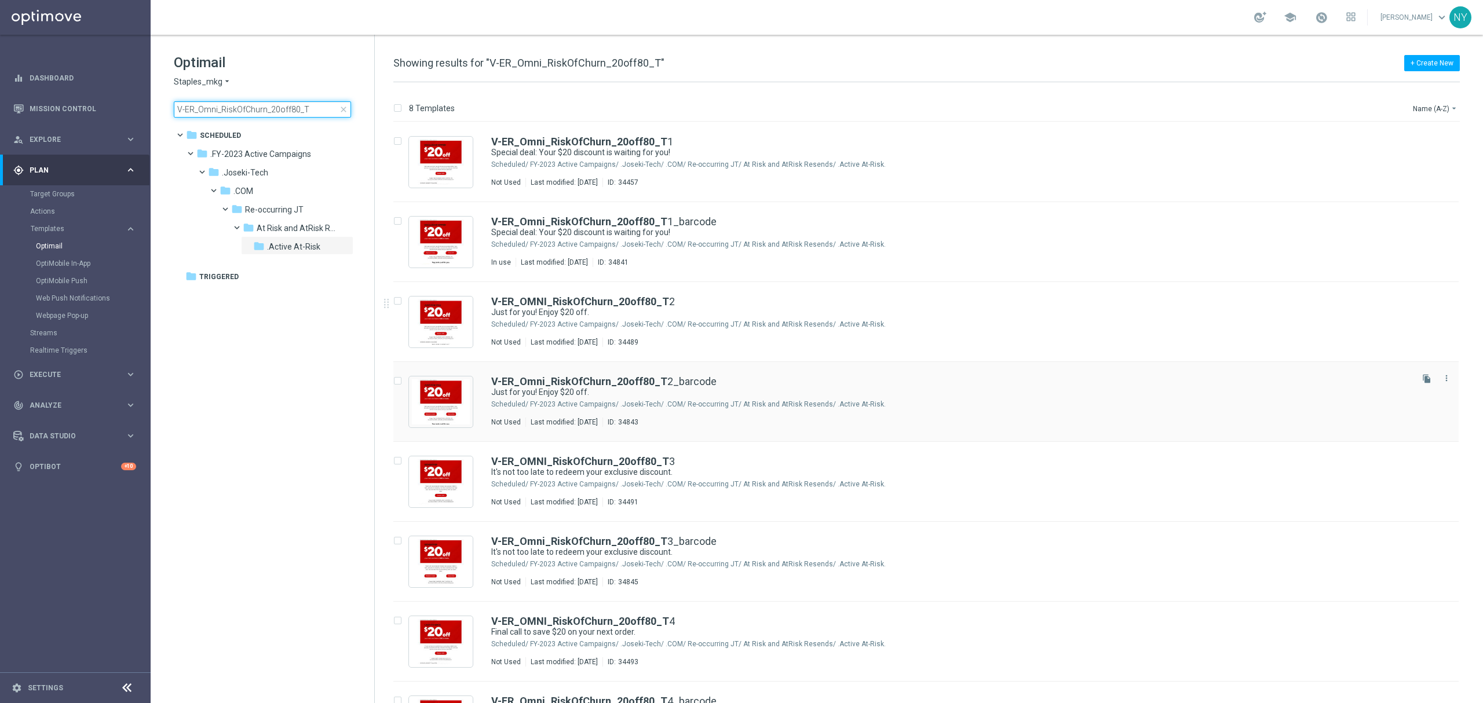
type input "V-ER_Omni_RiskOfChurn_20off80_T"
click at [635, 380] on b "V-ER_Omni_RiskOfChurn_20off80_T" at bounding box center [579, 381] width 176 height 12
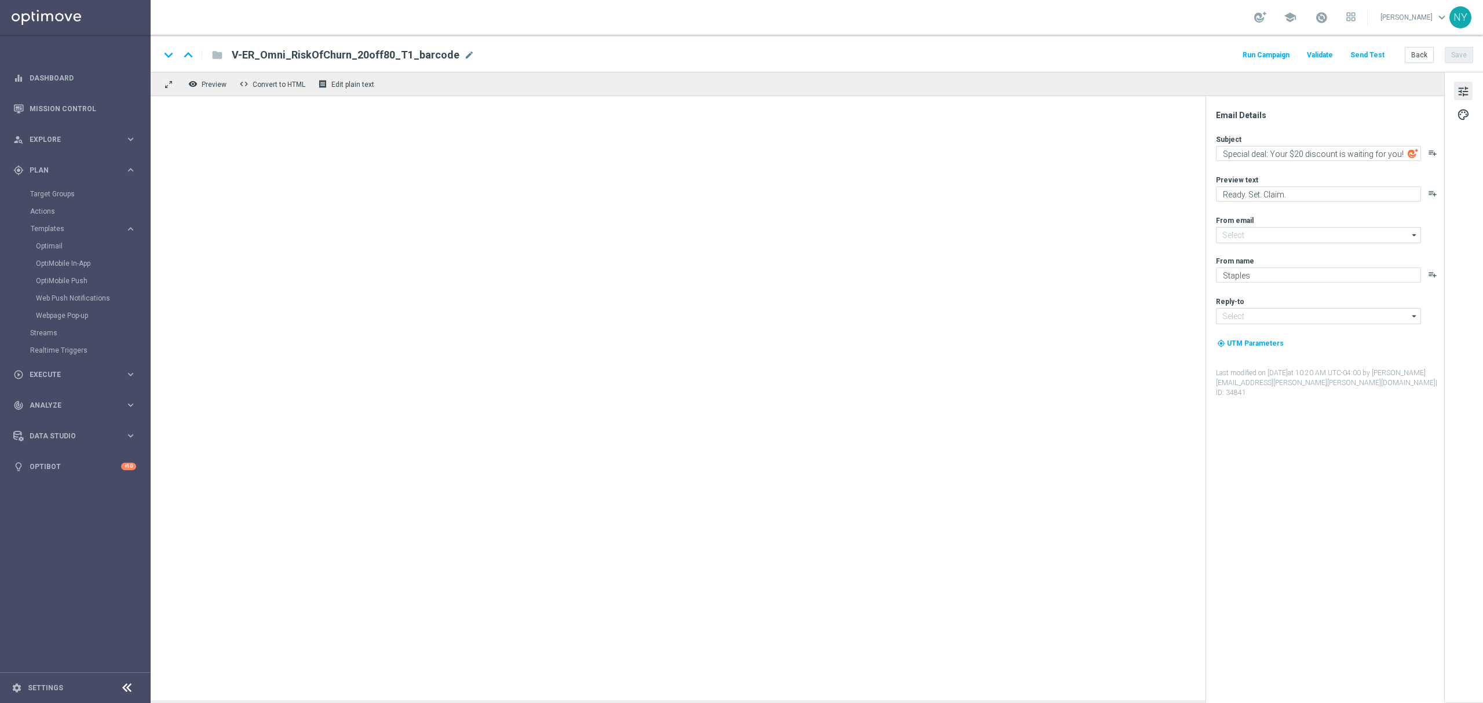
type input "staples@connected.staples.com"
type input "info@staples.com"
type textarea "Just for you! Enjoy $20 off."
type textarea "But only for a limited time."
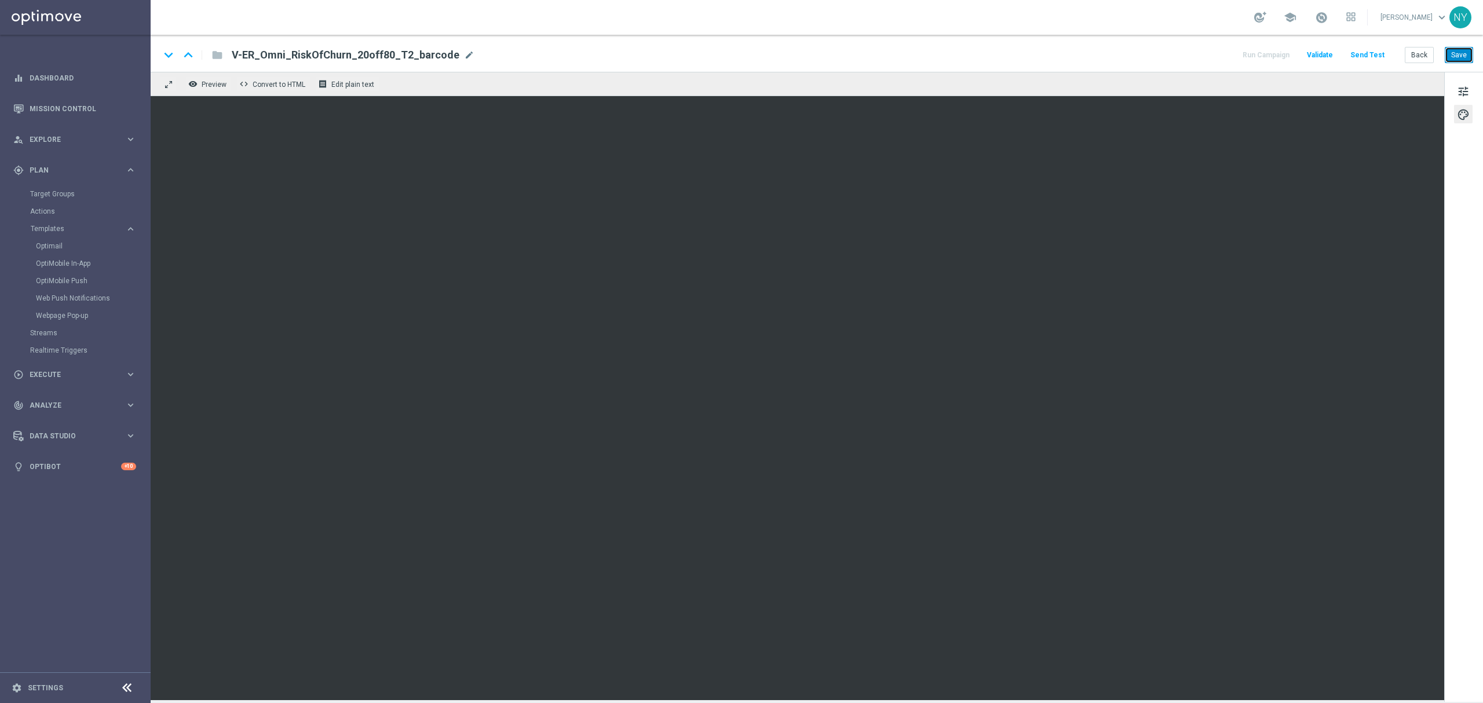
click at [1454, 57] on button "Save" at bounding box center [1459, 55] width 28 height 16
click at [1361, 52] on button "Send Test" at bounding box center [1367, 55] width 38 height 16
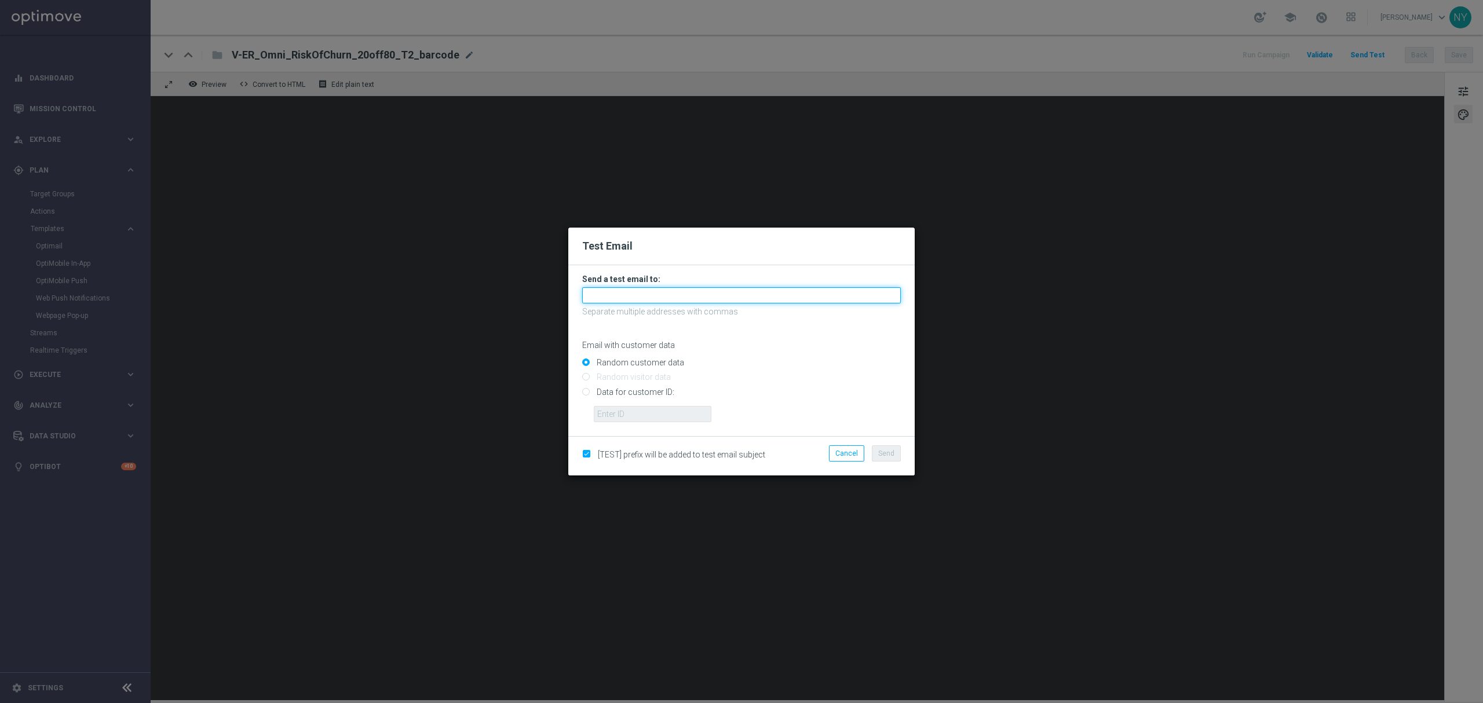
click at [603, 295] on input "text" at bounding box center [741, 295] width 319 height 16
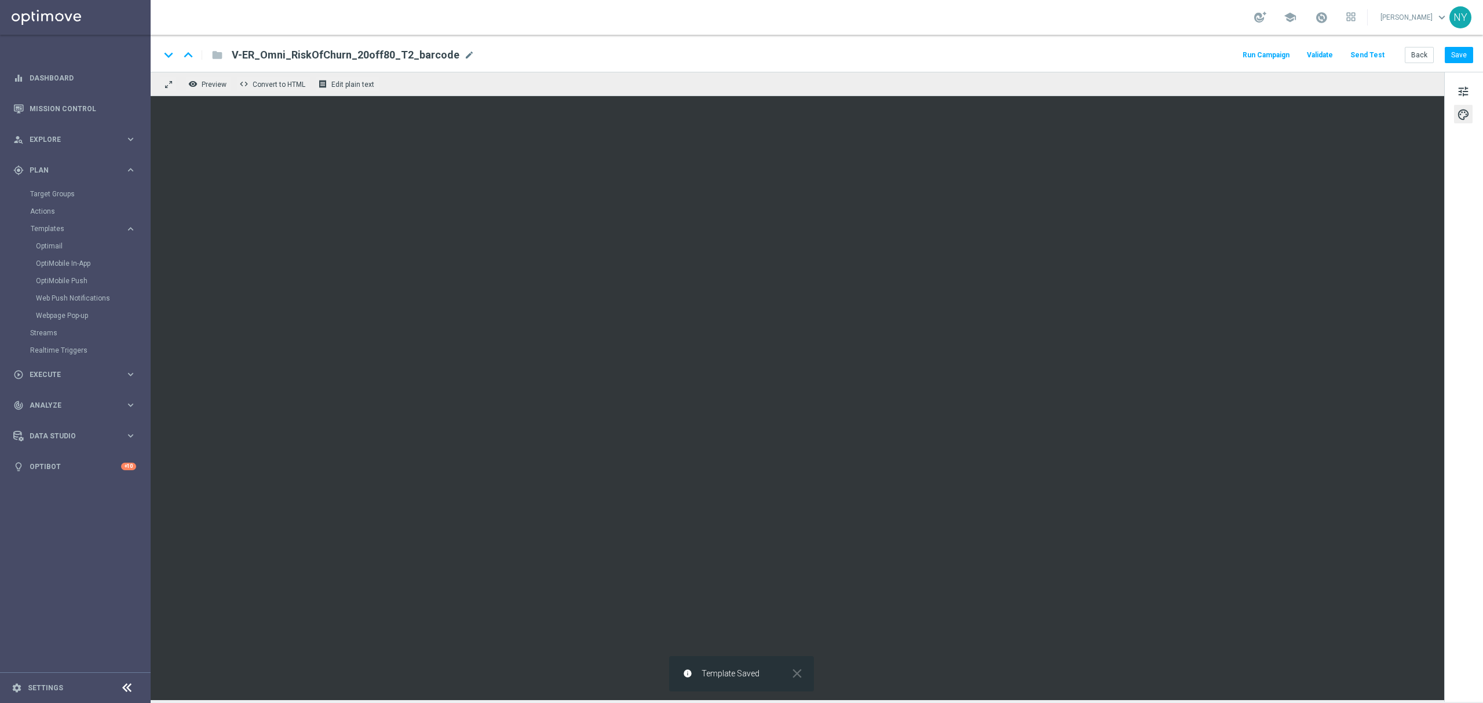
click at [1368, 51] on button "Send Test" at bounding box center [1367, 55] width 38 height 16
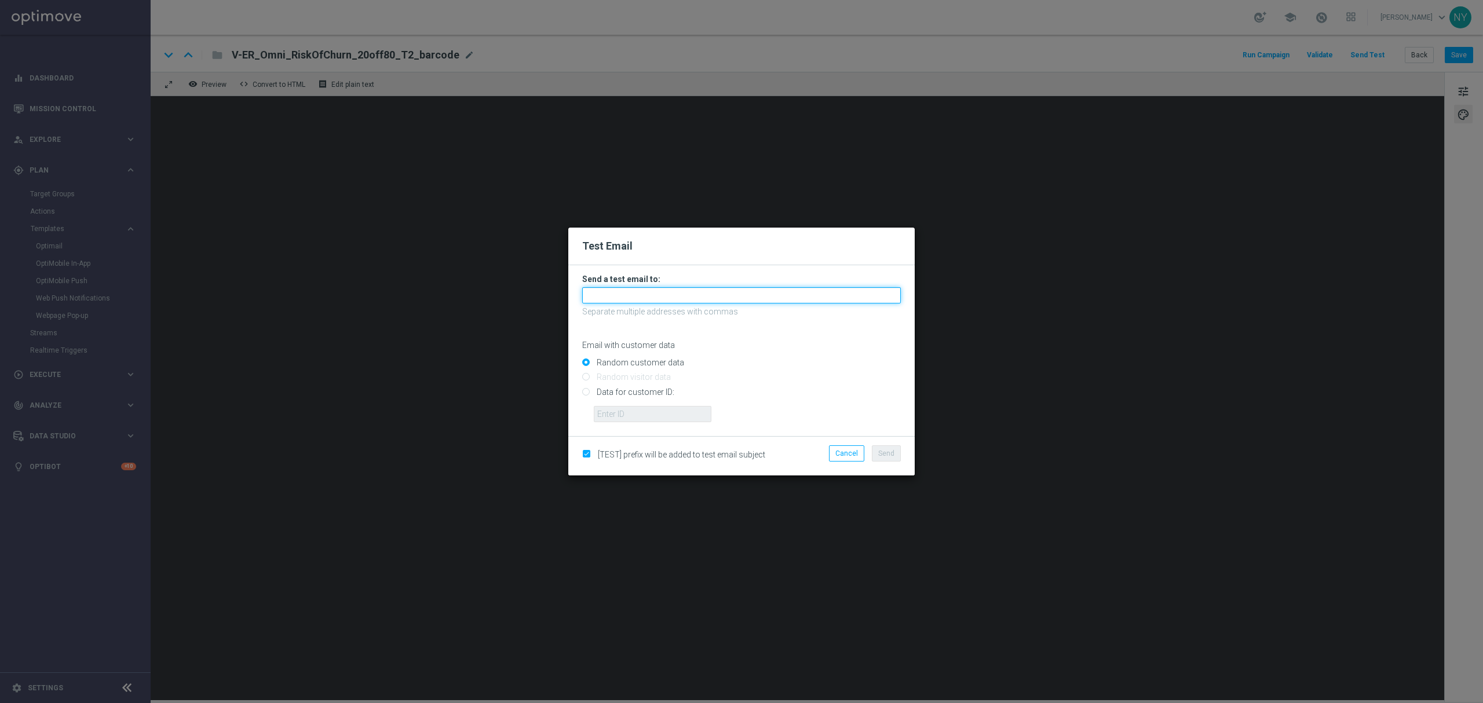
click at [624, 294] on input "text" at bounding box center [741, 295] width 319 height 16
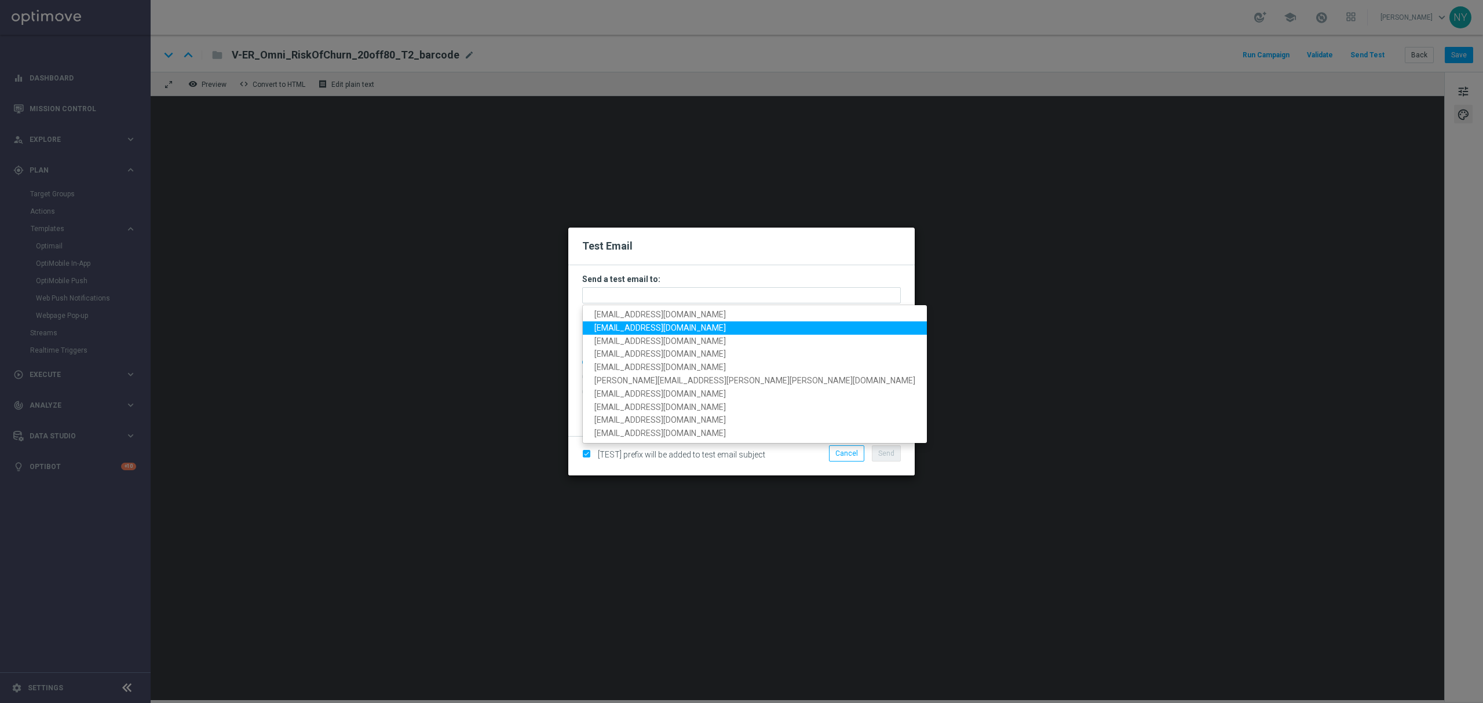
click at [622, 323] on span "neilyetts3@litmusemail.com" at bounding box center [659, 327] width 131 height 9
type input "neilyetts3@litmusemail.com"
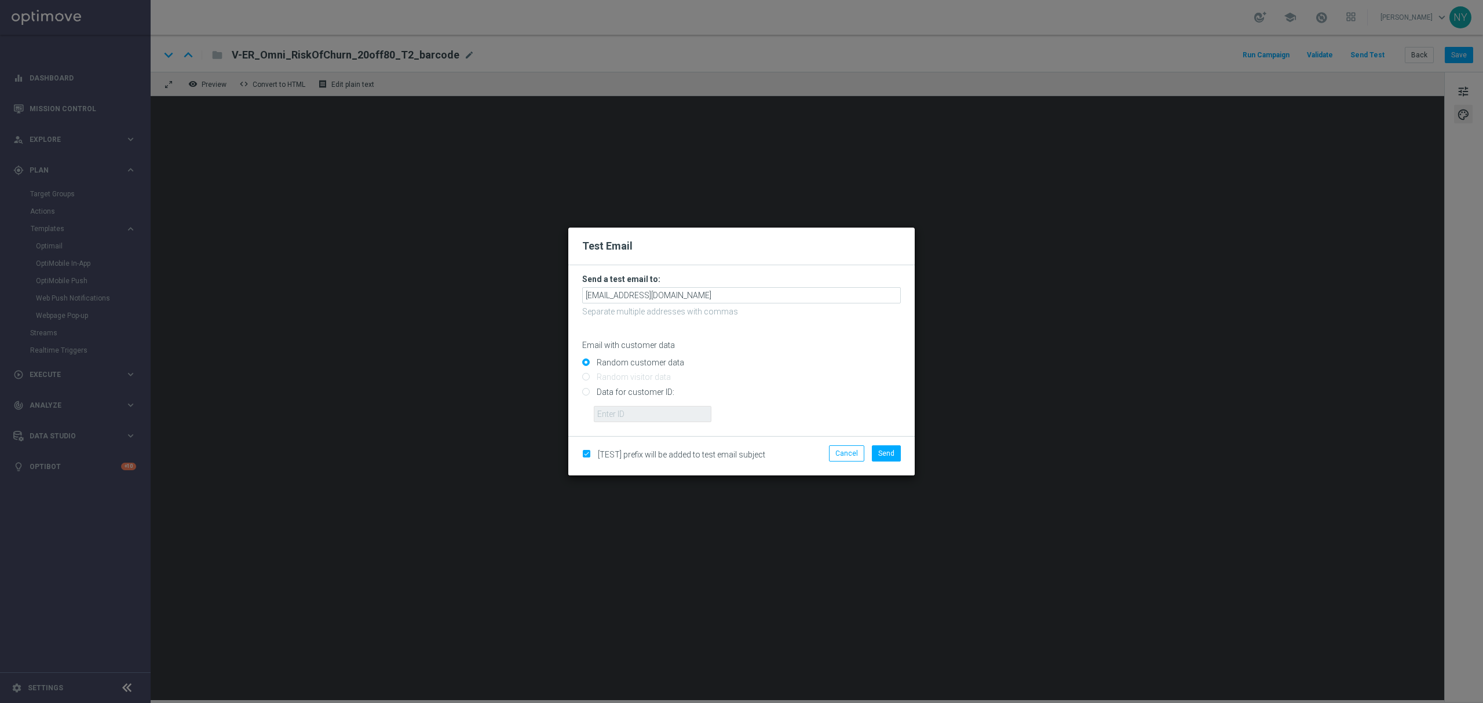
click at [582, 393] on form "Send a test email to: neilyetts3@litmusemail.com Separate multiple addresses wi…" at bounding box center [741, 350] width 346 height 171
click at [583, 394] on input "Data for customer ID:" at bounding box center [741, 397] width 319 height 16
radio input "true"
click at [631, 412] on input "text" at bounding box center [653, 414] width 118 height 16
paste input "10000020539"
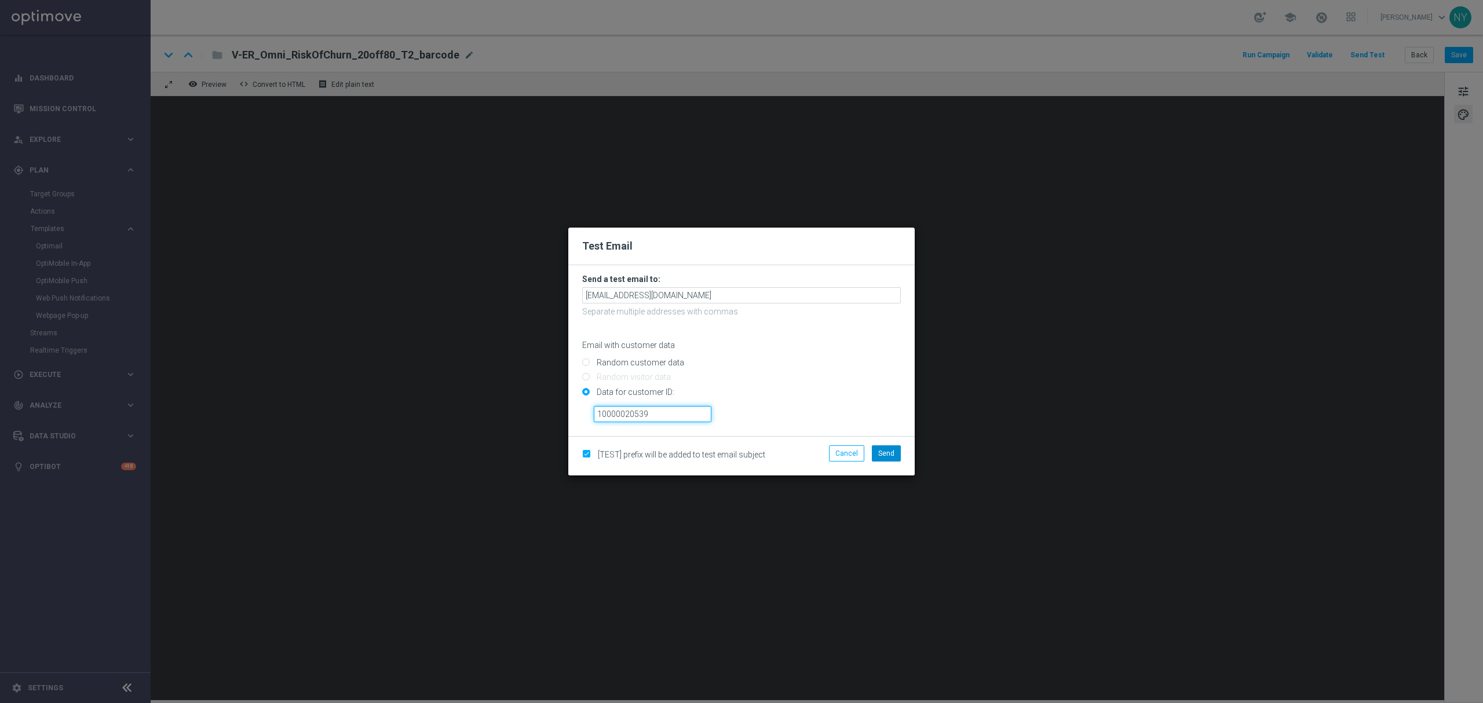
type input "10000020539"
click at [886, 451] on span "Send" at bounding box center [886, 453] width 16 height 8
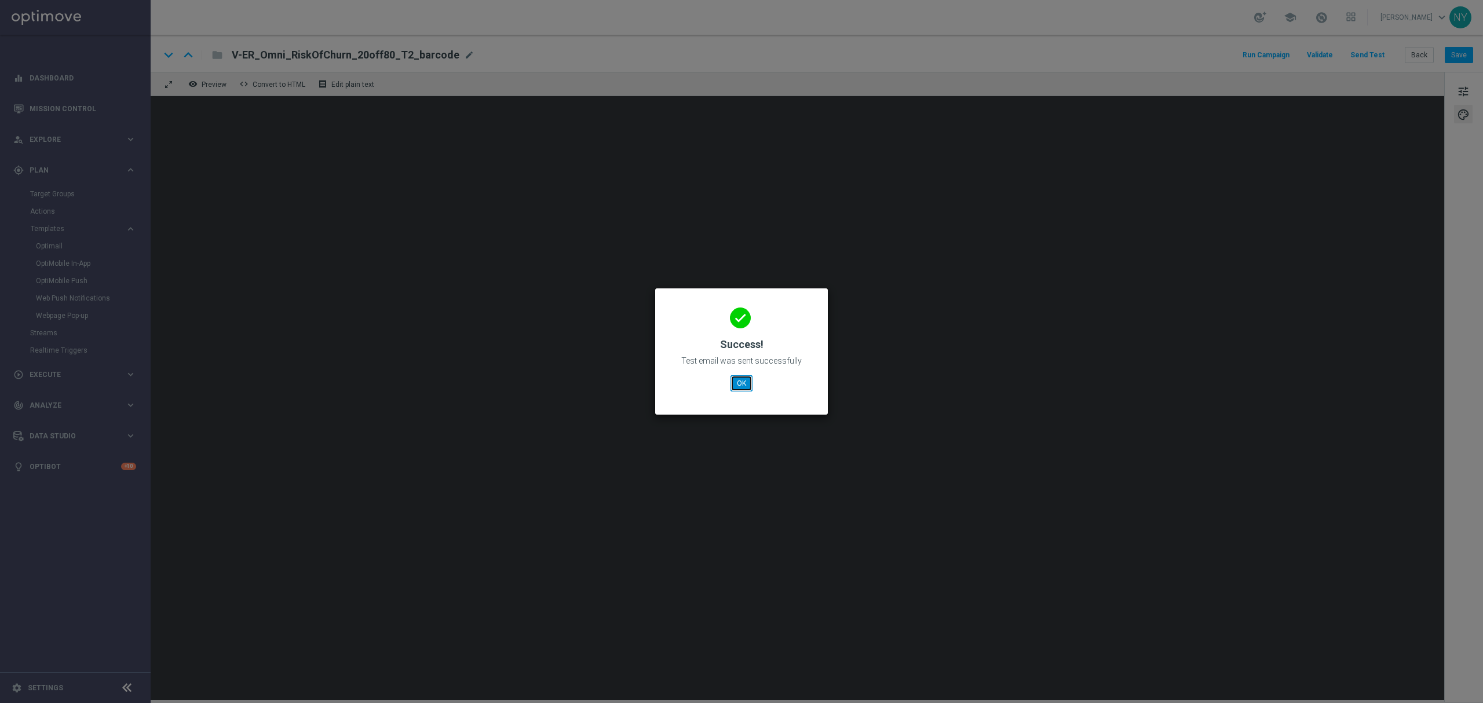
click at [738, 385] on button "OK" at bounding box center [741, 383] width 22 height 16
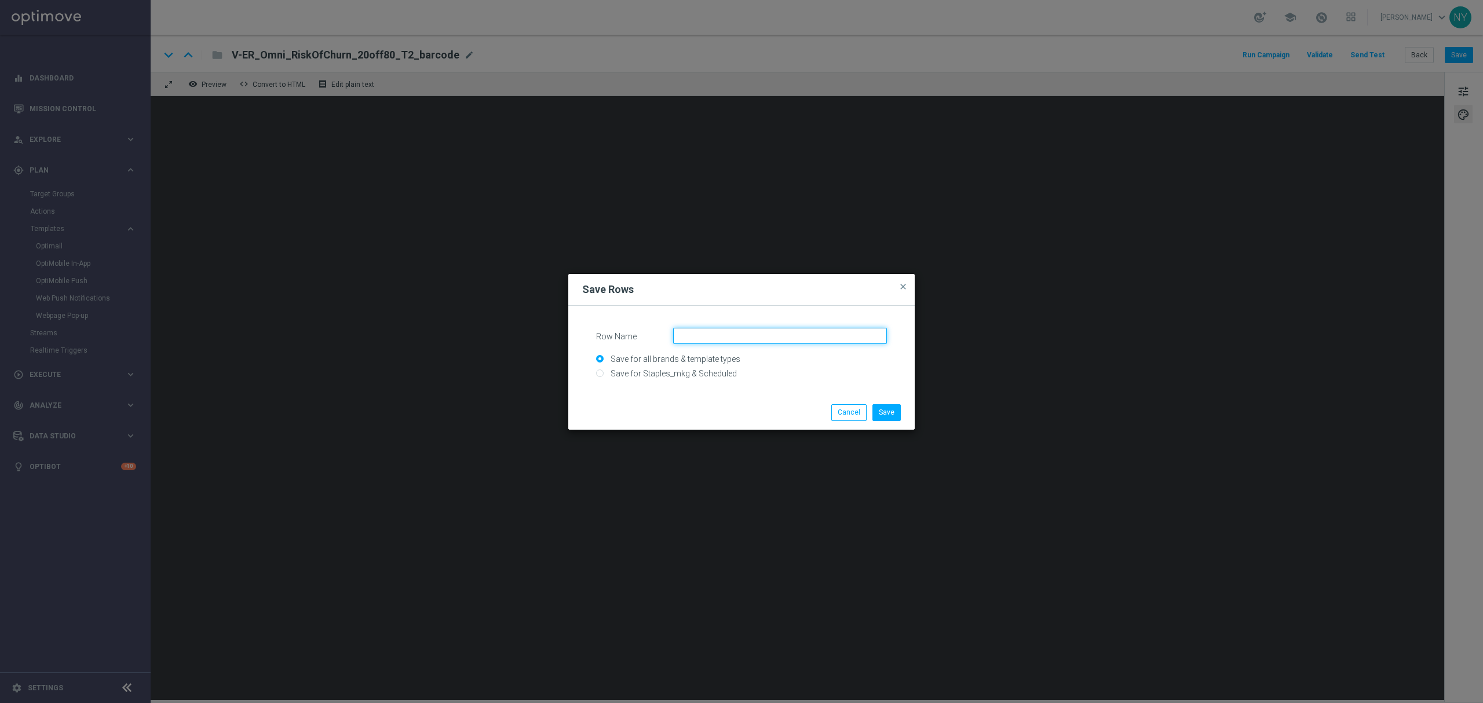
click at [719, 336] on input "Row Name" at bounding box center [780, 336] width 214 height 16
type input "Redeem - ShopOnline Buttons"
click at [885, 404] on button "Save" at bounding box center [886, 412] width 28 height 16
